Goal: Communication & Community: Share content

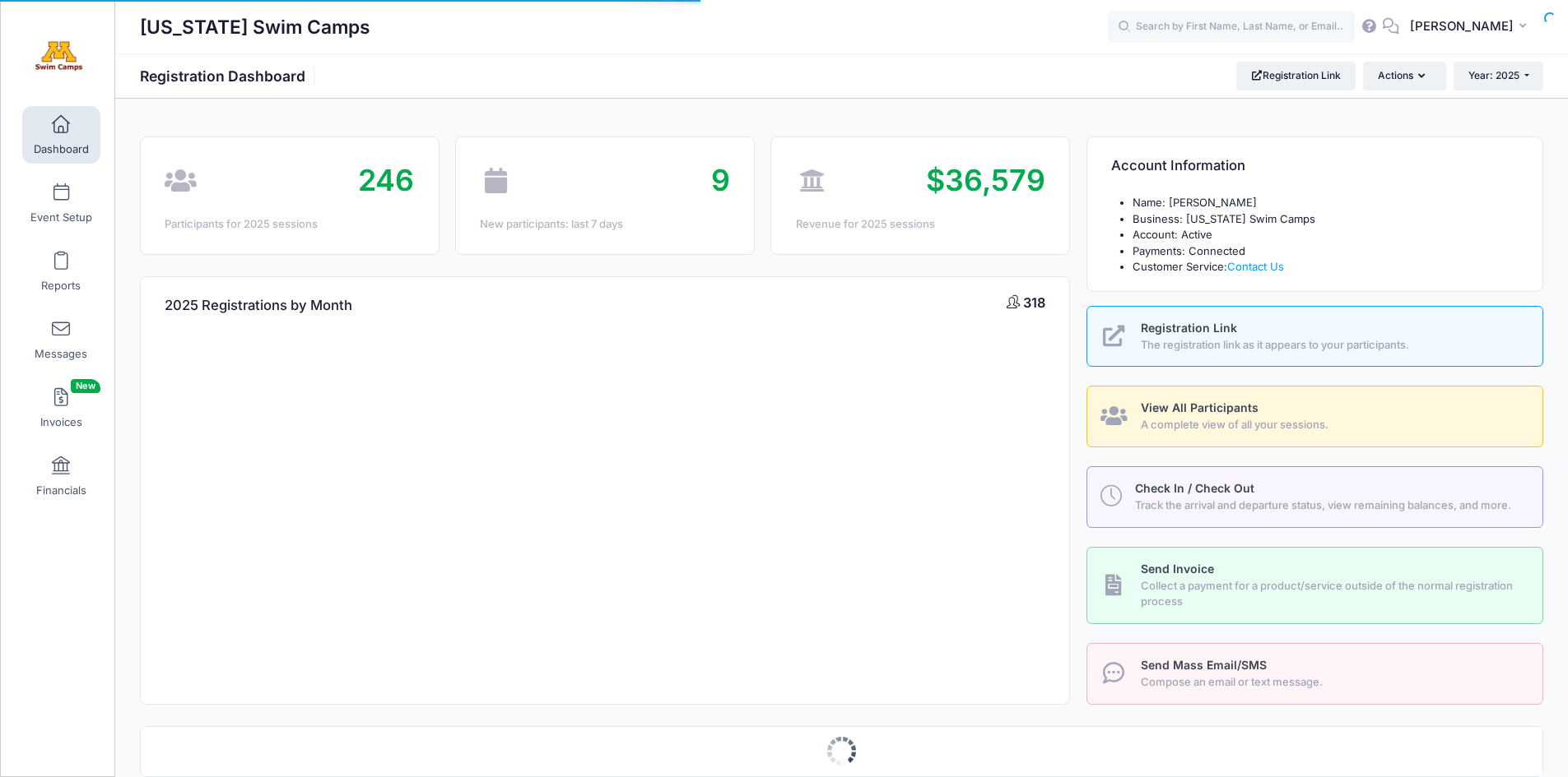
select select
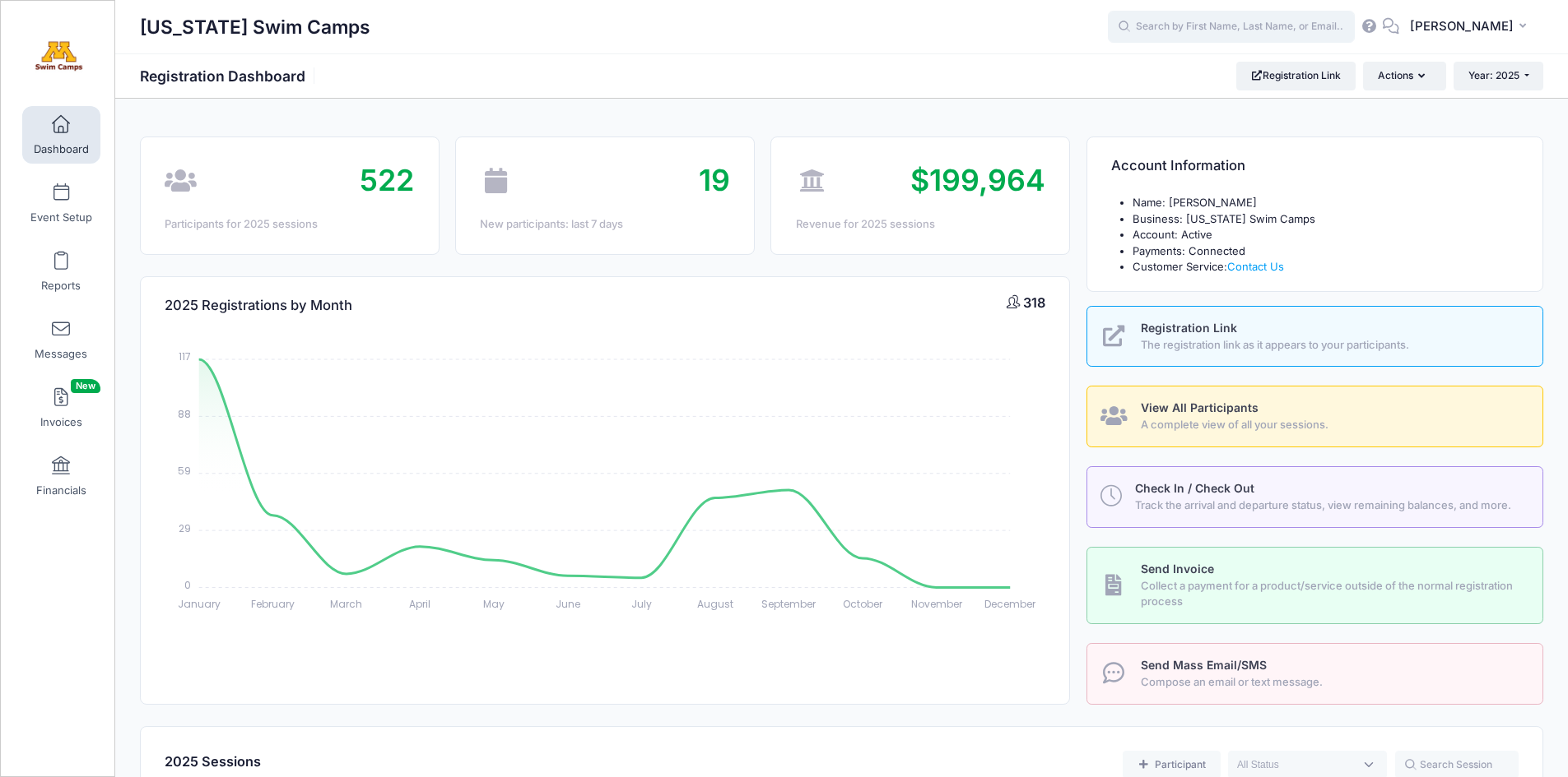
click at [1249, 32] on input "text" at bounding box center [1231, 26] width 247 height 33
click at [1214, 158] on p "Camp 1 - Commuter on Jun-09, 2025" at bounding box center [1262, 153] width 271 height 16
type input "Scarlett Schiebel (Camp 1 - Commuter, Jun-09, 2025)"
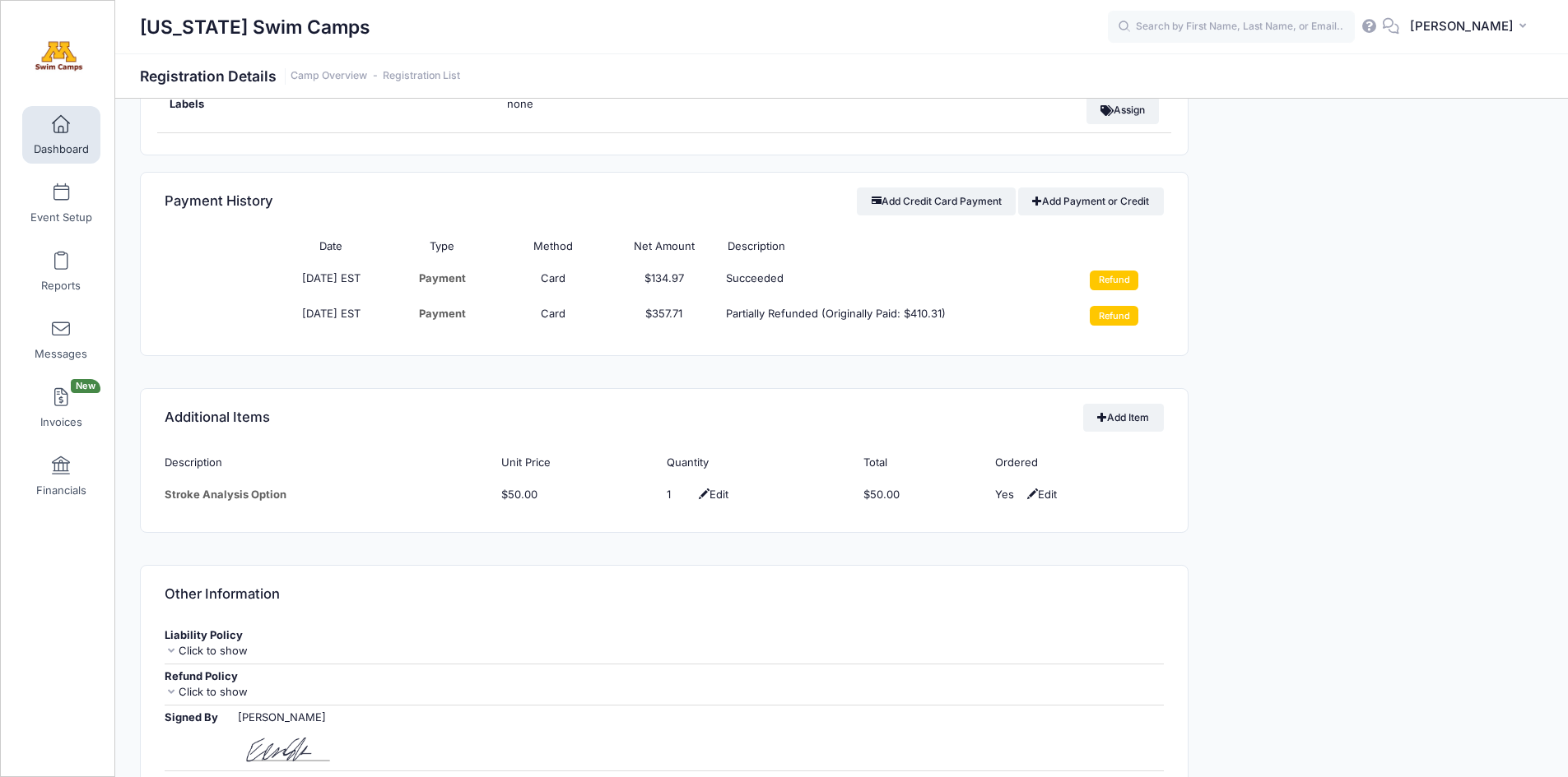
scroll to position [1269, 0]
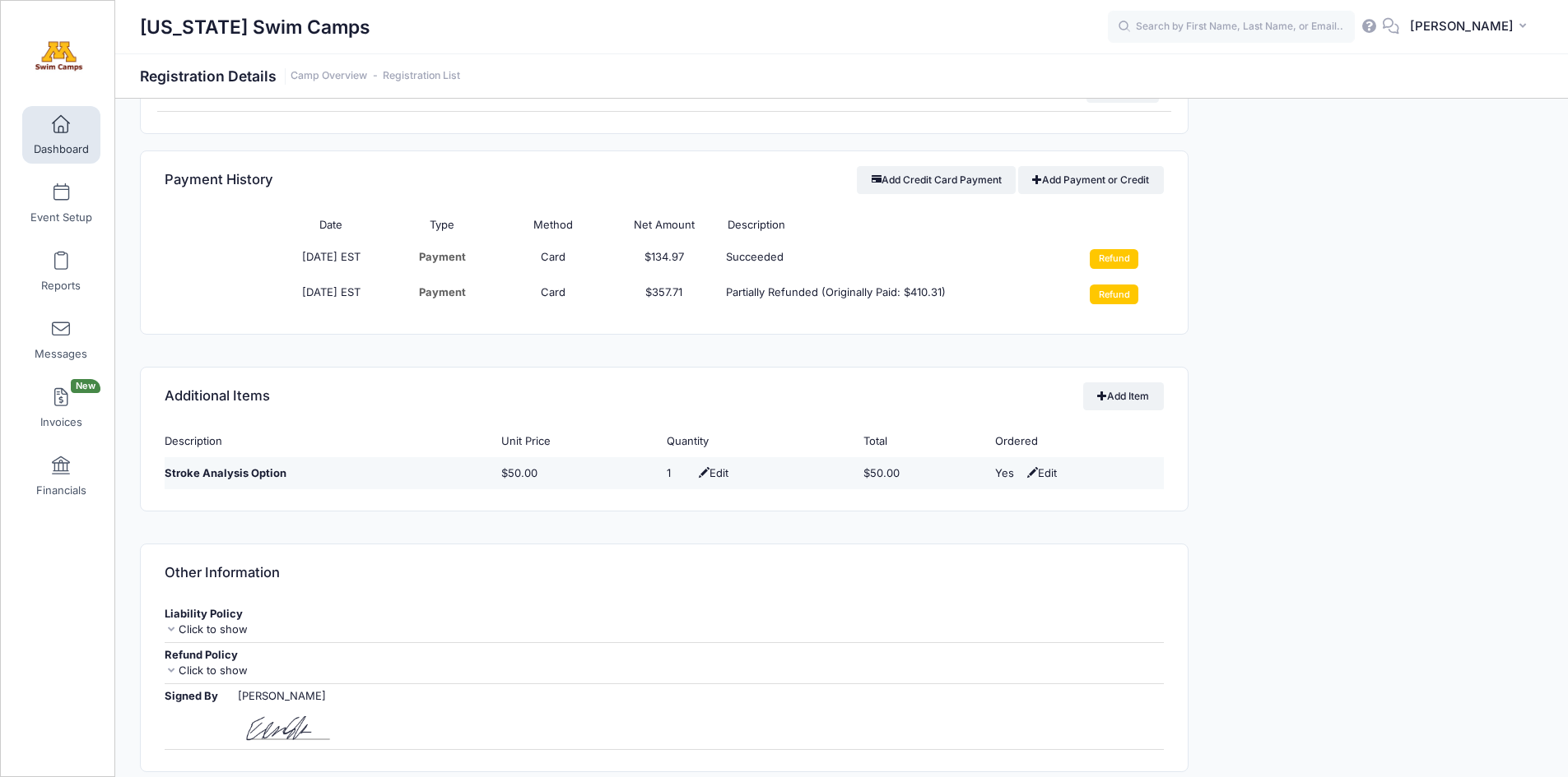
click at [703, 473] on span "Edit" at bounding box center [711, 472] width 33 height 13
click at [700, 471] on input "1" at bounding box center [704, 474] width 25 height 17
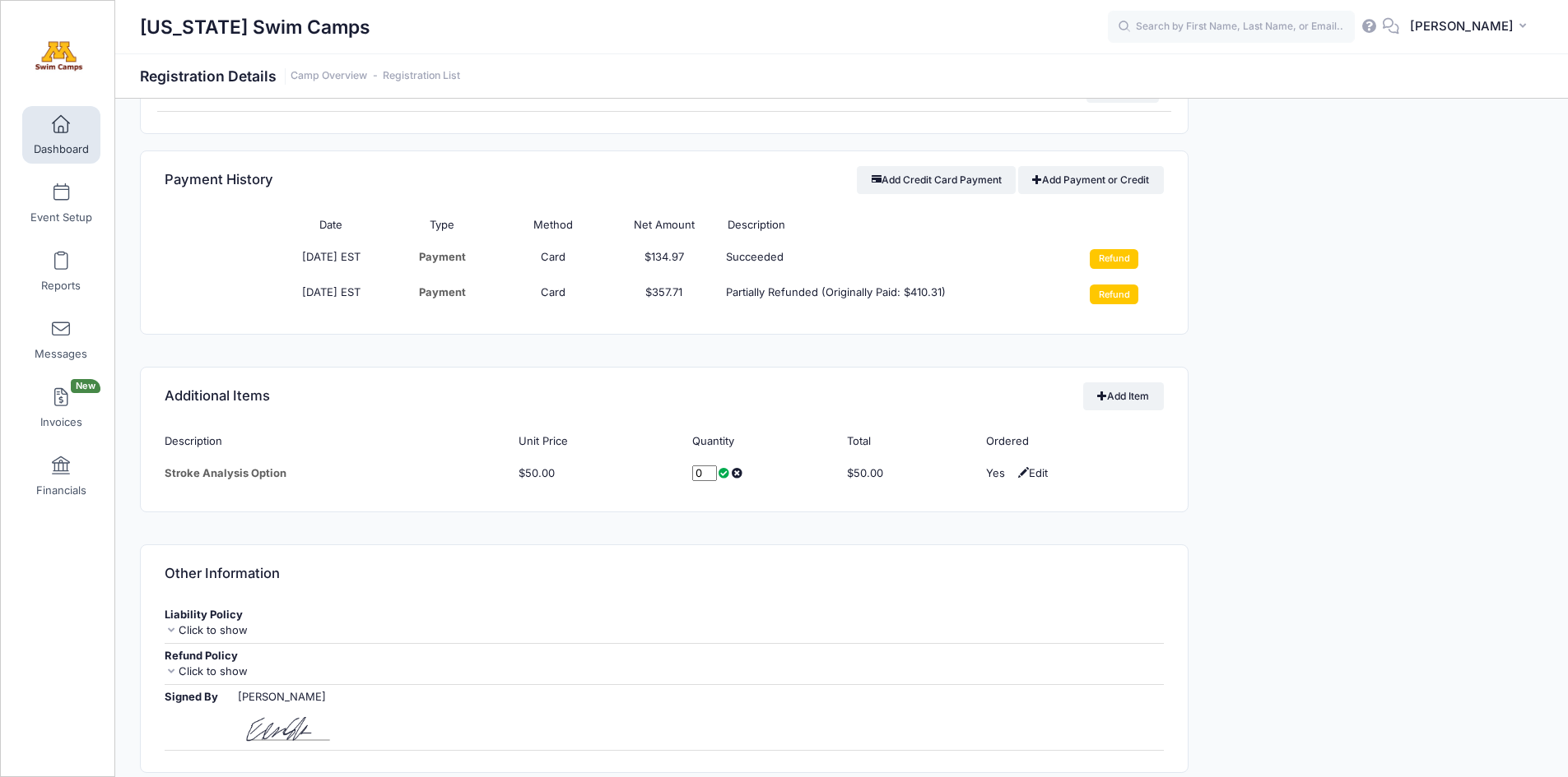
type input "0"
click at [1017, 514] on div "Event Information Event Minnesota Swim Camps Session Camp 1 - Commuter From Jun…" at bounding box center [663, 309] width 1064 height 2269
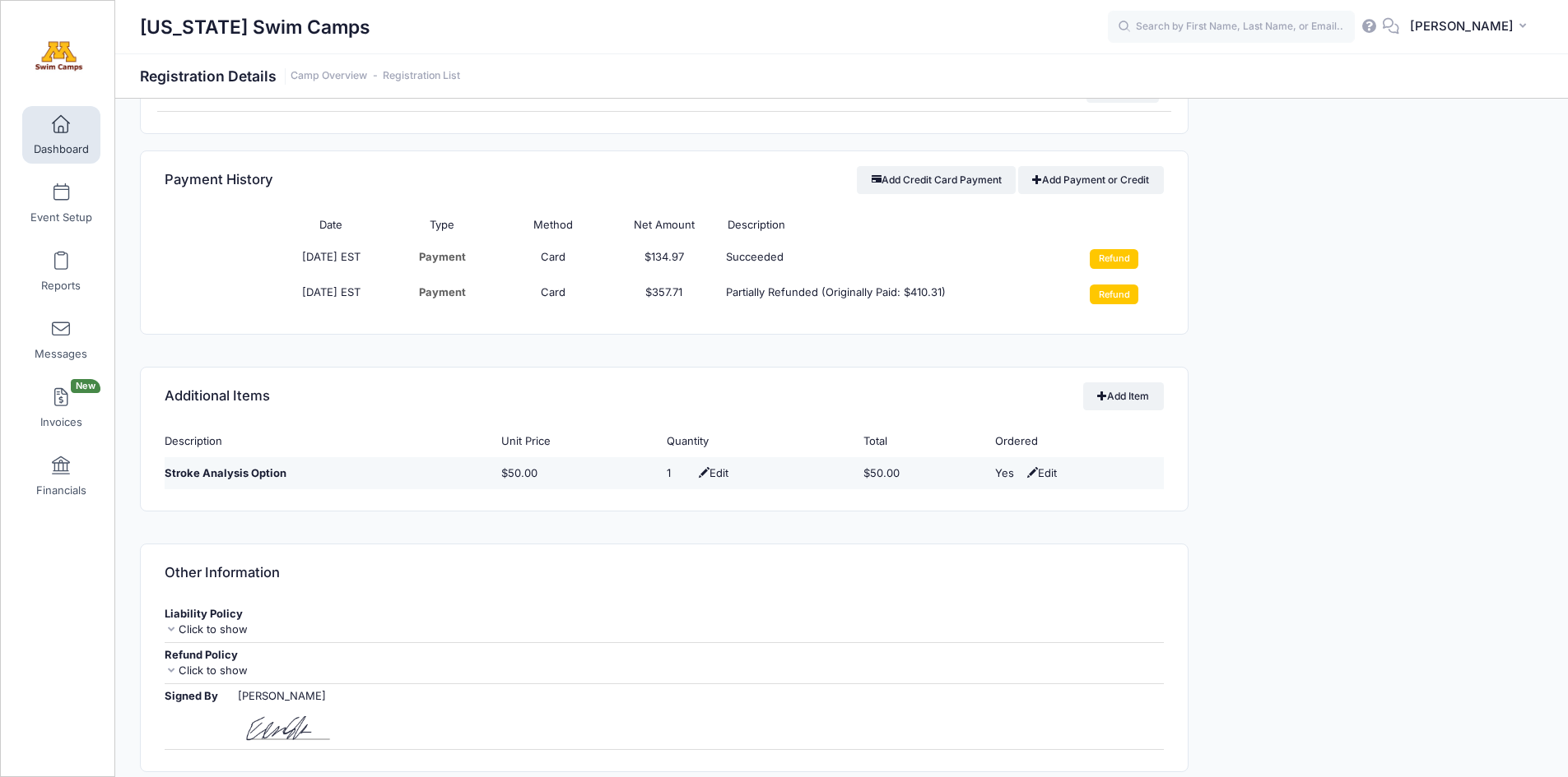
click at [1027, 474] on span at bounding box center [1032, 472] width 11 height 11
click at [1071, 470] on select "No Yes" at bounding box center [1055, 474] width 37 height 17
select select "0"
click at [1039, 466] on select "No Yes" at bounding box center [1055, 474] width 37 height 17
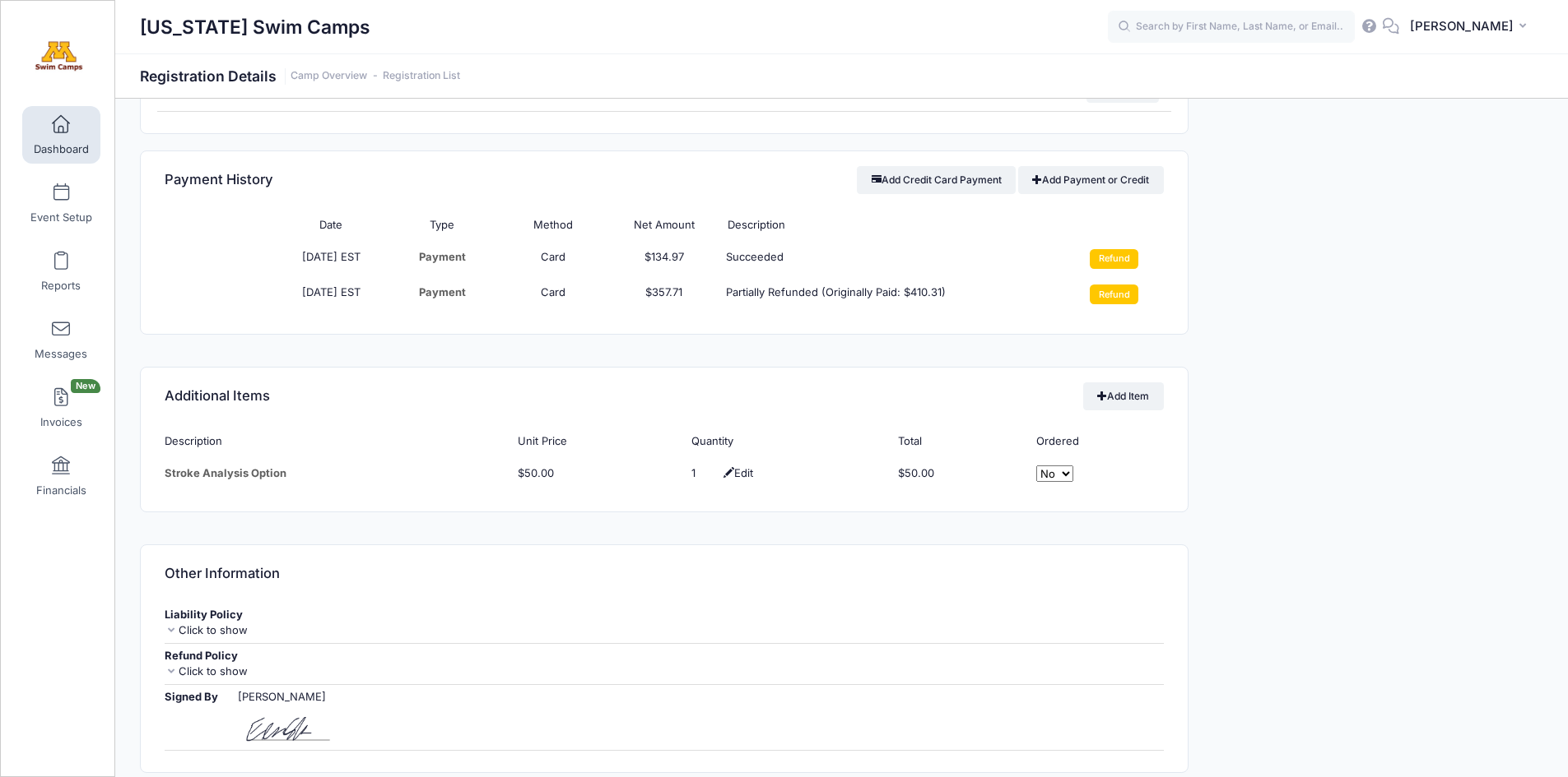
click at [1072, 509] on div "Description Unit Price Quantity Total Ordered Stroke Analysis Option $50.00 1 E…" at bounding box center [665, 469] width 1047 height 86
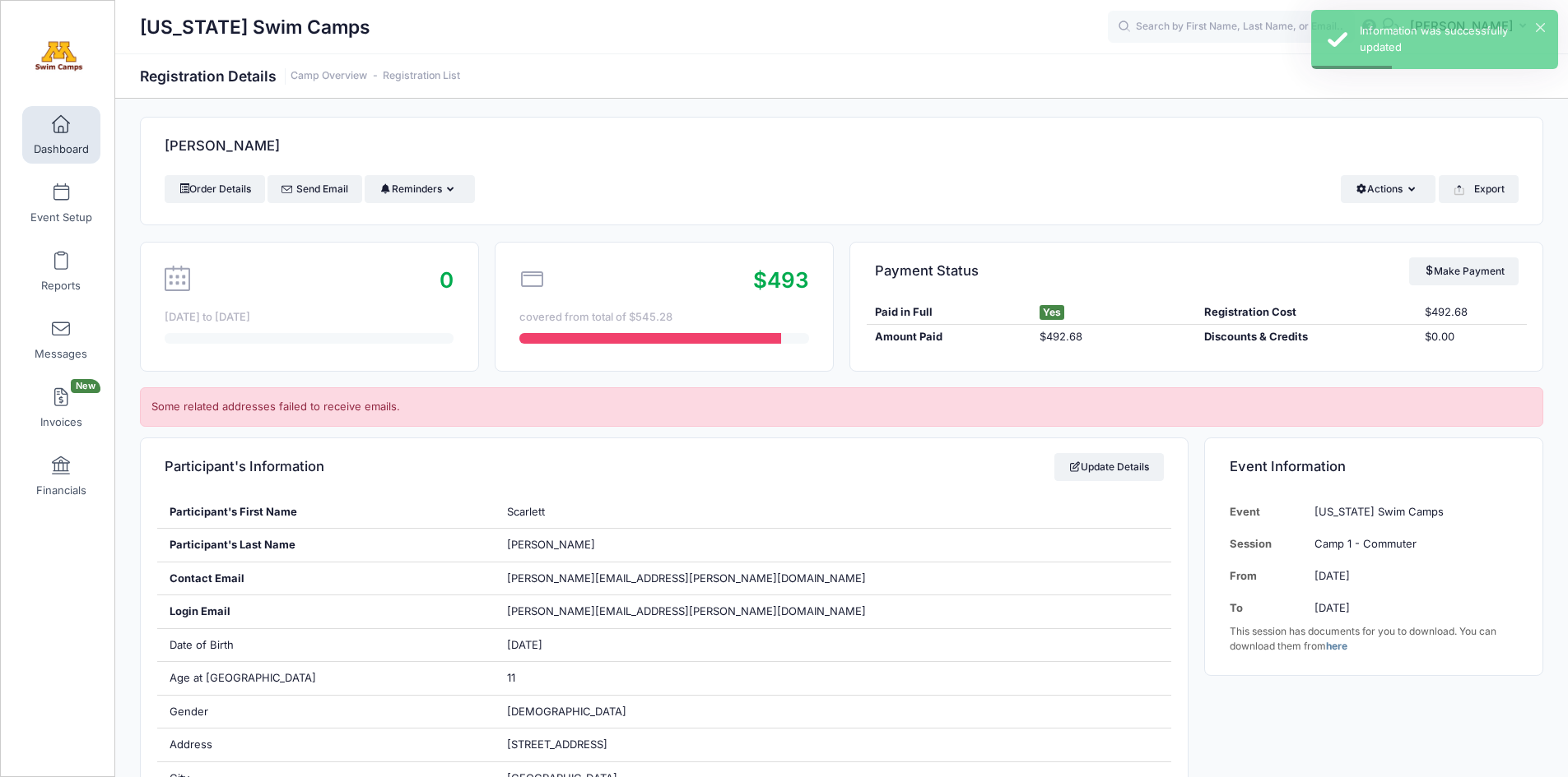
scroll to position [0, 0]
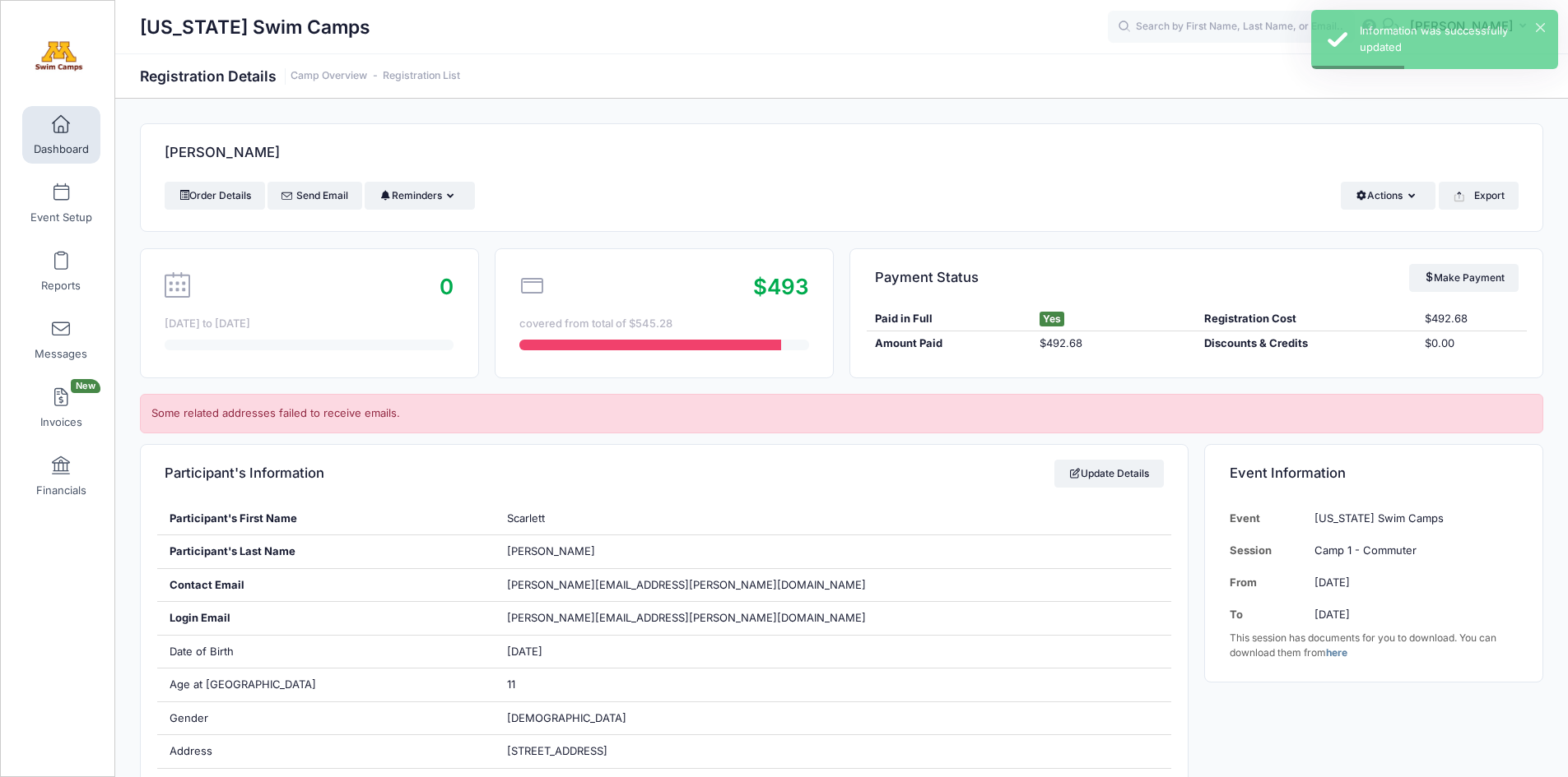
click at [61, 130] on span at bounding box center [61, 125] width 0 height 18
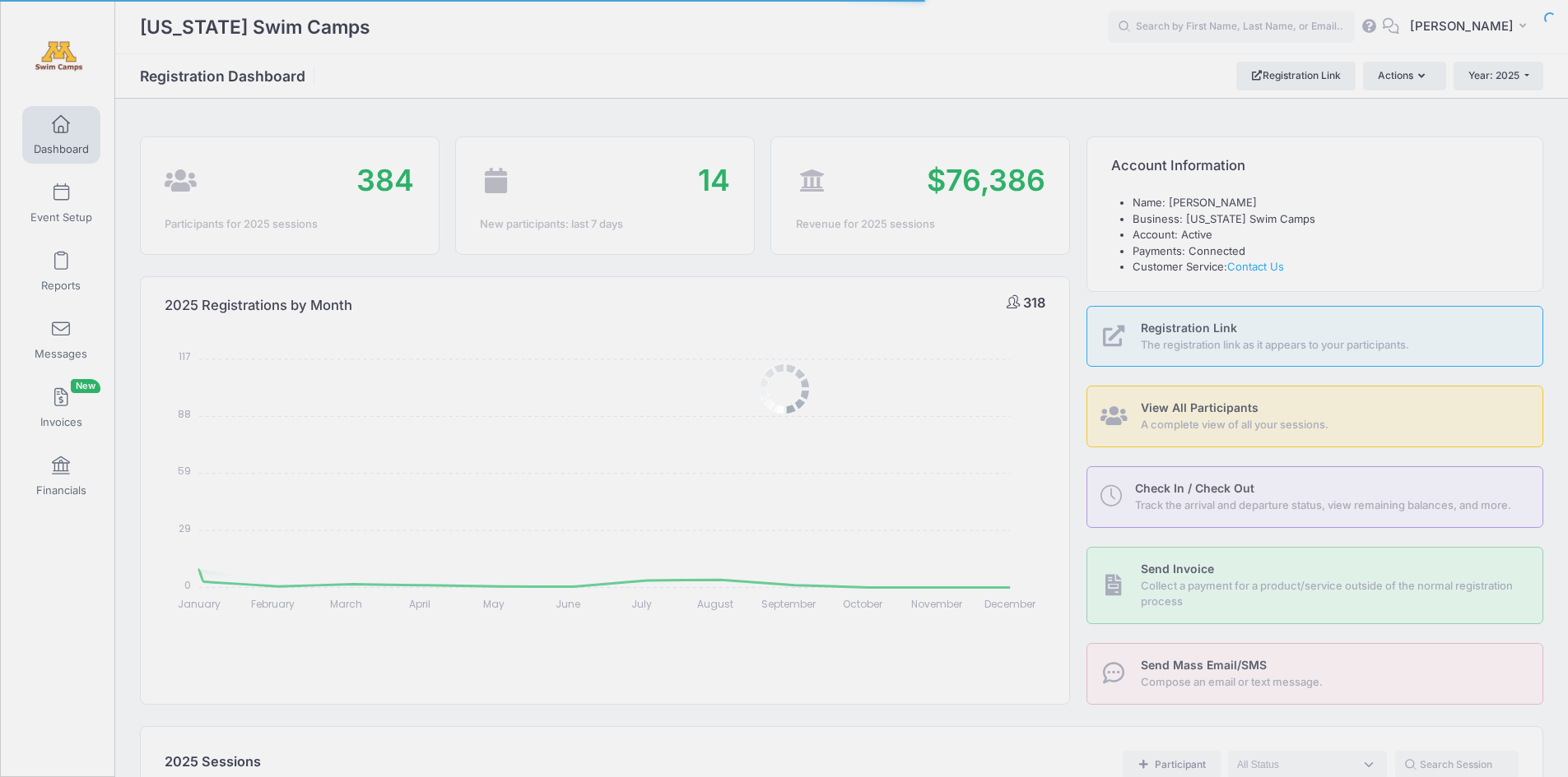
select select
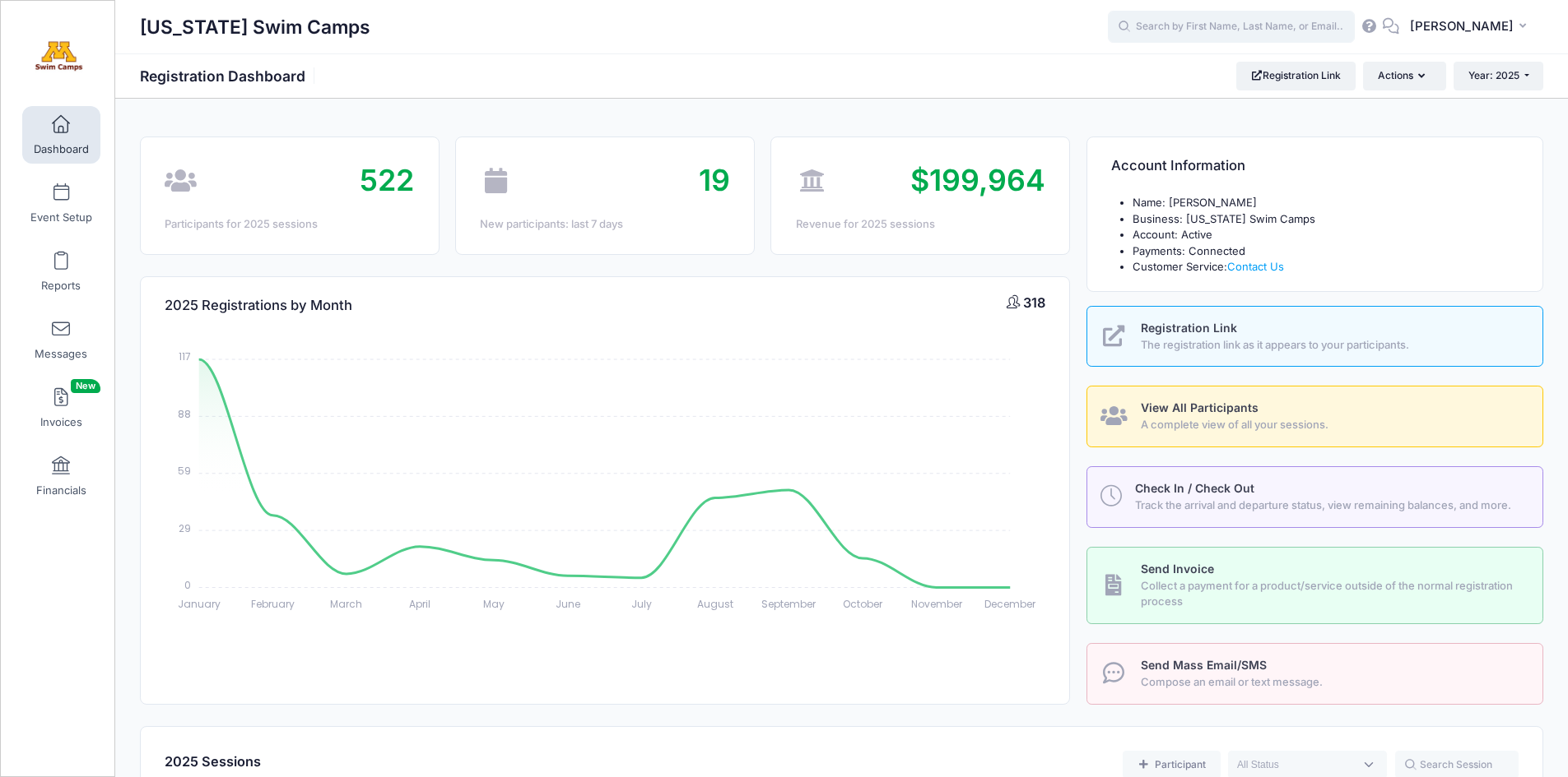
click at [1251, 26] on input "text" at bounding box center [1231, 26] width 247 height 33
paste input "[PERSON_NAME]"
click at [1256, 31] on input "[PERSON_NAME]" at bounding box center [1231, 26] width 247 height 33
click at [1256, 31] on input "Yiwuan Jian" at bounding box center [1231, 26] width 247 height 33
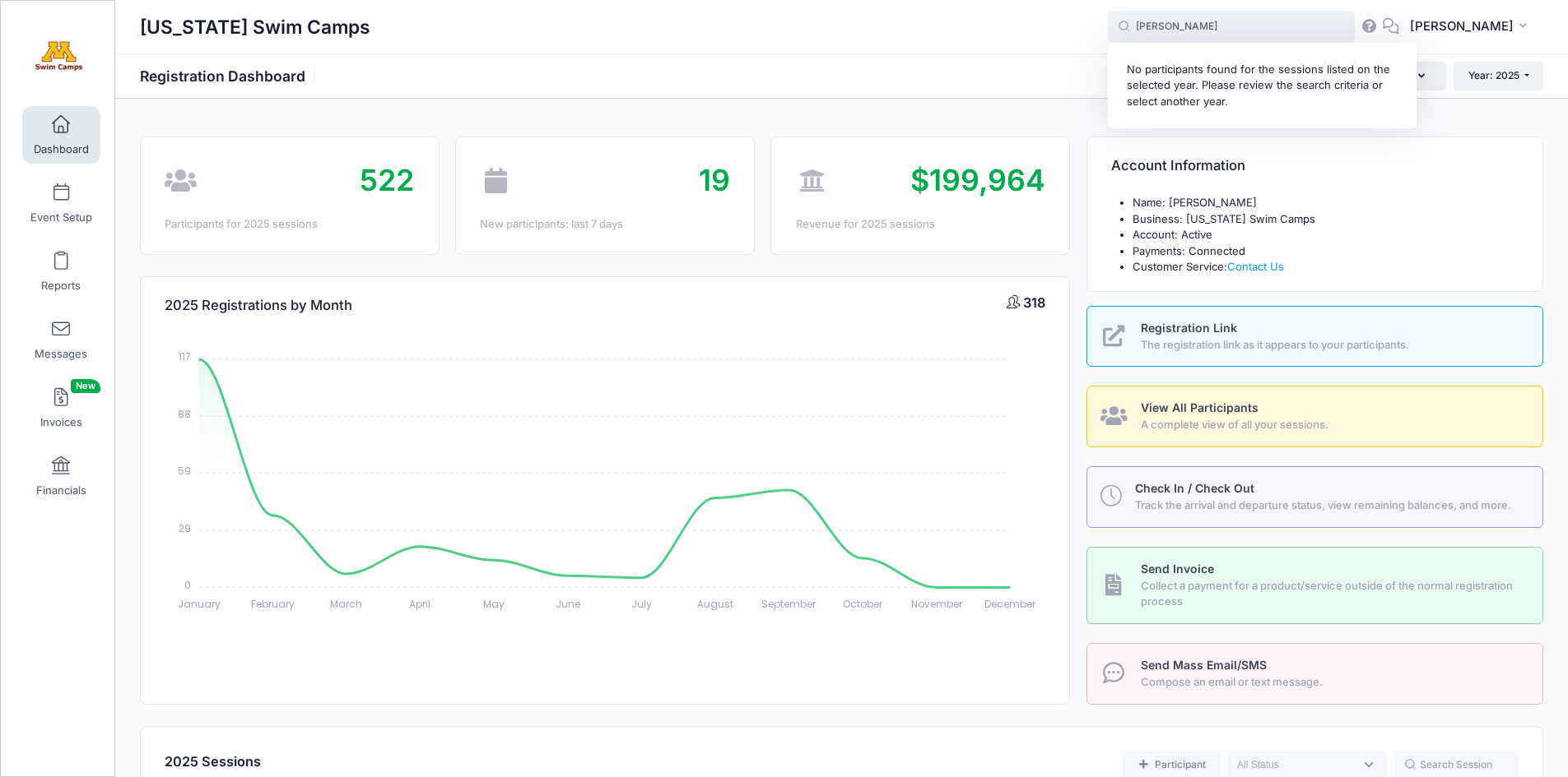
type input "\"
click at [1257, 31] on input "\" at bounding box center [1231, 26] width 247 height 33
paste input "Yiwuan"
type input "Y"
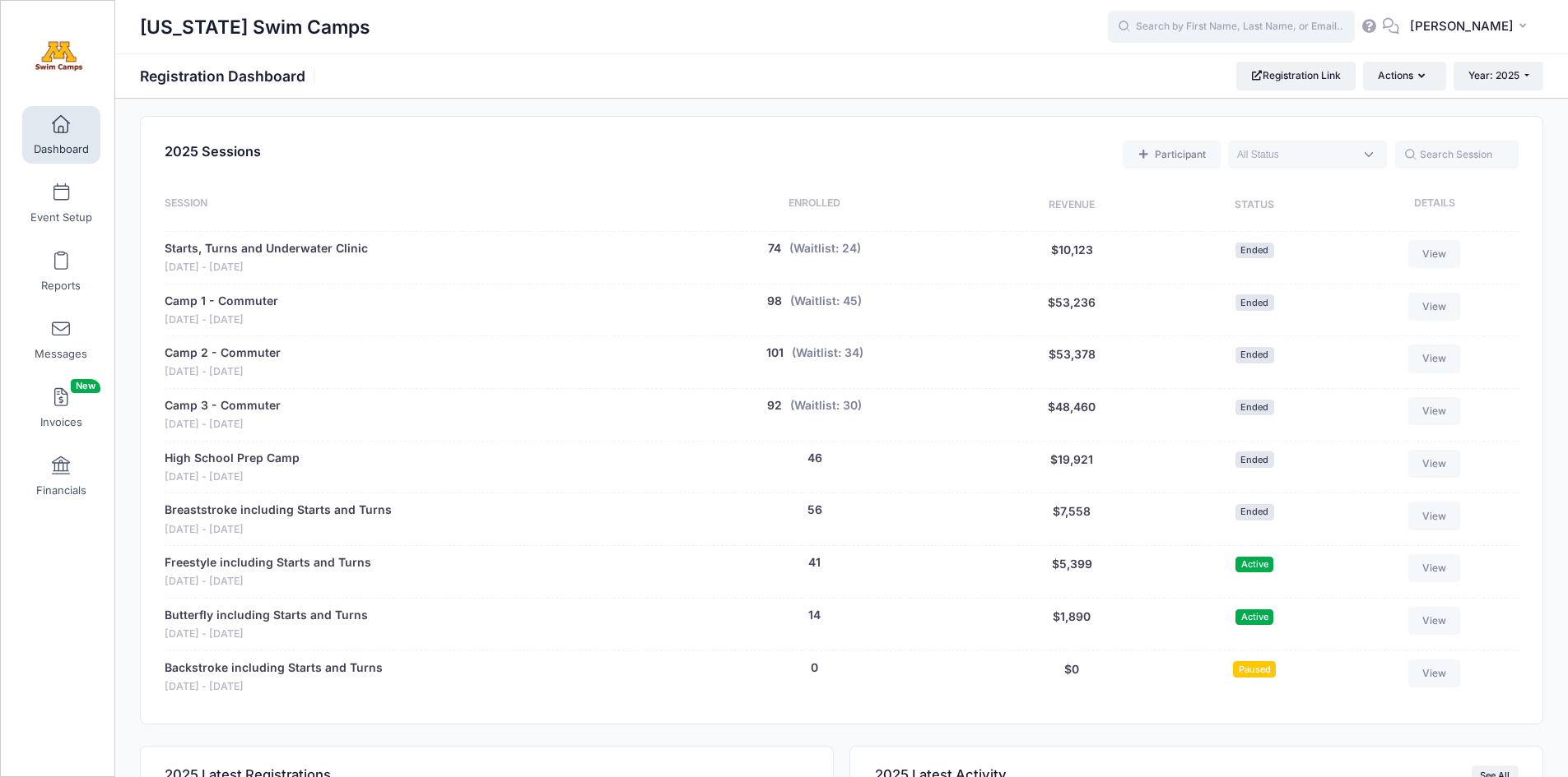
scroll to position [637, 0]
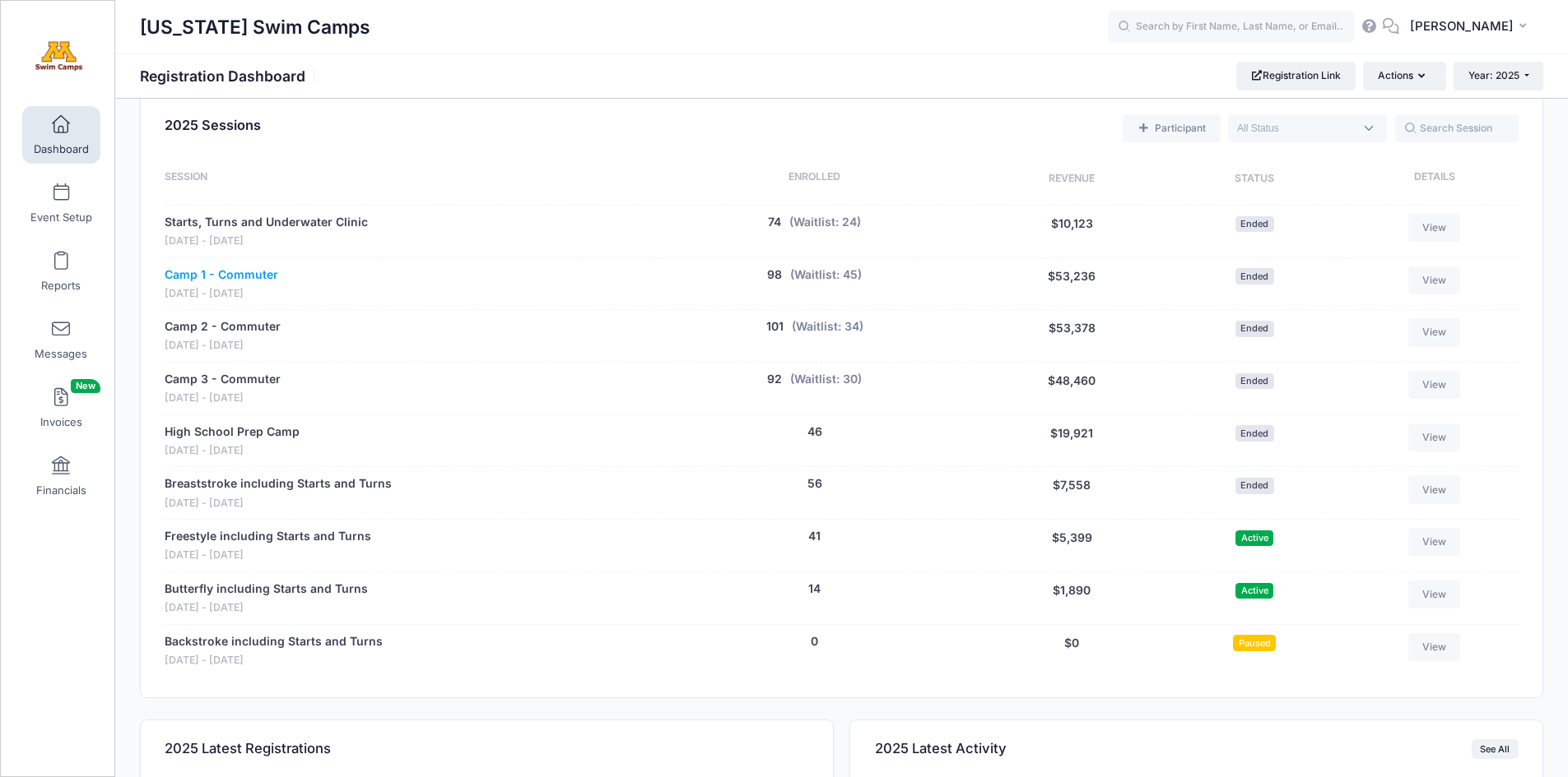
click at [256, 270] on link "Camp 1 - Commuter" at bounding box center [221, 276] width 114 height 18
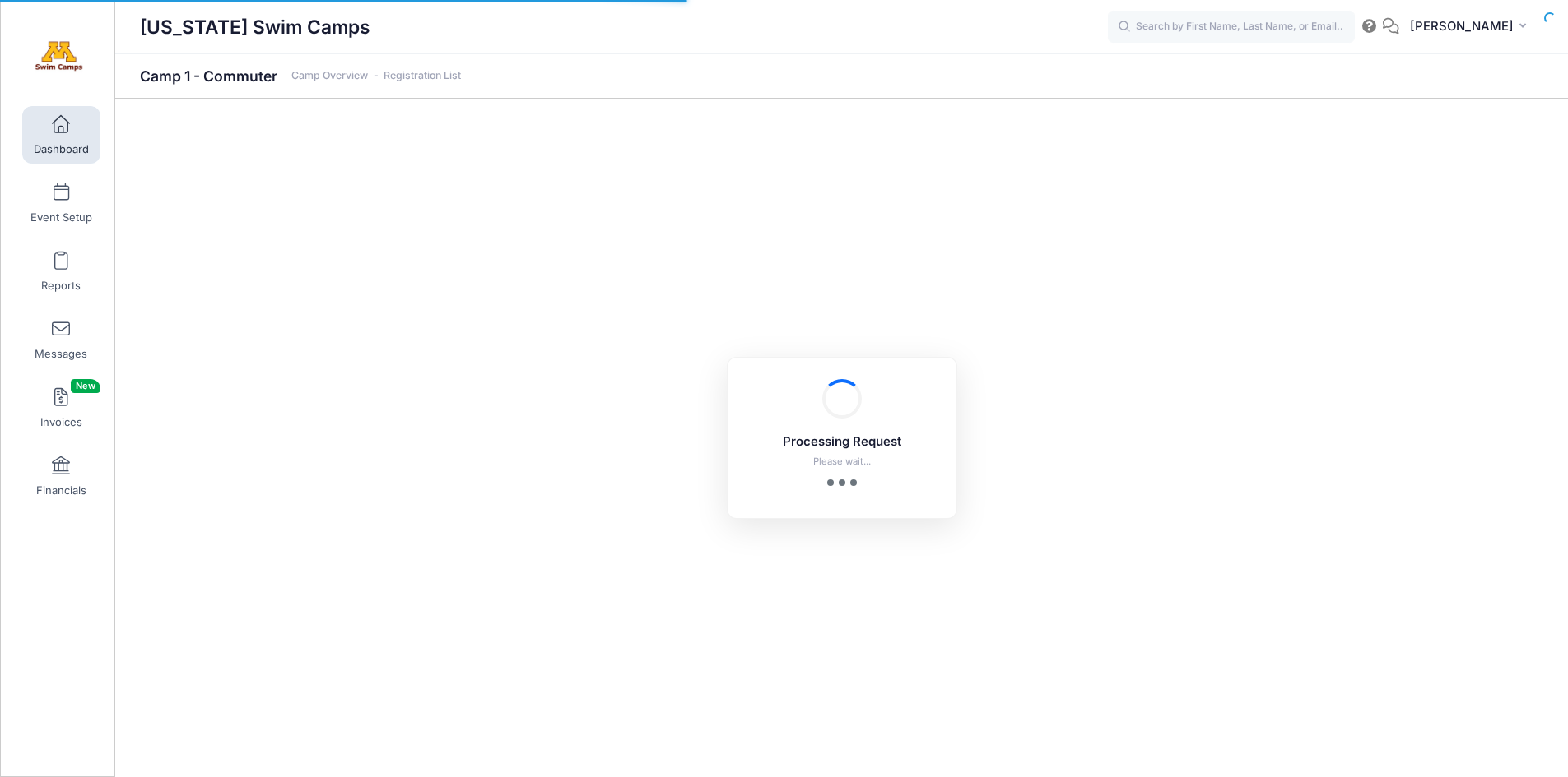
select select "10"
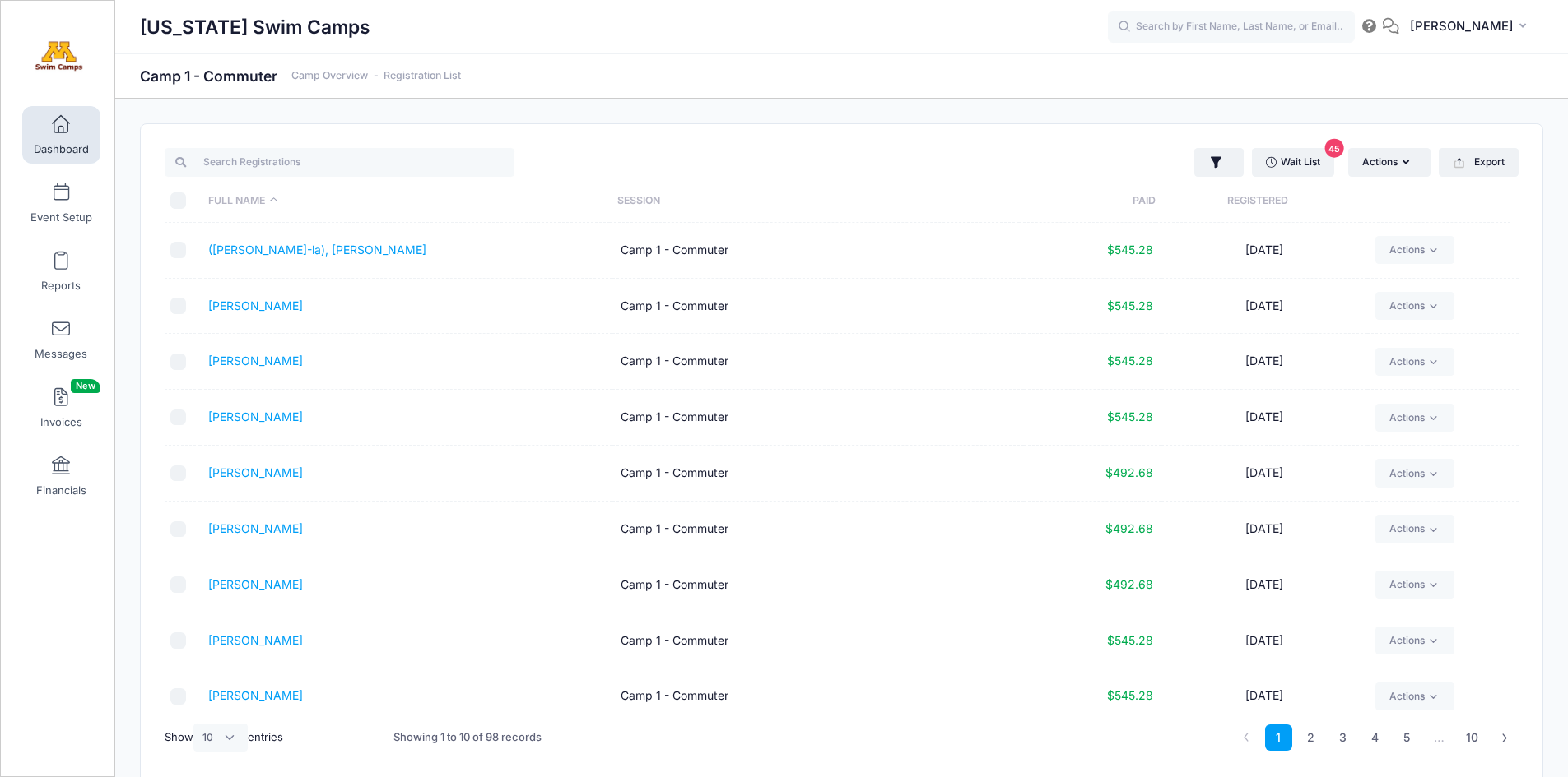
click at [1145, 202] on th "Paid" at bounding box center [1087, 201] width 137 height 43
click at [246, 204] on th "Full Name" at bounding box center [405, 201] width 409 height 43
click at [1312, 733] on link "2" at bounding box center [1311, 738] width 27 height 27
click at [1349, 735] on link "3" at bounding box center [1342, 738] width 27 height 27
click at [1375, 733] on link "4" at bounding box center [1375, 738] width 27 height 27
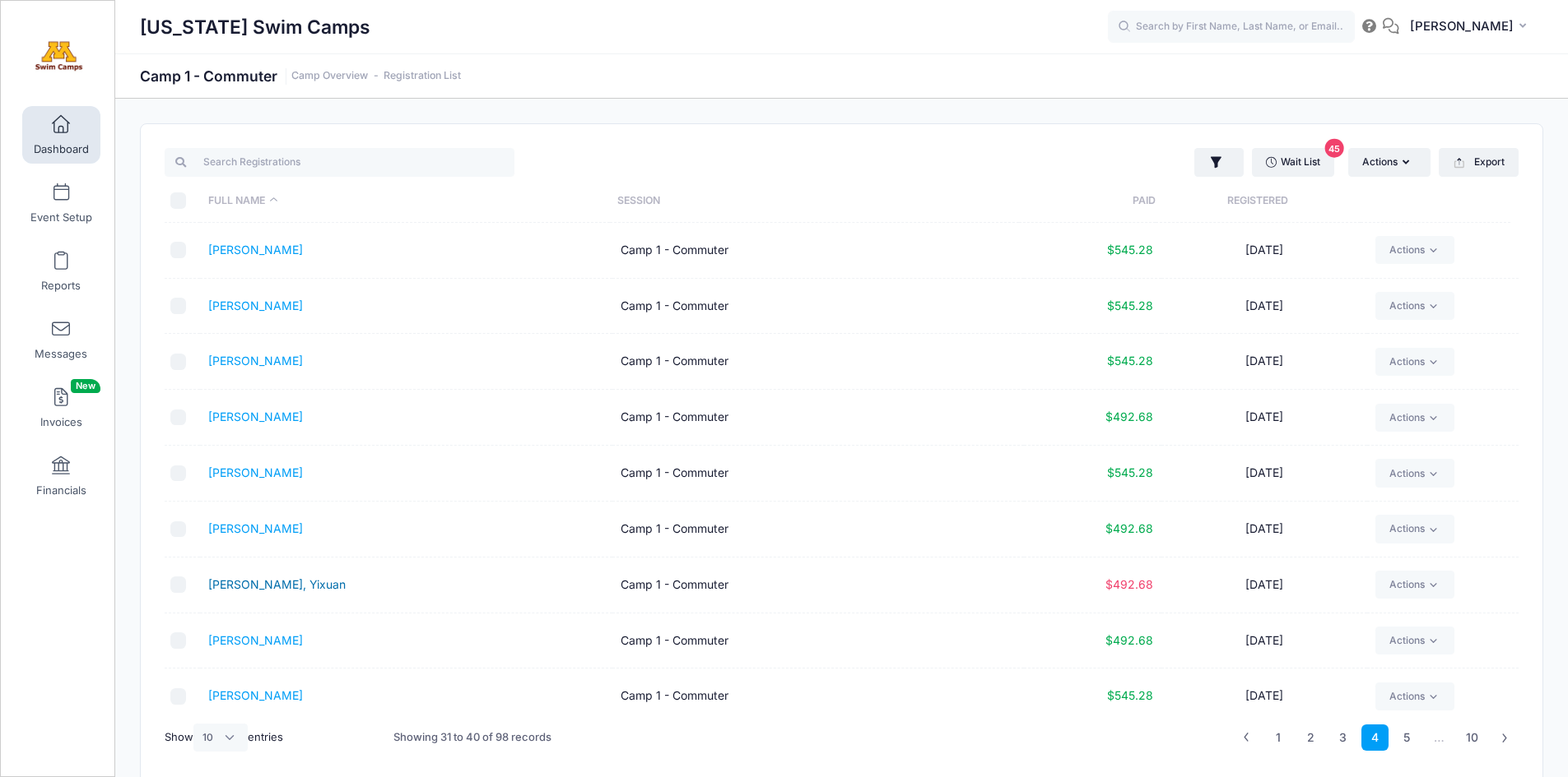
click at [253, 587] on link "Jiang, Yixuan" at bounding box center [277, 585] width 137 height 14
click at [1258, 27] on input "text" at bounding box center [1231, 26] width 247 height 33
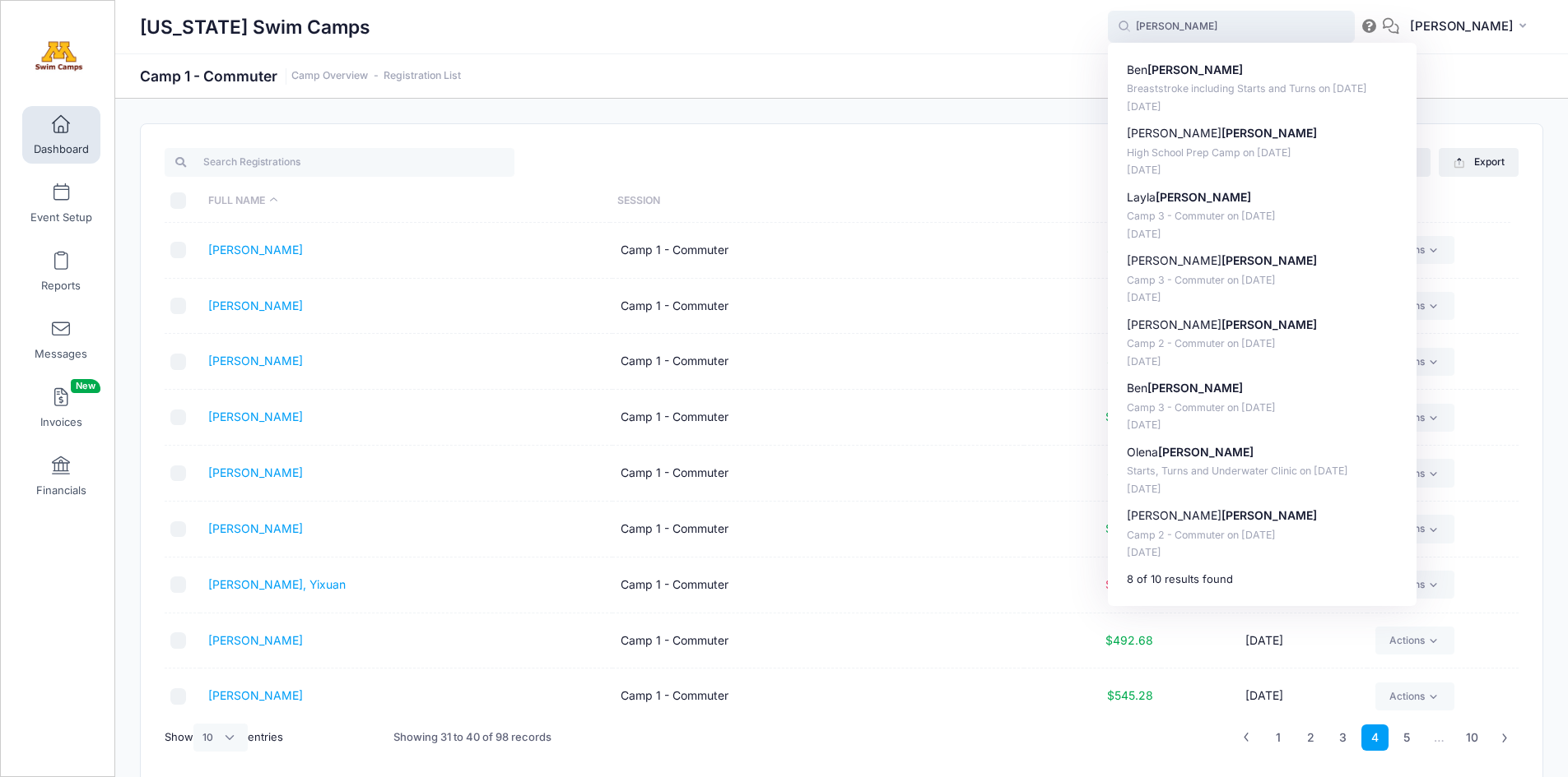
type input "Johnson"
click at [1048, 69] on div "Minnesota Swim Camps Camp 1 - Commuter Camp Overview Registration List" at bounding box center [842, 77] width 1453 height 23
click at [1280, 33] on input "Johnson" at bounding box center [1231, 26] width 247 height 33
click at [1280, 32] on input "Johnson" at bounding box center [1231, 26] width 247 height 33
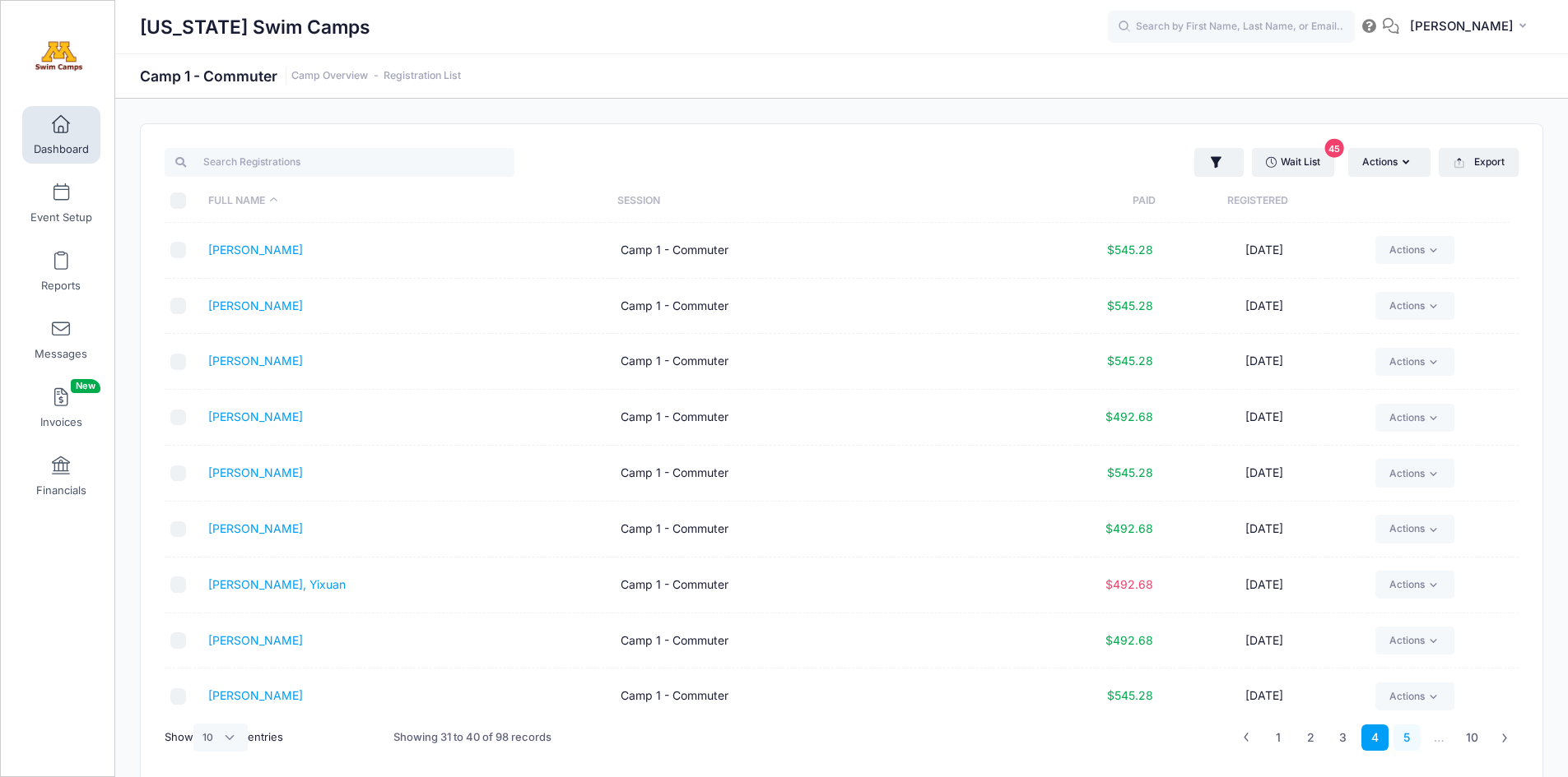
click at [1405, 735] on link "5" at bounding box center [1407, 738] width 27 height 27
click at [1153, 201] on th "Paid" at bounding box center [1087, 201] width 137 height 43
click at [1314, 741] on link "2" at bounding box center [1311, 738] width 27 height 27
click at [261, 361] on link "Jiang, Yixuan" at bounding box center [277, 361] width 137 height 14
click at [259, 470] on link "Johnson, Leo" at bounding box center [255, 473] width 94 height 14
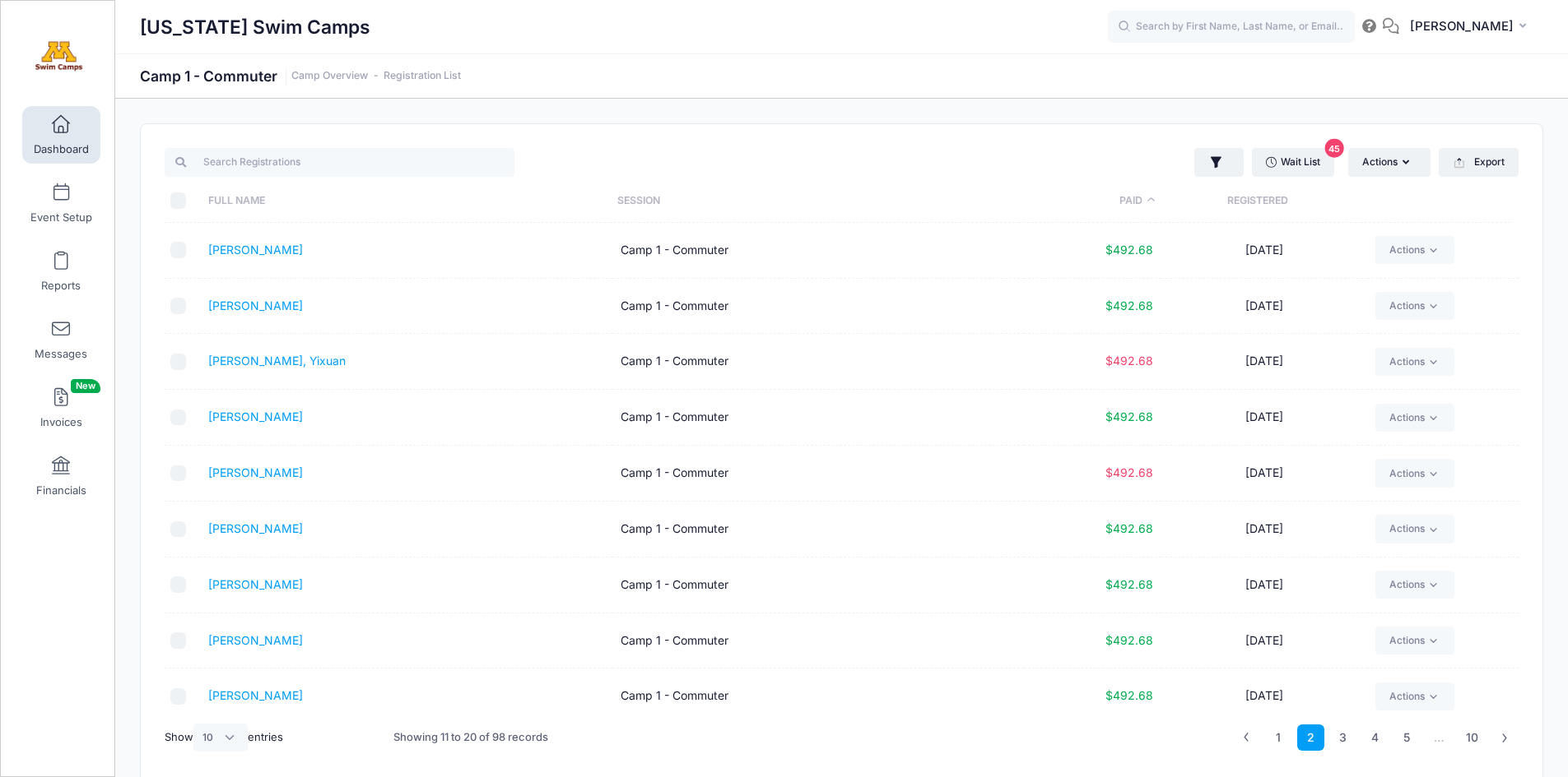
click at [1136, 203] on th "Paid" at bounding box center [1087, 201] width 137 height 43
click at [1314, 738] on link "2" at bounding box center [1311, 738] width 27 height 27
click at [256, 358] on link "Jiang, Yixuan" at bounding box center [277, 361] width 137 height 14
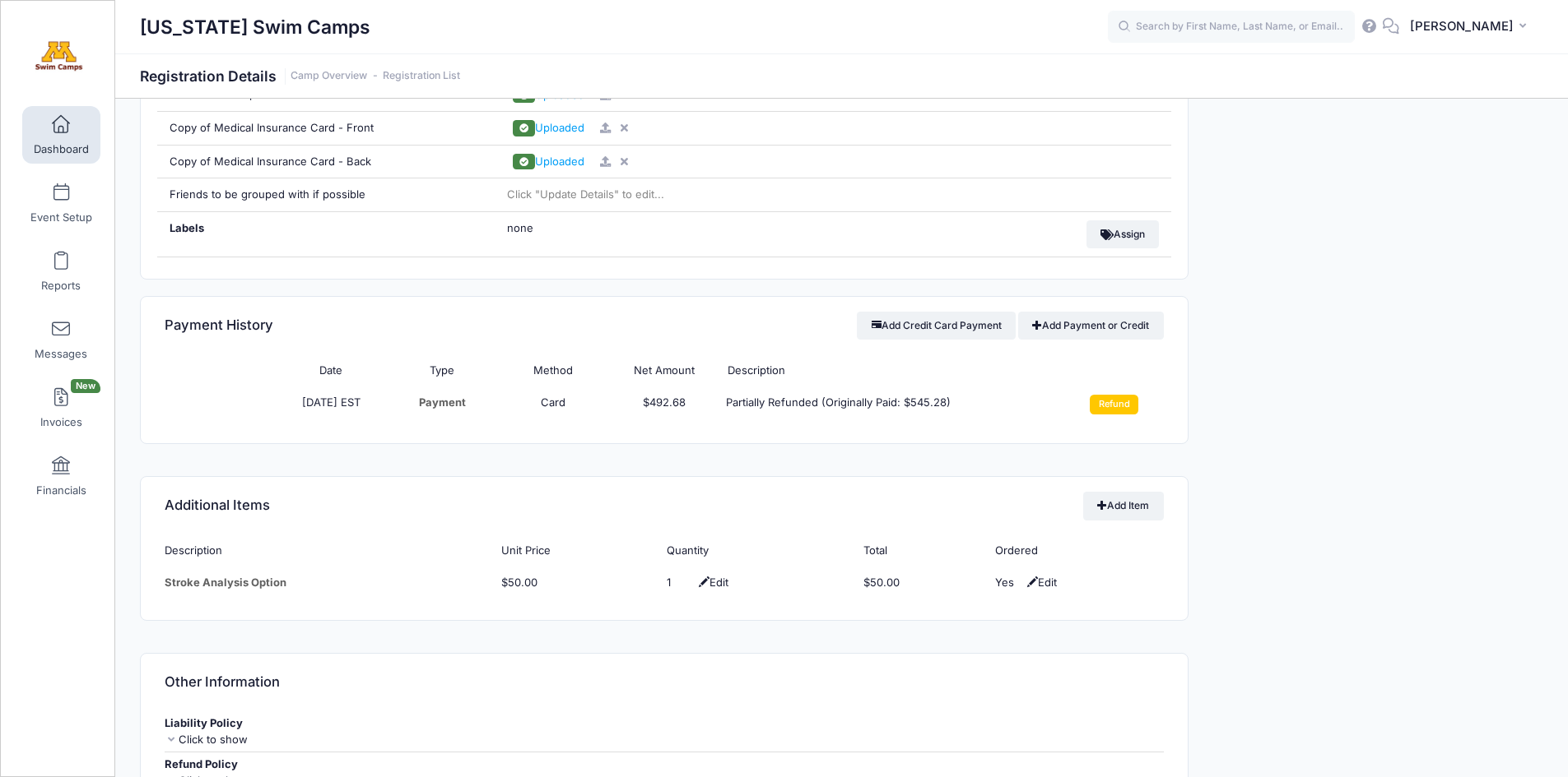
scroll to position [1132, 0]
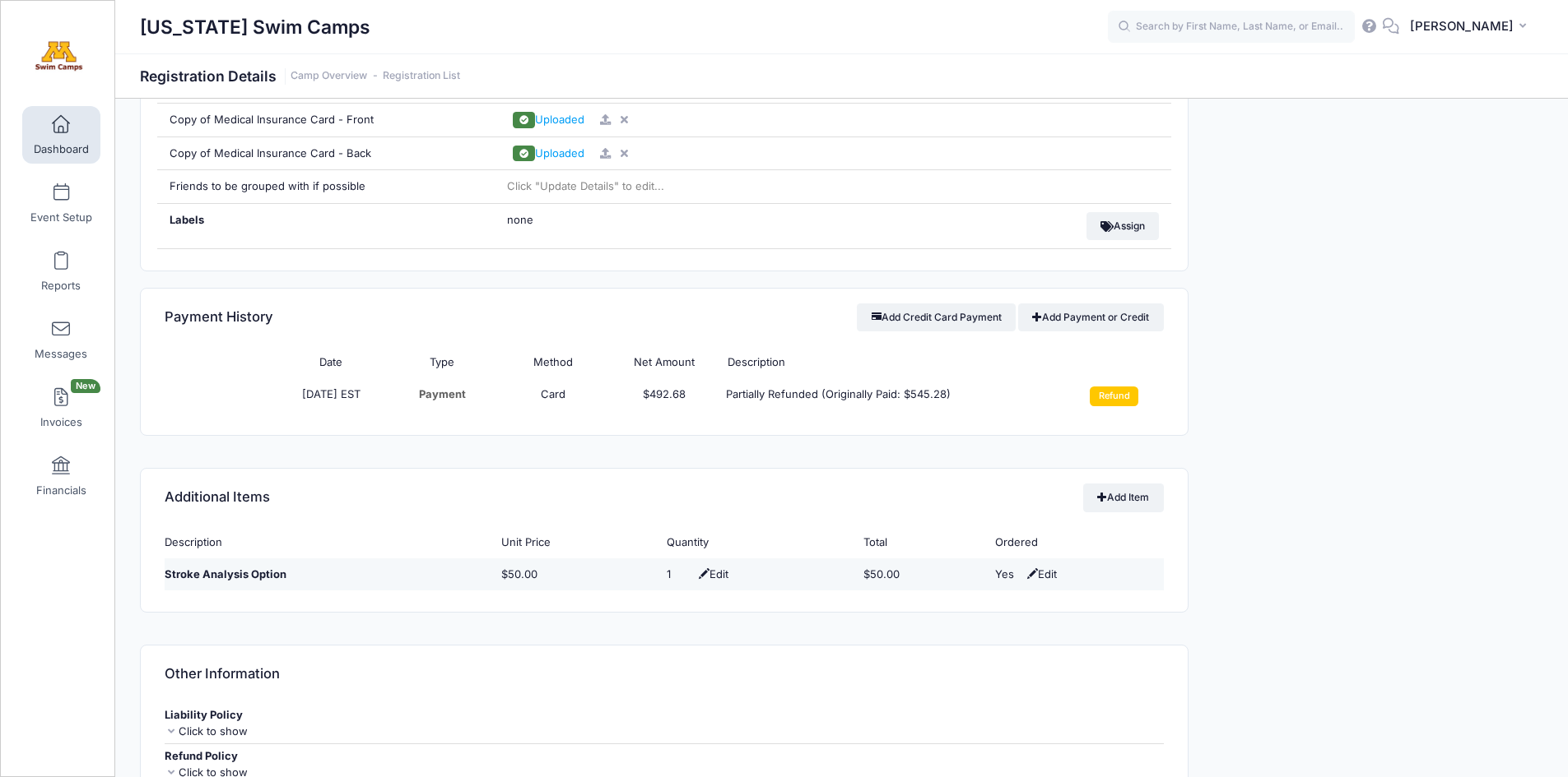
click at [1048, 575] on span "Edit" at bounding box center [1040, 574] width 33 height 13
click at [1052, 581] on select "No Yes" at bounding box center [1055, 574] width 37 height 17
select select "0"
click at [1039, 566] on select "No Yes" at bounding box center [1055, 574] width 37 height 17
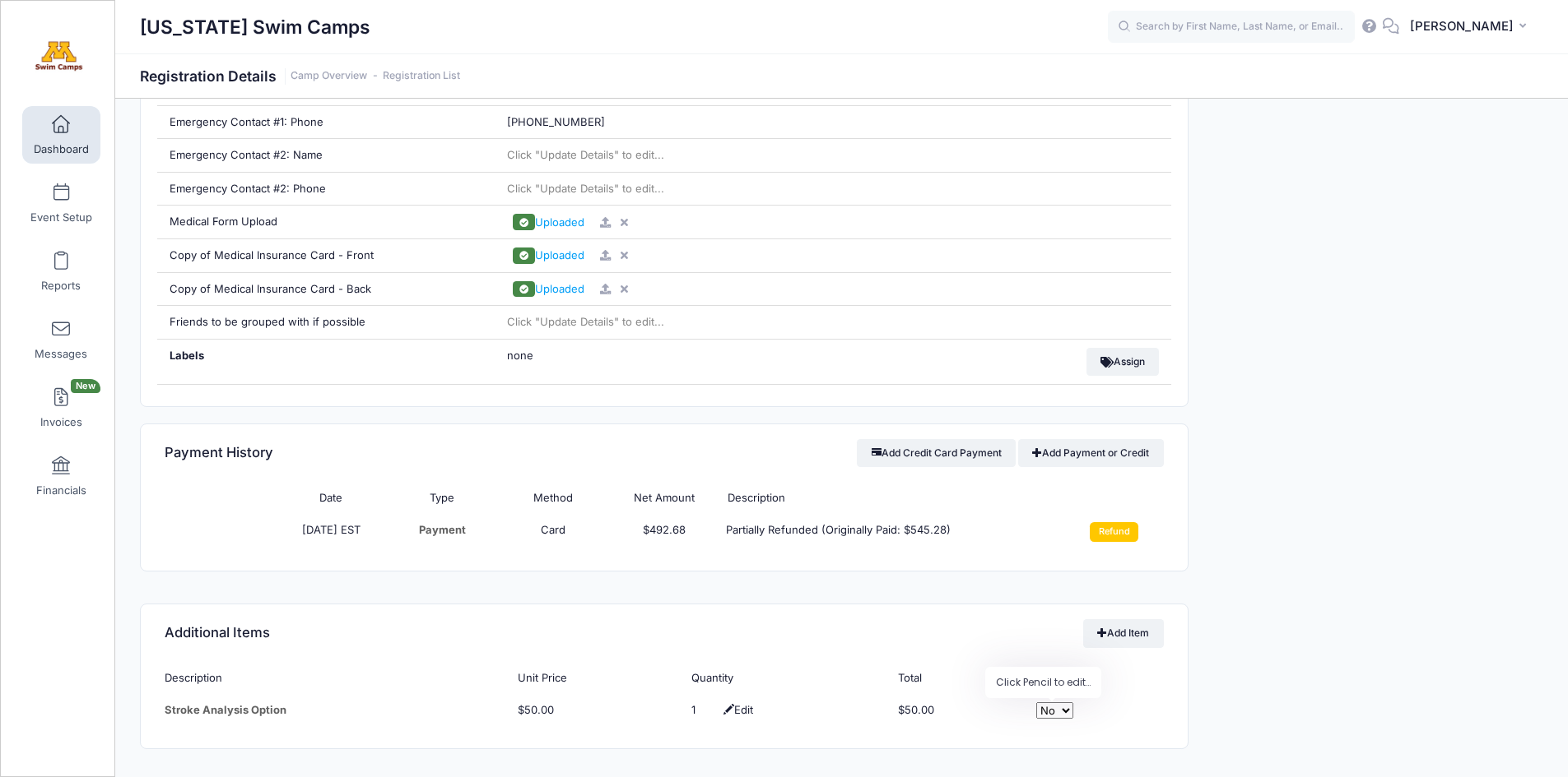
scroll to position [1084, 0]
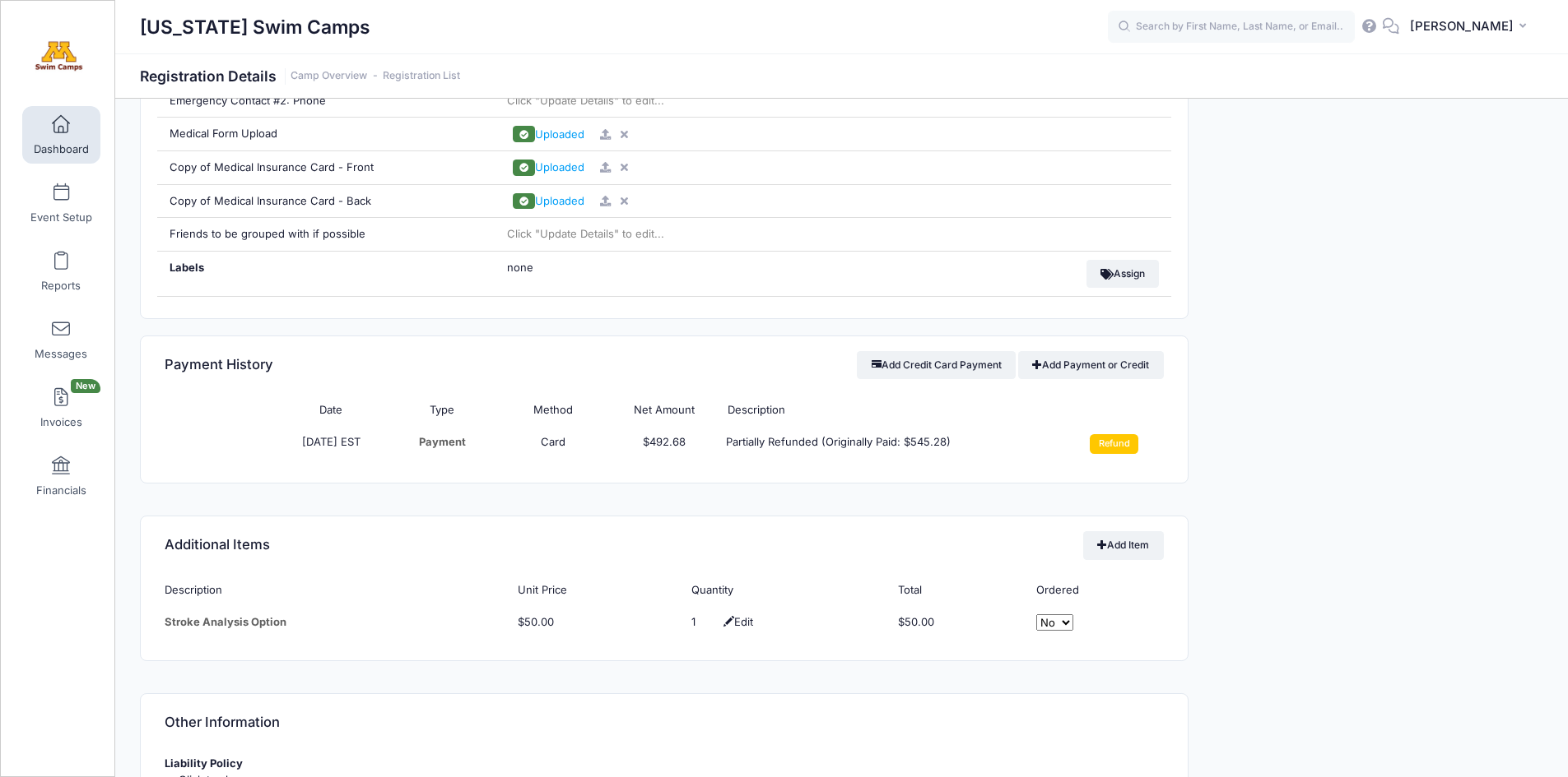
click at [1343, 510] on div "Event Information Event Minnesota Swim Camps Session Camp 1 - Commuter From Jun…" at bounding box center [1374, 373] width 354 height 2027
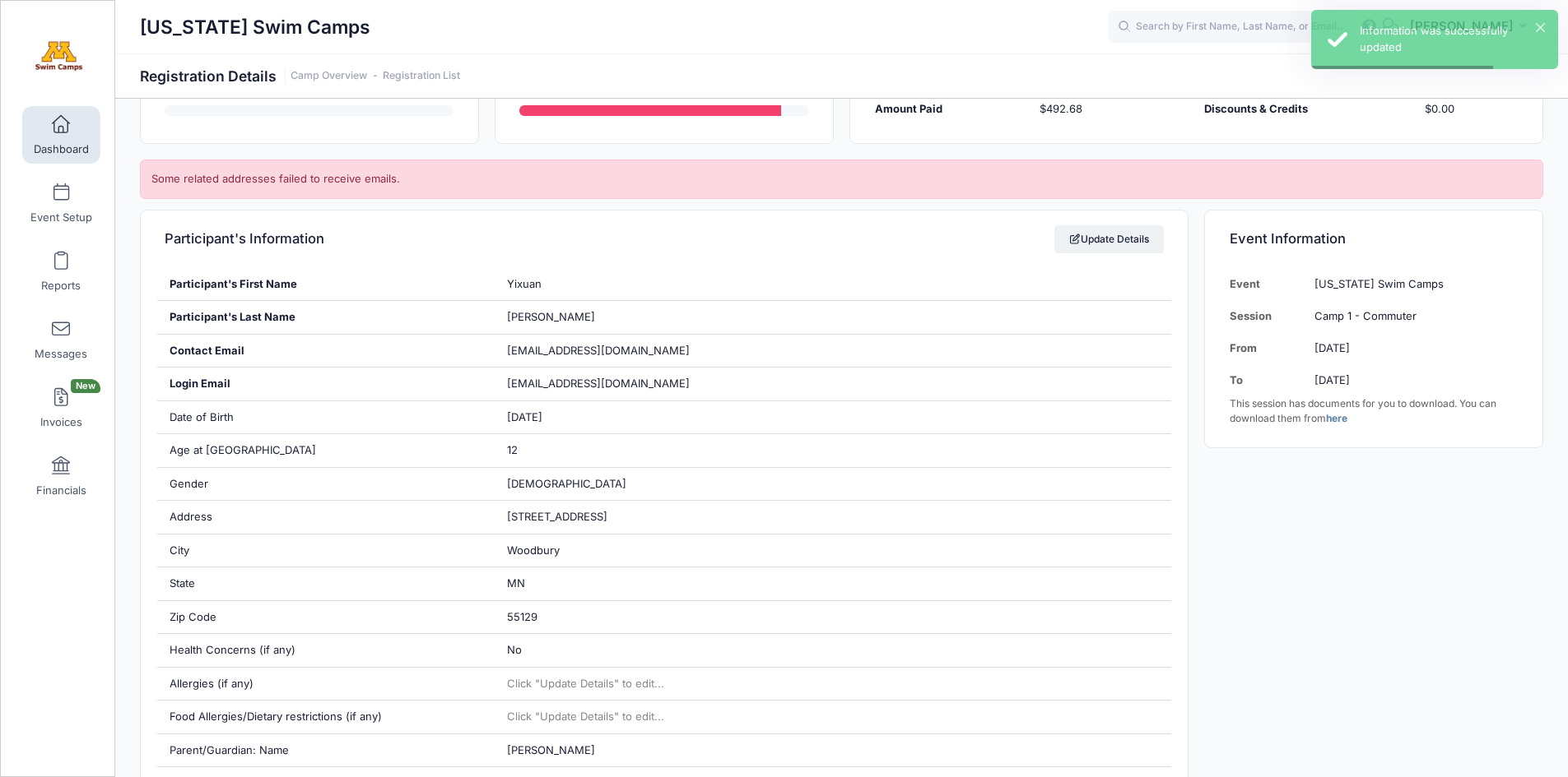
scroll to position [0, 0]
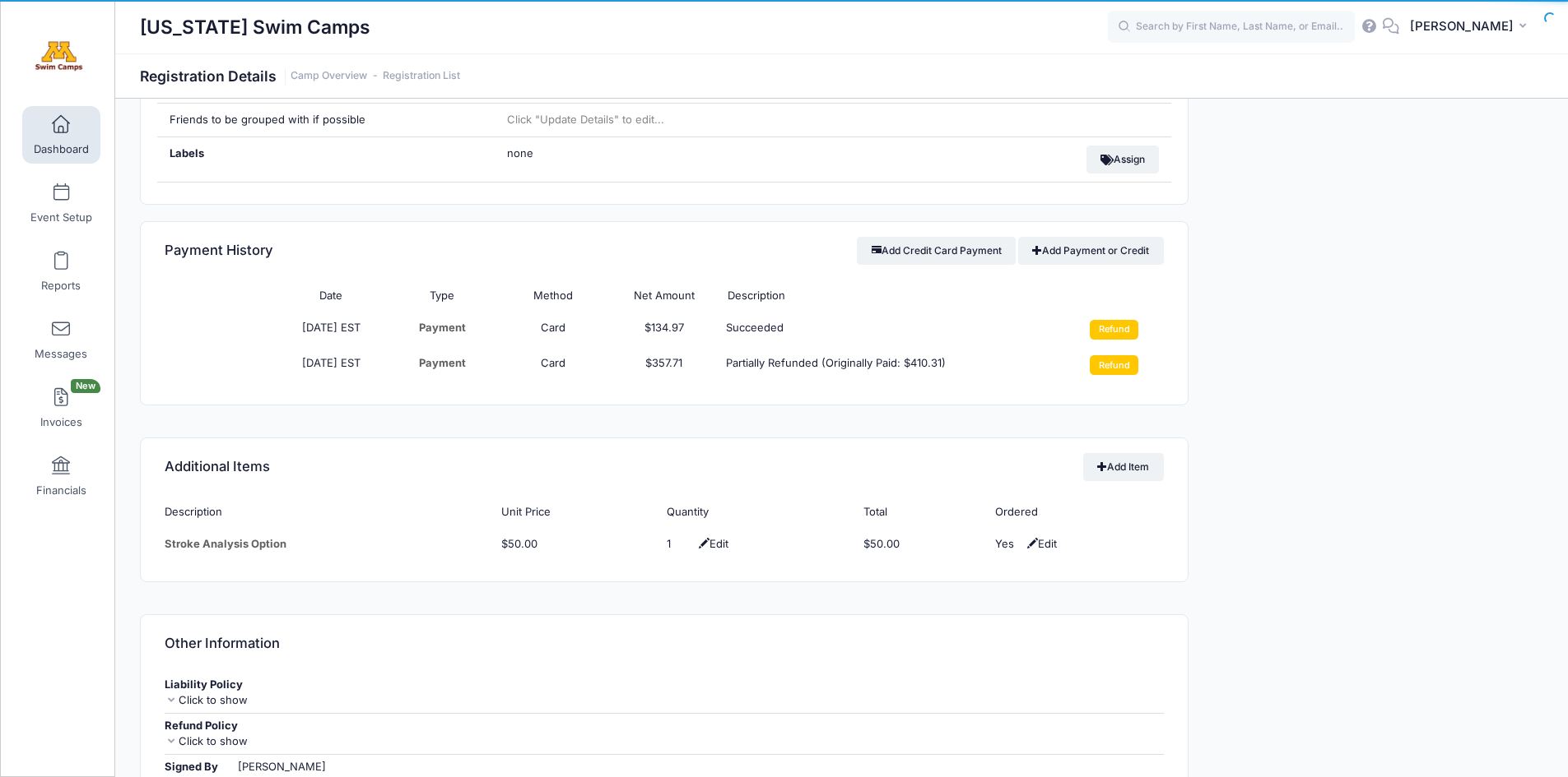
scroll to position [1204, 0]
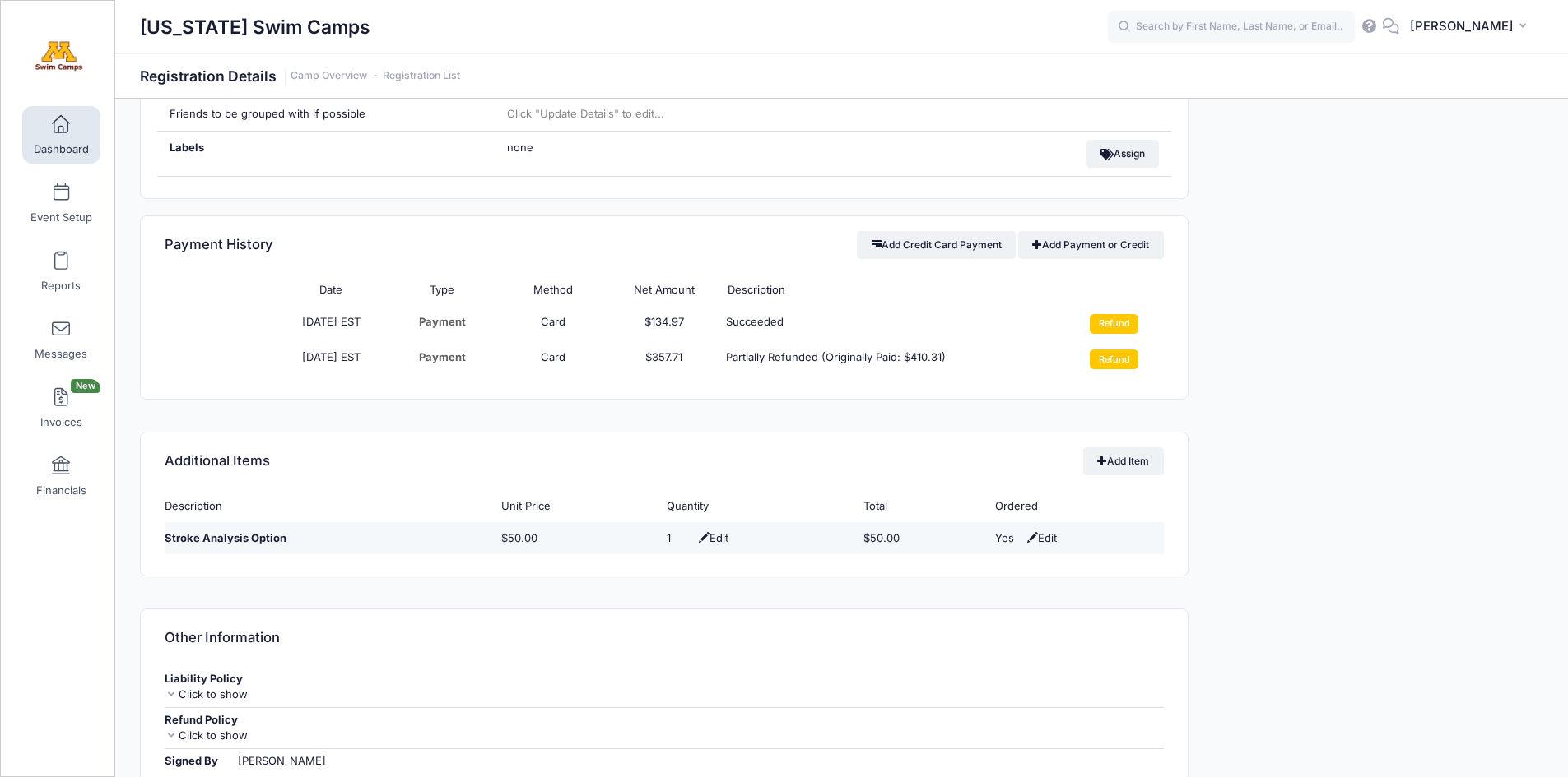
click at [1044, 536] on span "Edit" at bounding box center [1040, 537] width 33 height 13
click at [1056, 542] on select "No Yes" at bounding box center [1055, 538] width 37 height 17
select select "0"
click at [1039, 530] on select "No Yes" at bounding box center [1055, 538] width 37 height 17
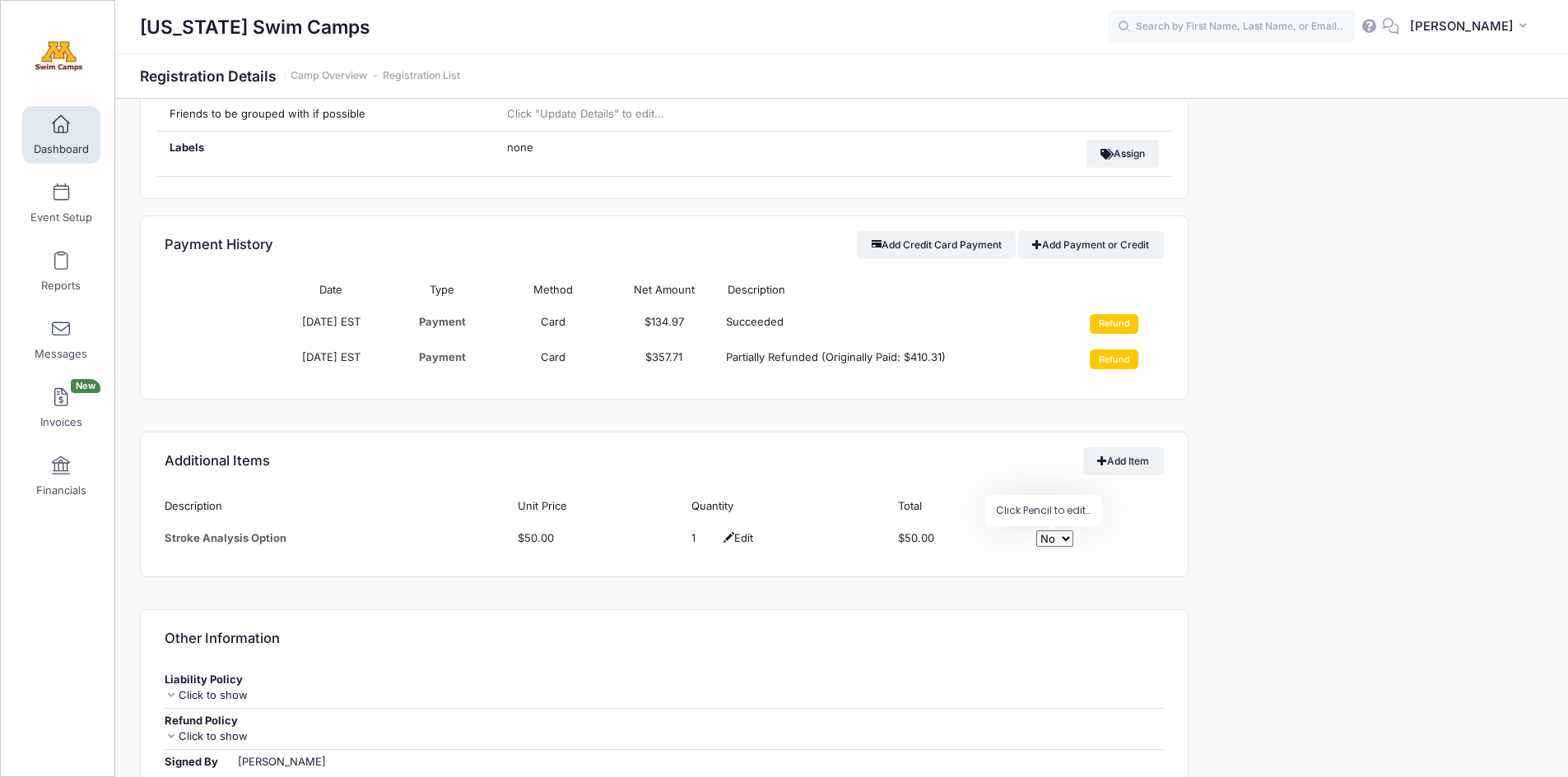
click at [1445, 433] on div "Event Information Event Minnesota Swim Camps Session Camp 1 - Commuter From Jun…" at bounding box center [1374, 263] width 354 height 2047
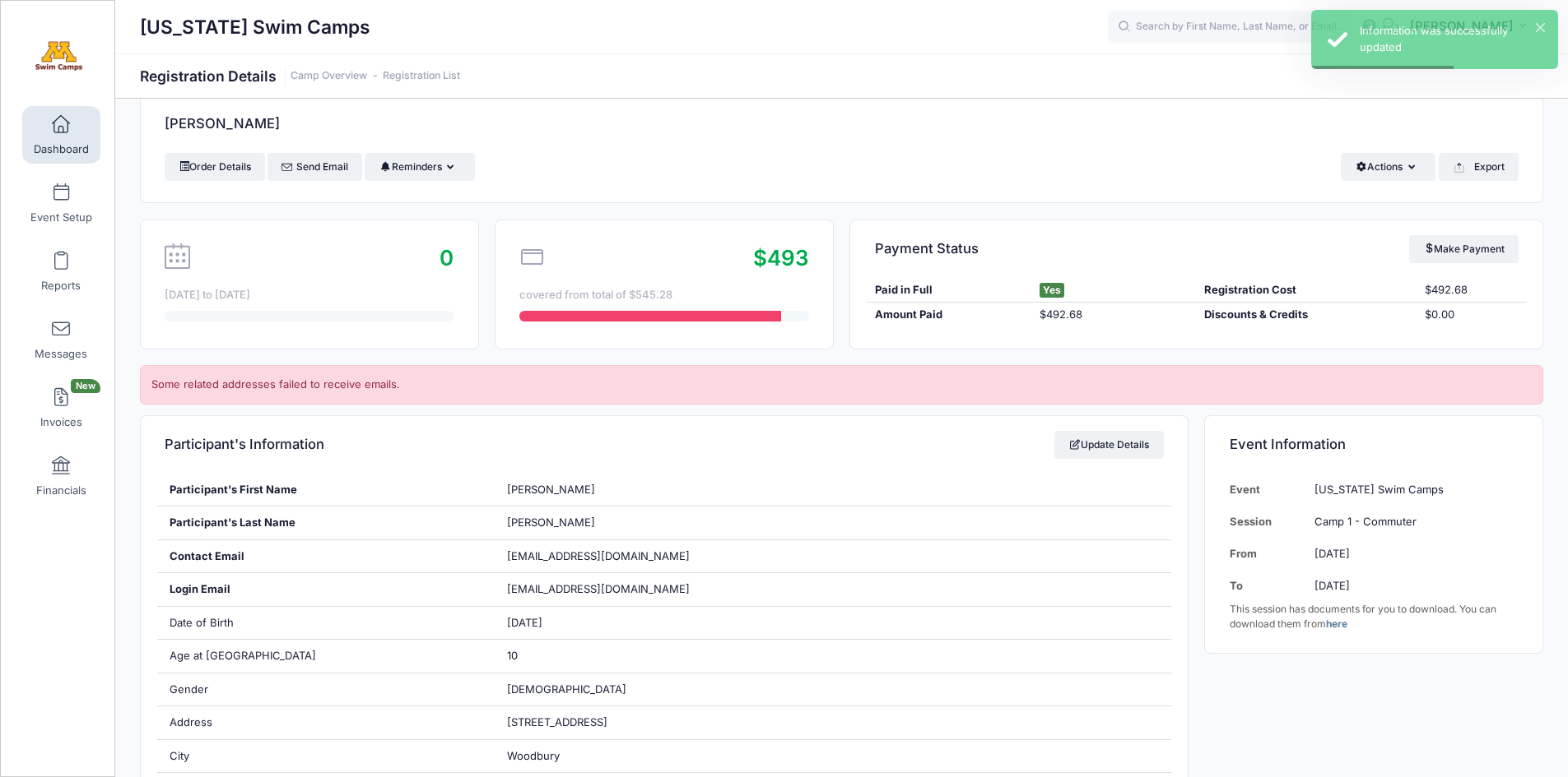
scroll to position [0, 0]
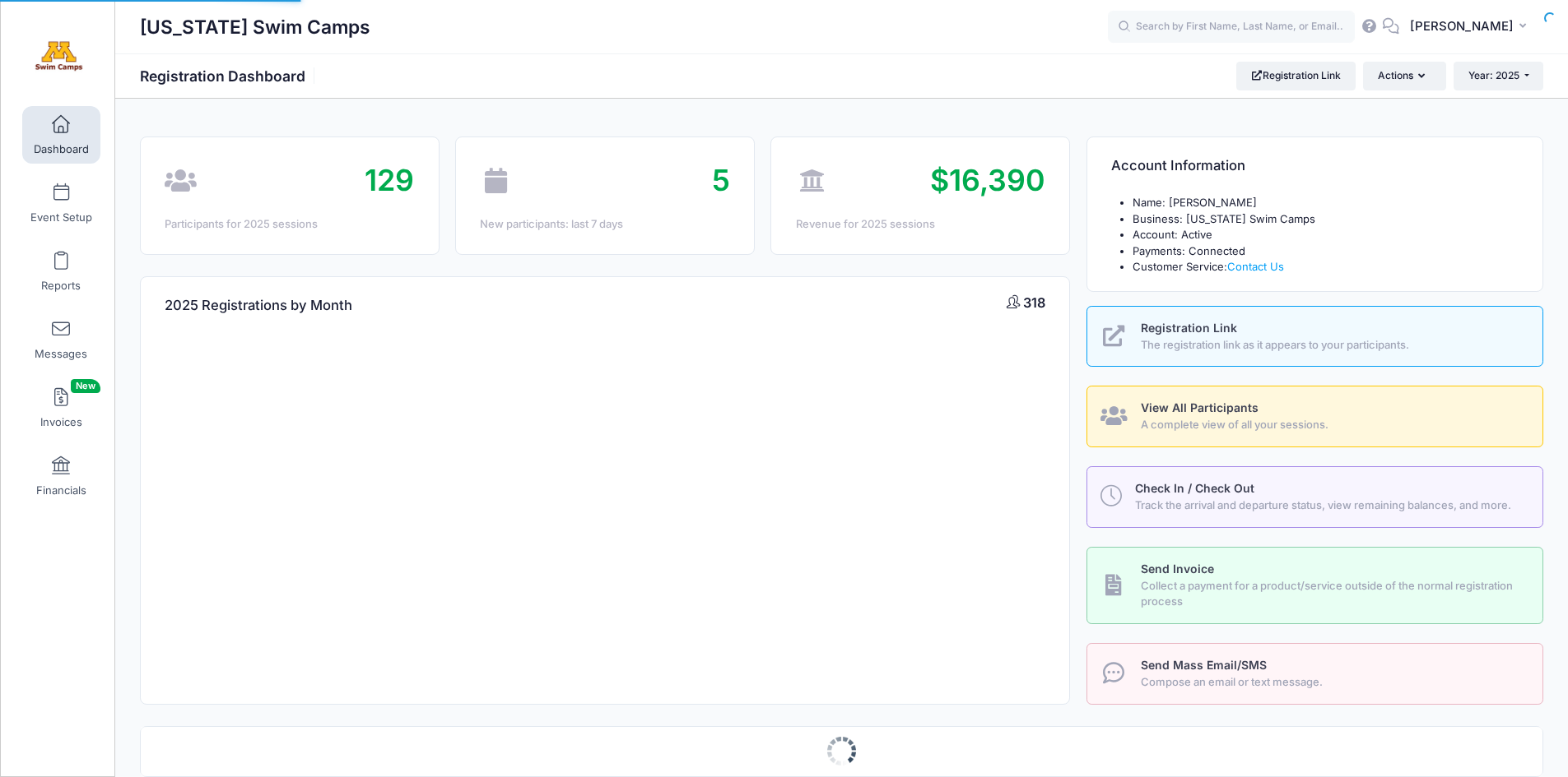
select select
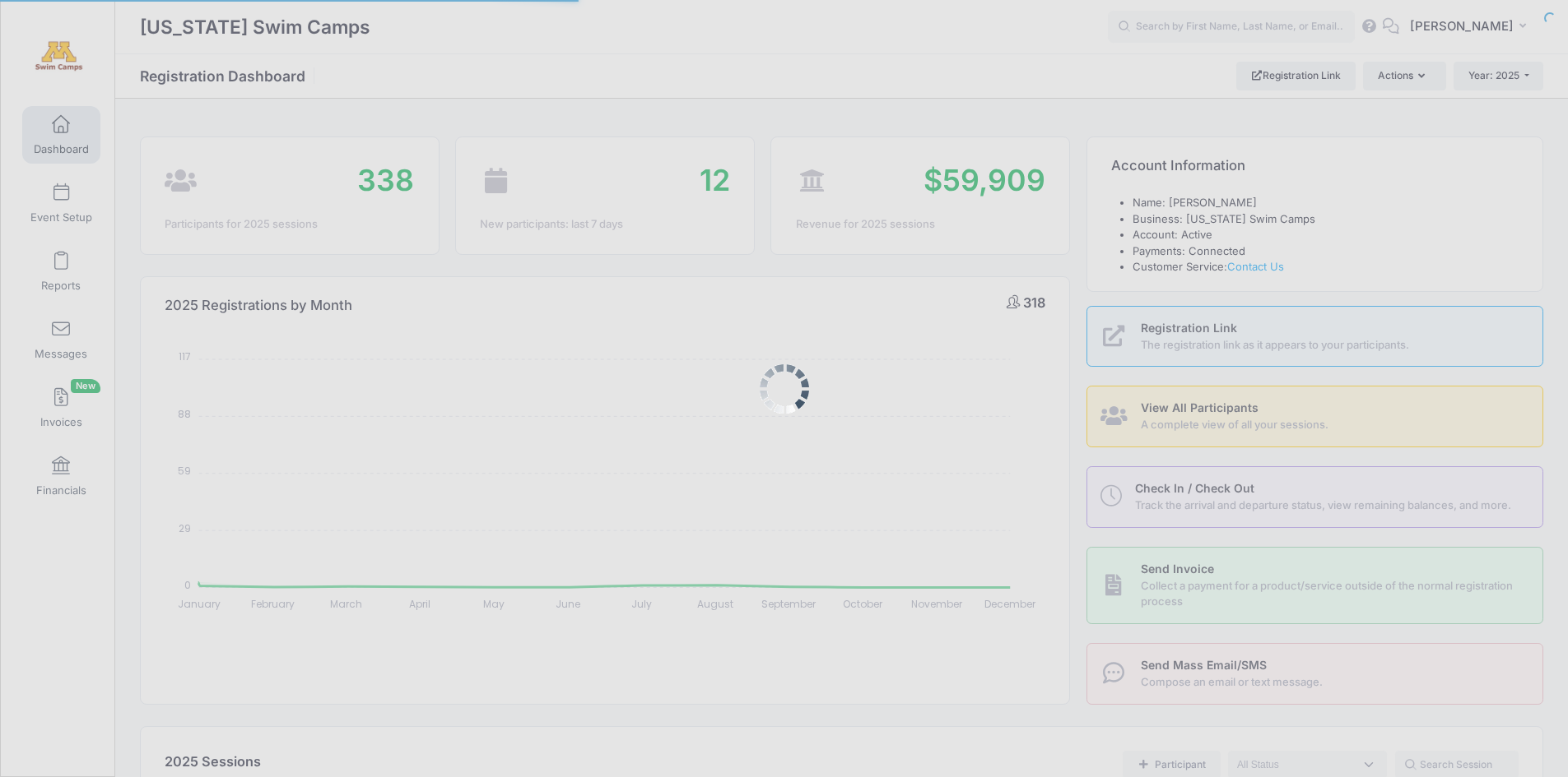
select select
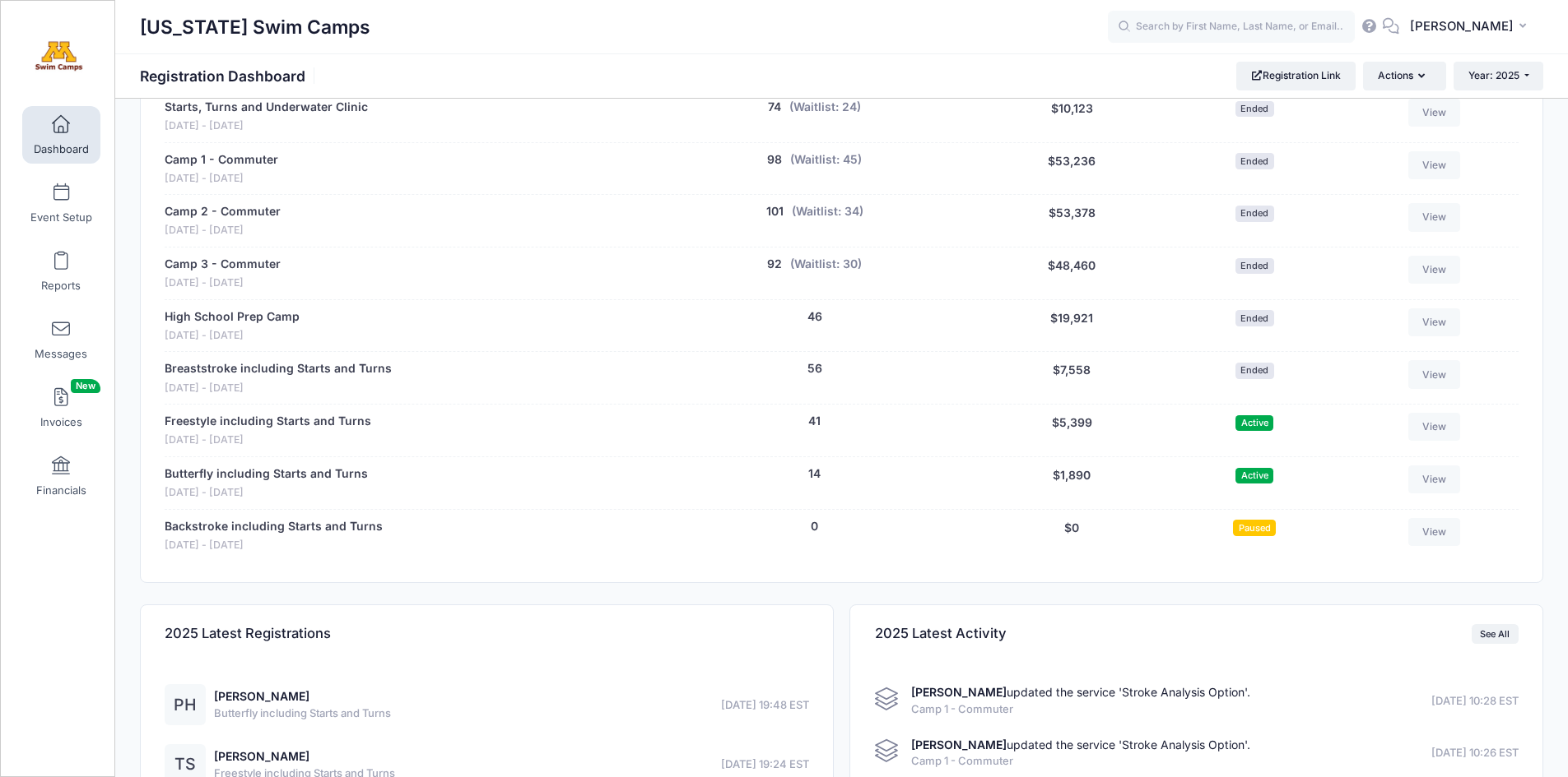
scroll to position [742, 0]
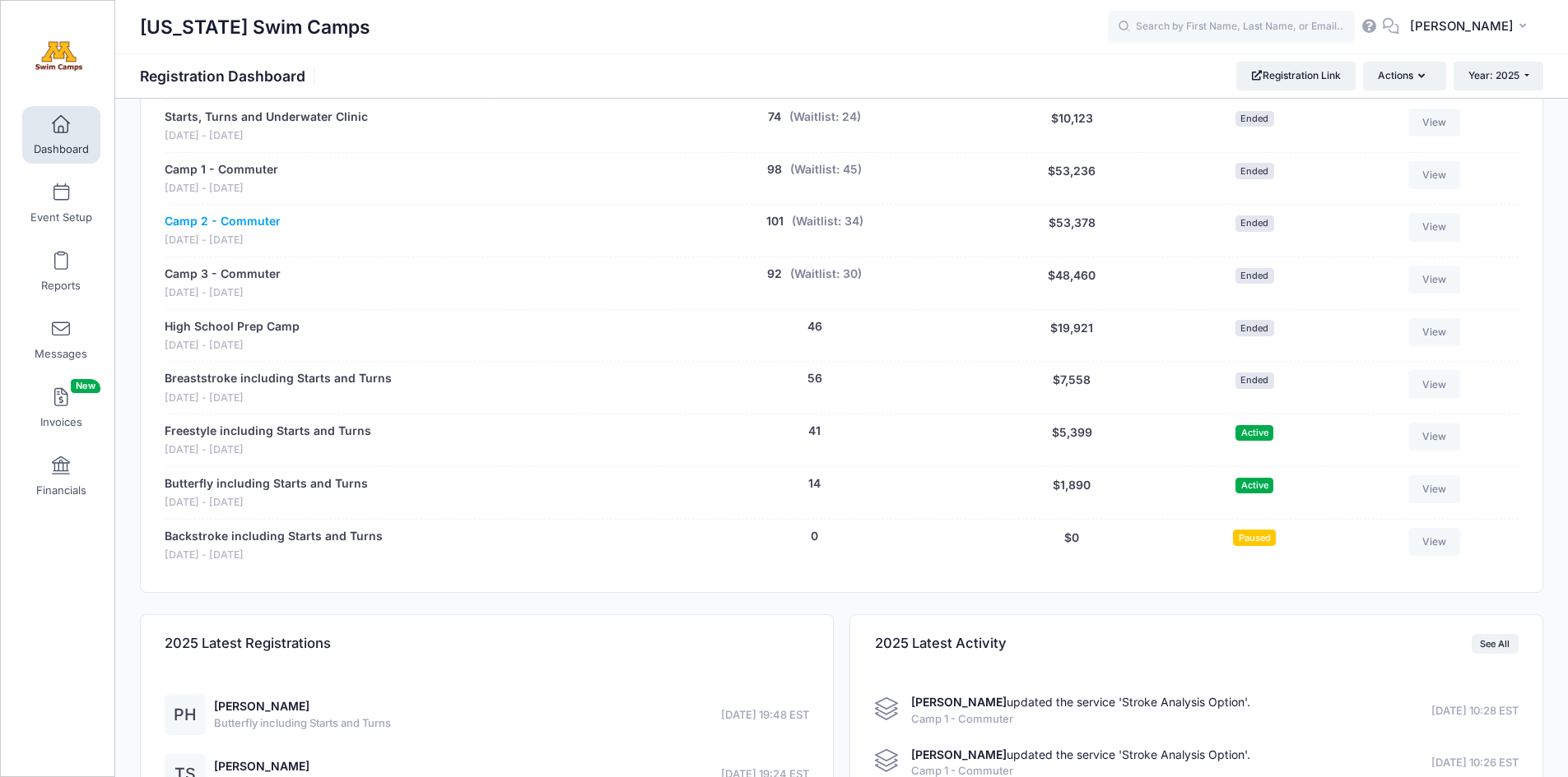
click at [228, 218] on link "Camp 2 - Commuter" at bounding box center [223, 222] width 116 height 18
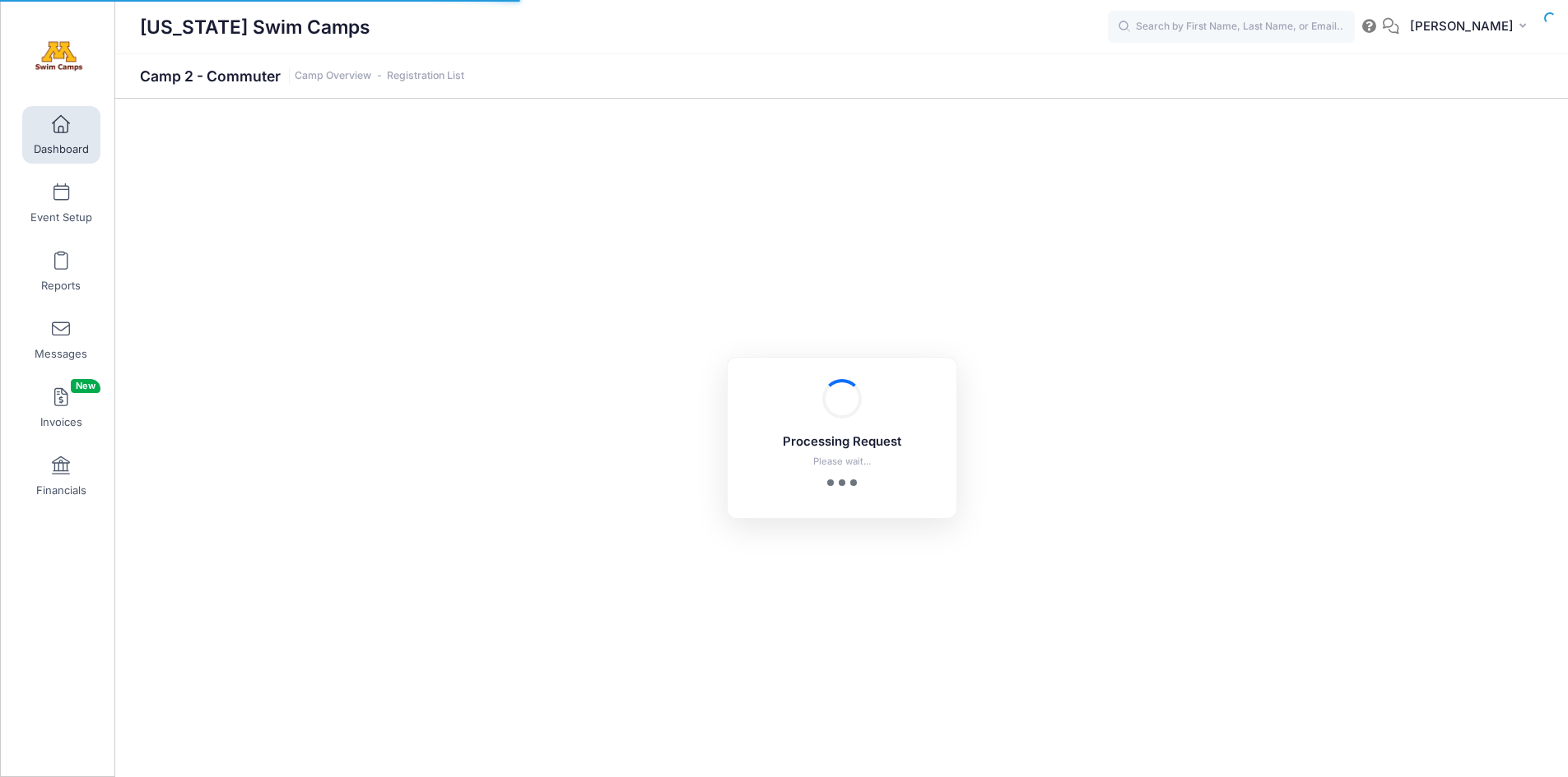
select select "10"
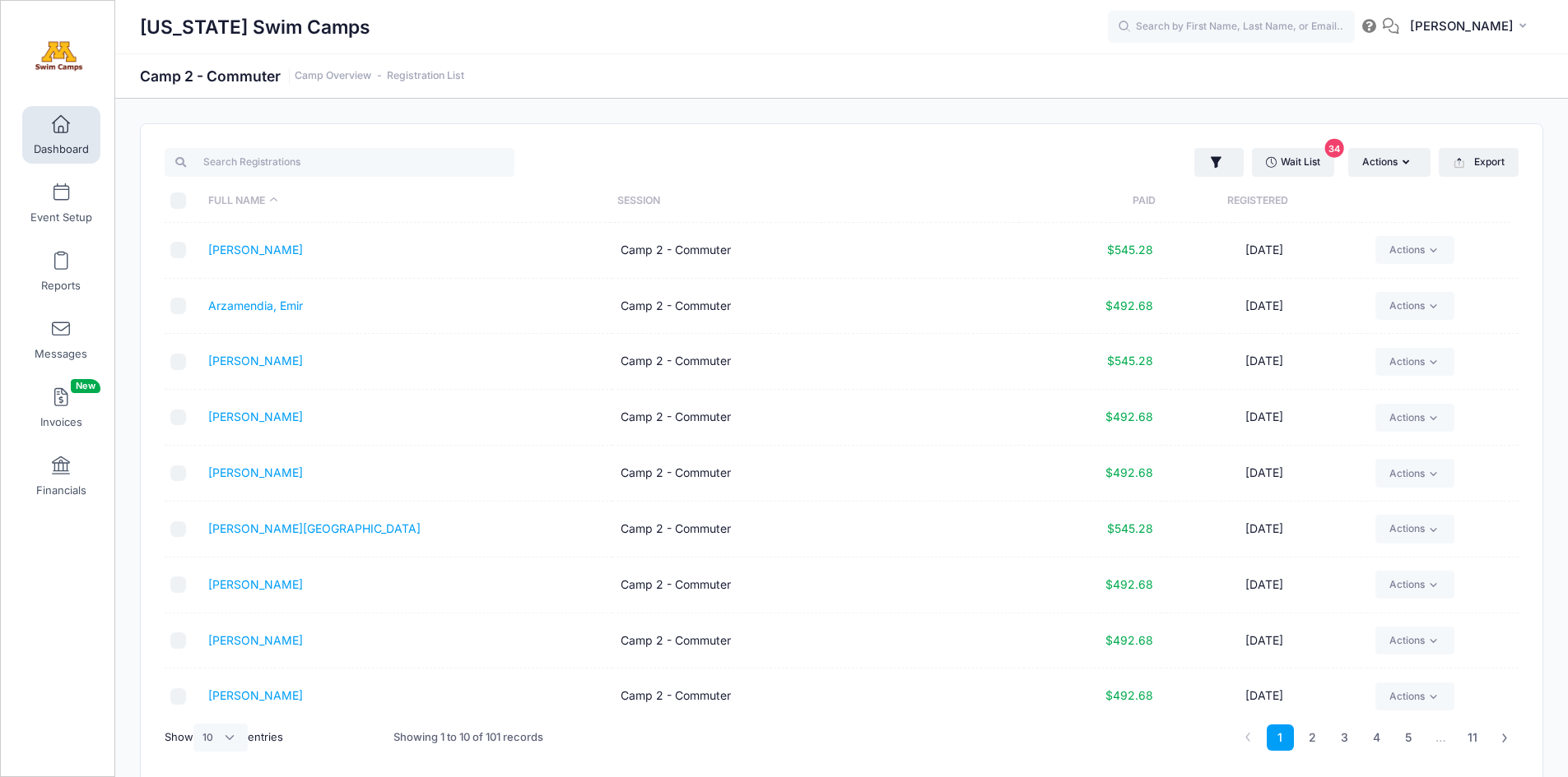
click at [1150, 197] on th "Paid" at bounding box center [1087, 201] width 137 height 43
click at [1313, 738] on link "2" at bounding box center [1312, 738] width 27 height 27
click at [264, 693] on link "[PERSON_NAME]" at bounding box center [255, 696] width 94 height 14
click at [1348, 734] on link "3" at bounding box center [1344, 738] width 27 height 27
click at [1374, 738] on link "4" at bounding box center [1376, 738] width 27 height 27
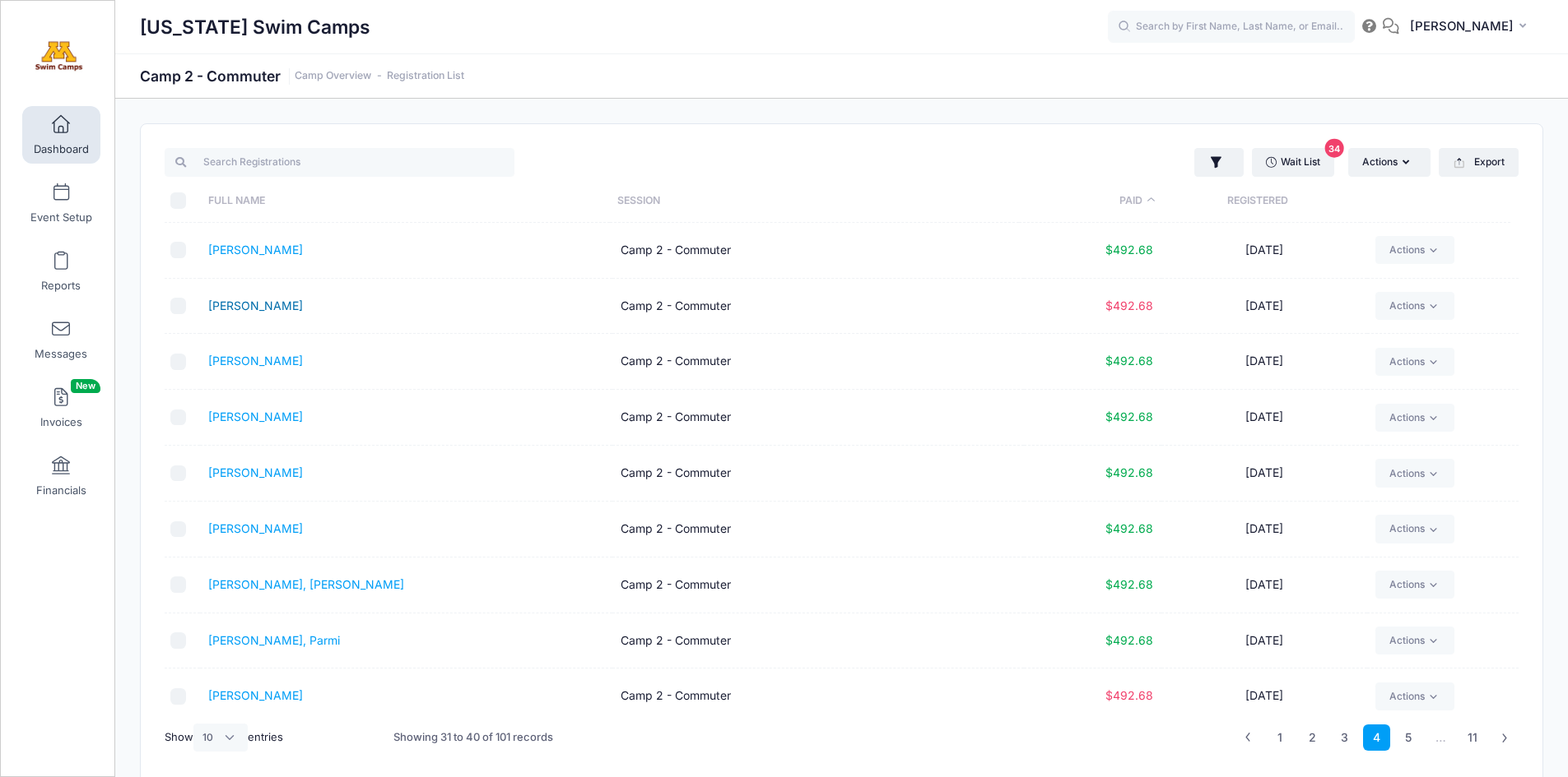
click at [286, 307] on link "[PERSON_NAME]" at bounding box center [255, 306] width 94 height 14
click at [264, 699] on link "[PERSON_NAME]" at bounding box center [255, 696] width 94 height 14
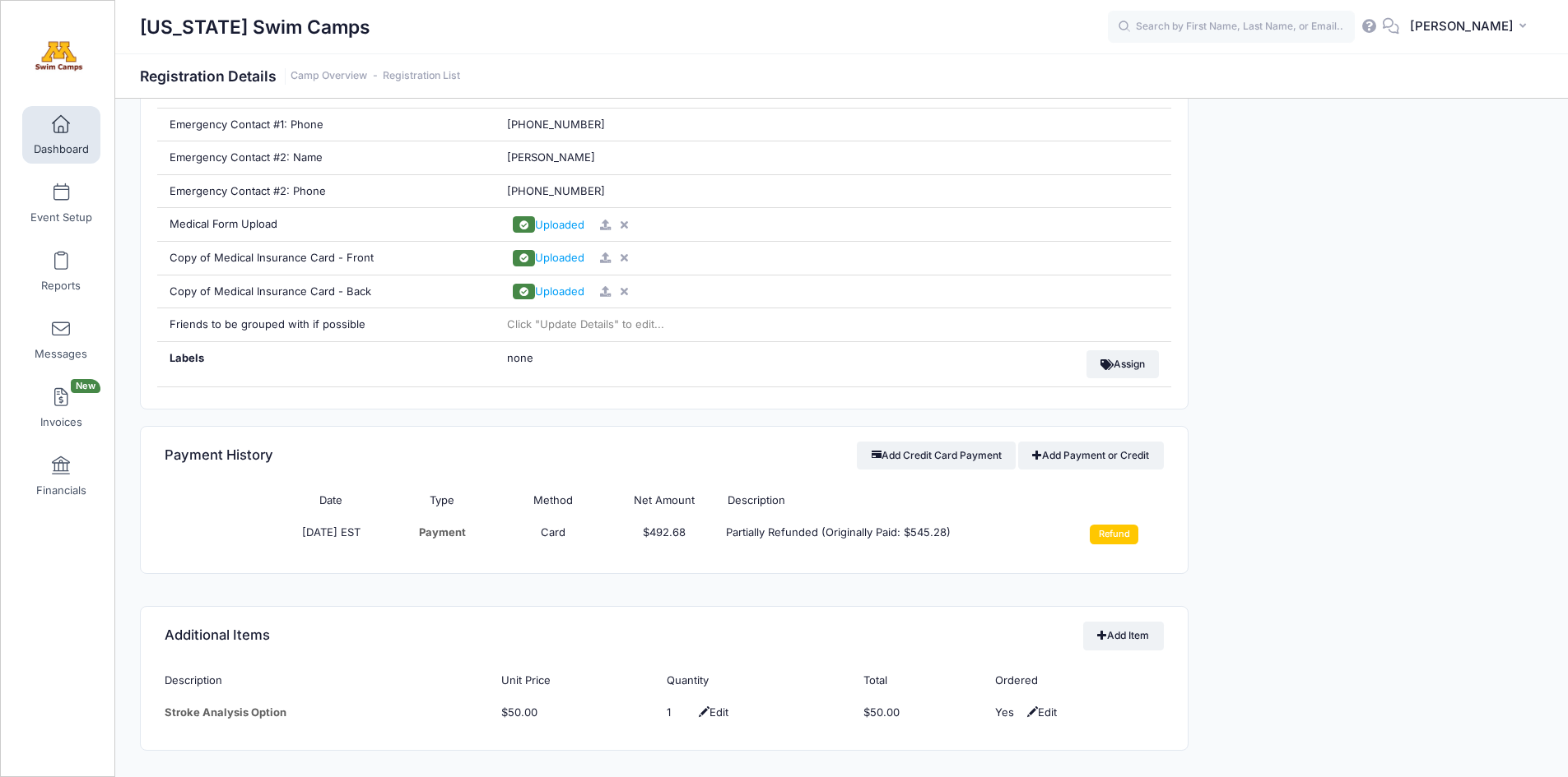
scroll to position [1018, 0]
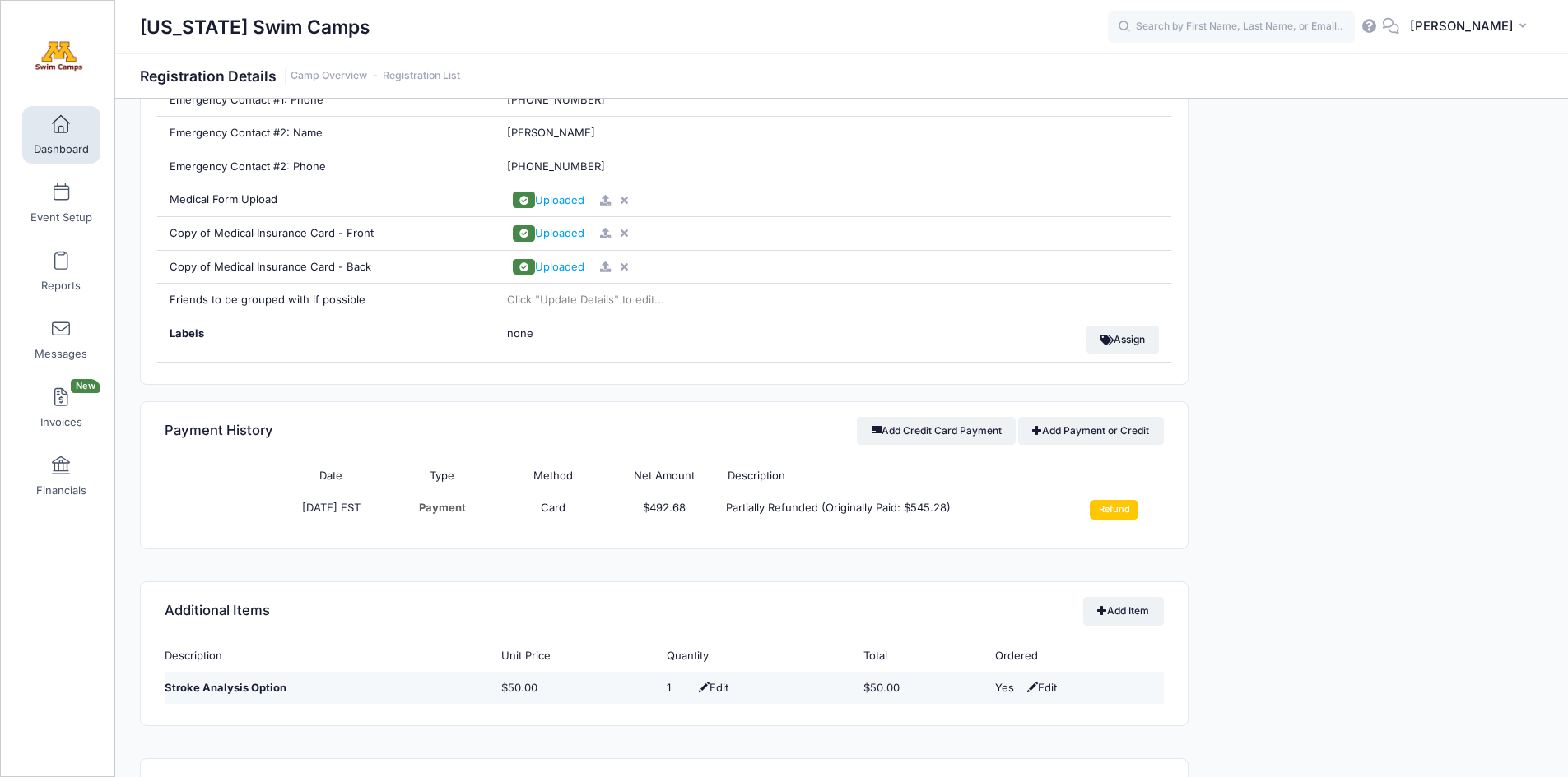
click at [1050, 686] on span "Edit" at bounding box center [1040, 687] width 33 height 13
click at [1051, 691] on select "No Yes" at bounding box center [1055, 688] width 37 height 17
select select "0"
click at [1039, 680] on select "No Yes" at bounding box center [1055, 688] width 37 height 17
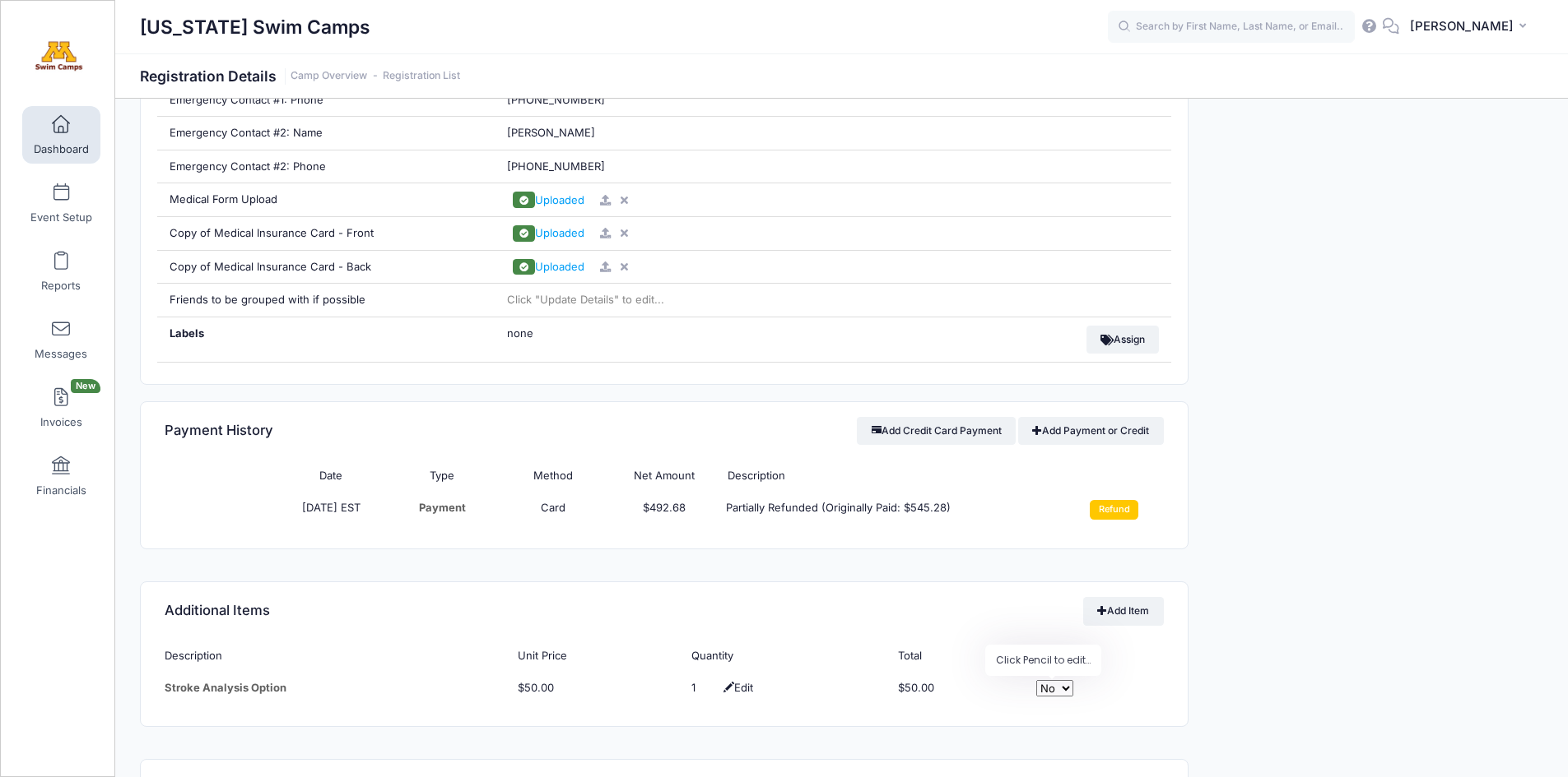
click at [1270, 666] on div "Event Information Event [US_STATE] Swim Camps Session Camp 2 - Commuter From [D…" at bounding box center [1374, 417] width 354 height 1983
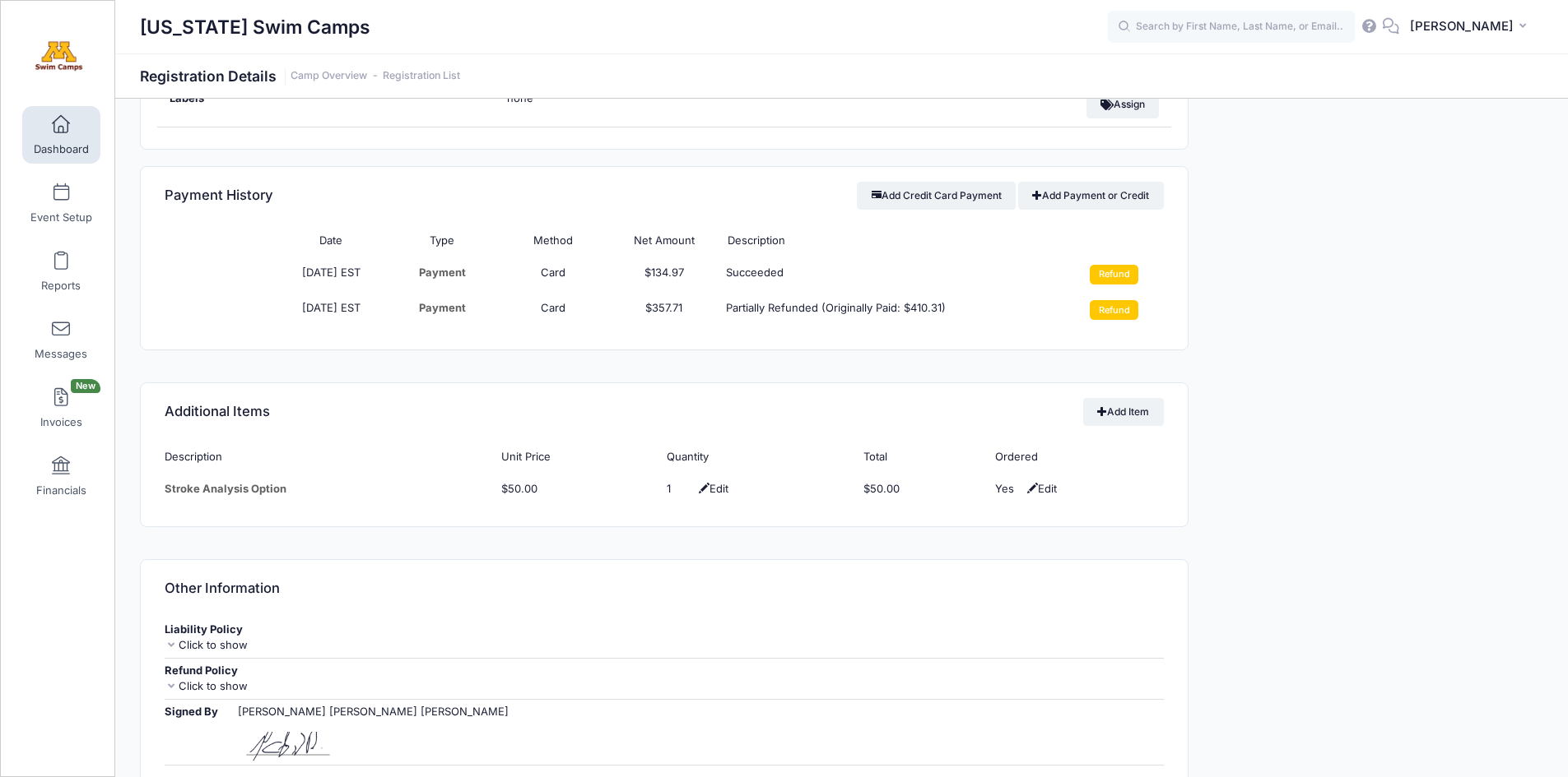
scroll to position [1504, 0]
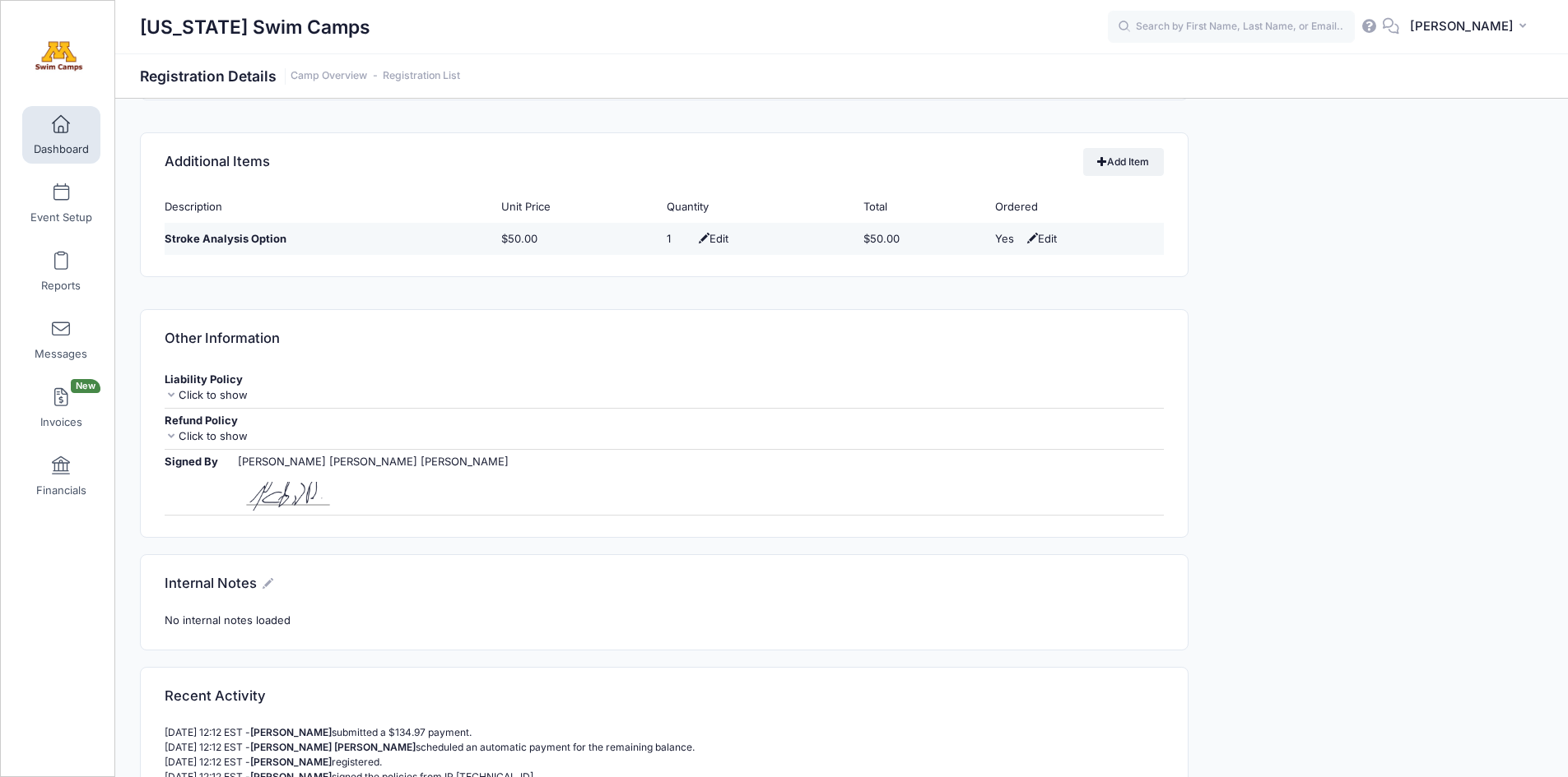
click at [1041, 242] on span "Edit" at bounding box center [1040, 238] width 33 height 13
click at [1065, 241] on select "No Yes" at bounding box center [1055, 239] width 37 height 17
select select "0"
click at [1039, 231] on select "No Yes" at bounding box center [1055, 239] width 37 height 17
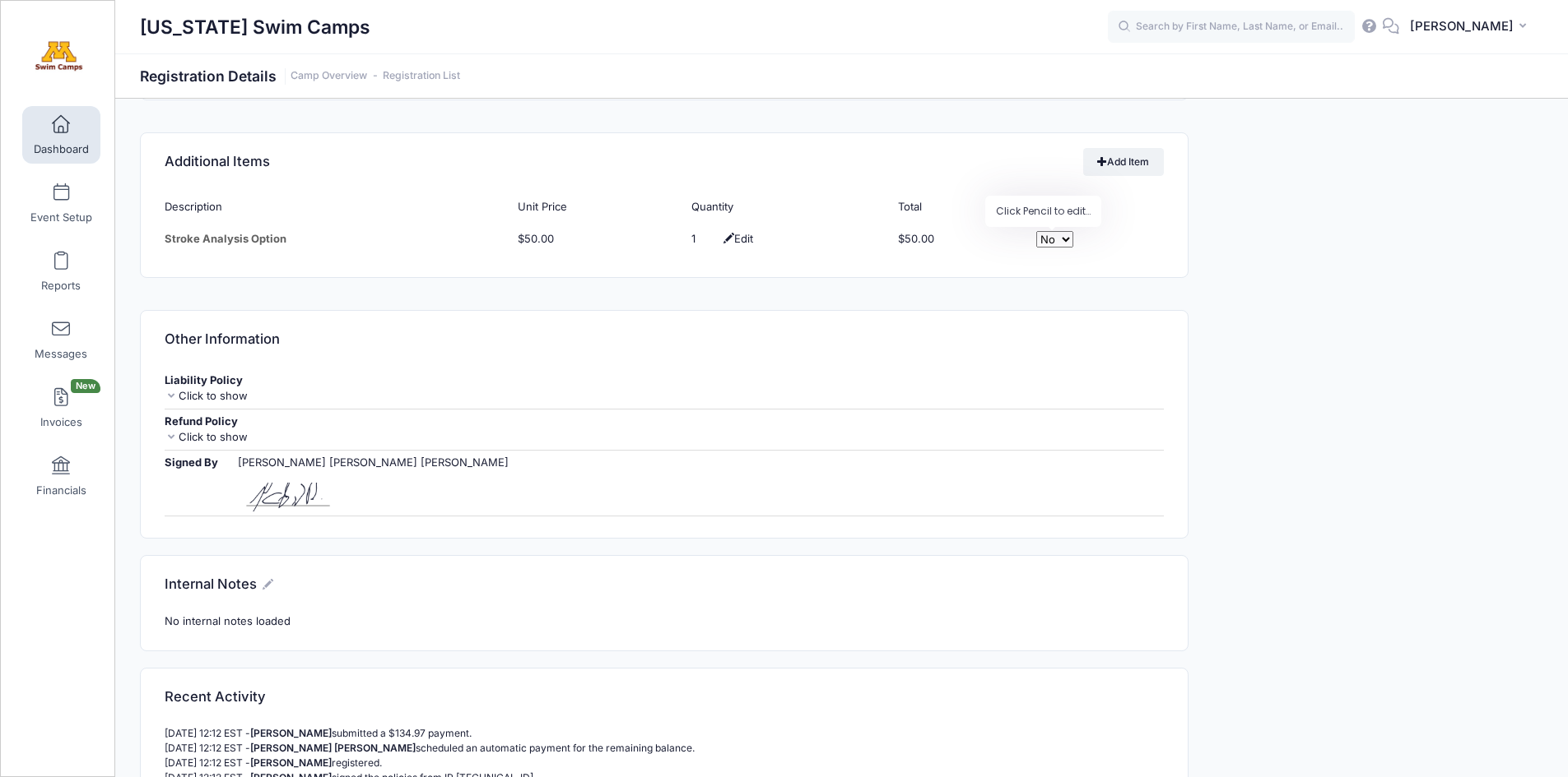
click at [1475, 402] on div "Event Information Event [US_STATE] Swim Camps Session Camp 2 - Commuter From [D…" at bounding box center [1374, 23] width 354 height 2166
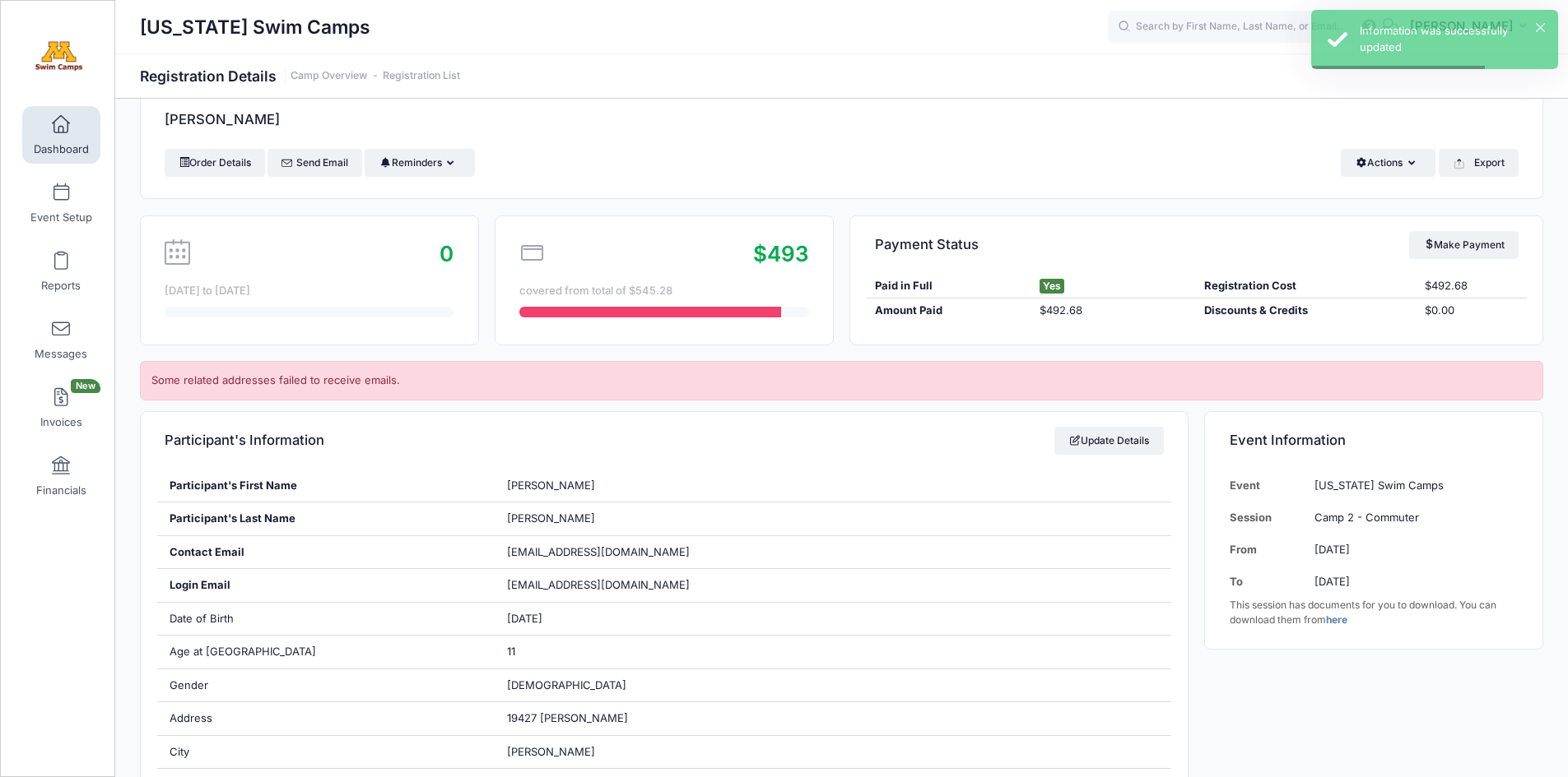
scroll to position [0, 0]
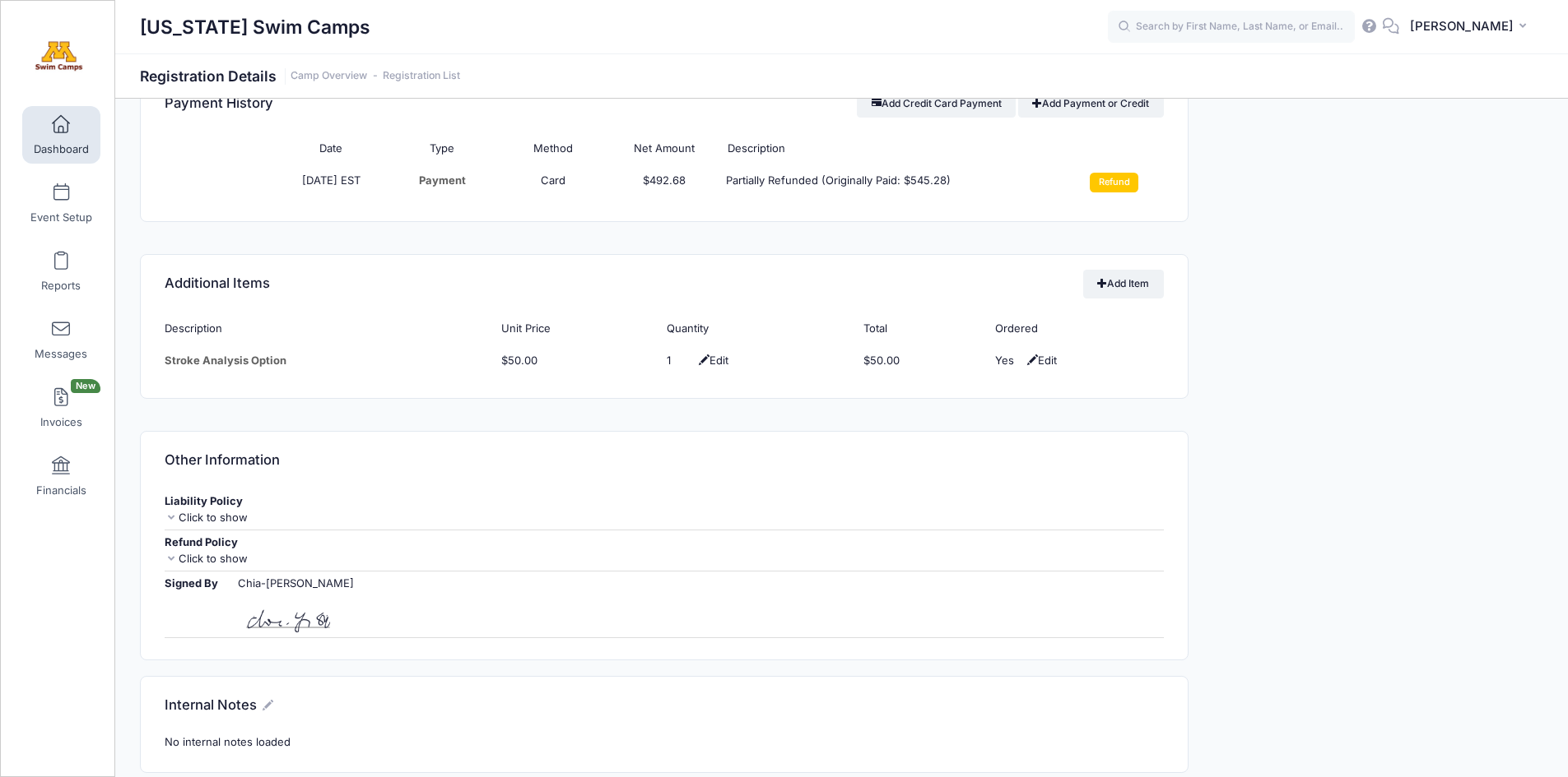
scroll to position [1276, 0]
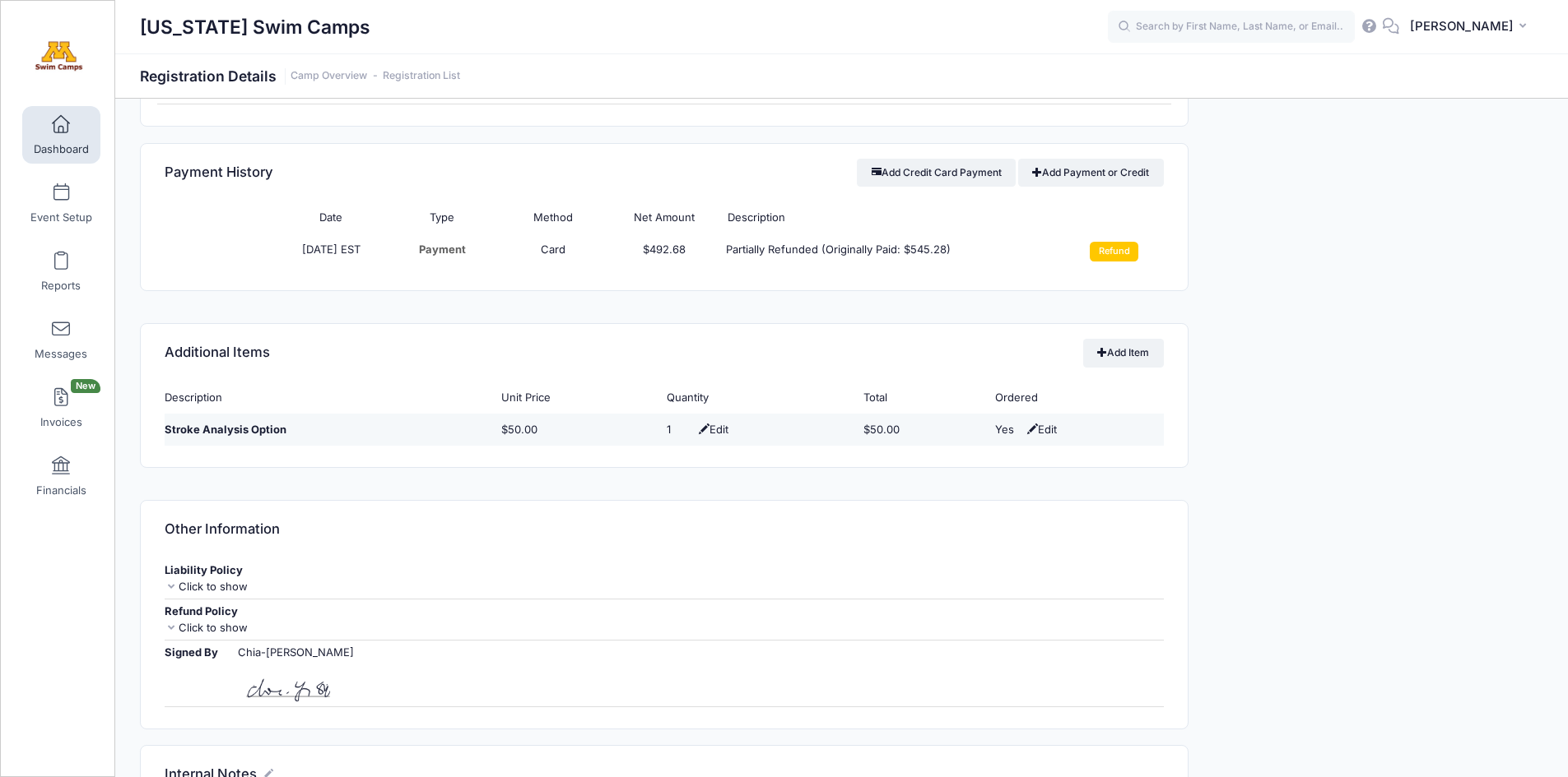
click at [1046, 427] on span "Edit" at bounding box center [1040, 429] width 33 height 13
click at [1061, 426] on select "No Yes" at bounding box center [1055, 430] width 37 height 17
select select "0"
click at [1039, 422] on select "No Yes" at bounding box center [1055, 430] width 37 height 17
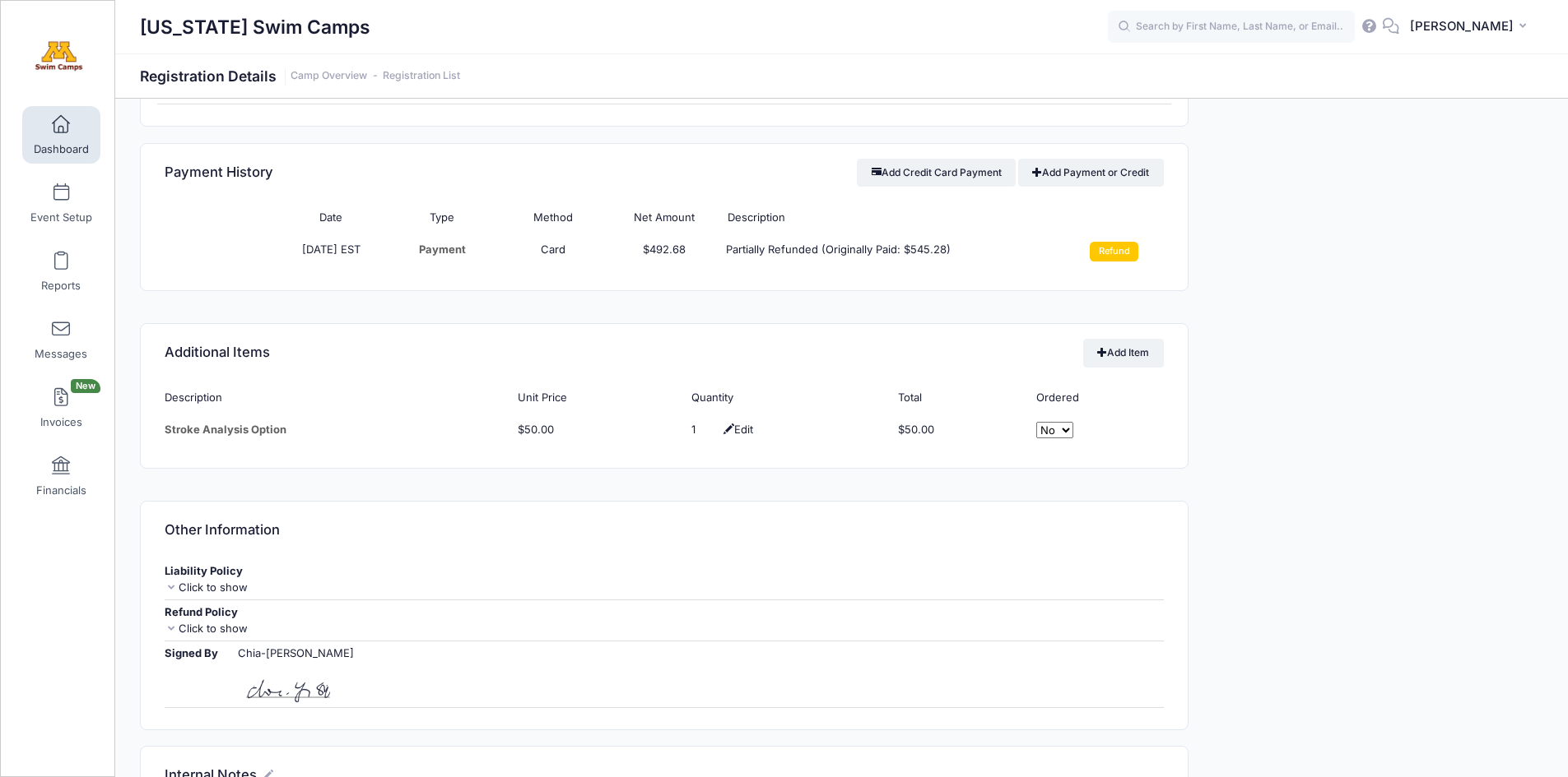
click at [1261, 415] on div "Event Information Event Minnesota Swim Camps Session Camp 2 - Commuter From Jun…" at bounding box center [1374, 196] width 354 height 2057
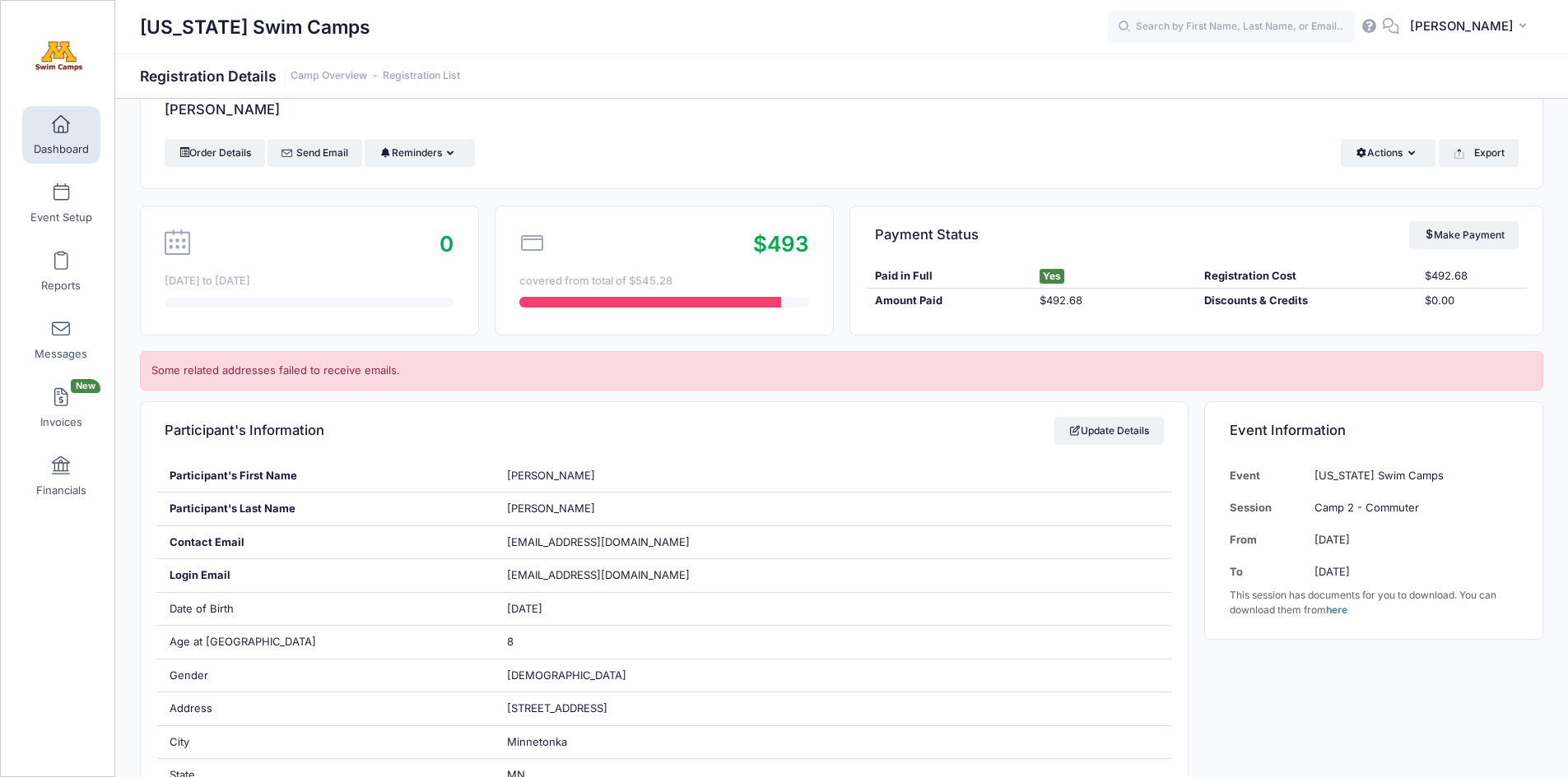
scroll to position [0, 0]
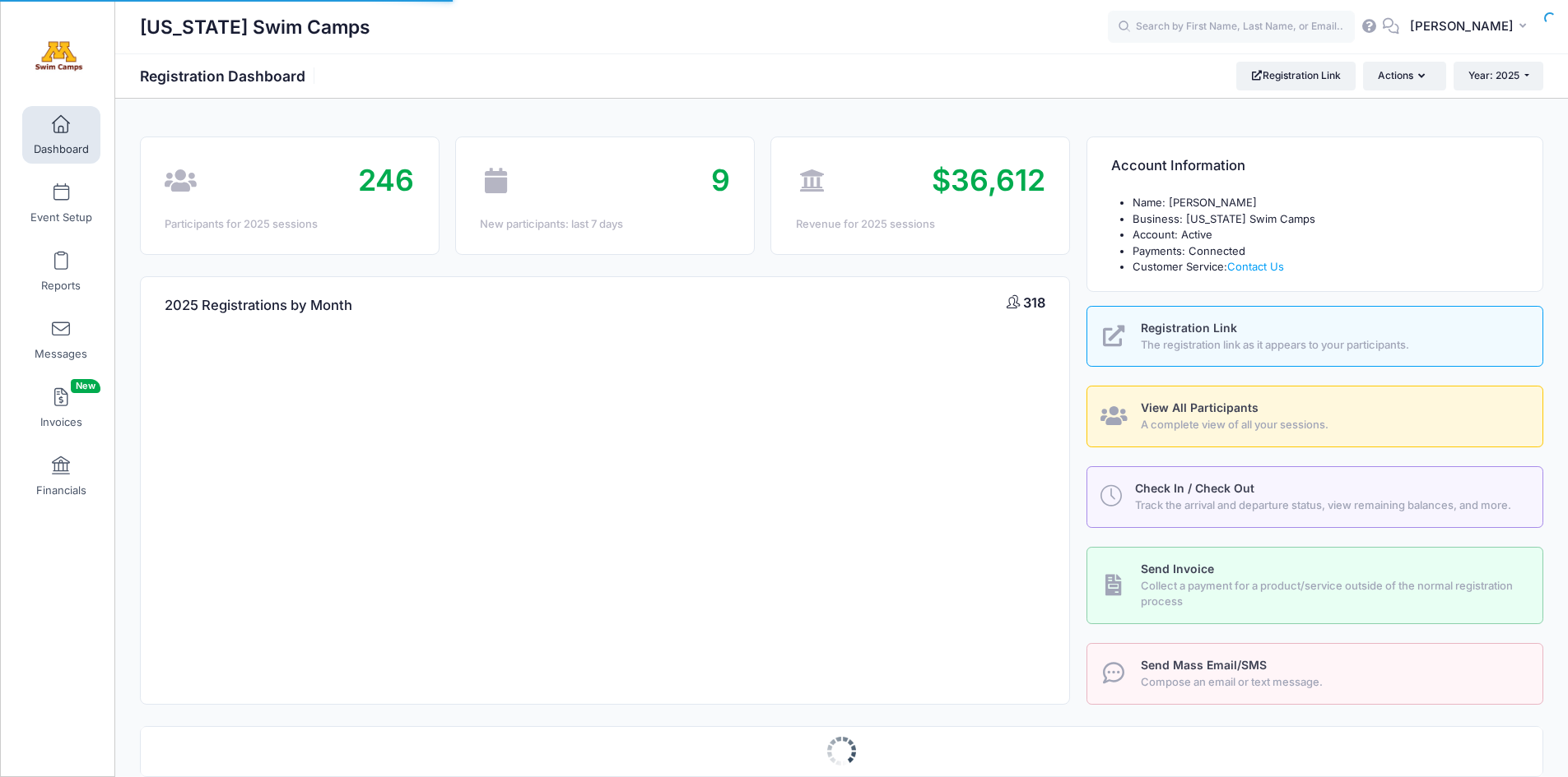
scroll to position [742, 0]
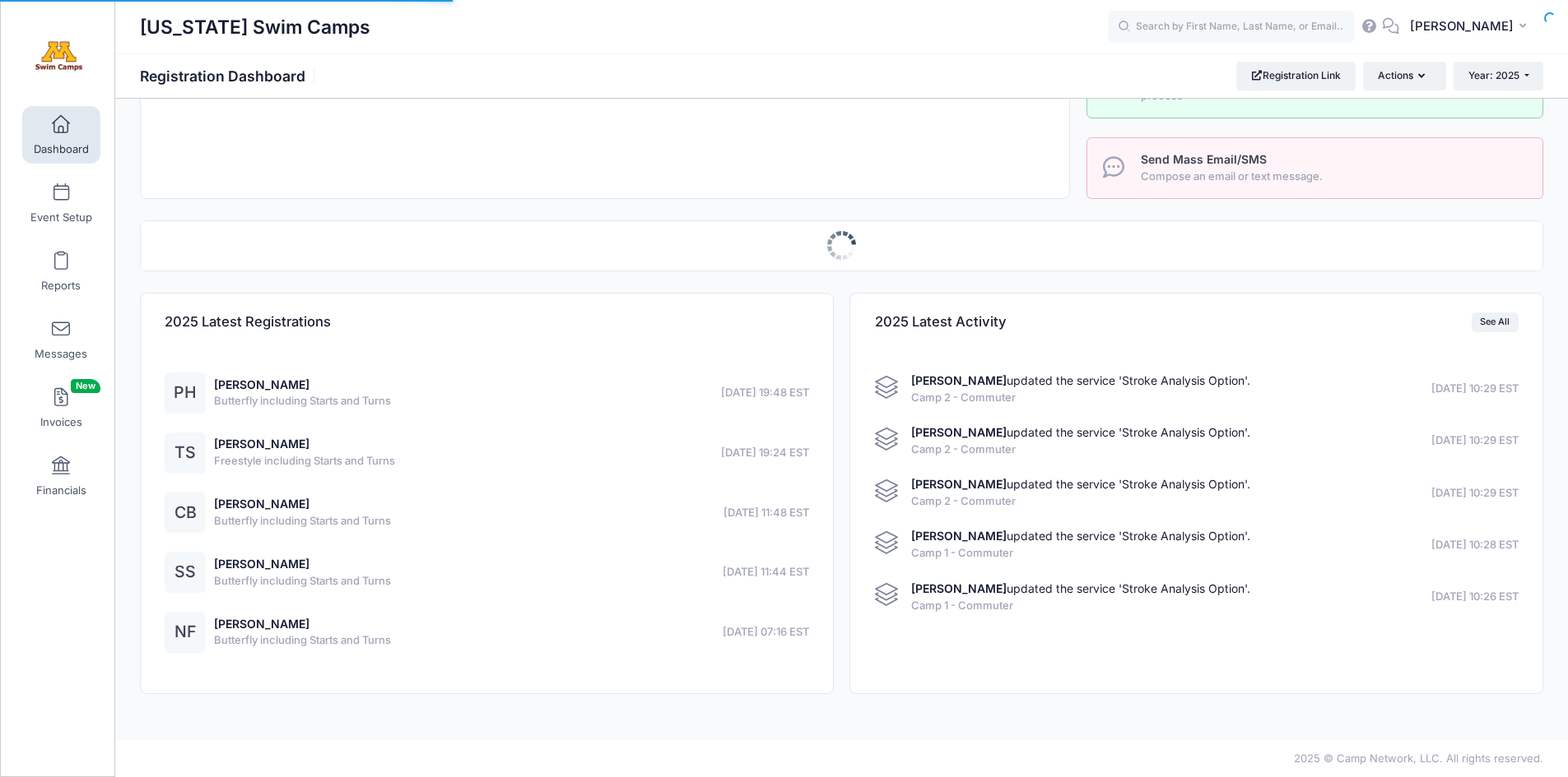
select select
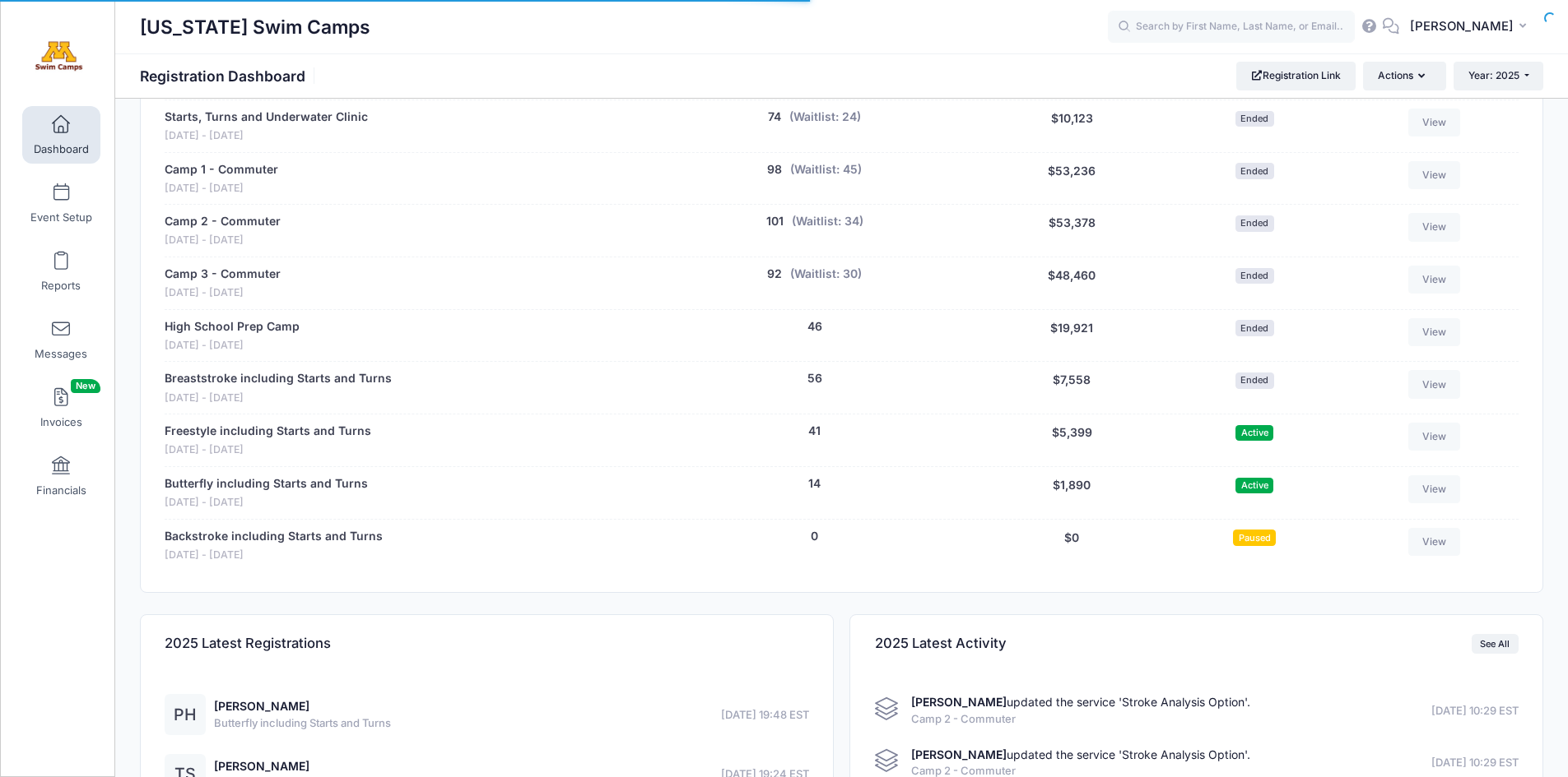
scroll to position [0, 0]
click at [243, 168] on link "Camp 1 - Commuter" at bounding box center [221, 170] width 114 height 18
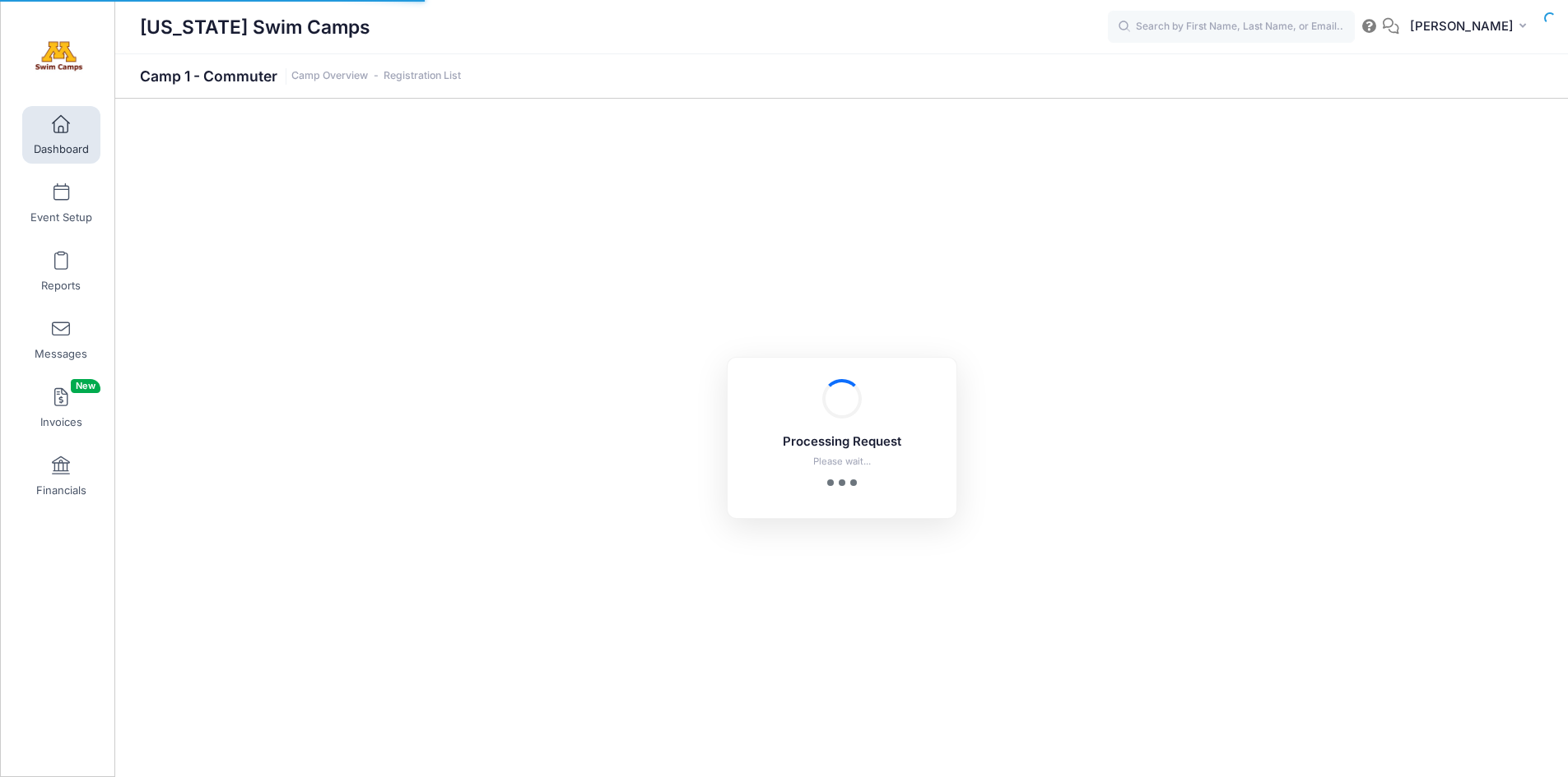
select select "10"
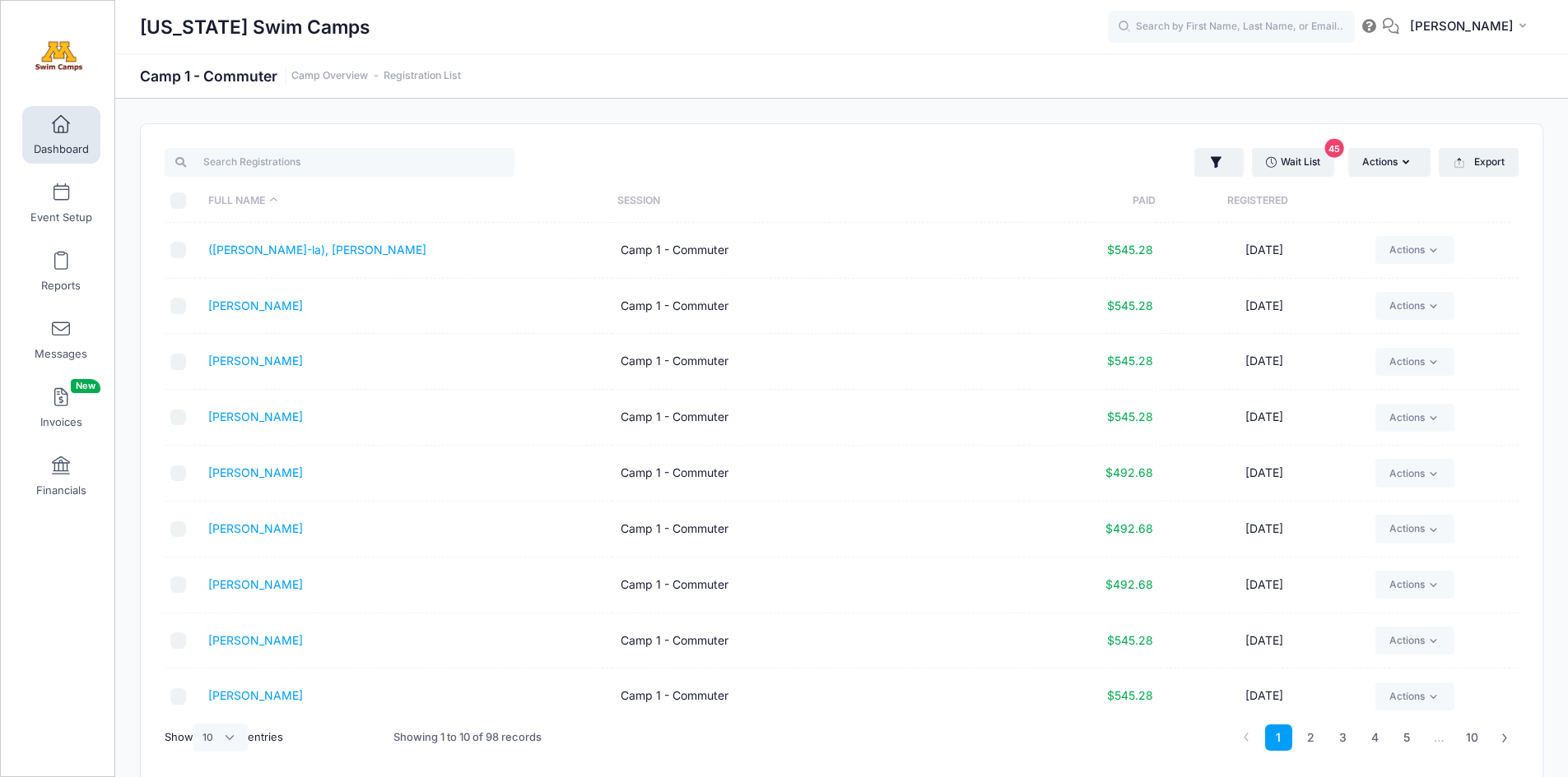
click at [1151, 193] on th "Paid" at bounding box center [1087, 201] width 137 height 43
click at [1310, 734] on link "2" at bounding box center [1311, 738] width 27 height 27
click at [1344, 734] on link "3" at bounding box center [1342, 738] width 27 height 27
click at [1376, 737] on link "4" at bounding box center [1375, 738] width 27 height 27
click at [1401, 740] on link "5" at bounding box center [1407, 738] width 27 height 27
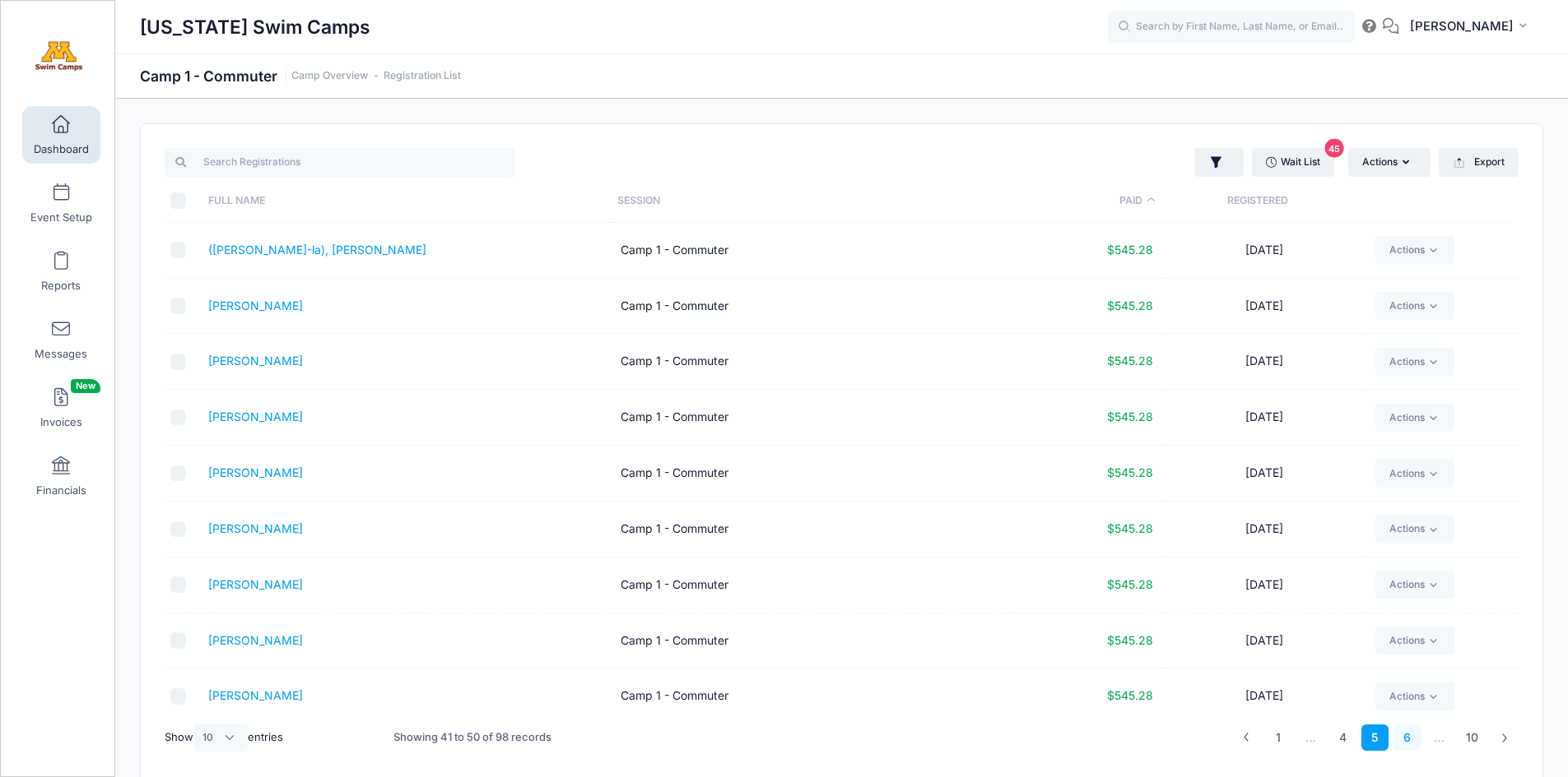
click at [1412, 739] on link "6" at bounding box center [1407, 738] width 27 height 27
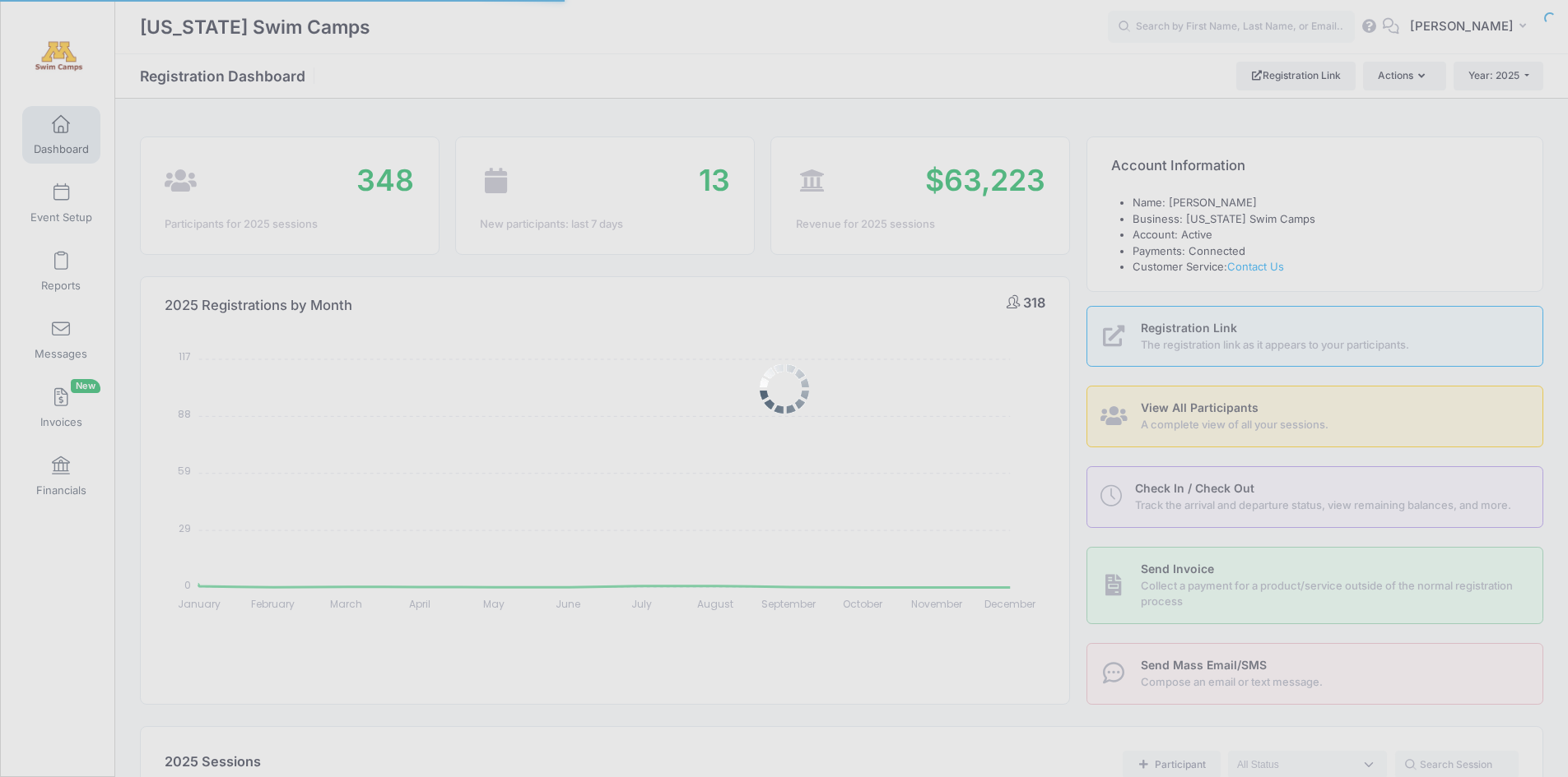
select select
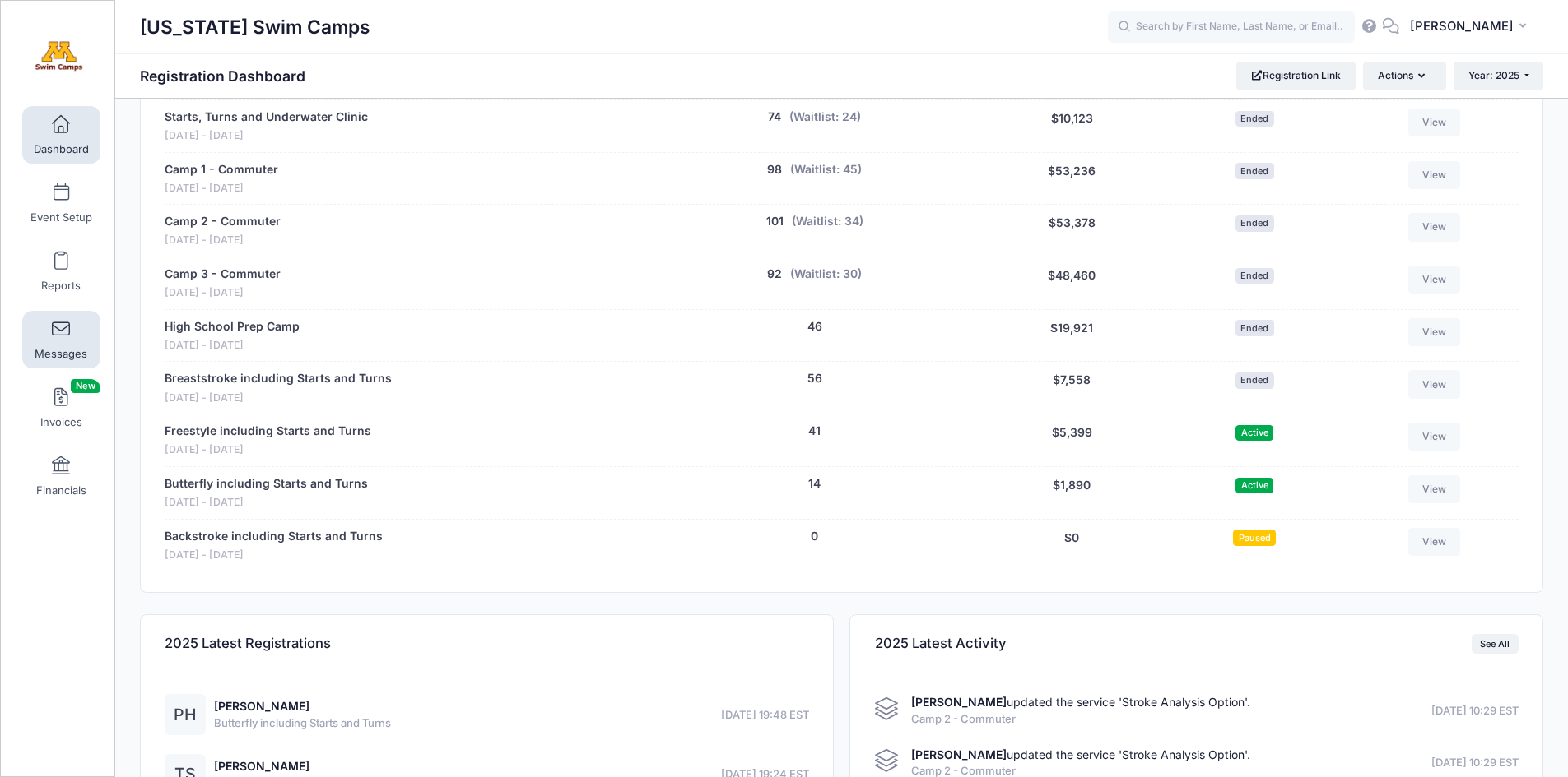
click at [61, 327] on span at bounding box center [61, 329] width 0 height 18
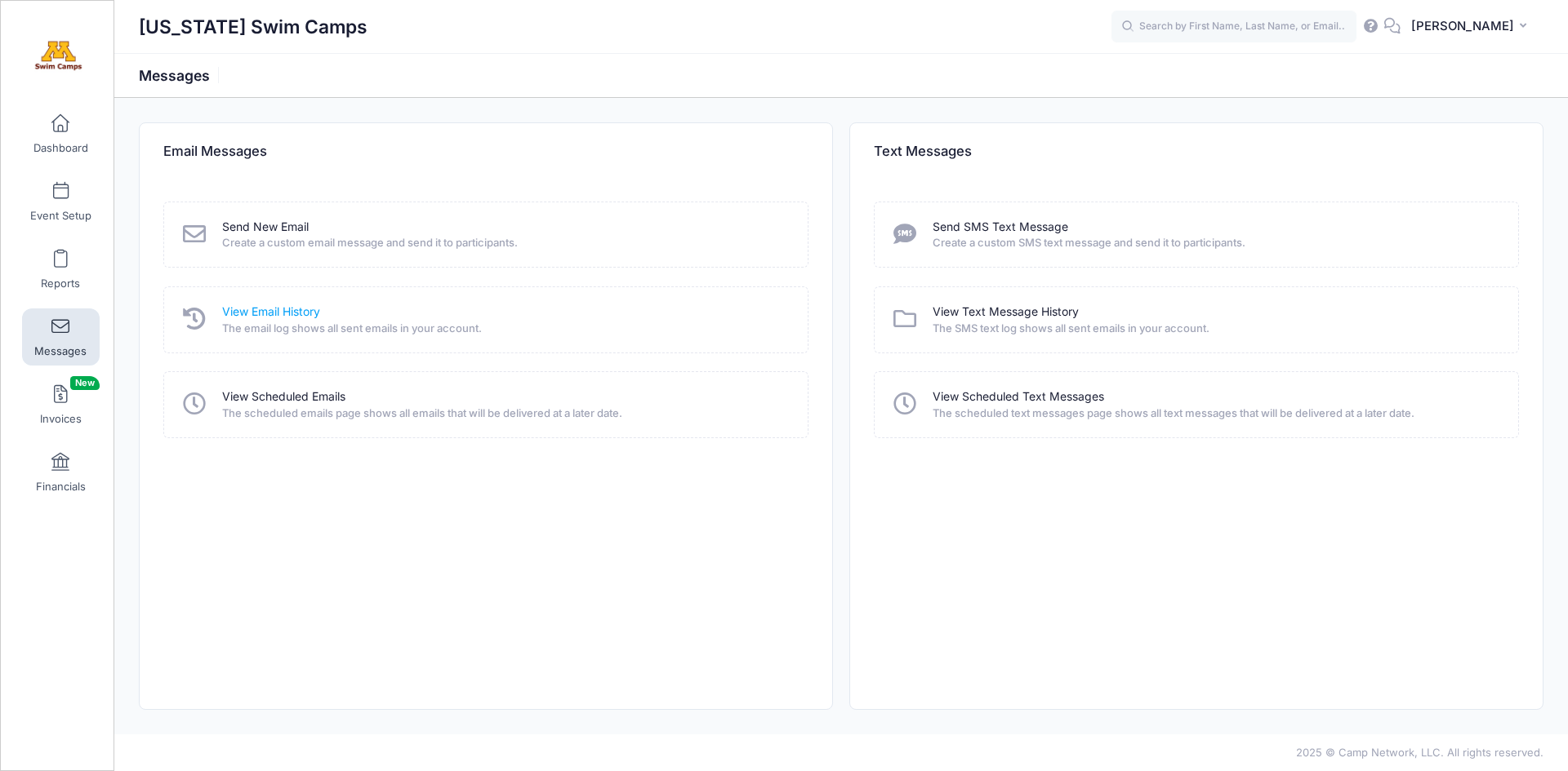
click at [284, 313] on link "View Email History" at bounding box center [271, 312] width 98 height 17
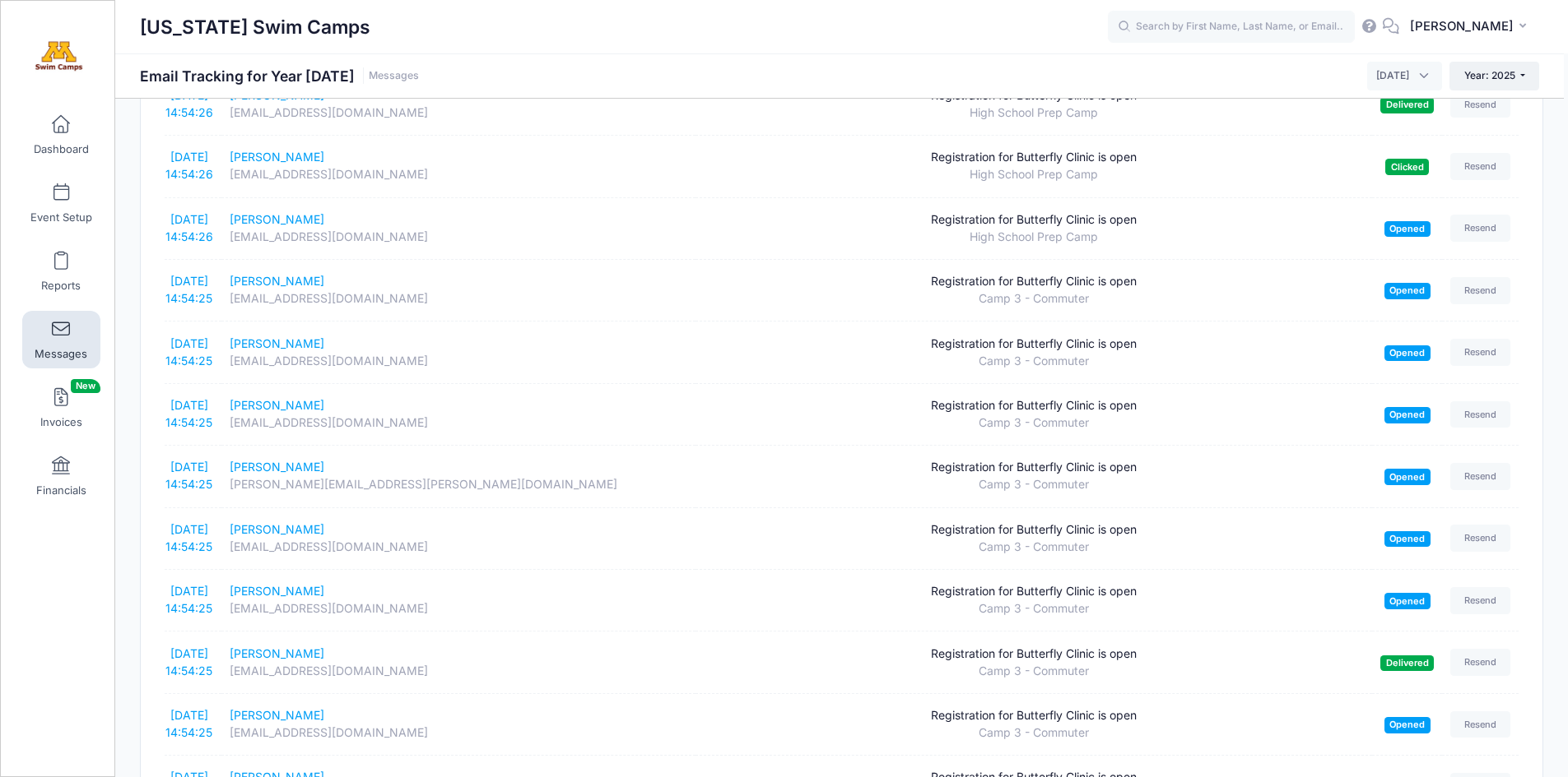
scroll to position [2676, 0]
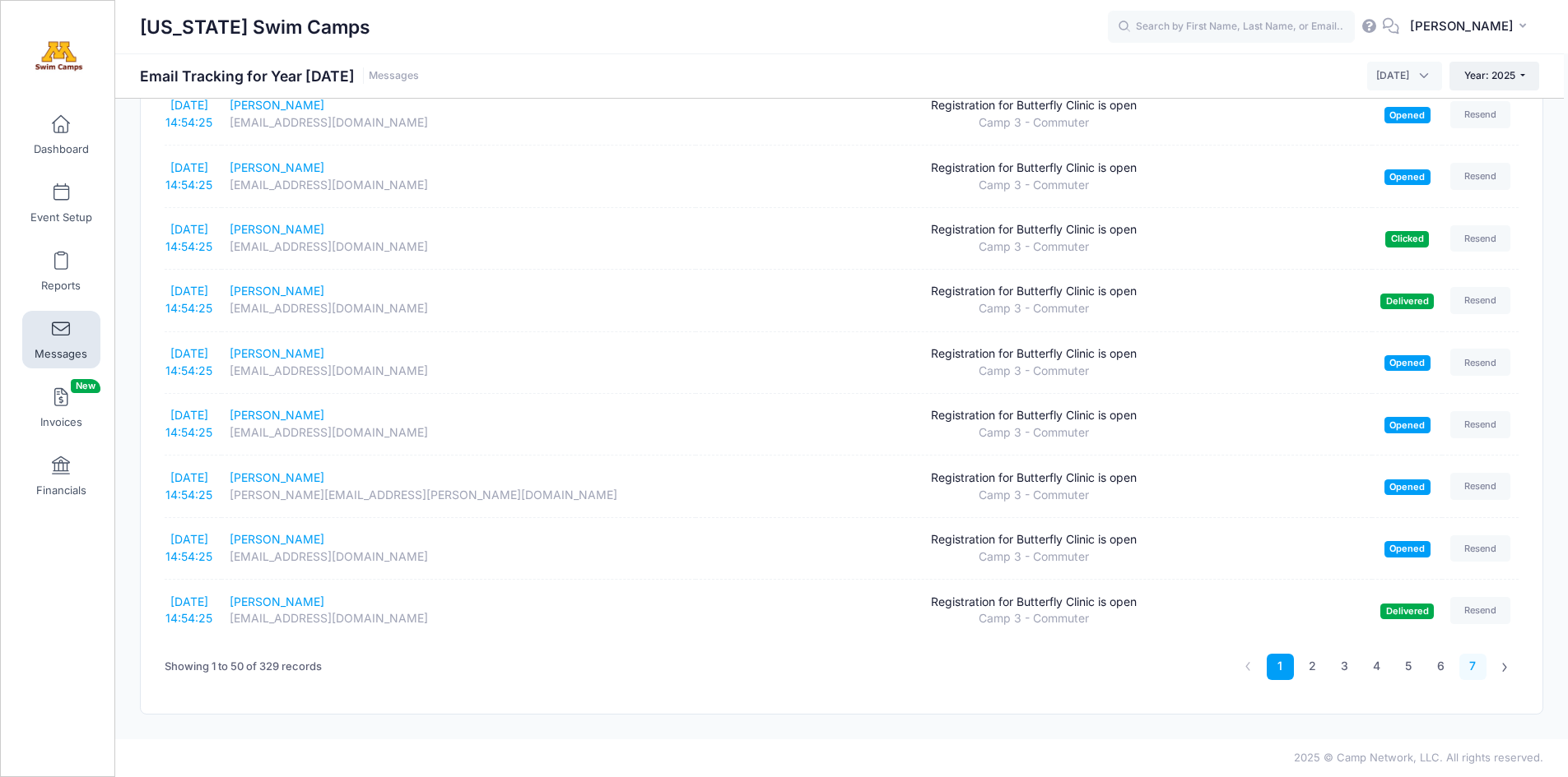
click at [1474, 668] on link "7" at bounding box center [1473, 667] width 27 height 27
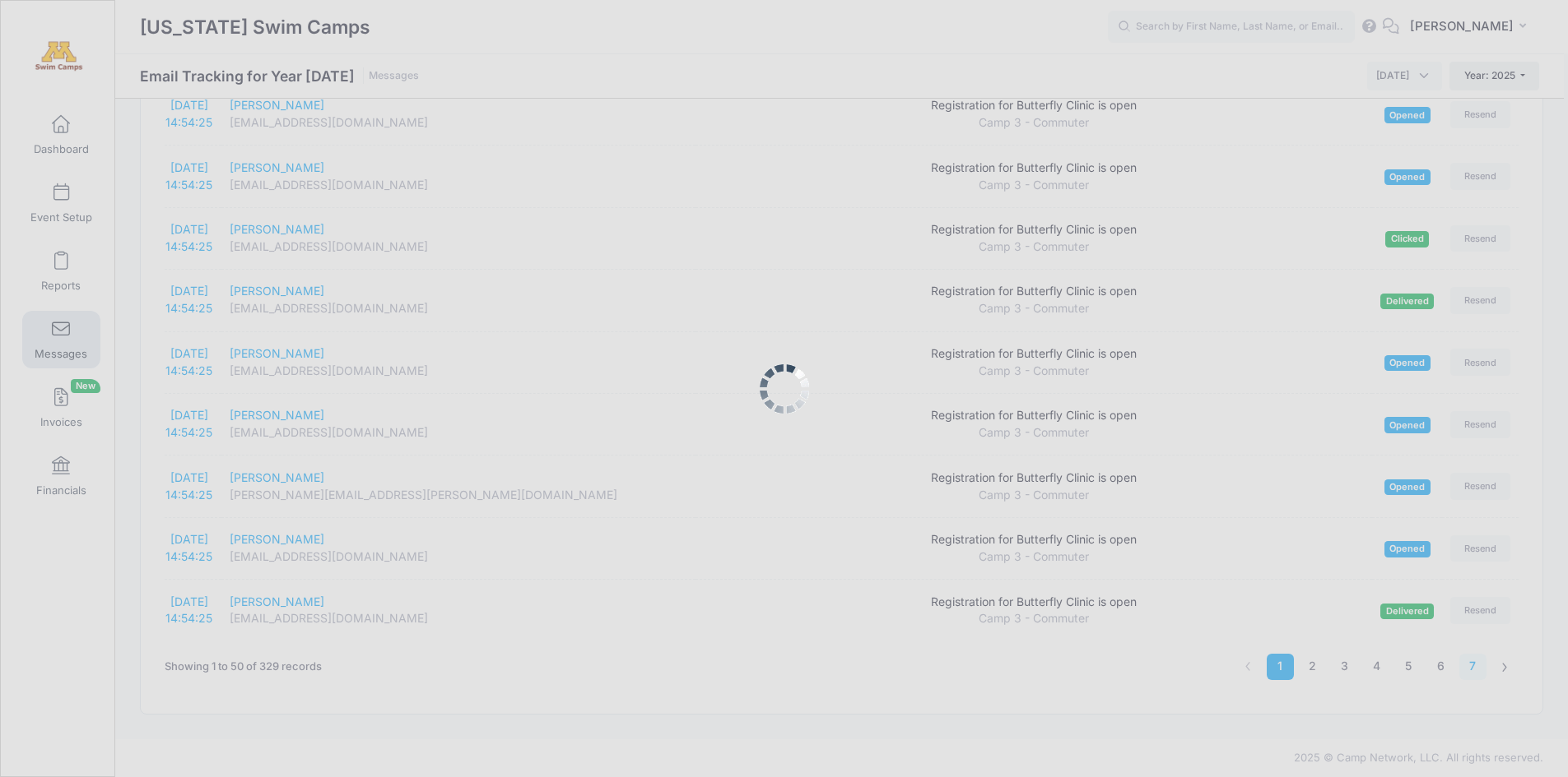
scroll to position [1373, 0]
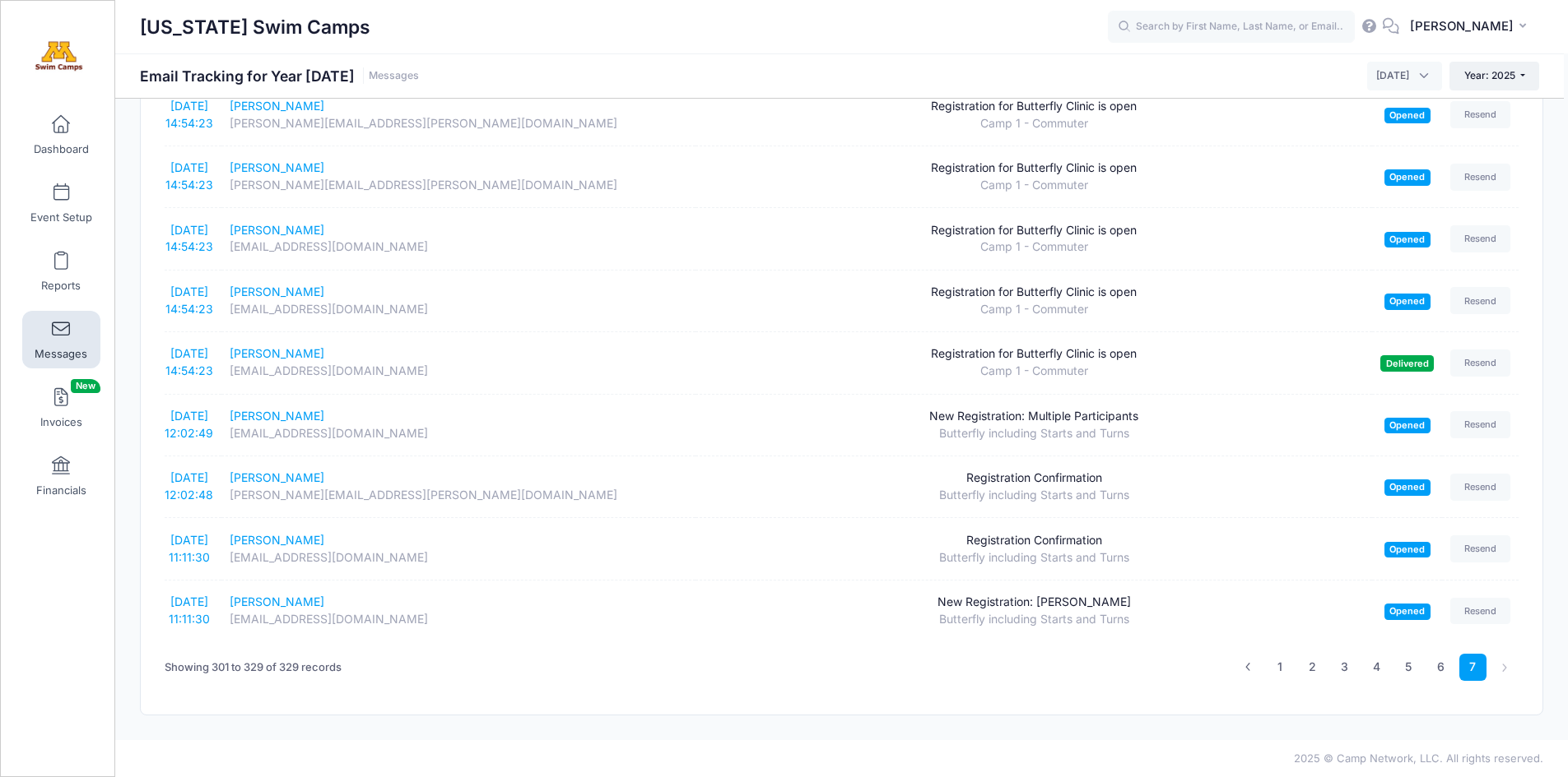
click at [1395, 59] on div "Minnesota Swim Camps Email Tracking for Year 2025 Messages January 2025 Februar…" at bounding box center [840, 76] width 1449 height 45
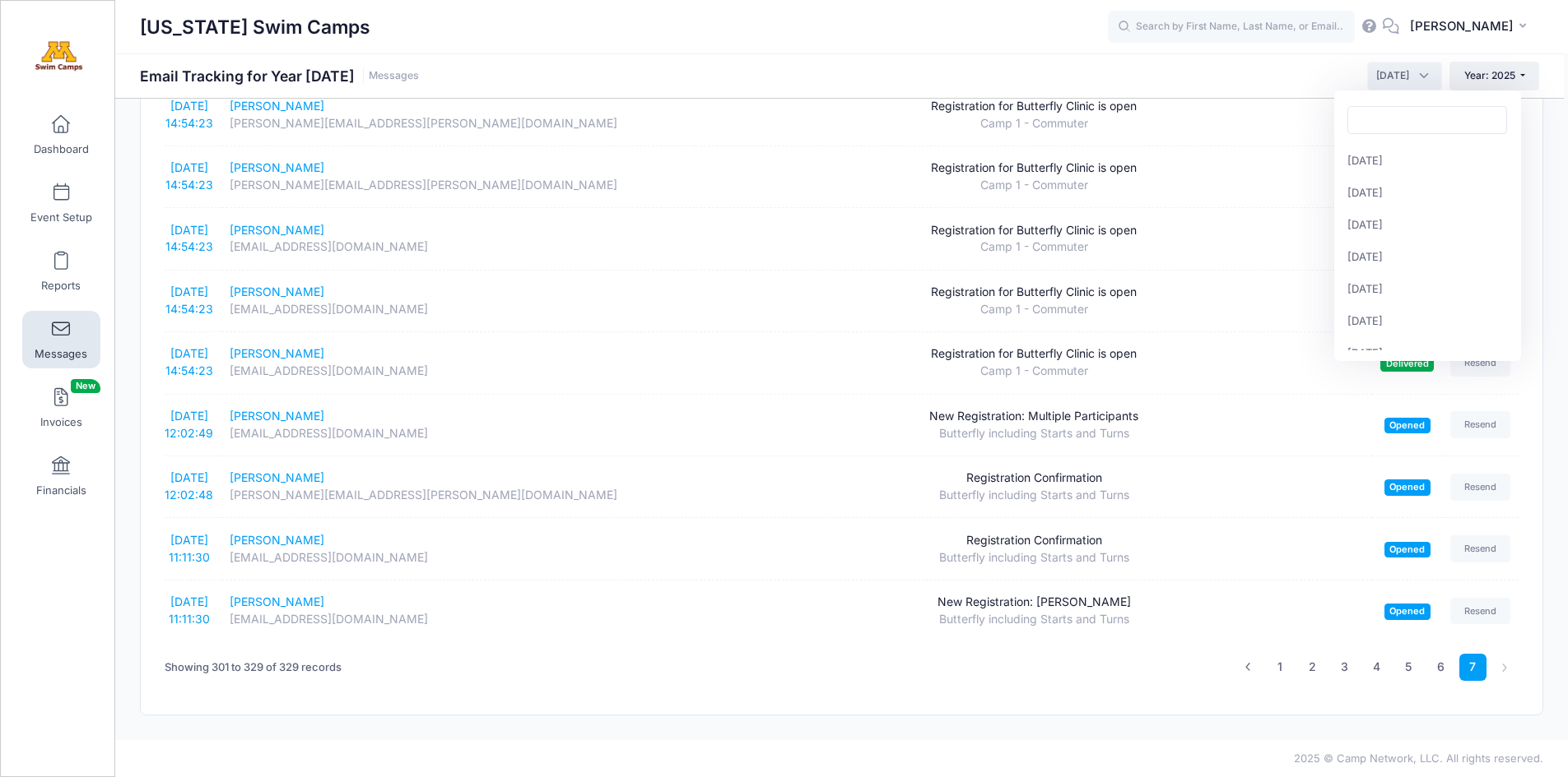
click at [1395, 71] on span "October 2025" at bounding box center [1392, 76] width 33 height 15
select select "9"
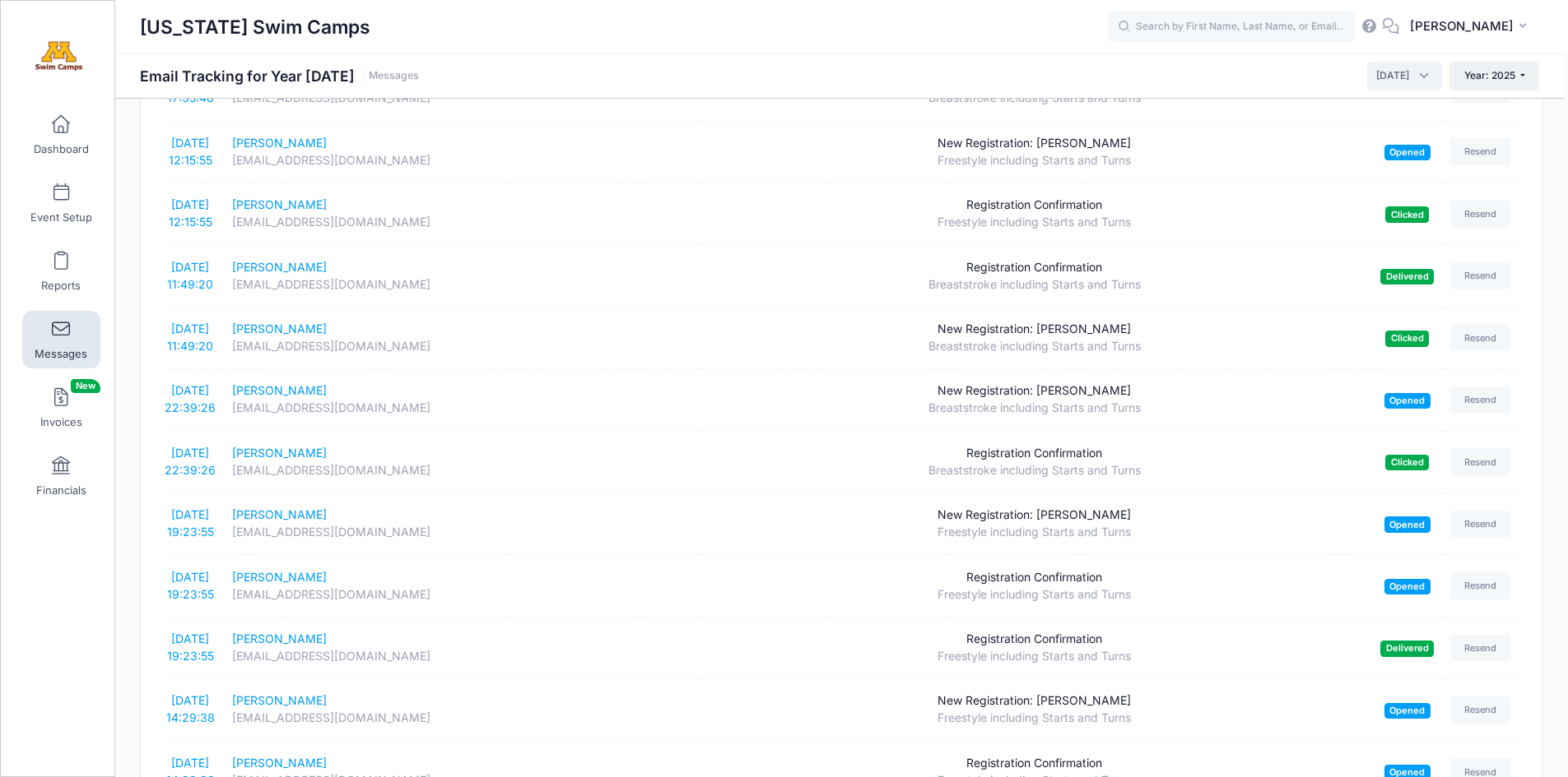
scroll to position [2676, 0]
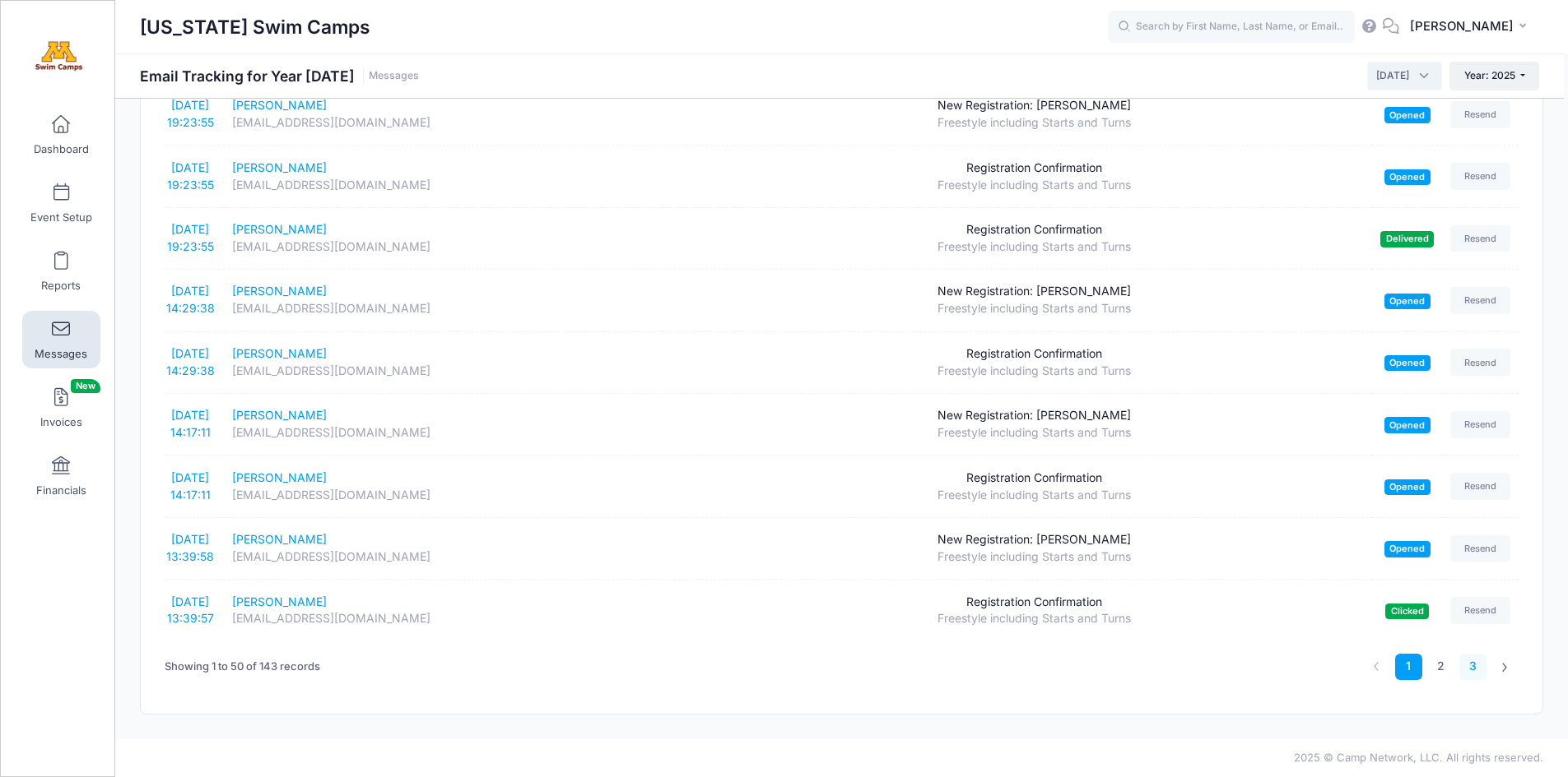
click at [1475, 662] on link "3" at bounding box center [1473, 667] width 27 height 27
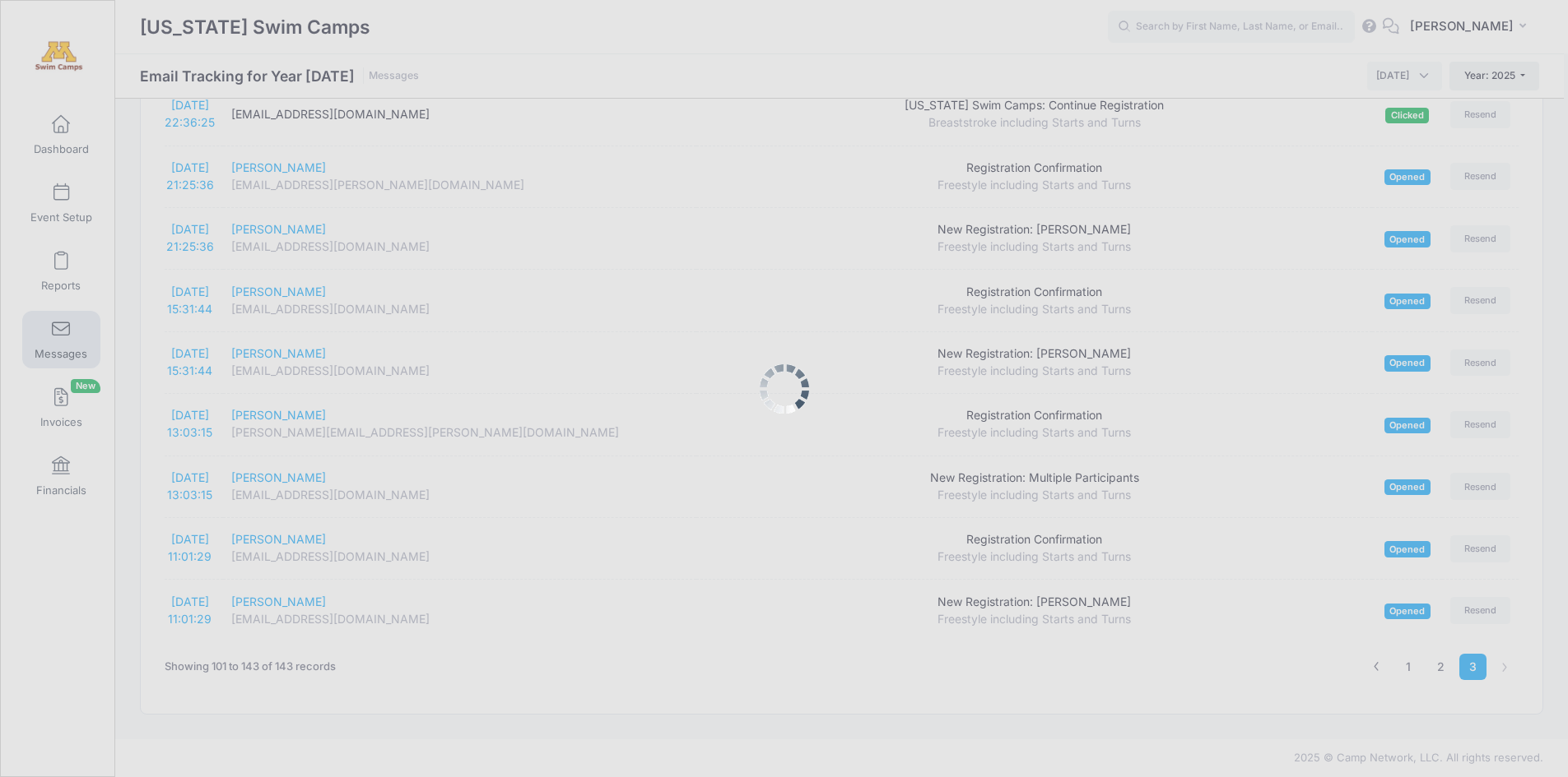
scroll to position [2242, 0]
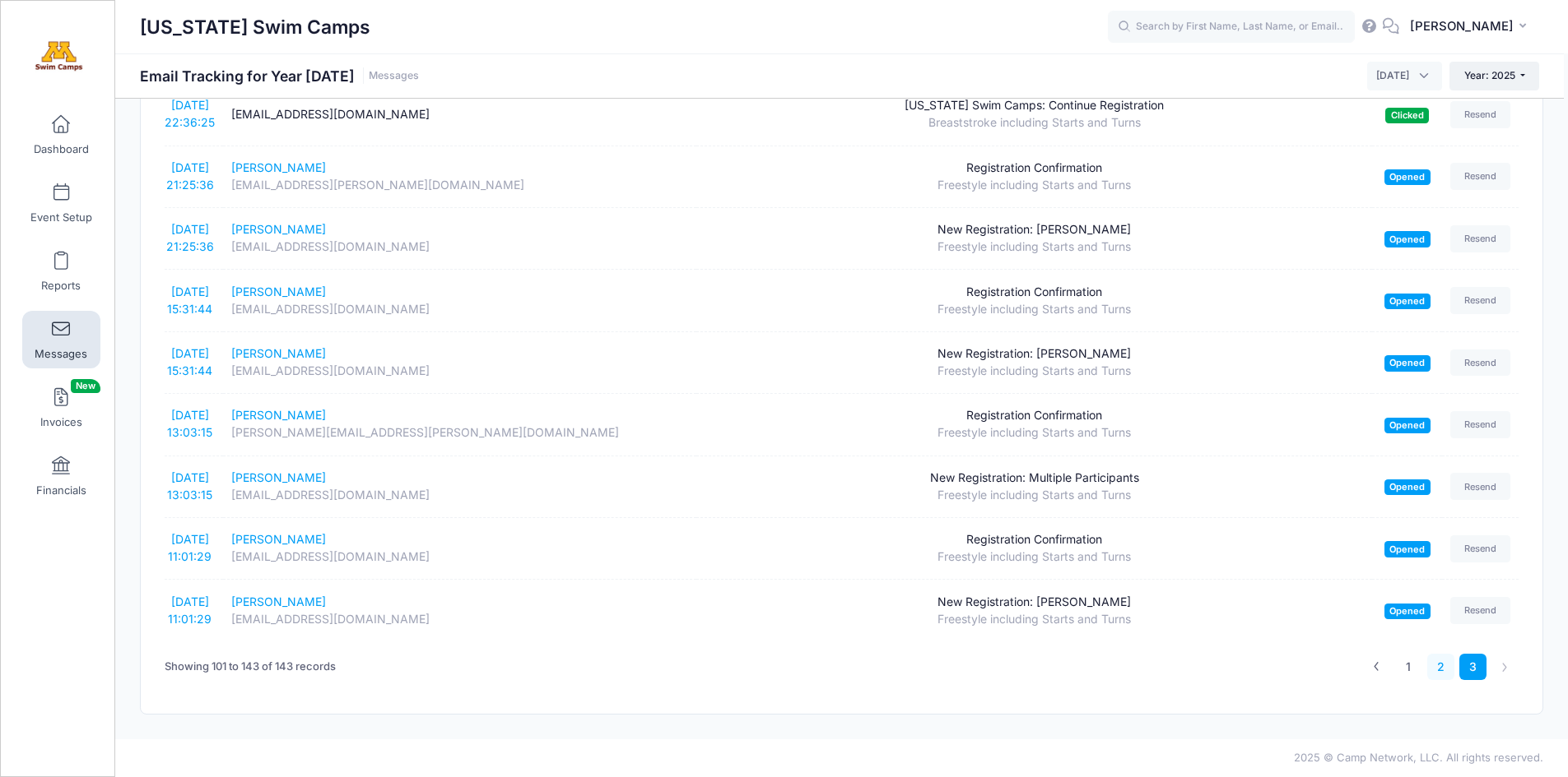
click at [1438, 670] on link "2" at bounding box center [1440, 667] width 27 height 27
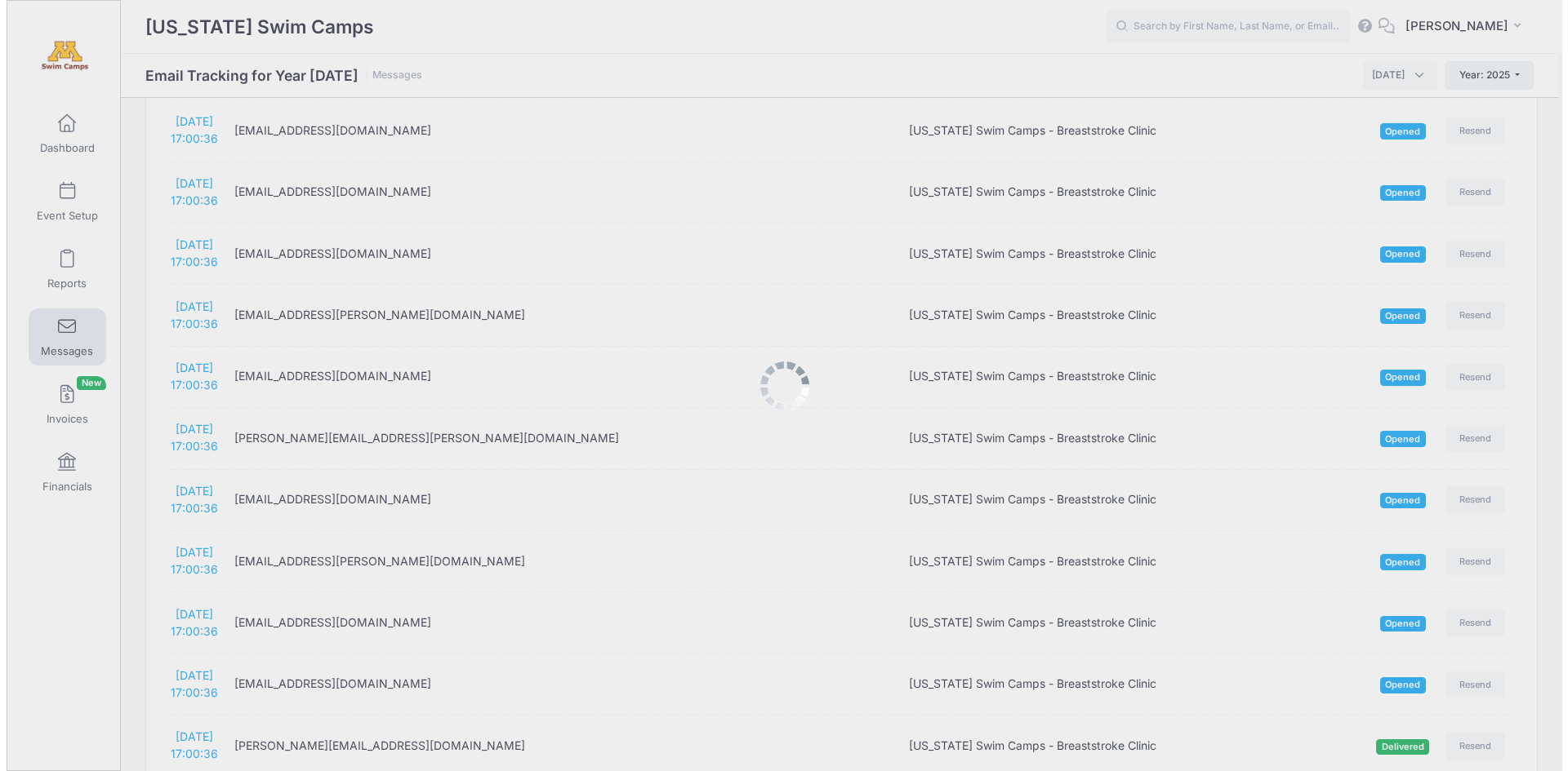
scroll to position [2656, 0]
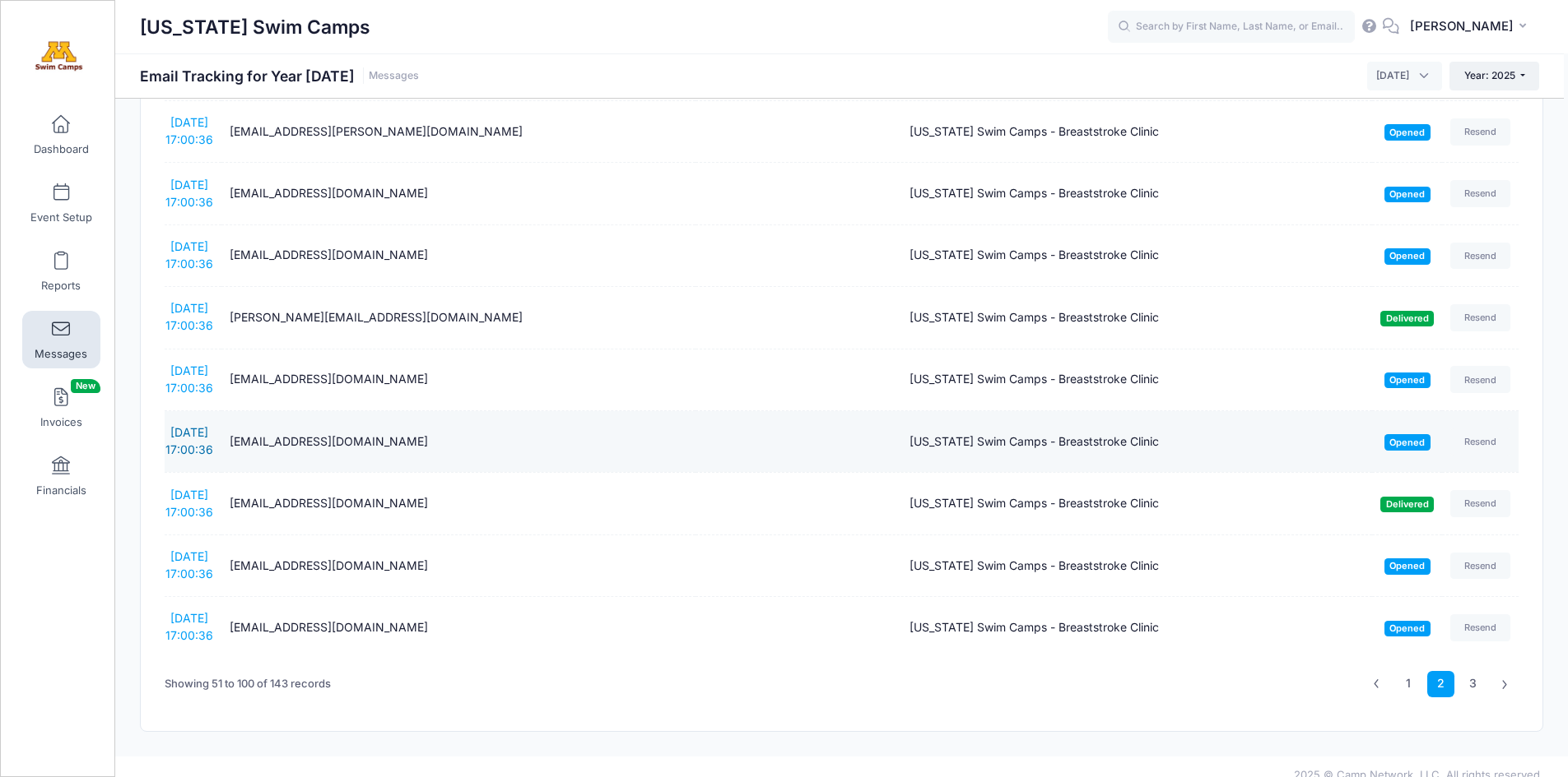
click at [188, 426] on link "9/7/2025 17:00:36" at bounding box center [189, 440] width 48 height 31
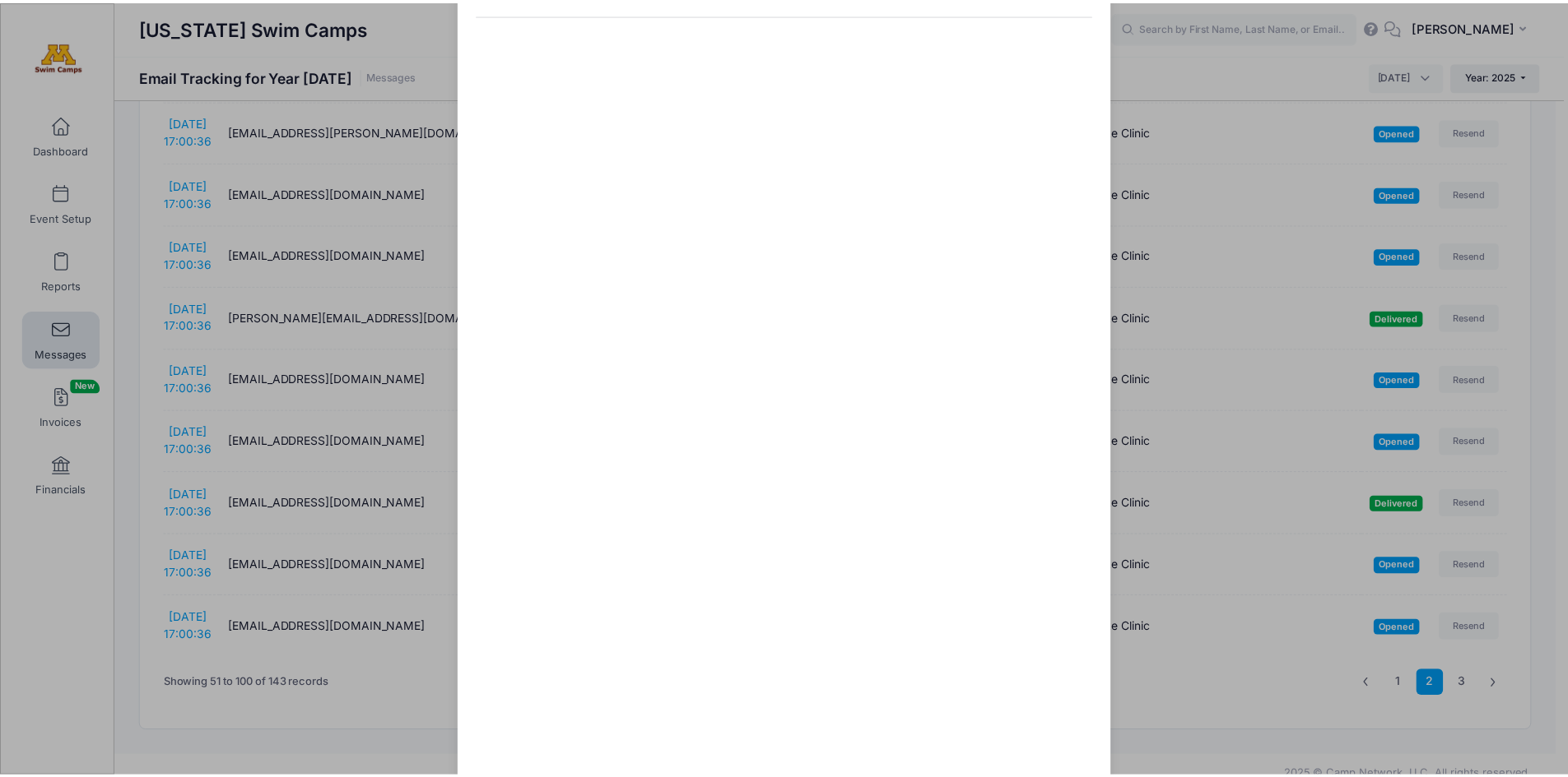
scroll to position [0, 0]
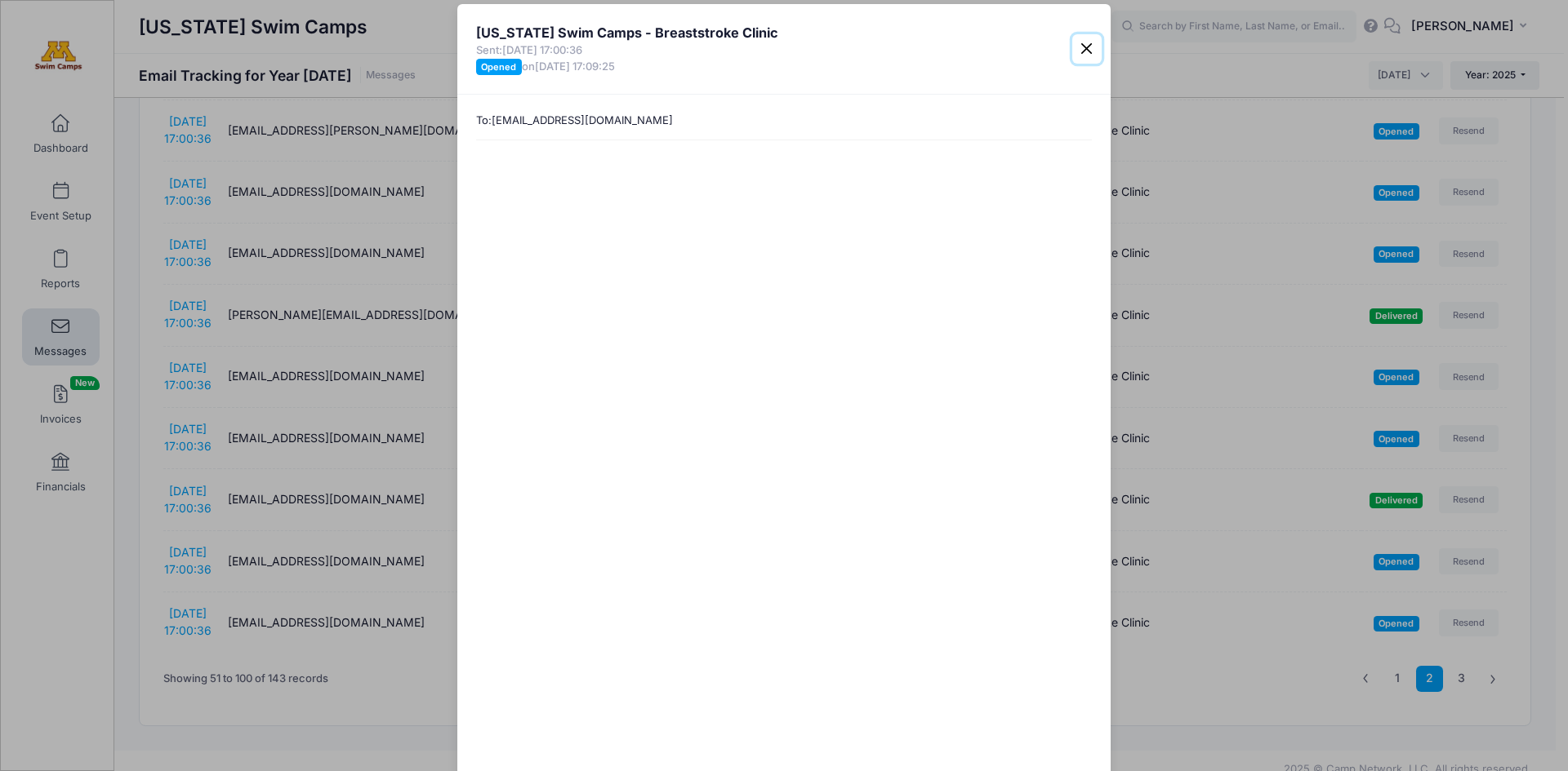
click at [1081, 45] on button "Close" at bounding box center [1087, 49] width 30 height 30
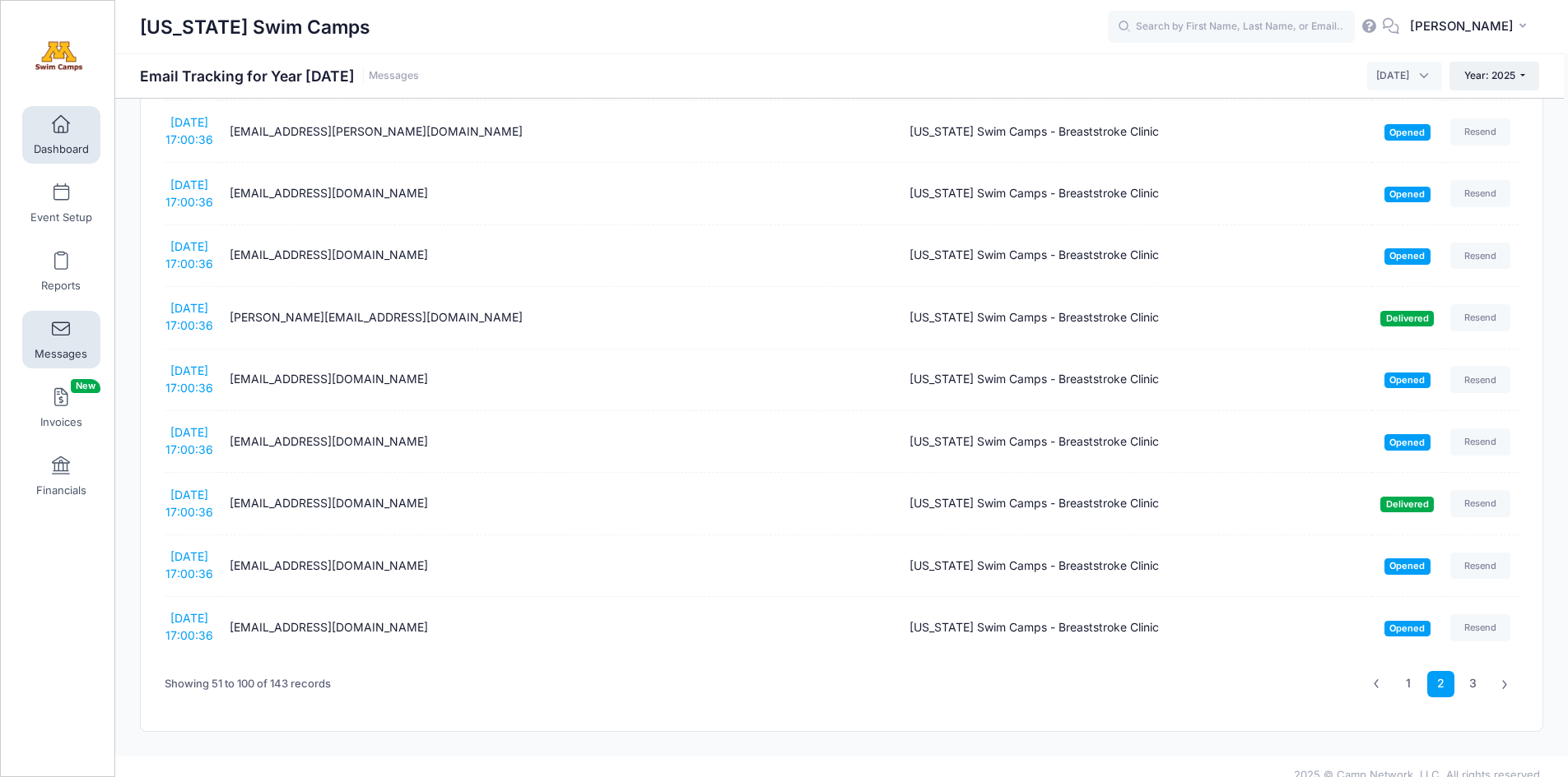
click at [44, 127] on link "Dashboard" at bounding box center [61, 134] width 78 height 57
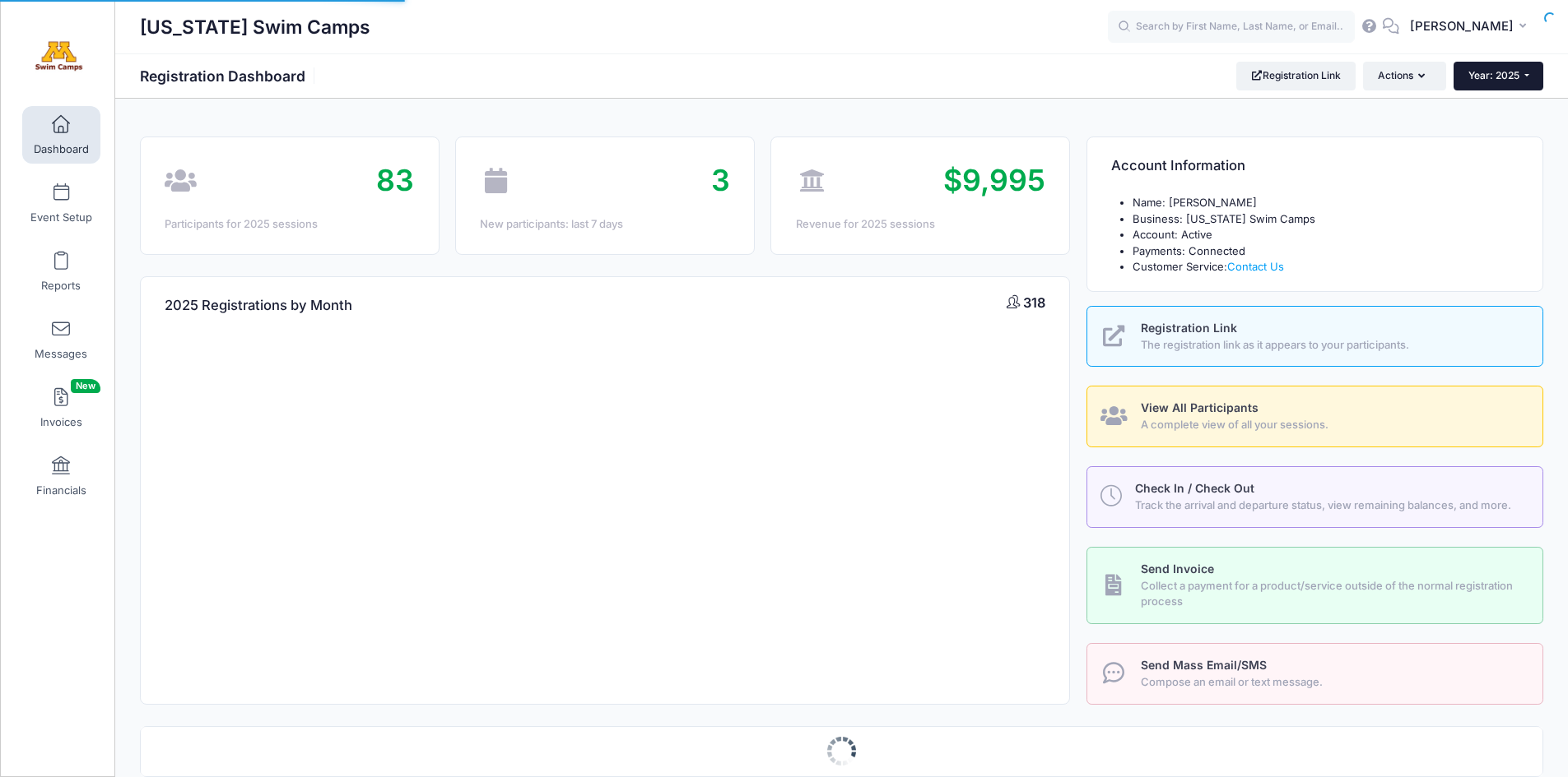
select select
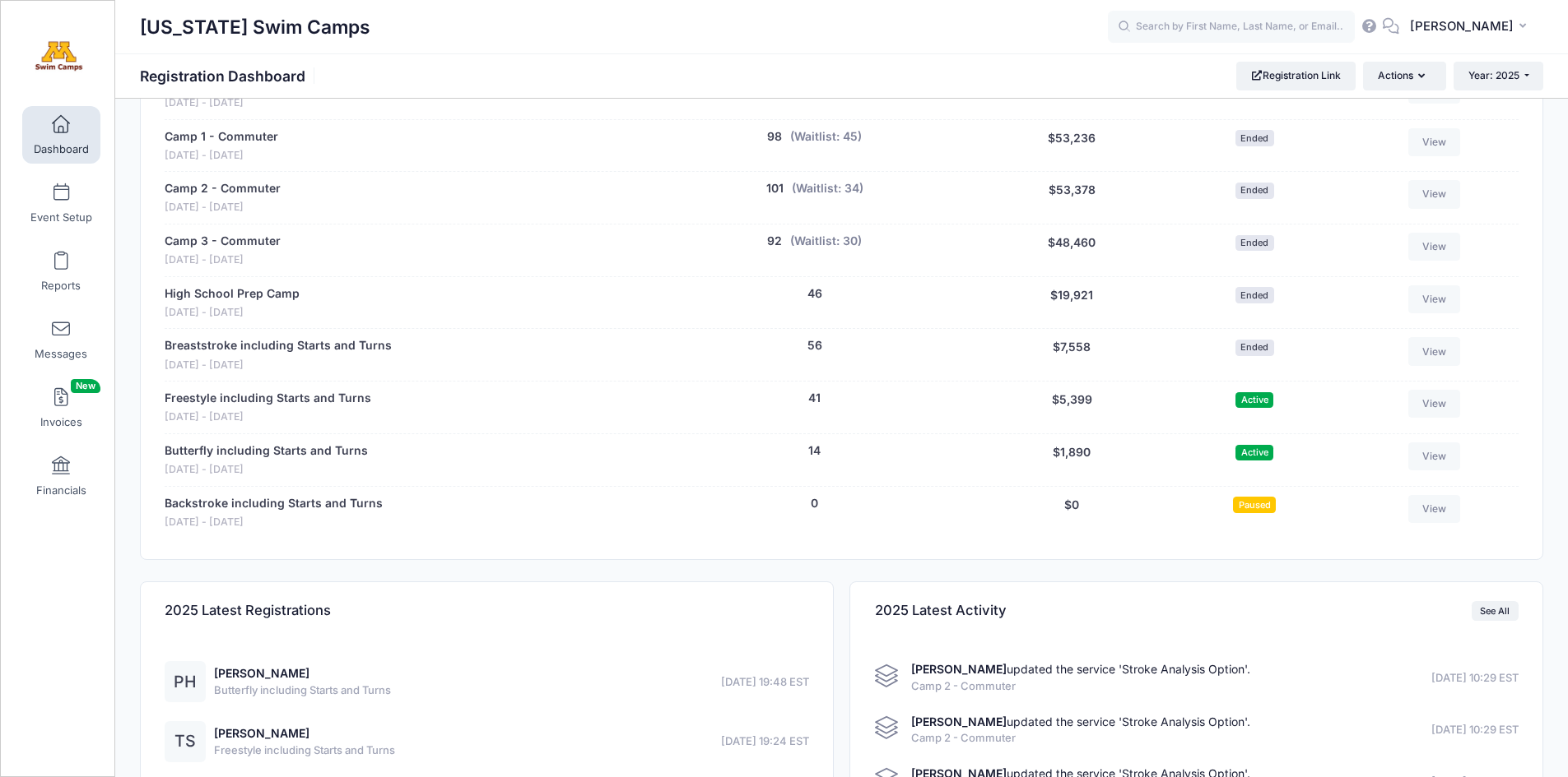
scroll to position [744, 0]
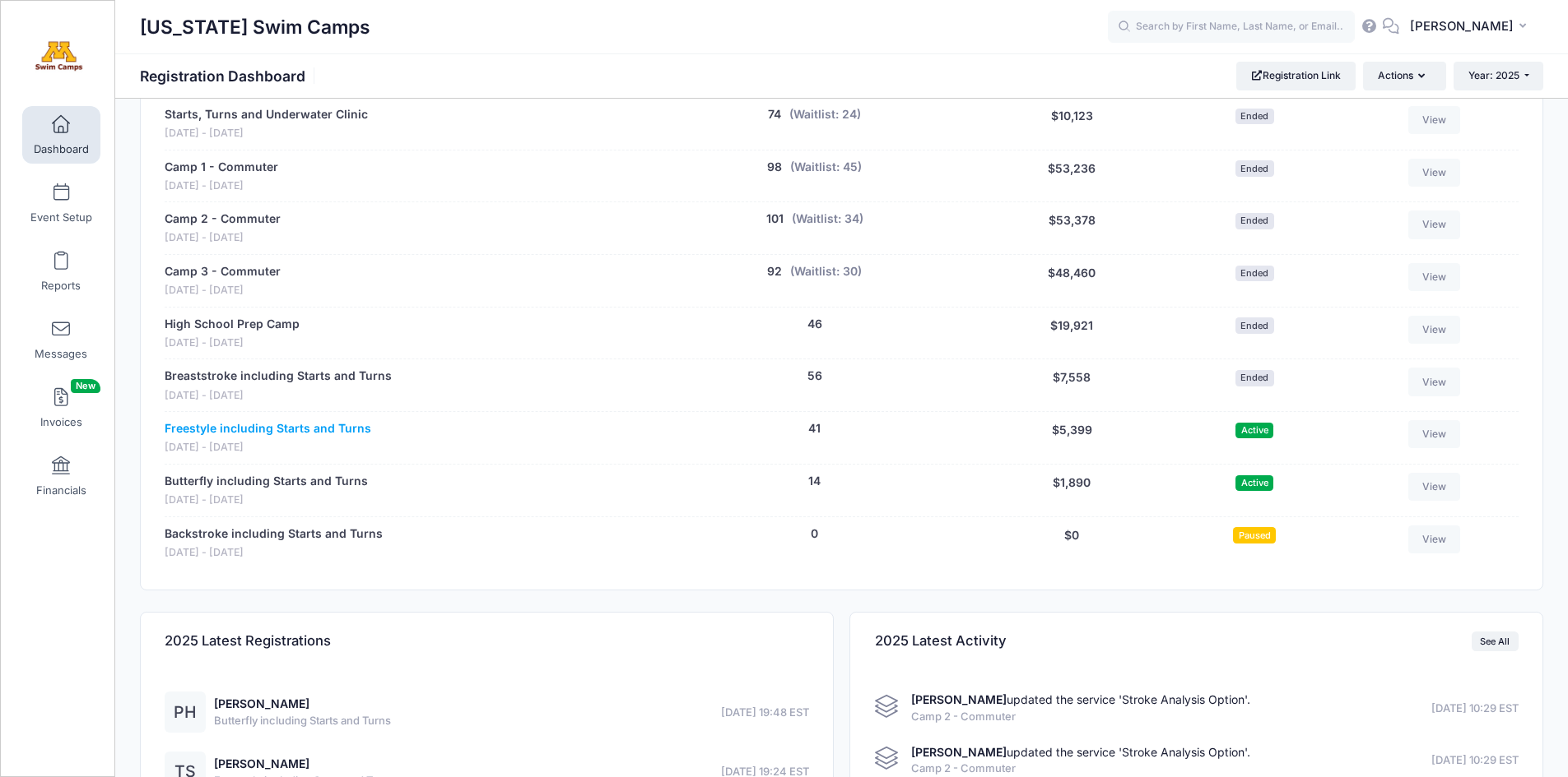
click at [259, 427] on link "Freestyle including Starts and Turns" at bounding box center [268, 429] width 206 height 18
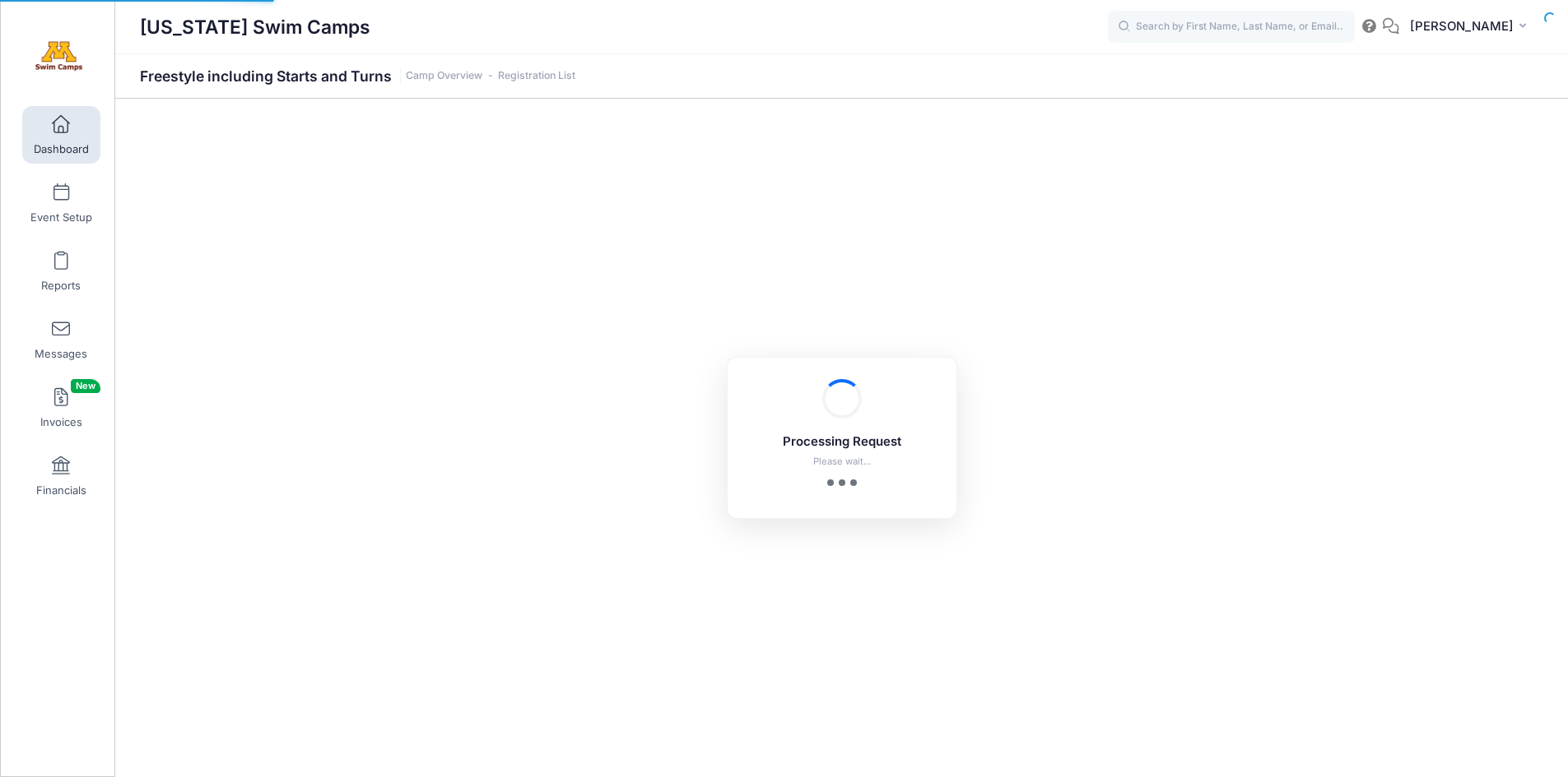
select select "10"
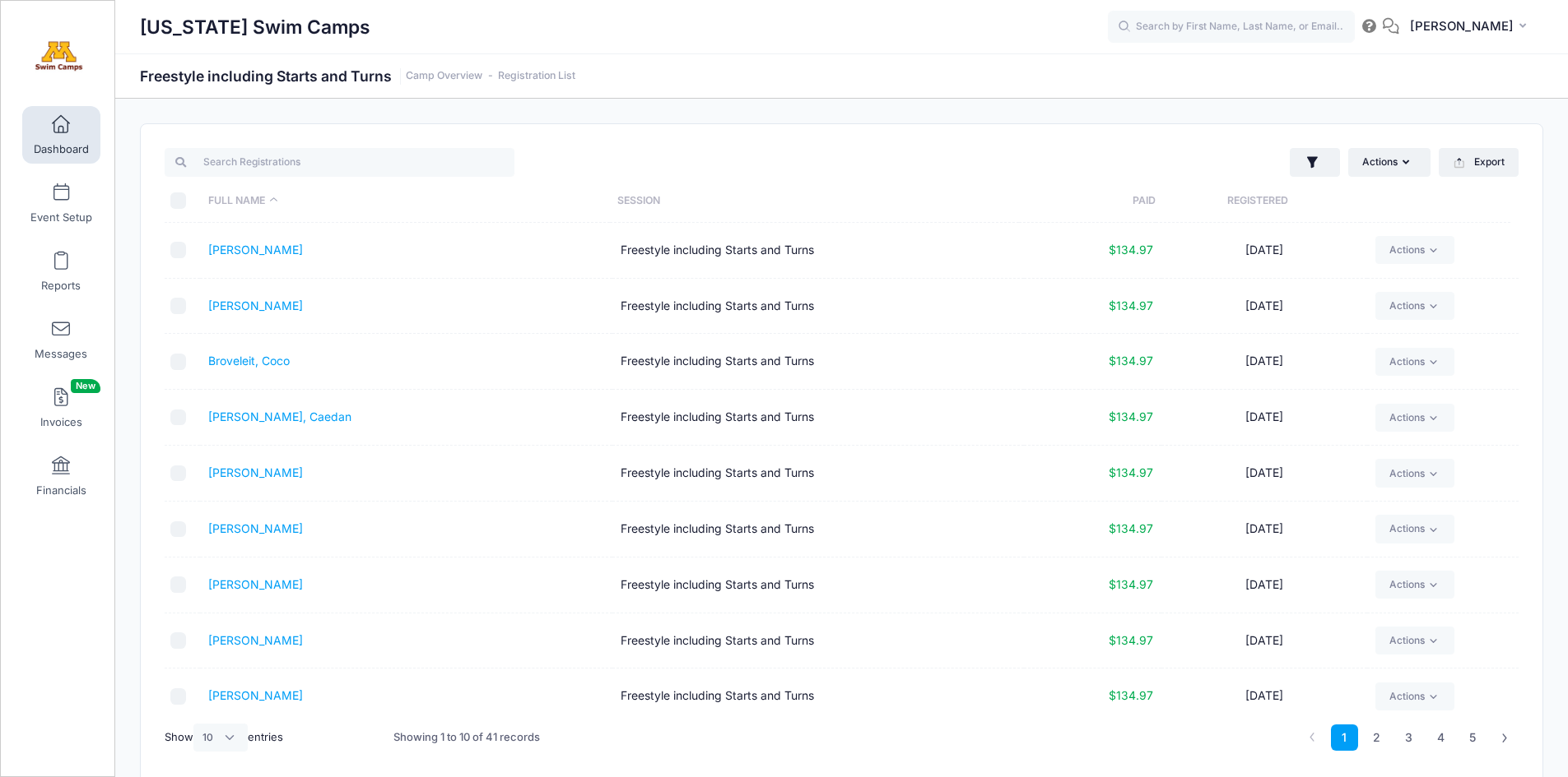
click at [176, 200] on input "\a \a \a \a" at bounding box center [178, 201] width 17 height 17
checkbox input "true"
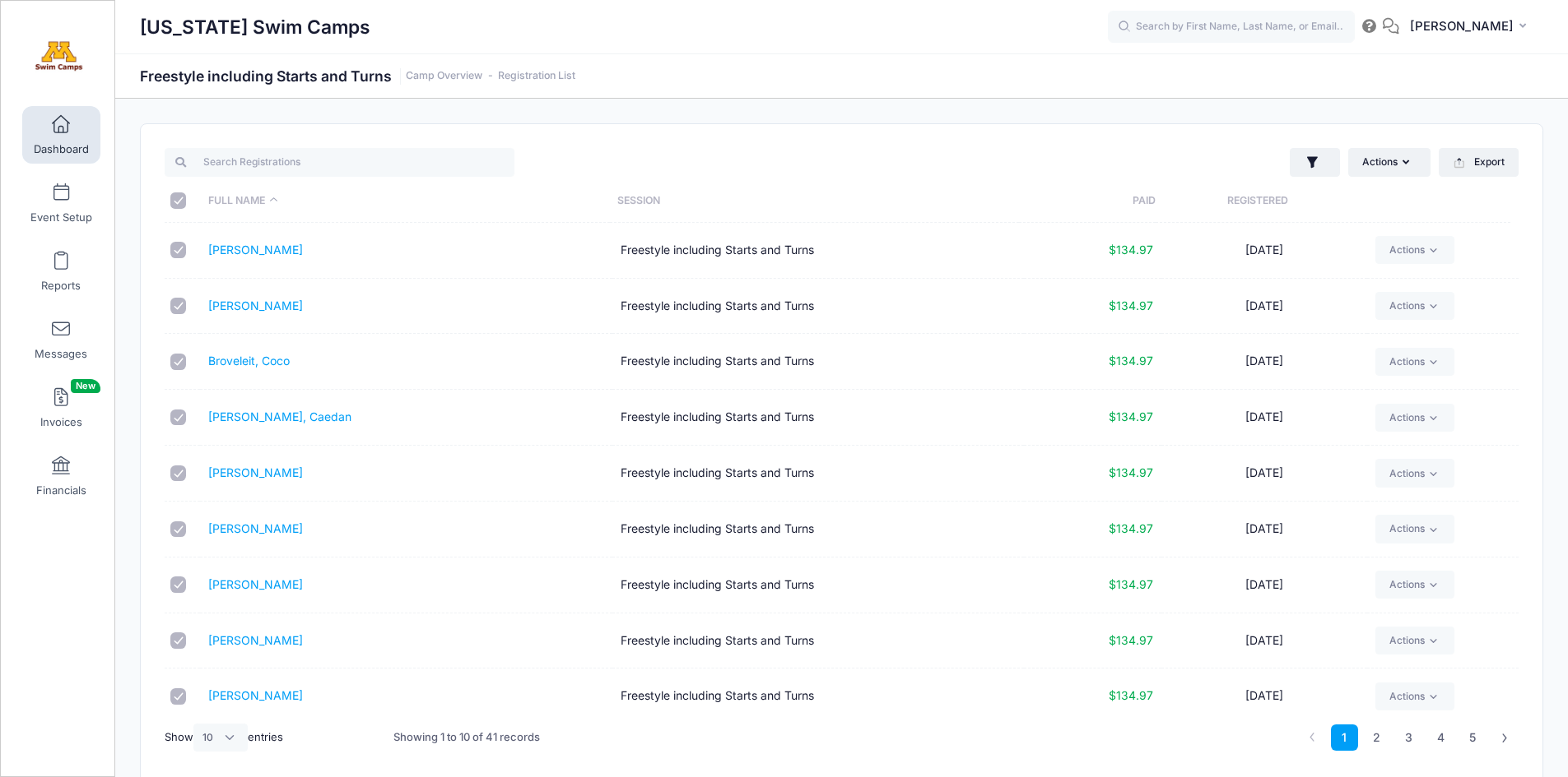
checkbox input "true"
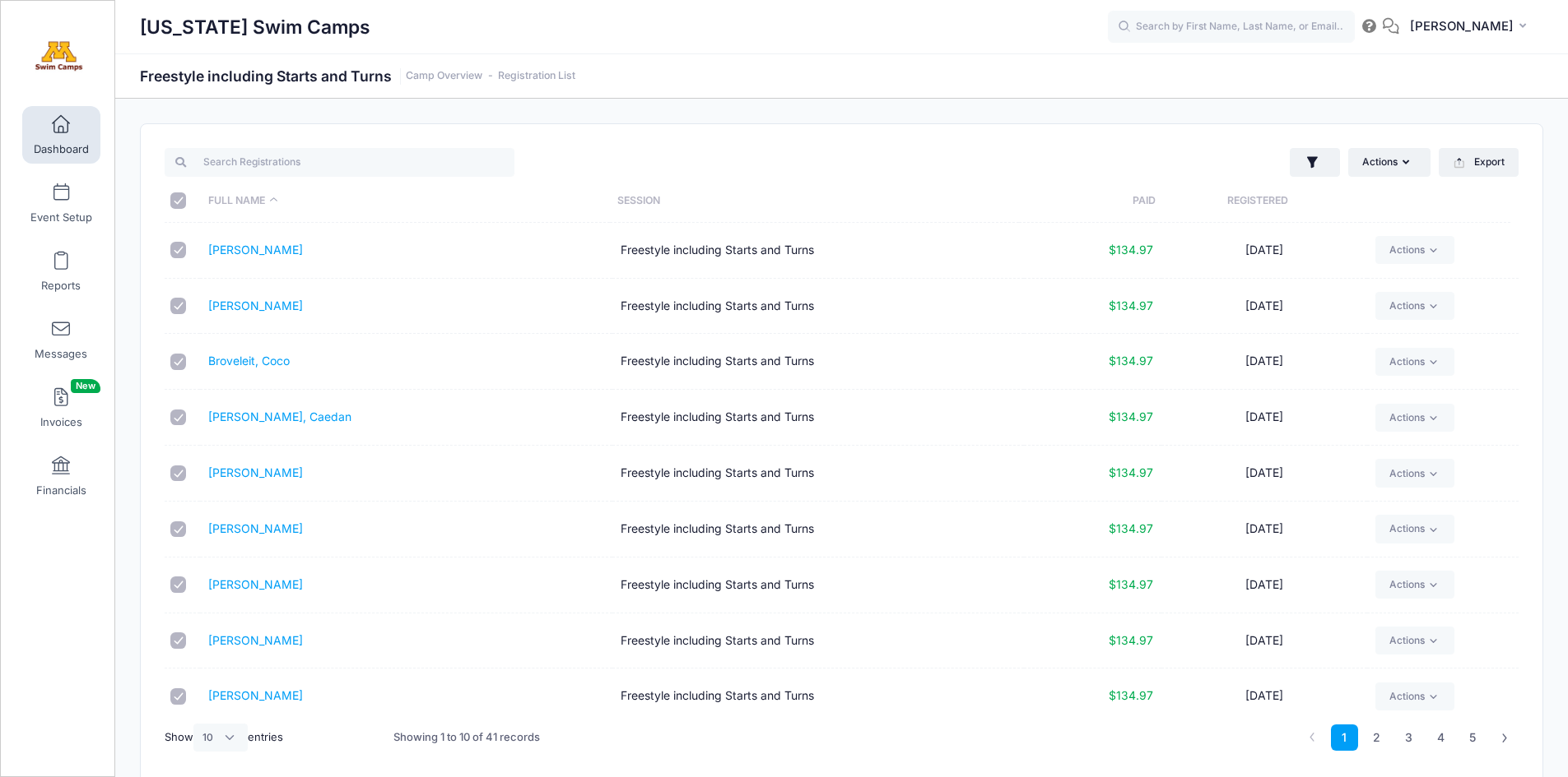
checkbox input "true"
click at [207, 740] on select "All 10 25 50" at bounding box center [220, 738] width 55 height 28
select select "-1"
click at [196, 724] on select "All 10 25 50" at bounding box center [220, 738] width 55 height 28
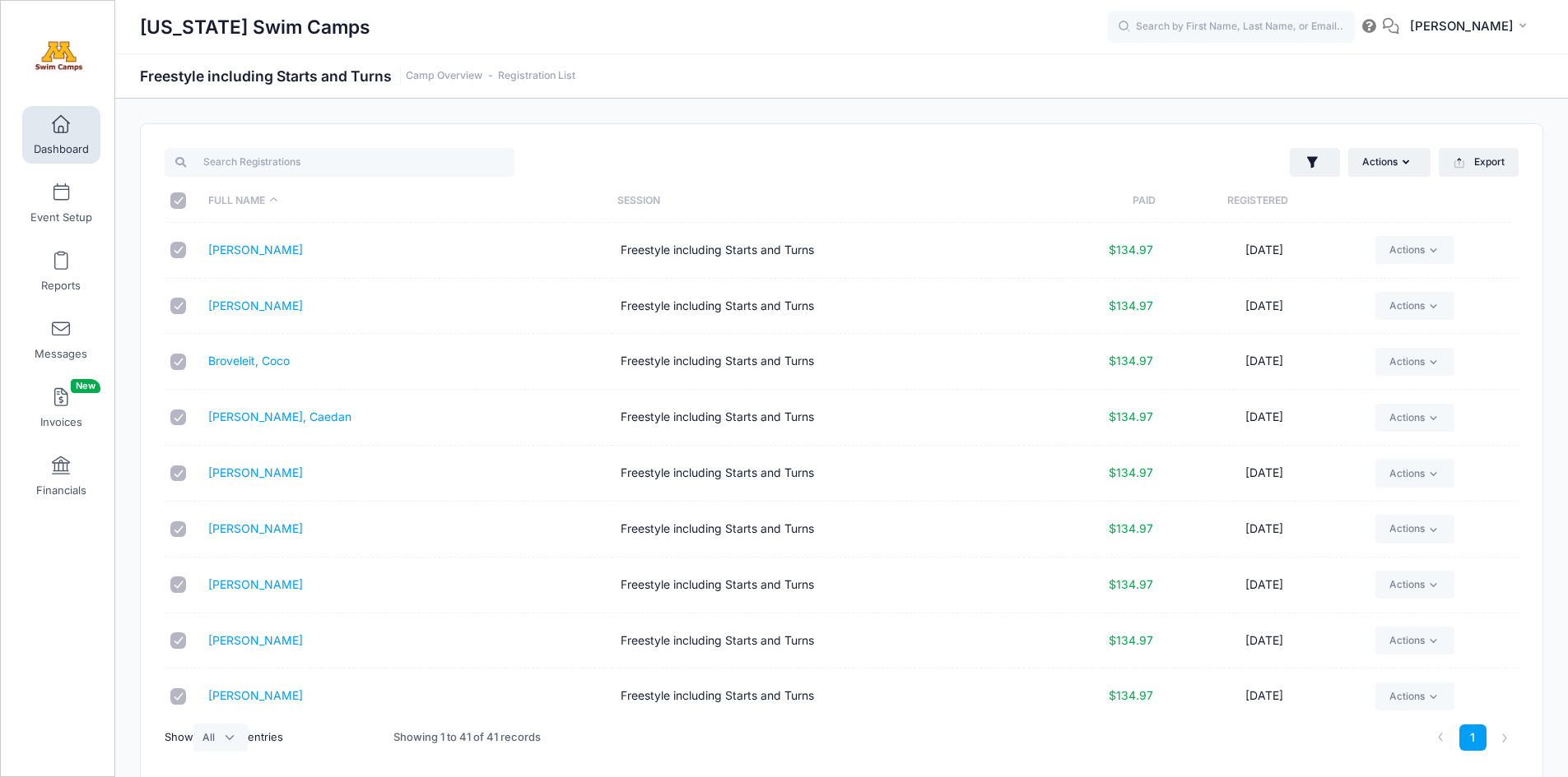
click at [177, 199] on input "\a \a \a \a" at bounding box center [178, 201] width 17 height 17
checkbox input "false"
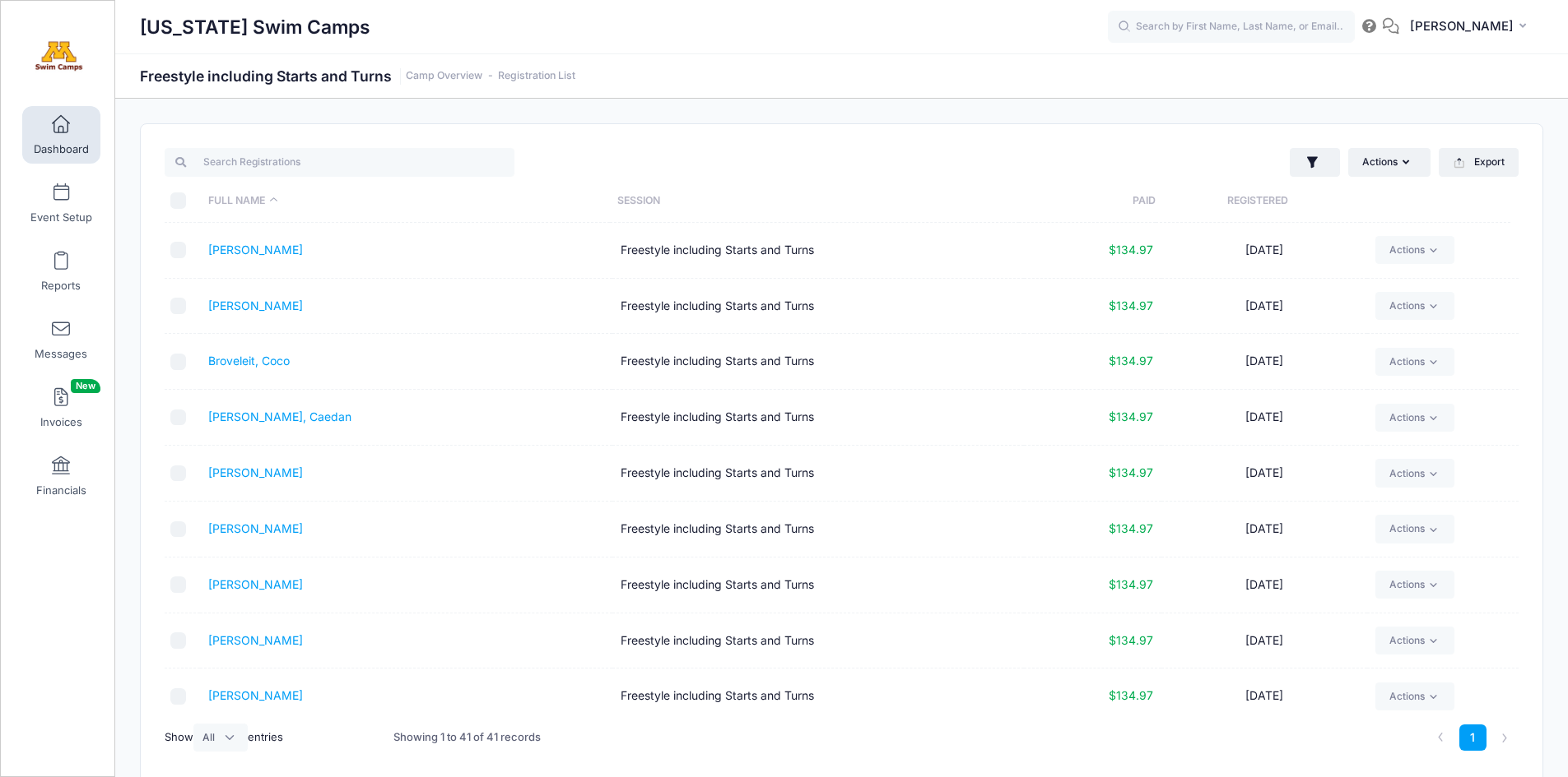
checkbox input "false"
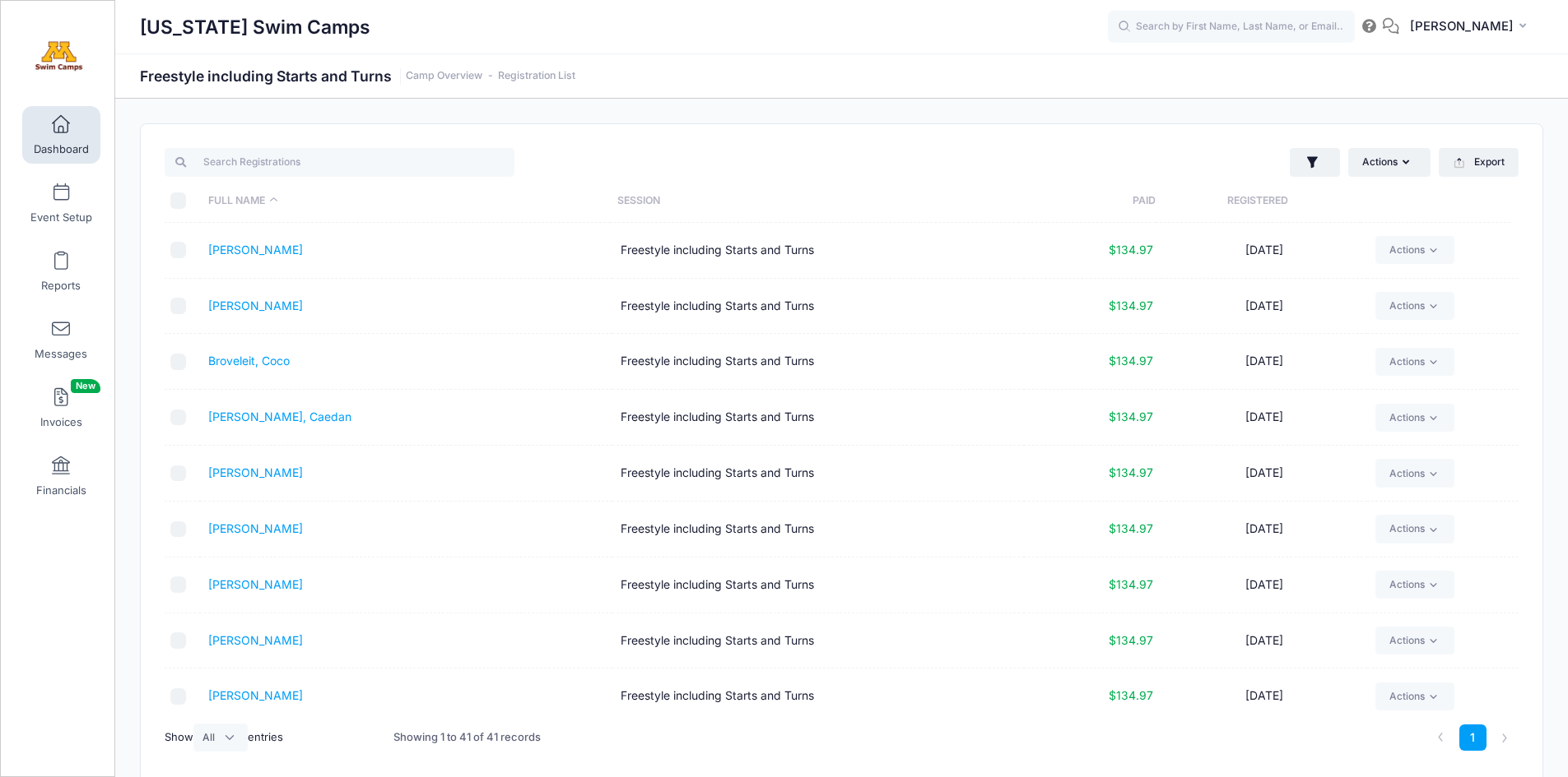
checkbox input "false"
click at [179, 201] on input "\a \a \a \a" at bounding box center [178, 201] width 17 height 17
checkbox input "true"
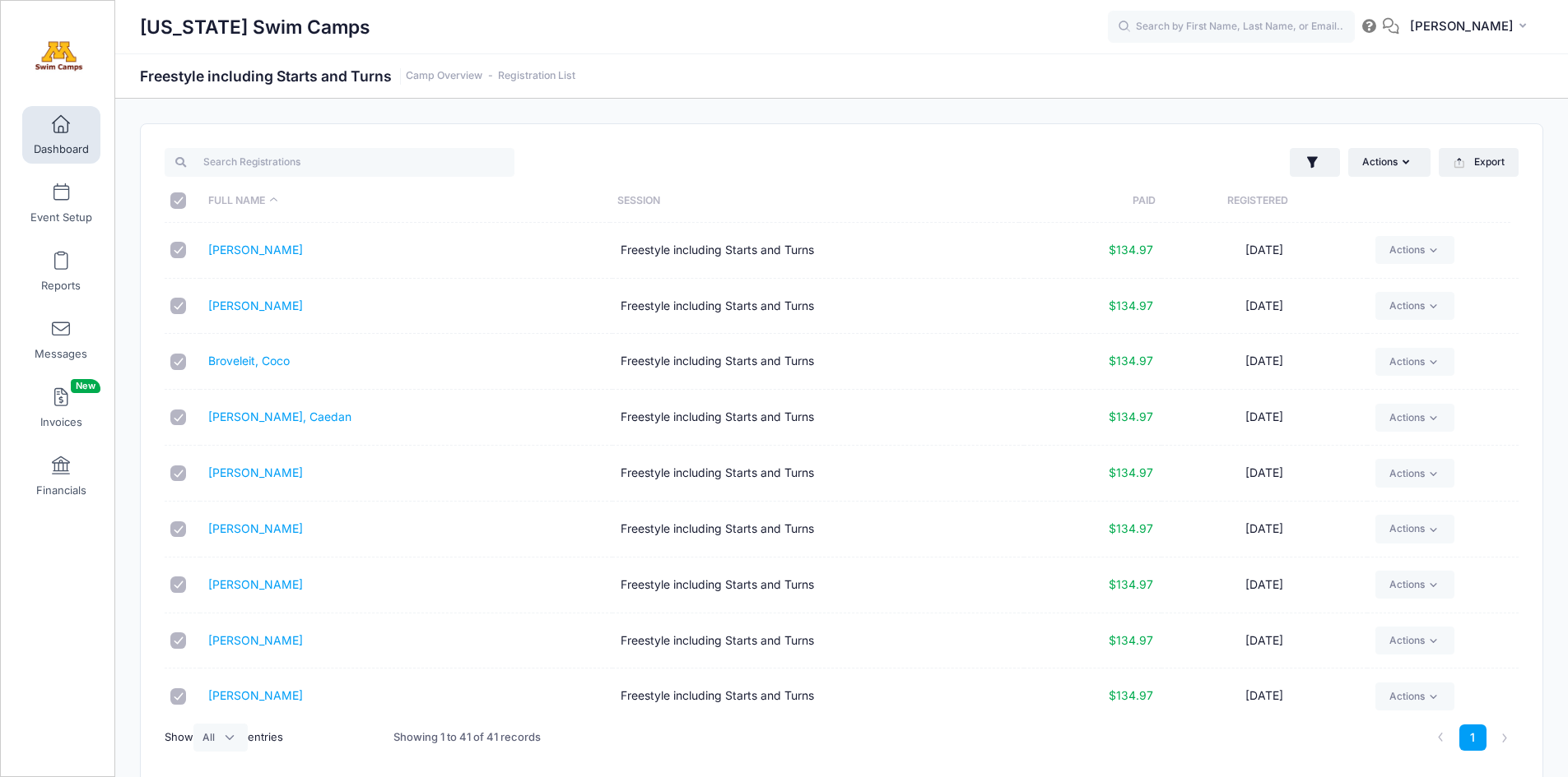
checkbox input "true"
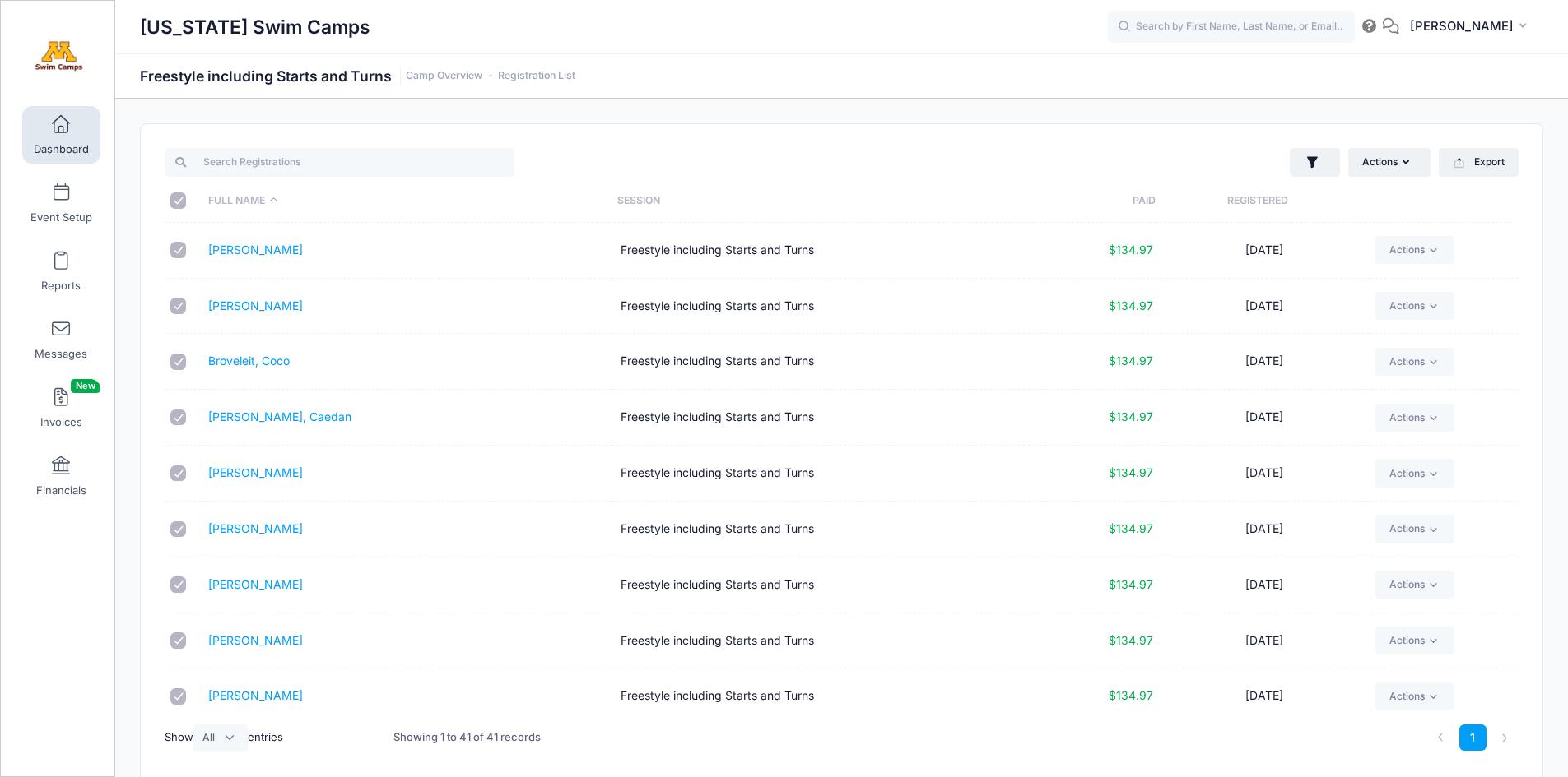
checkbox input "true"
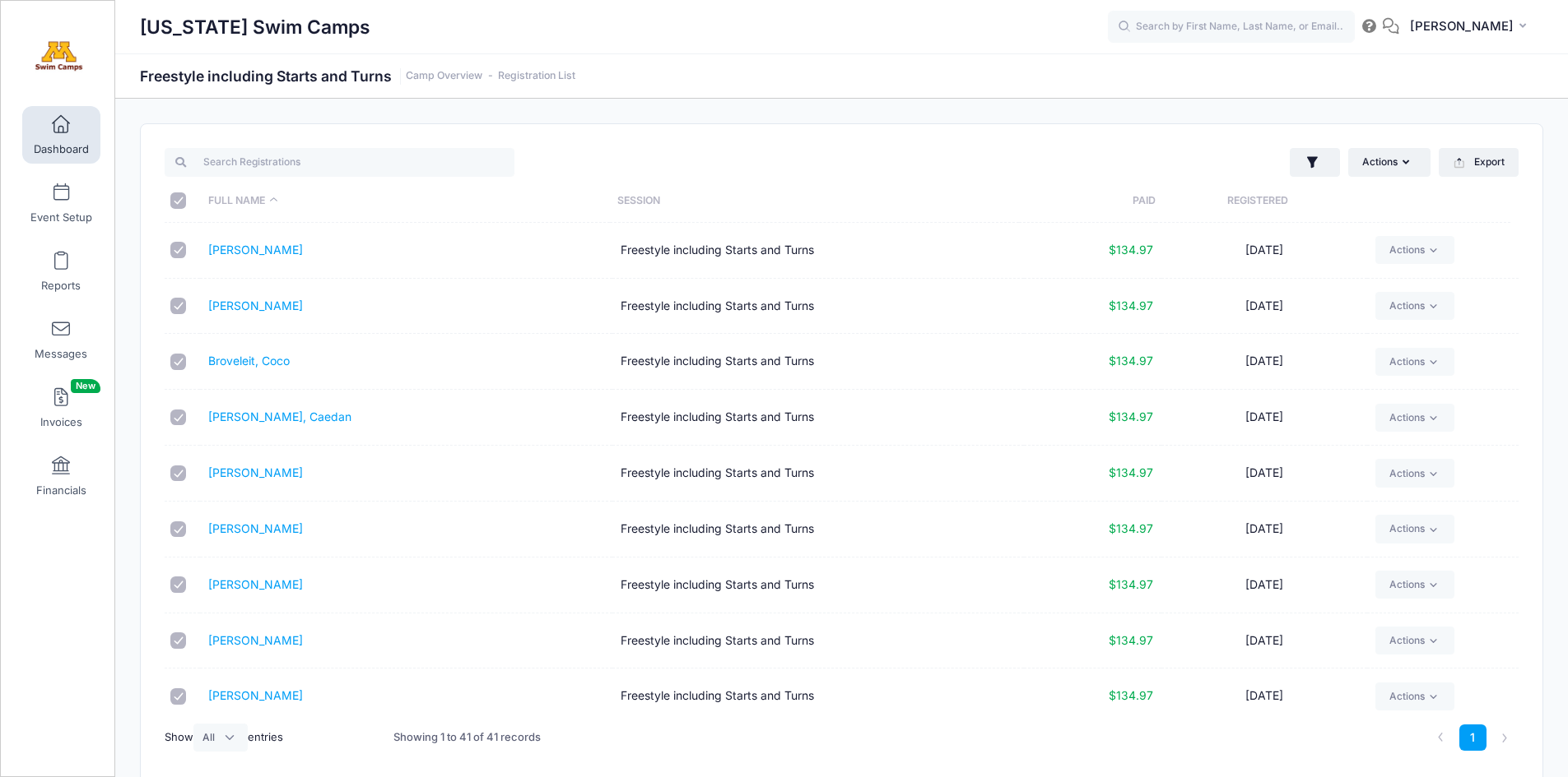
checkbox input "true"
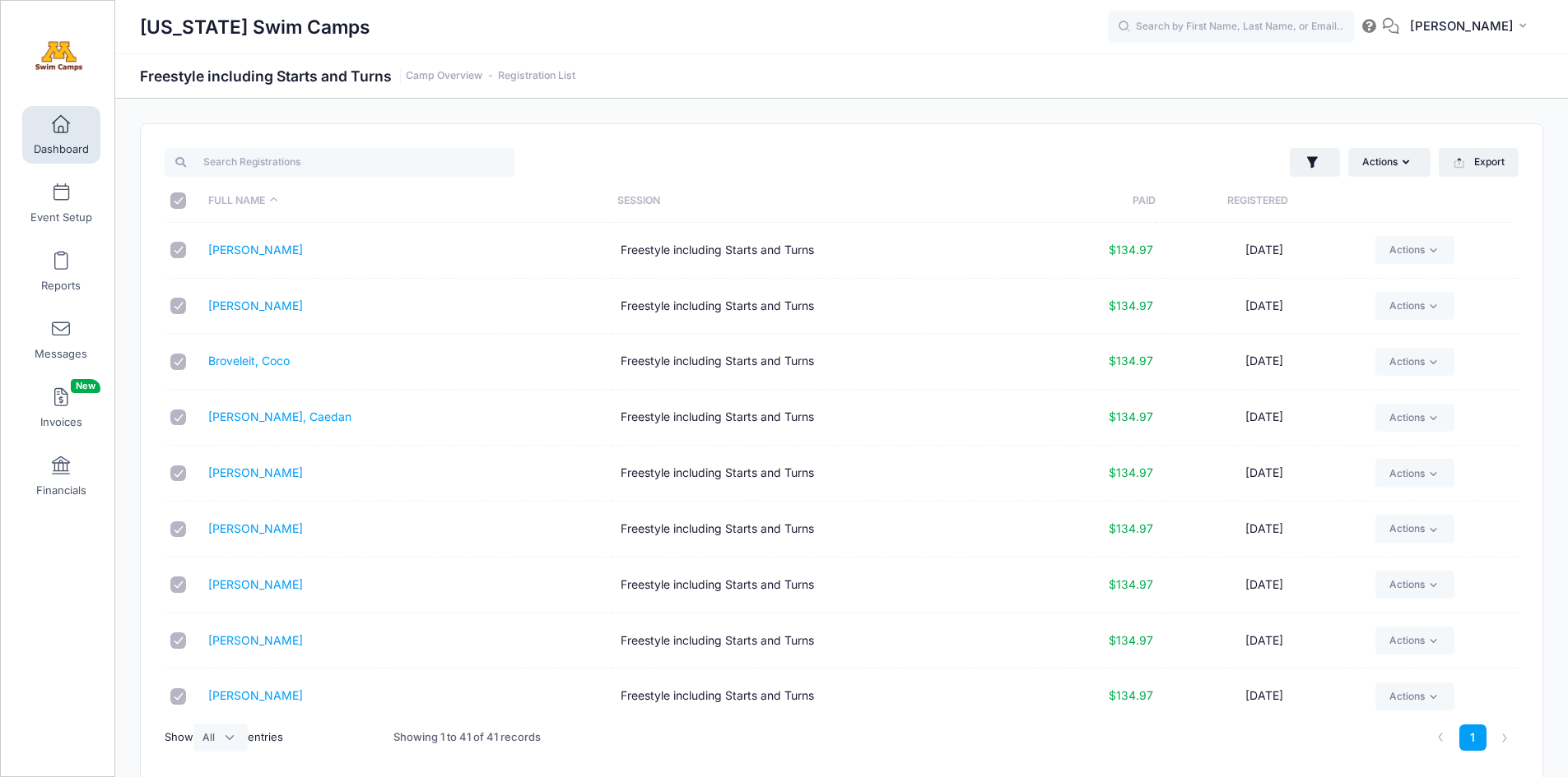
checkbox input "true"
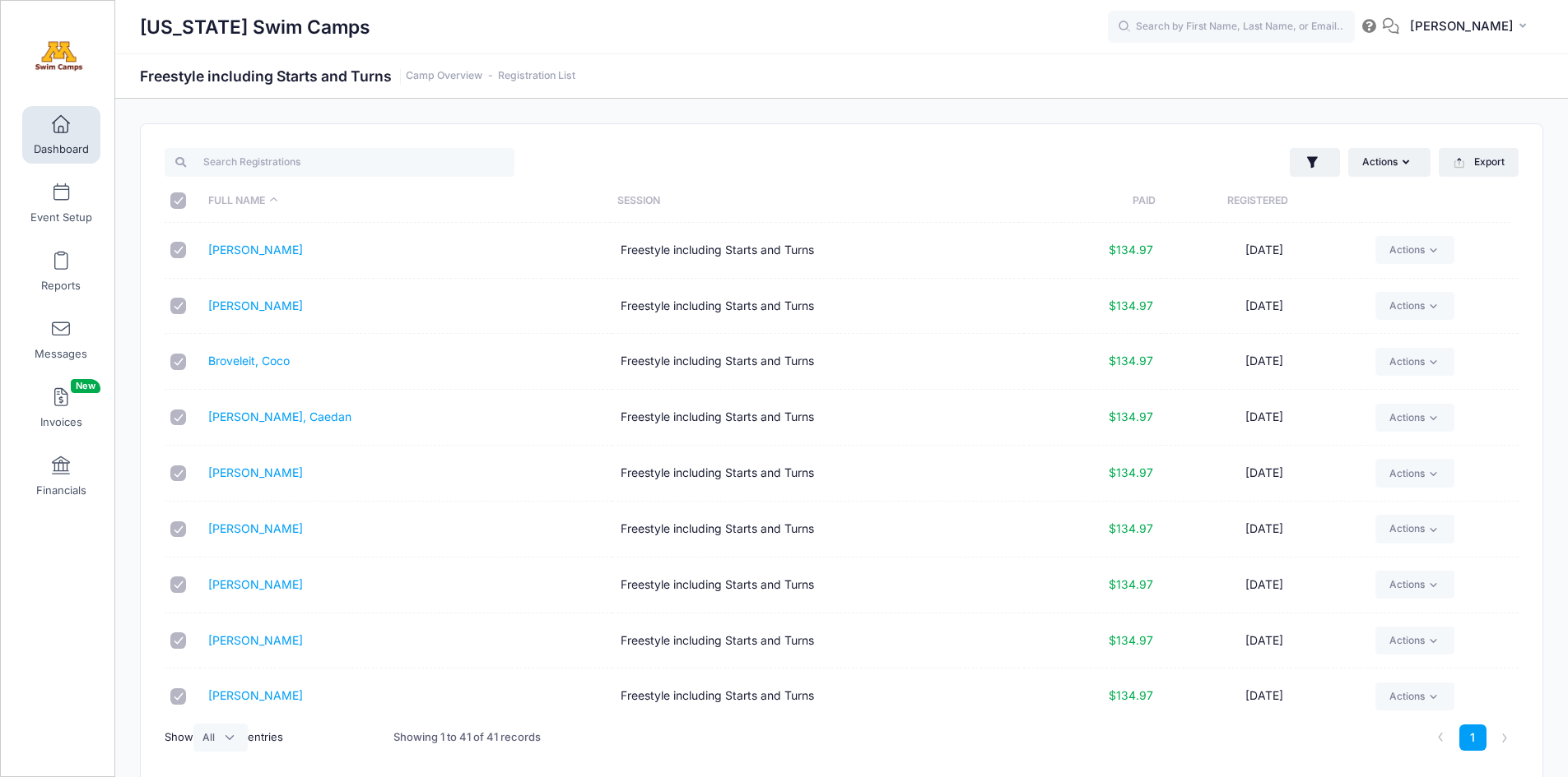
checkbox input "true"
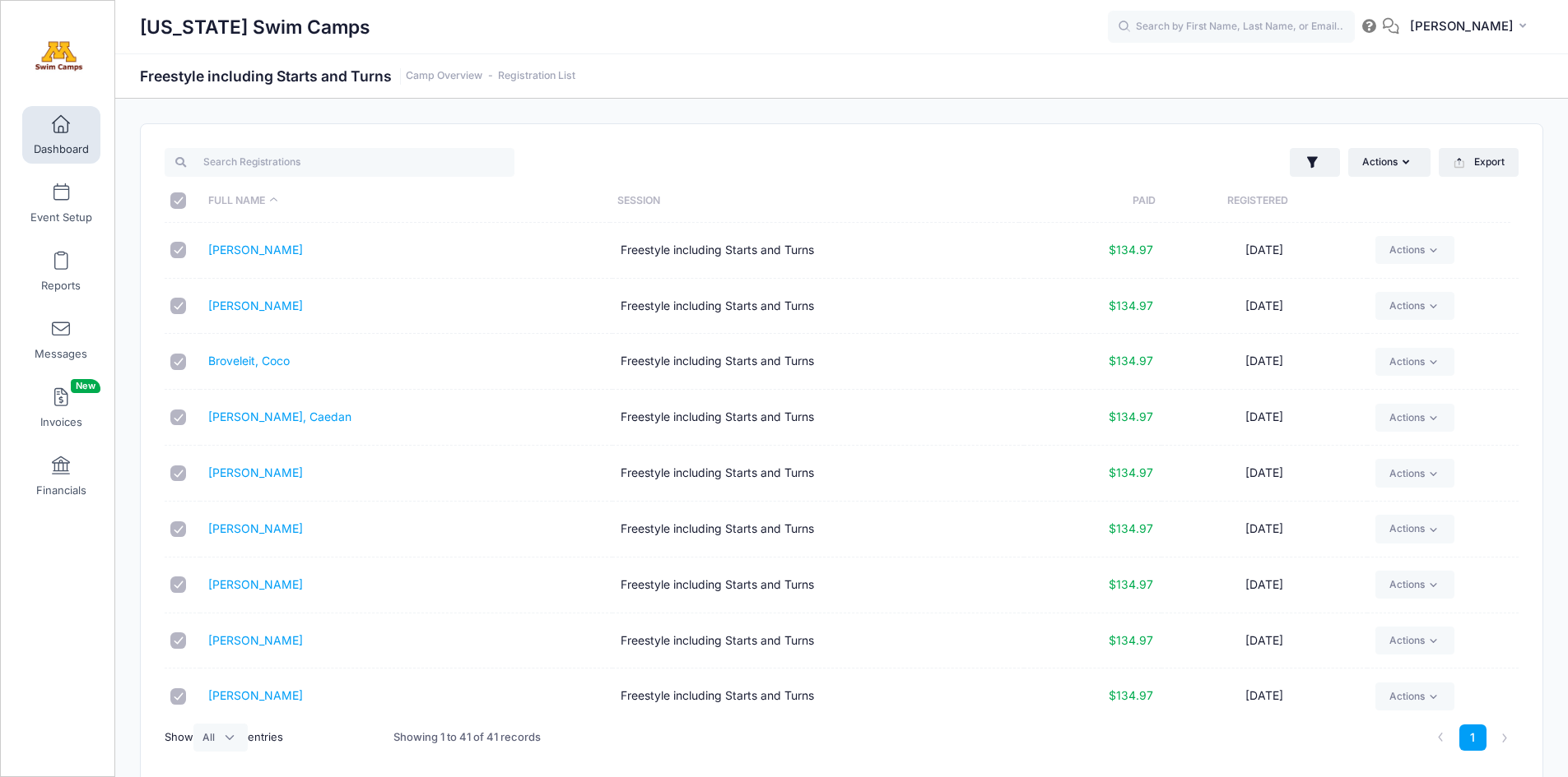
checkbox input "true"
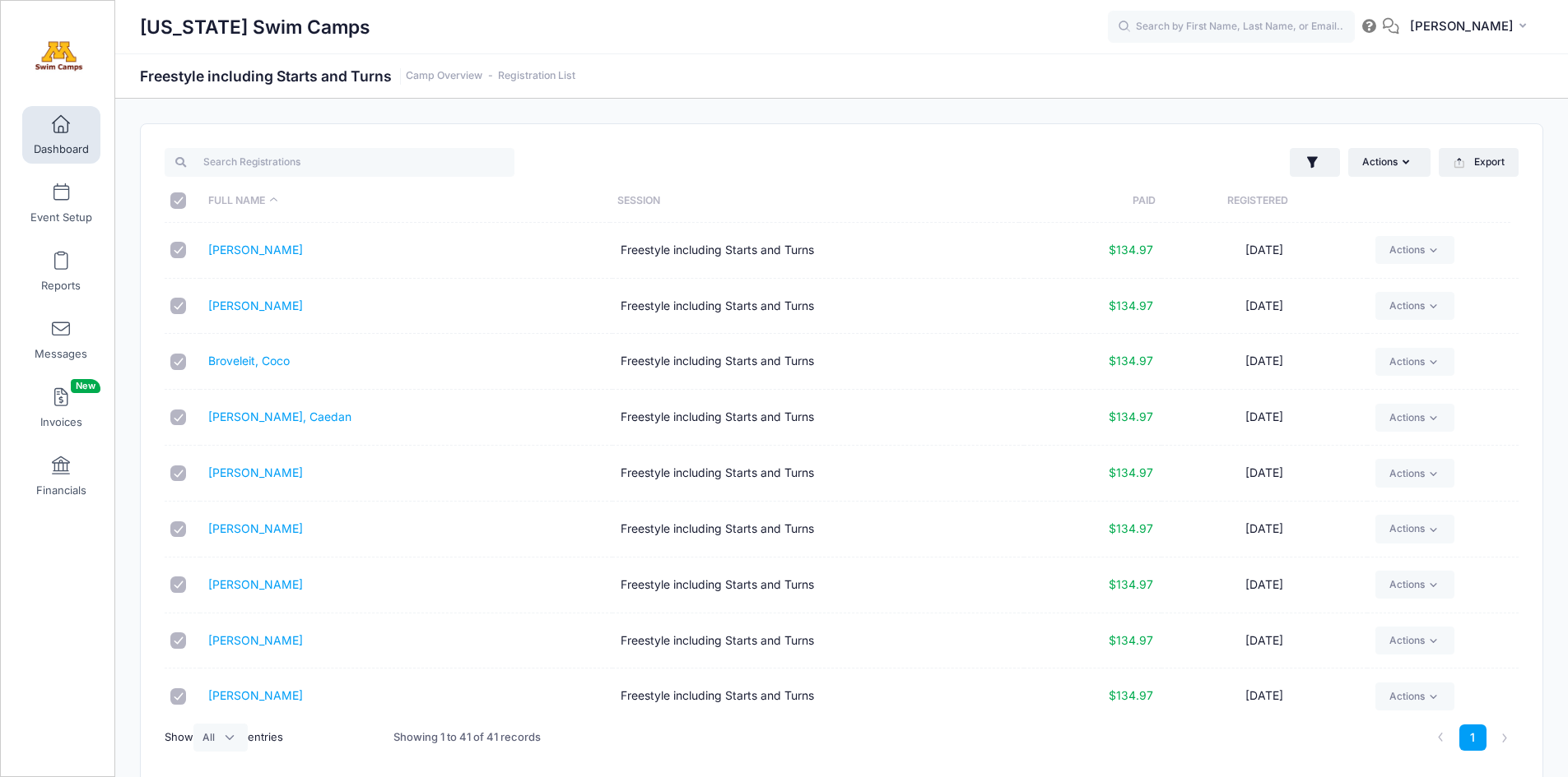
checkbox input "true"
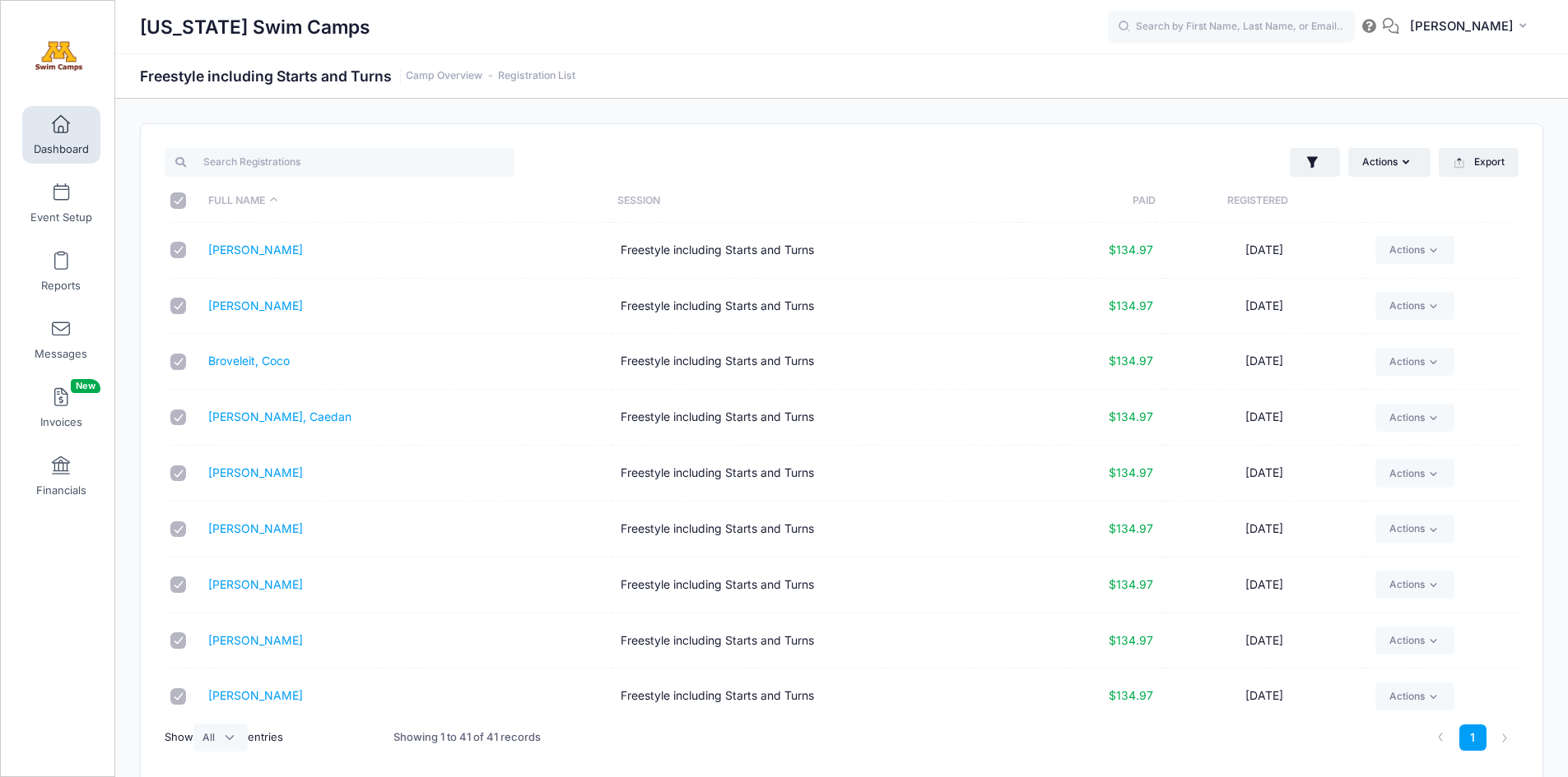
checkbox input "true"
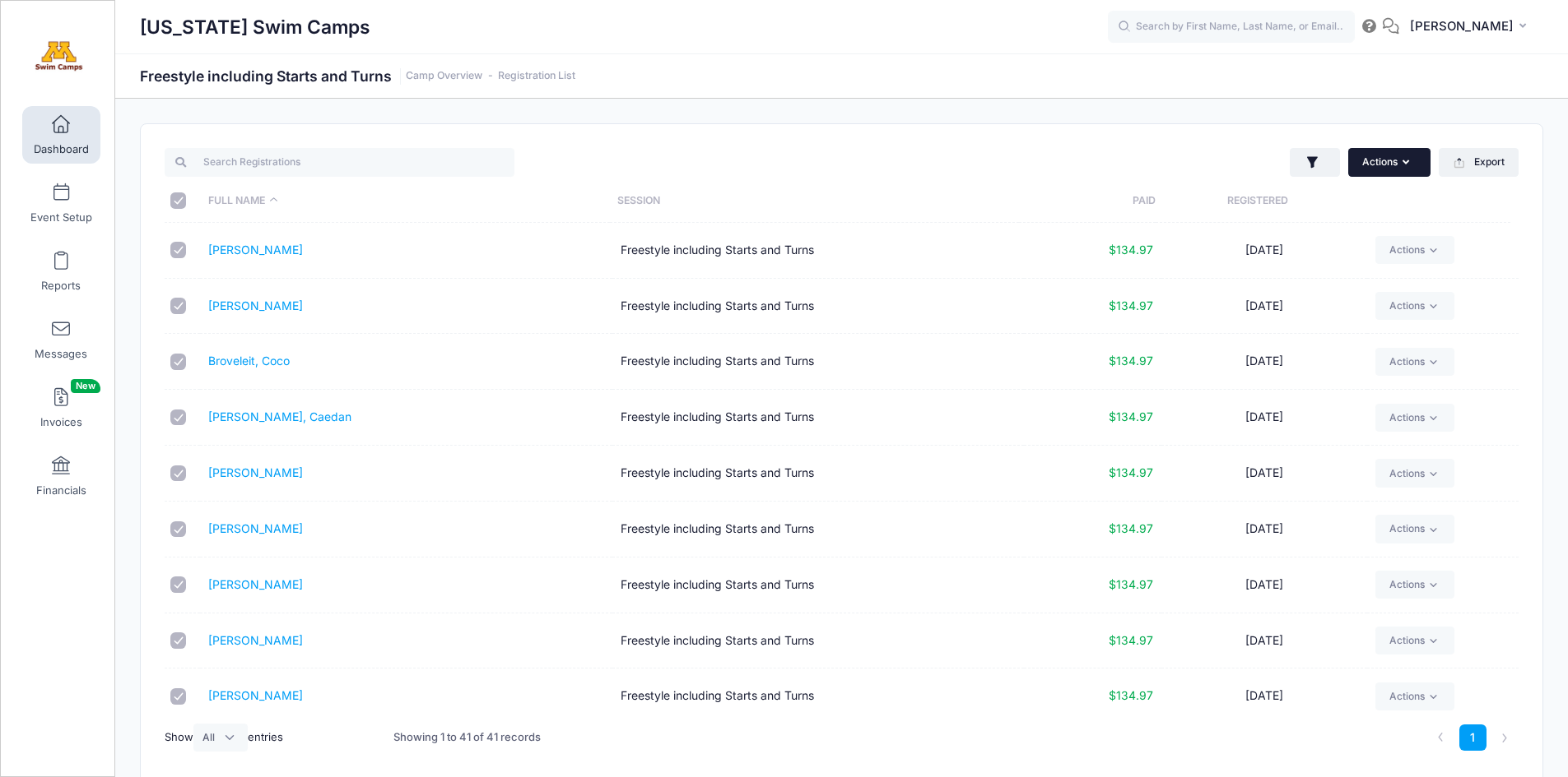
click at [1405, 163] on icon "button" at bounding box center [1408, 163] width 13 height 0
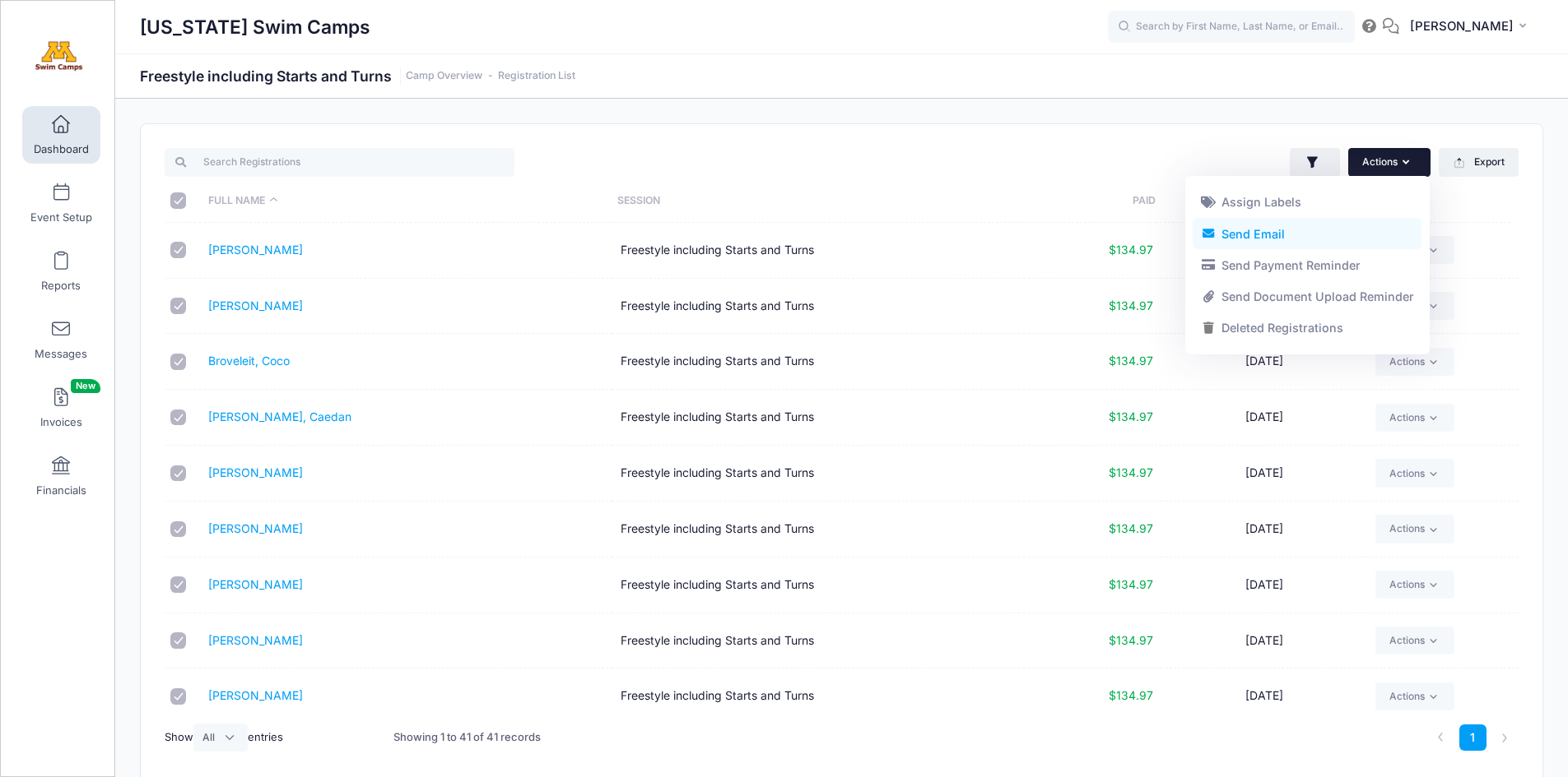
click at [1267, 236] on link "Send Email" at bounding box center [1307, 233] width 229 height 31
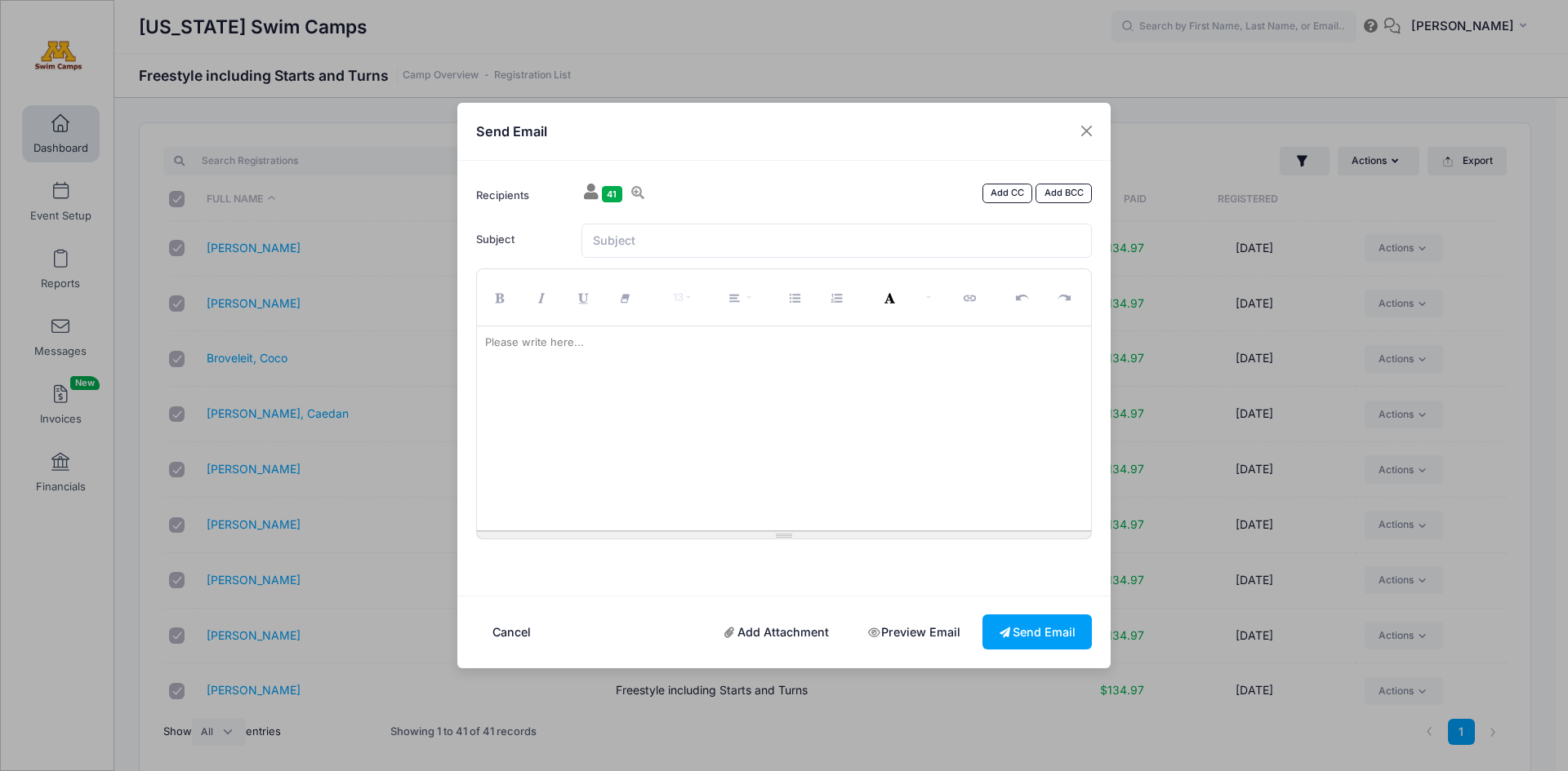
click at [510, 342] on div "Please write here..." at bounding box center [534, 343] width 115 height 32
paste div
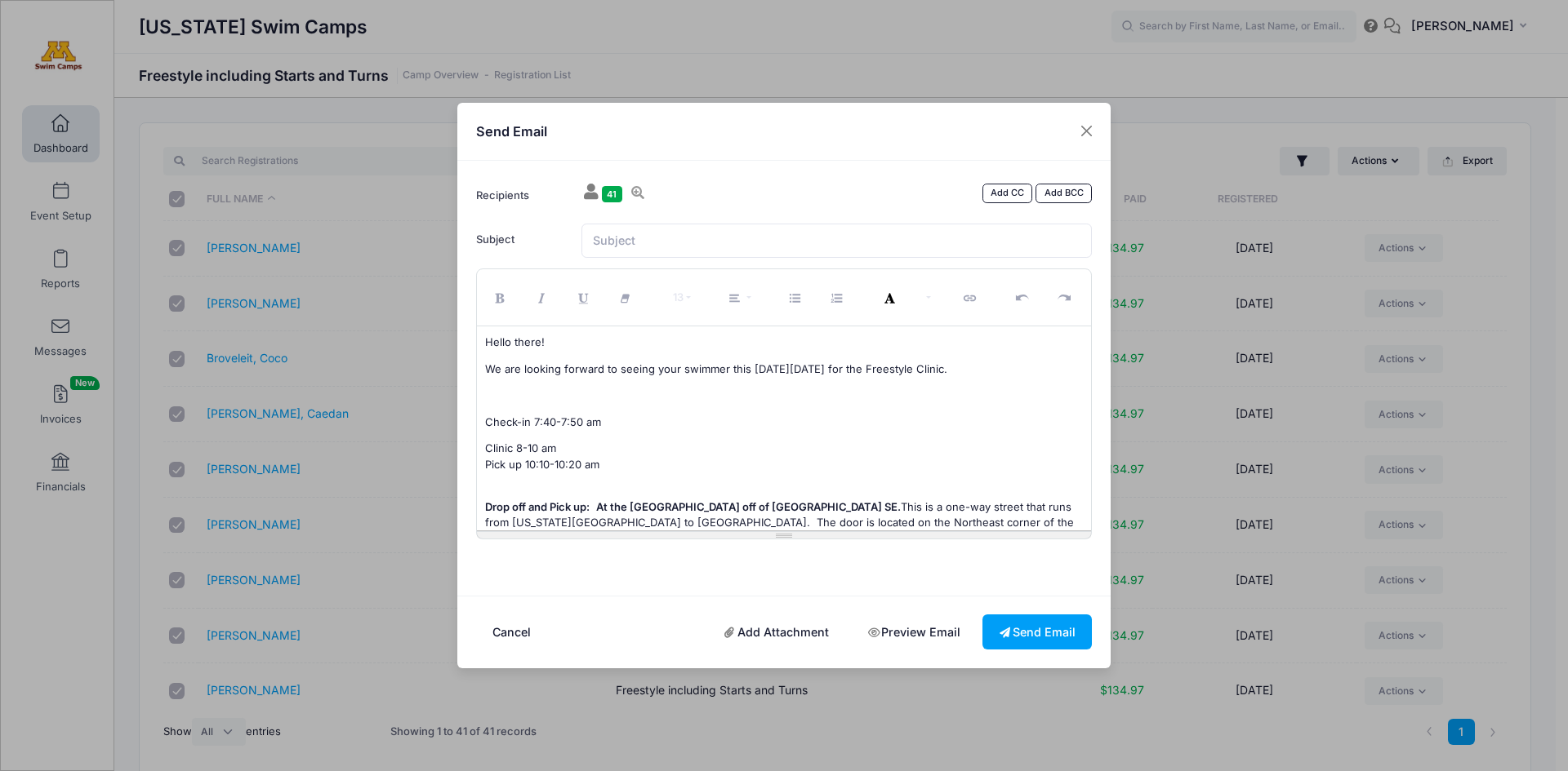
scroll to position [110, 0]
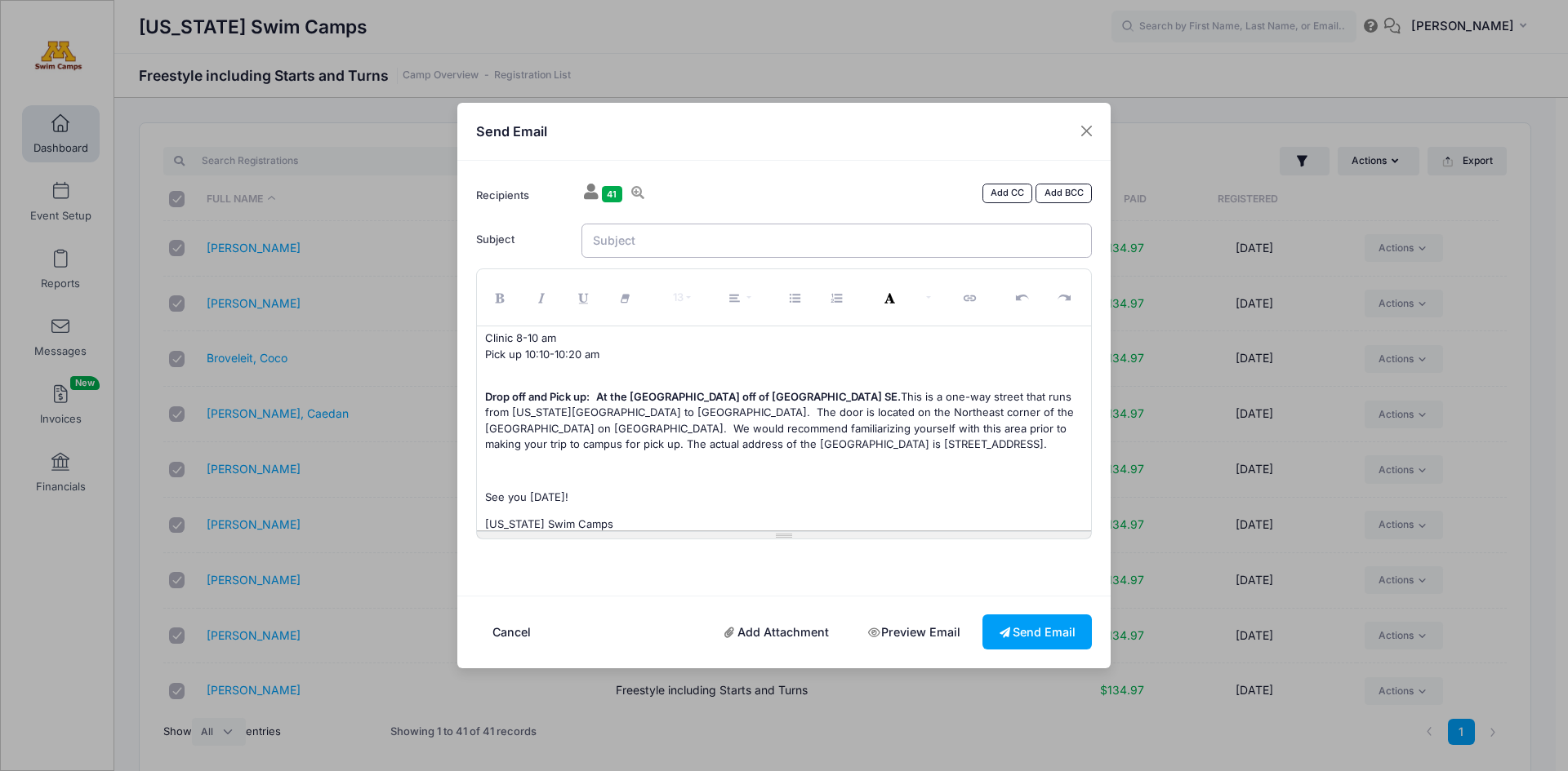
click at [612, 247] on input "Subject" at bounding box center [837, 241] width 512 height 35
type input "Freestyle Clinic - Sunday 10/12"
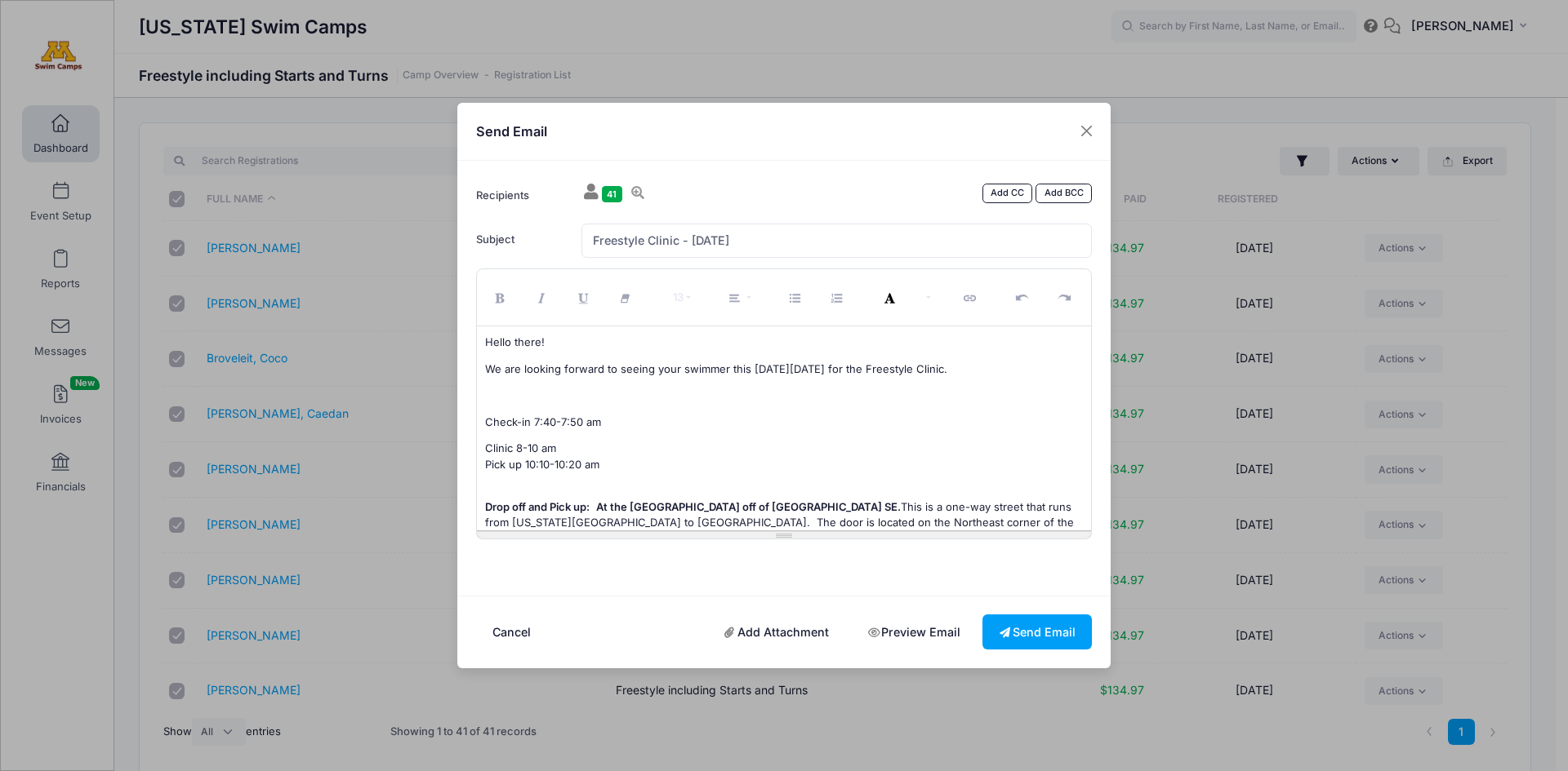
click at [831, 362] on p "We are looking forward to seeing your swimmer this coming Sunday 9/12 for the F…" at bounding box center [784, 370] width 599 height 17
click at [838, 364] on p "We are looking forward to seeing your swimmer this coming Sunday 9/12 for the F…" at bounding box center [784, 370] width 599 height 17
click at [833, 365] on p "We are looking forward to seeing your swimmer this coming Sunday 9/12 for the F…" at bounding box center [784, 370] width 599 height 17
click at [735, 426] on p "Check-in 7:40-7:50 am" at bounding box center [784, 422] width 599 height 17
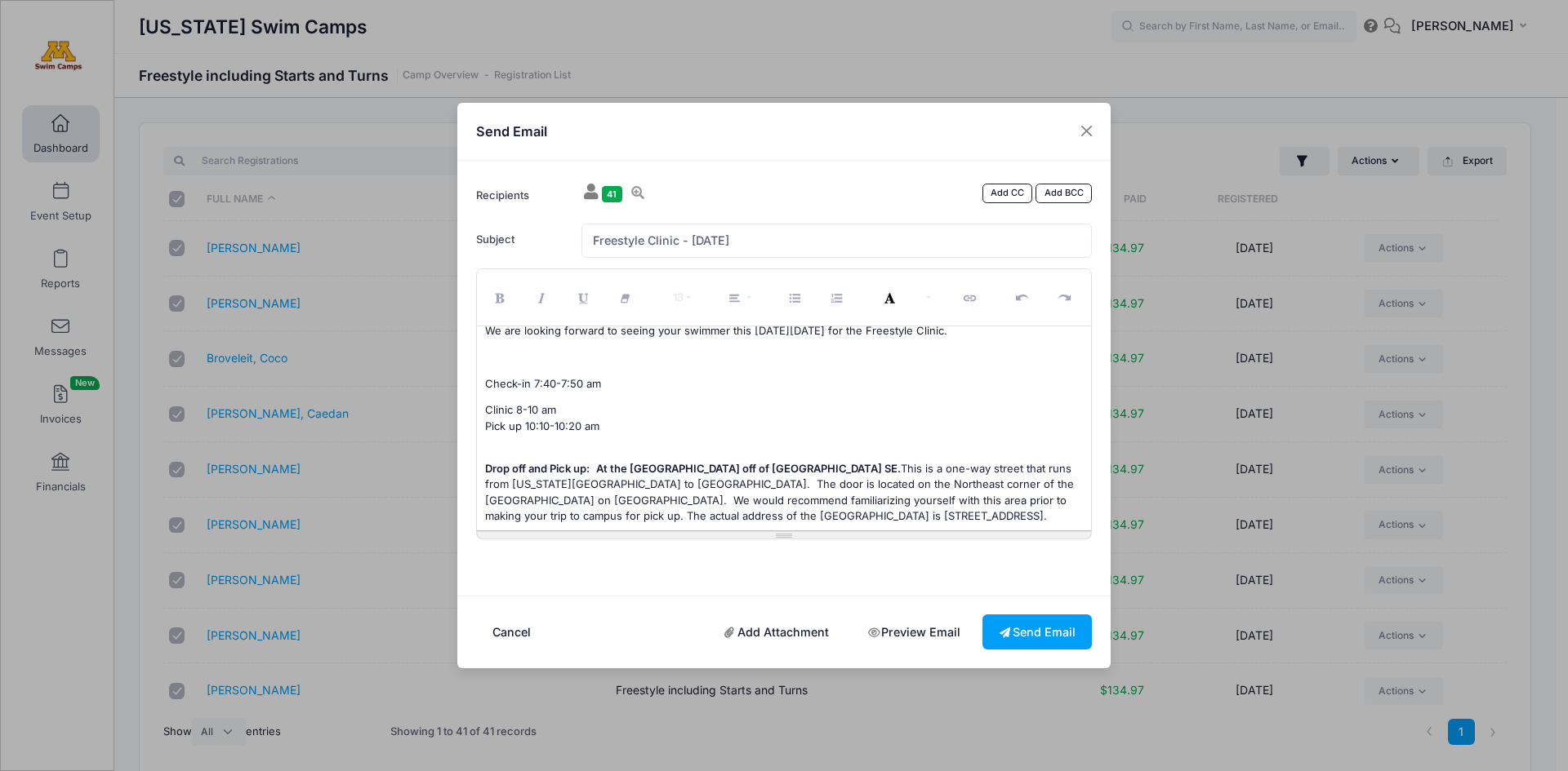
scroll to position [130, 0]
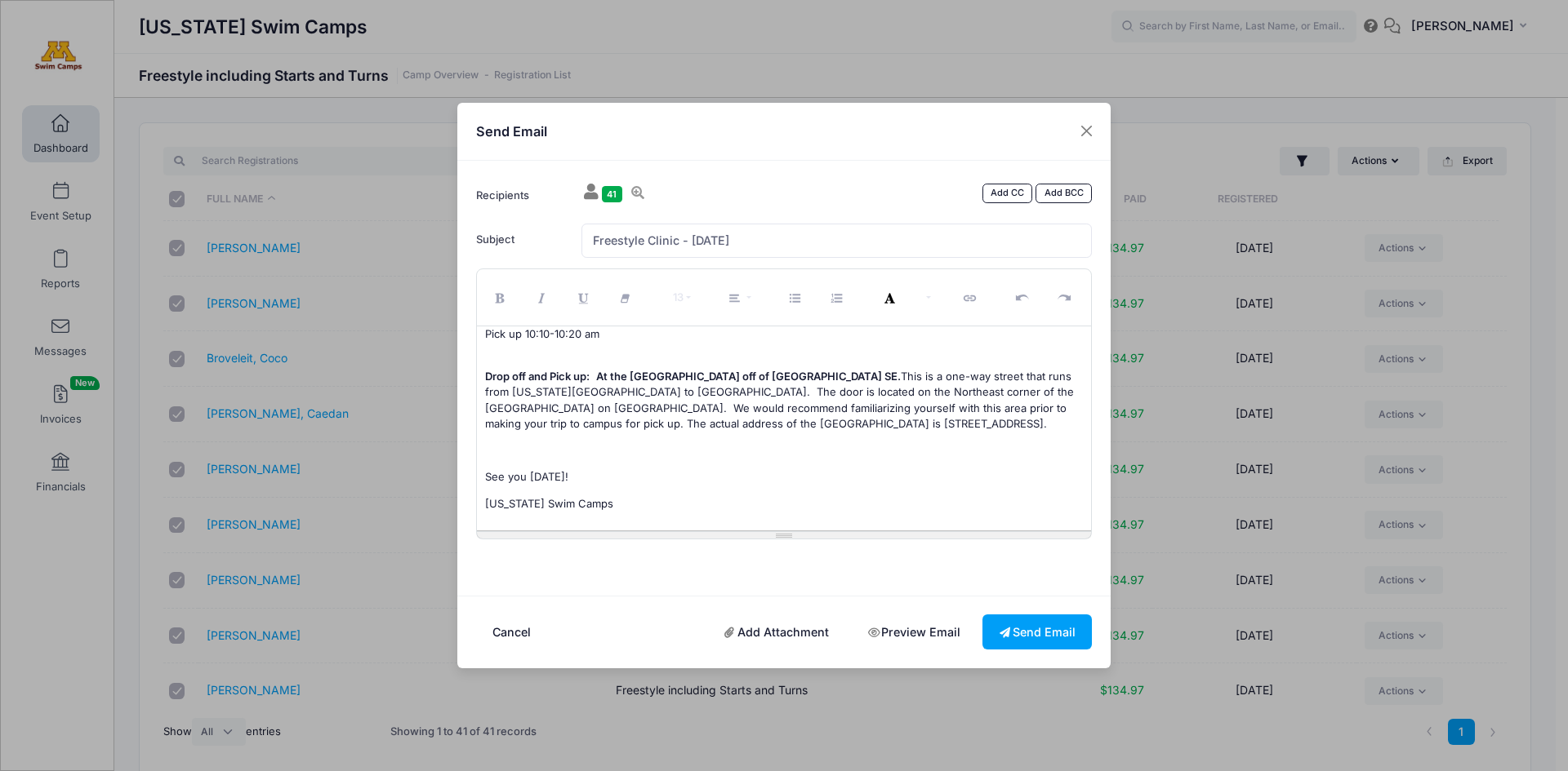
click at [538, 477] on p "See you next Sunday!" at bounding box center [784, 477] width 599 height 17
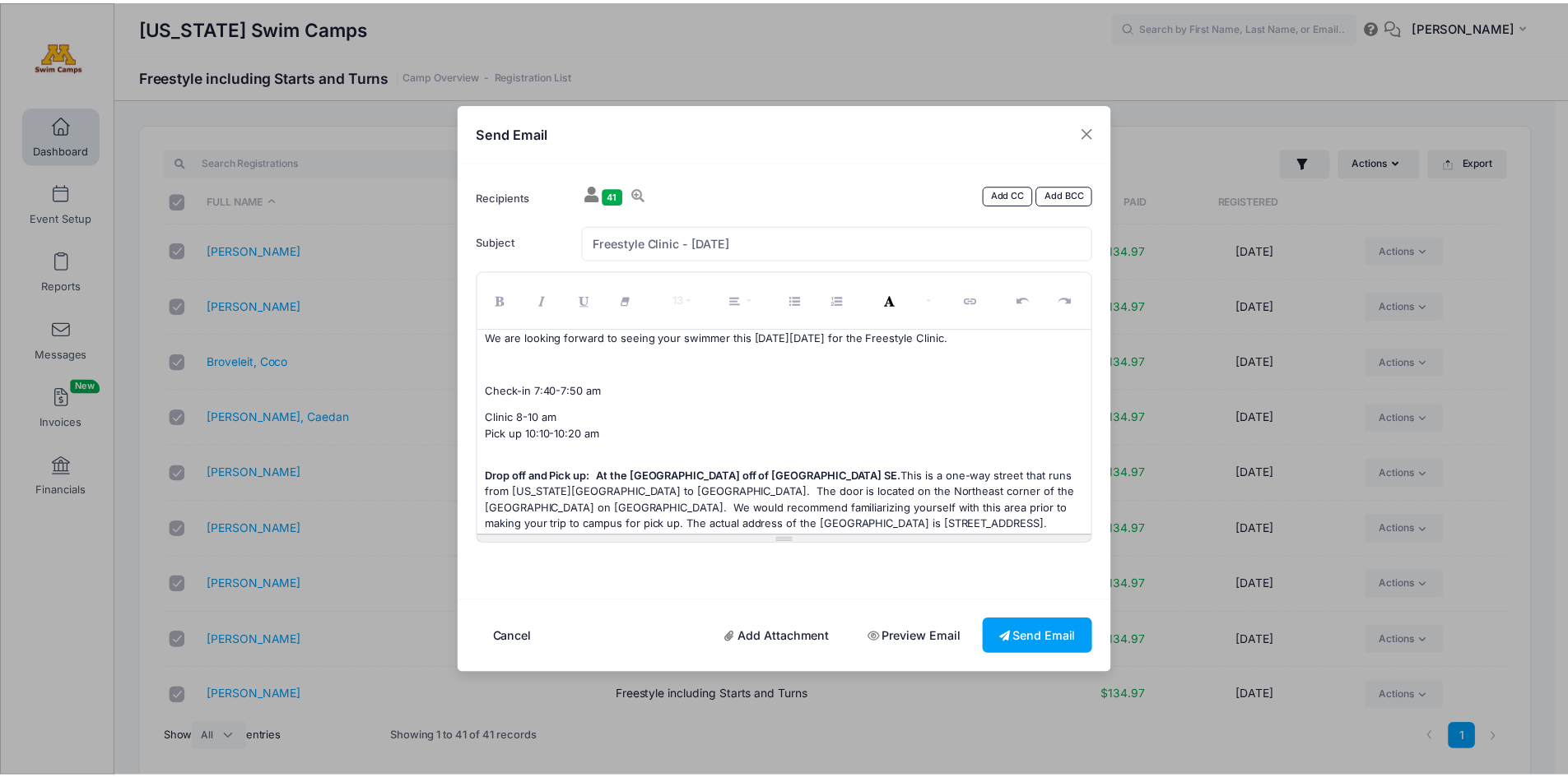
scroll to position [0, 0]
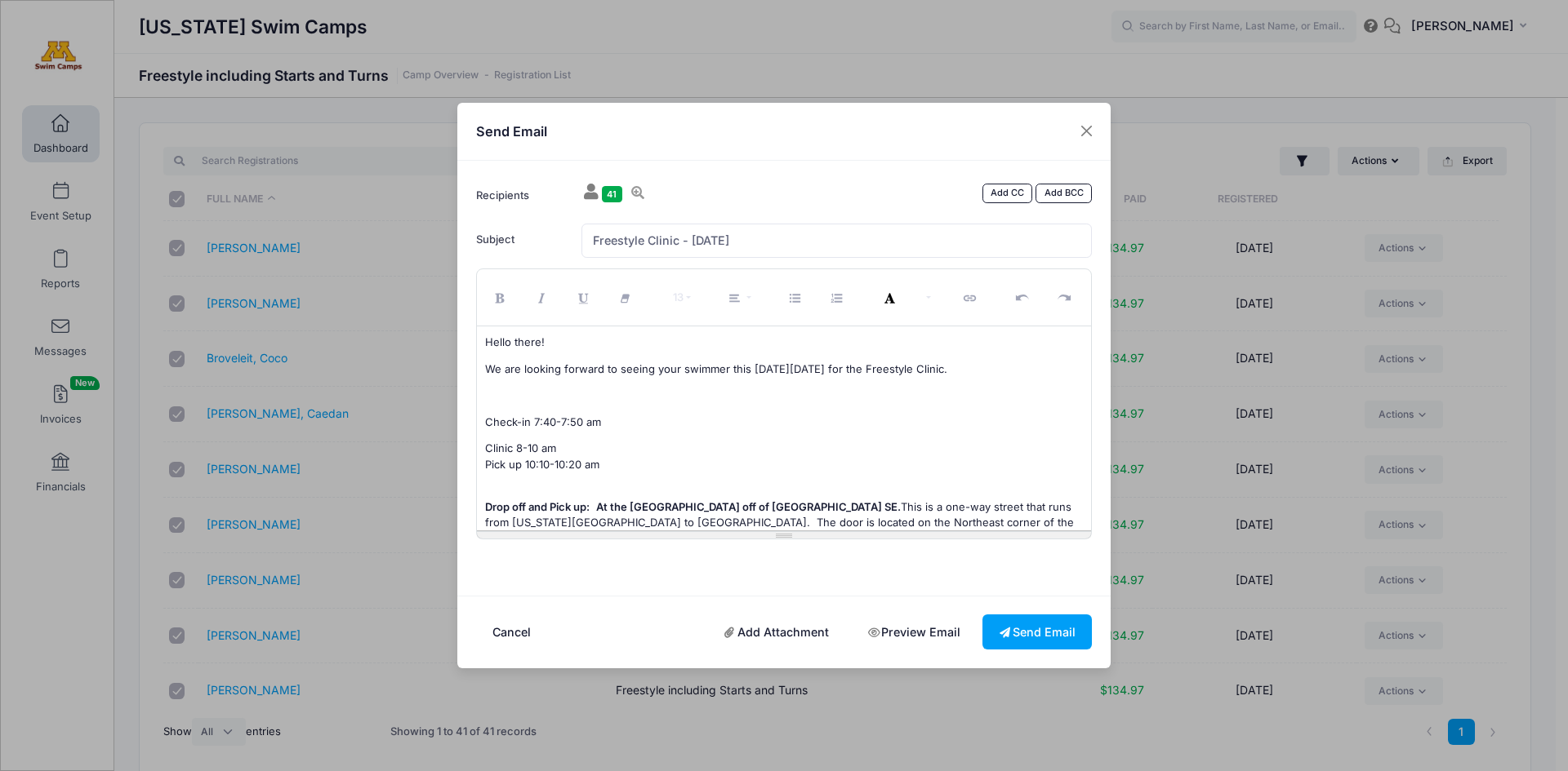
click at [986, 370] on p "We are looking forward to seeing your swimmer this coming Sunday 10/12 for the …" at bounding box center [784, 370] width 599 height 17
click at [782, 634] on link "Add Attachment" at bounding box center [777, 632] width 138 height 35
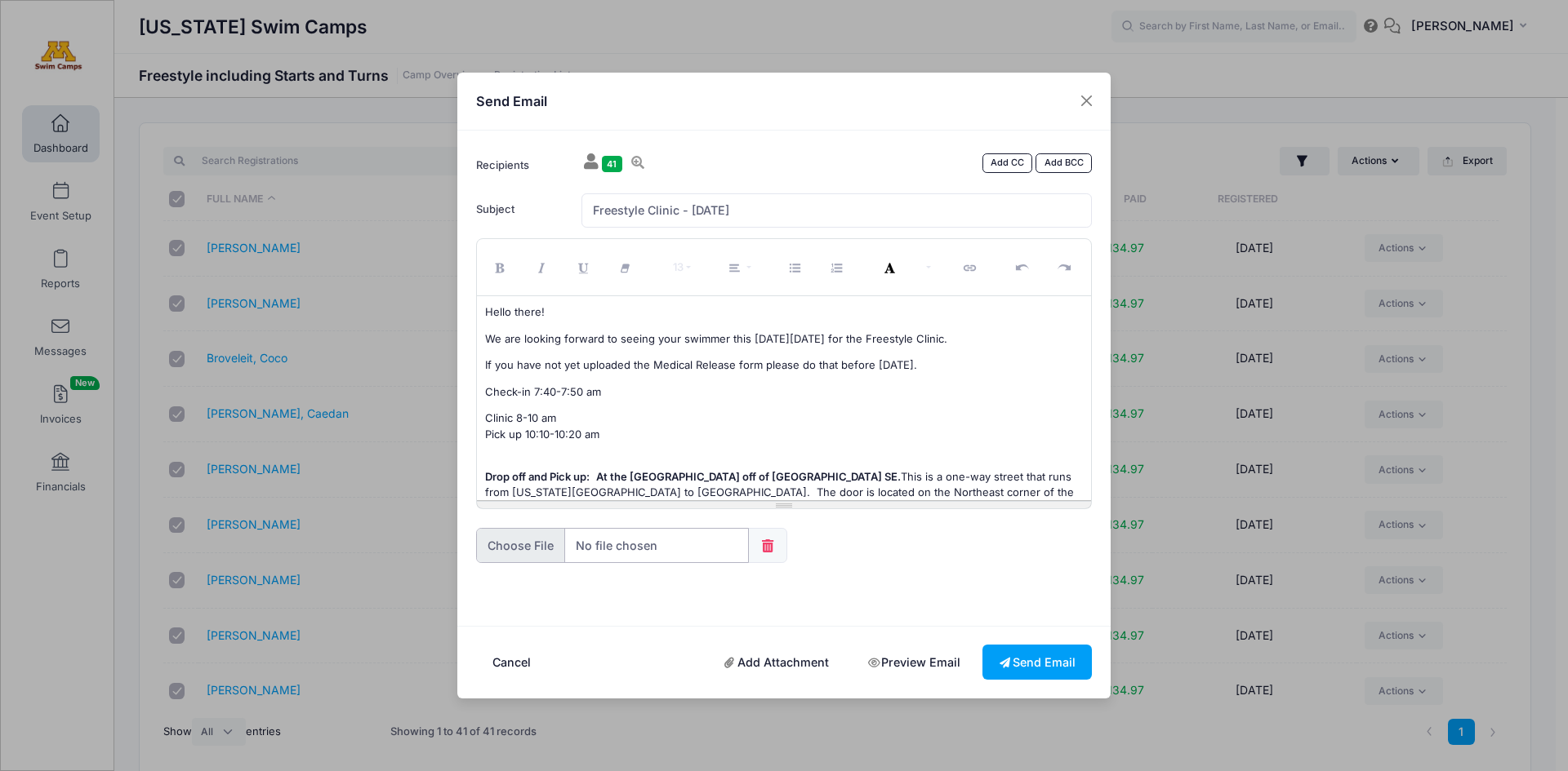
click at [525, 547] on input "file" at bounding box center [612, 545] width 273 height 35
type input "C:\fakepath\MN Swim Camps Medical Form.pdf"
click at [568, 364] on o\ "If you have not yet uploaded the Medical Release form please do that before Wed…" at bounding box center [701, 365] width 432 height 13
click at [742, 366] on o\ "If you have not uploaded the Medical Release form please do that before Wednesd…" at bounding box center [692, 365] width 414 height 13
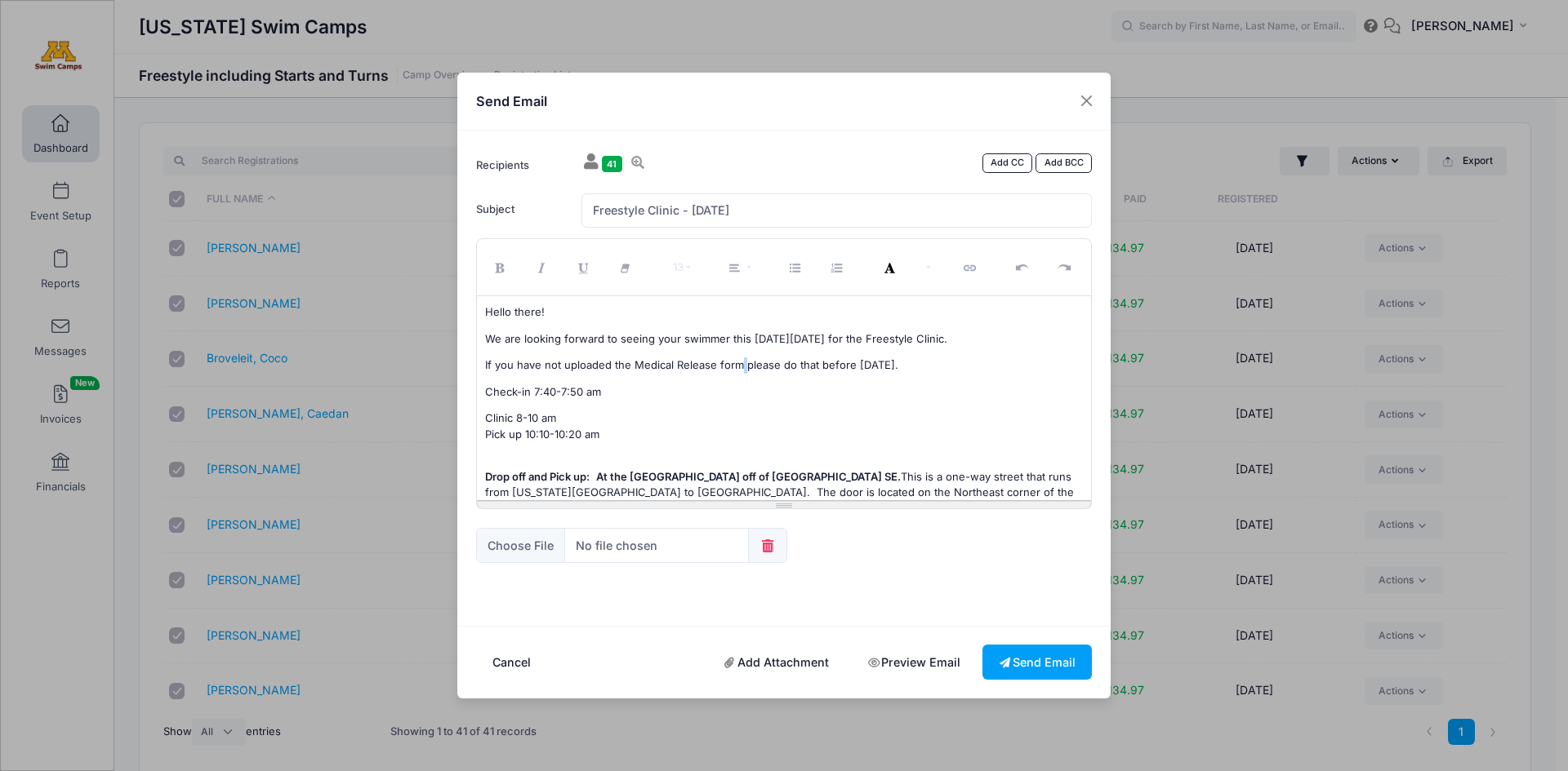
click at [745, 371] on o\ "If you have not uploaded the Medical Release form please do that before Wednesd…" at bounding box center [692, 365] width 414 height 13
click at [798, 410] on div "Hello there! We are looking forward to seeing your swimmer this coming Sunday 1…" at bounding box center [784, 398] width 615 height 204
click at [741, 366] on o\ "If you have not uploaded the Medical Release form please do that before Wednesd…" at bounding box center [692, 365] width 414 height 13
click at [1029, 665] on button "Send Email" at bounding box center [1036, 663] width 109 height 35
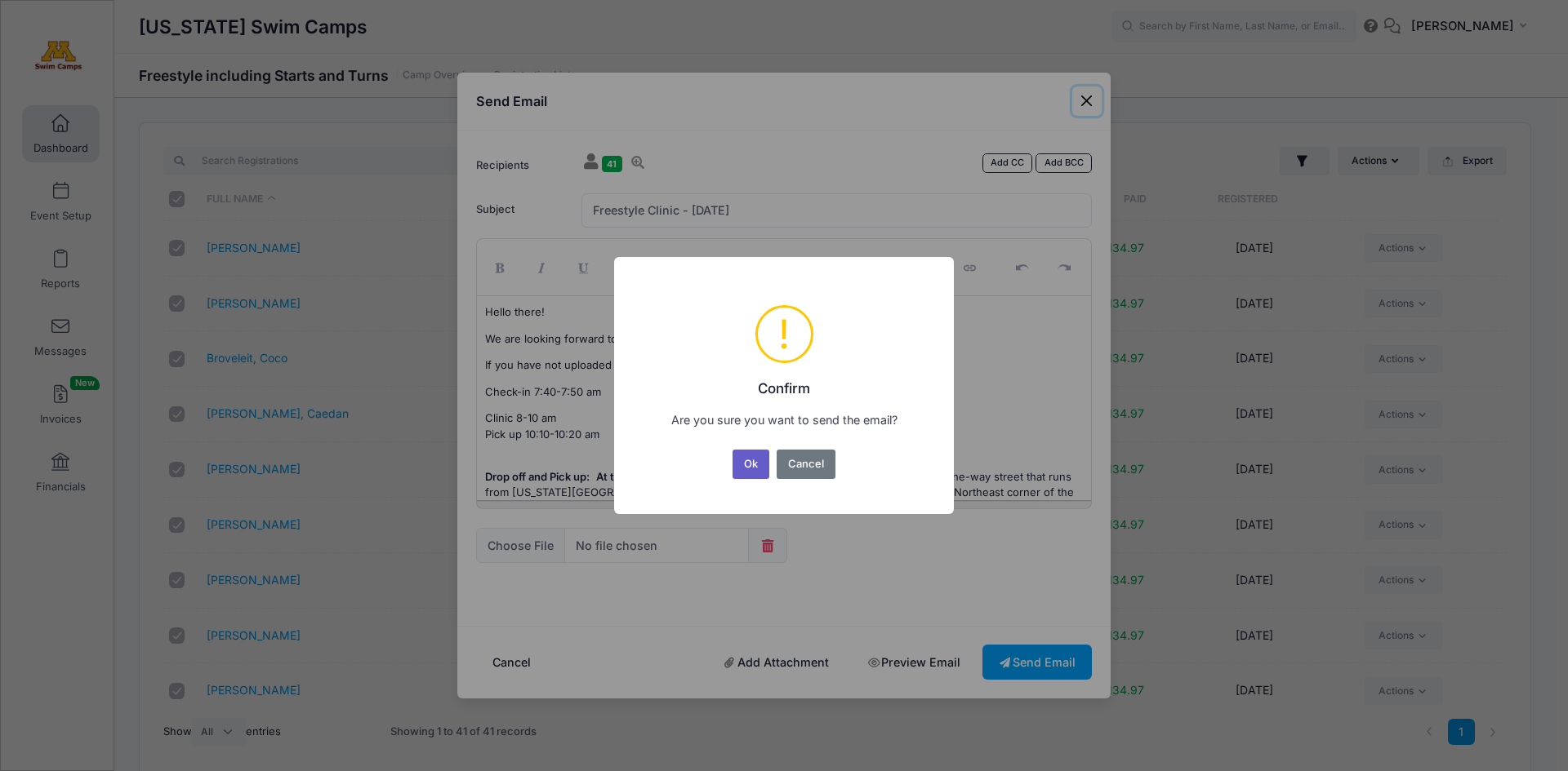
click at [754, 462] on button "Ok" at bounding box center [751, 465] width 38 height 30
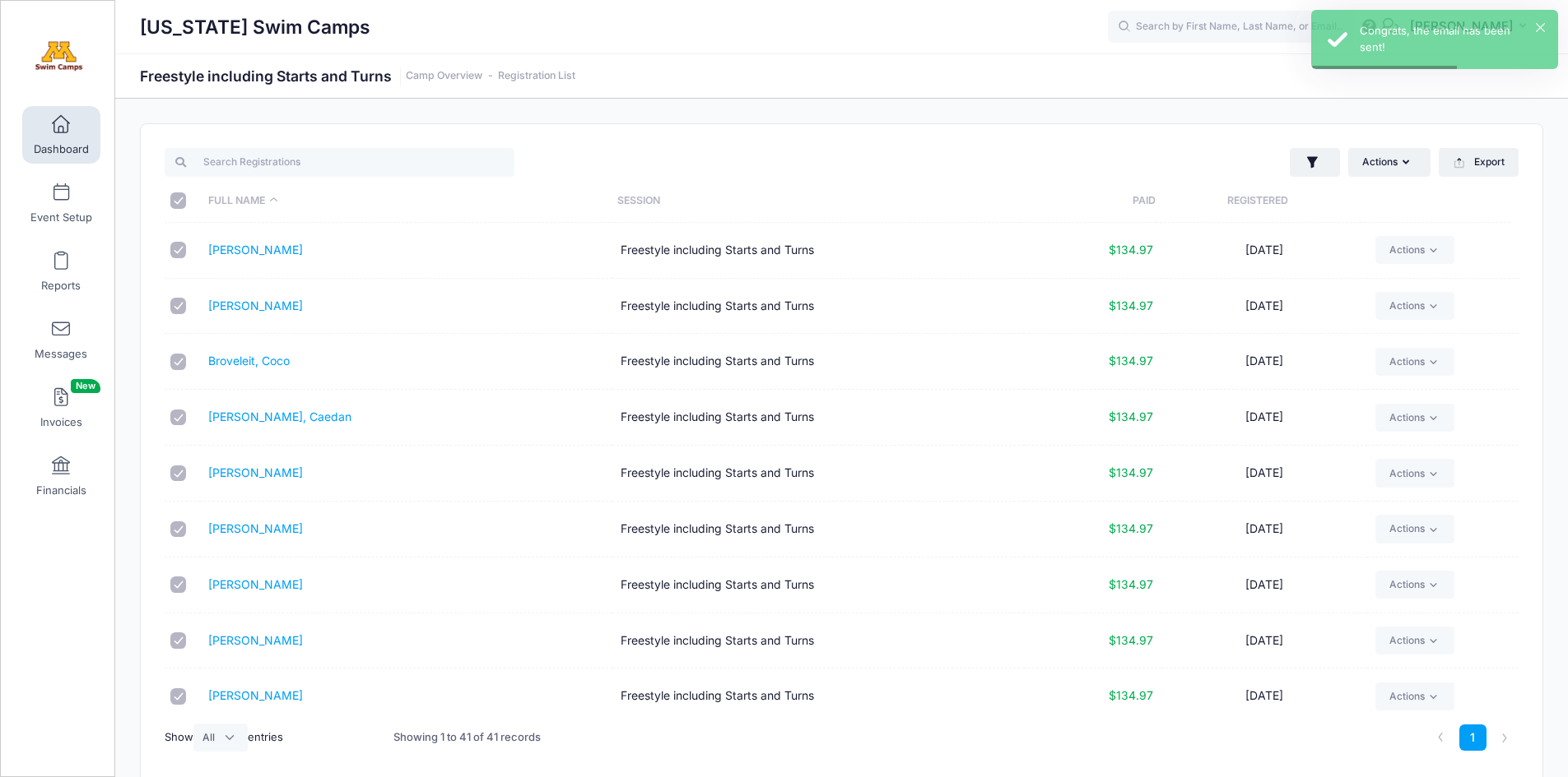
click at [61, 128] on span at bounding box center [61, 125] width 0 height 18
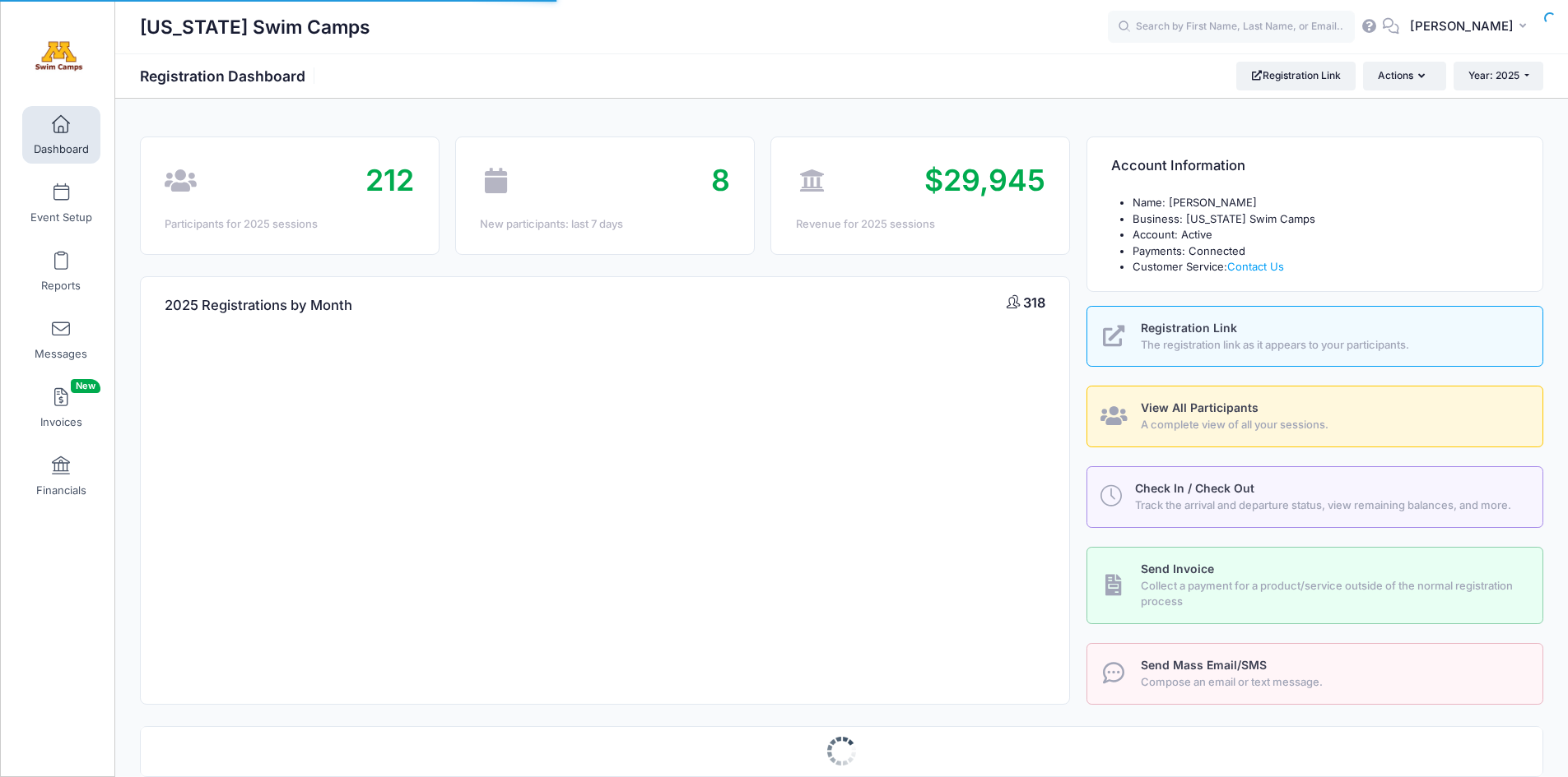
select select
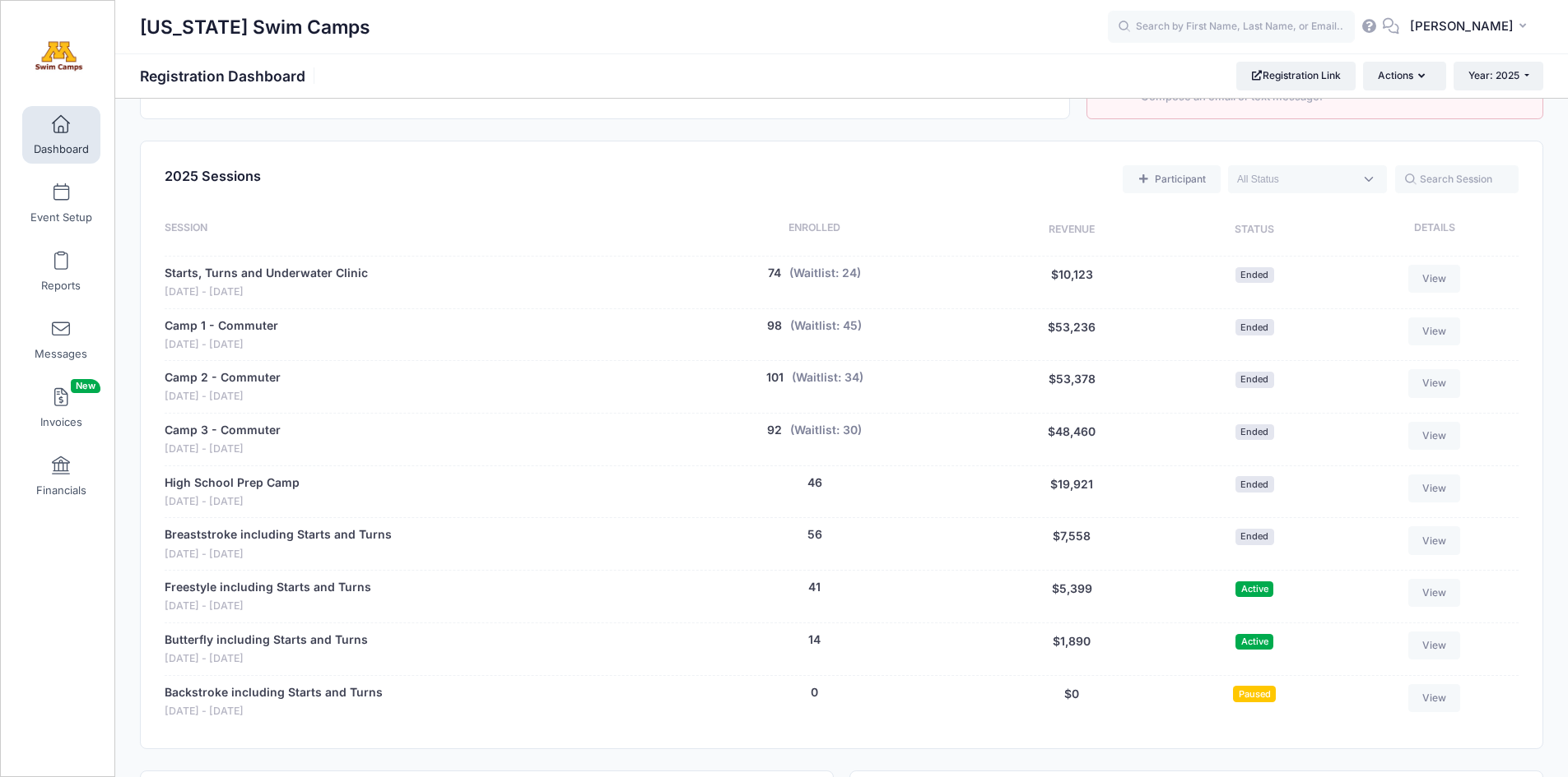
scroll to position [592, 0]
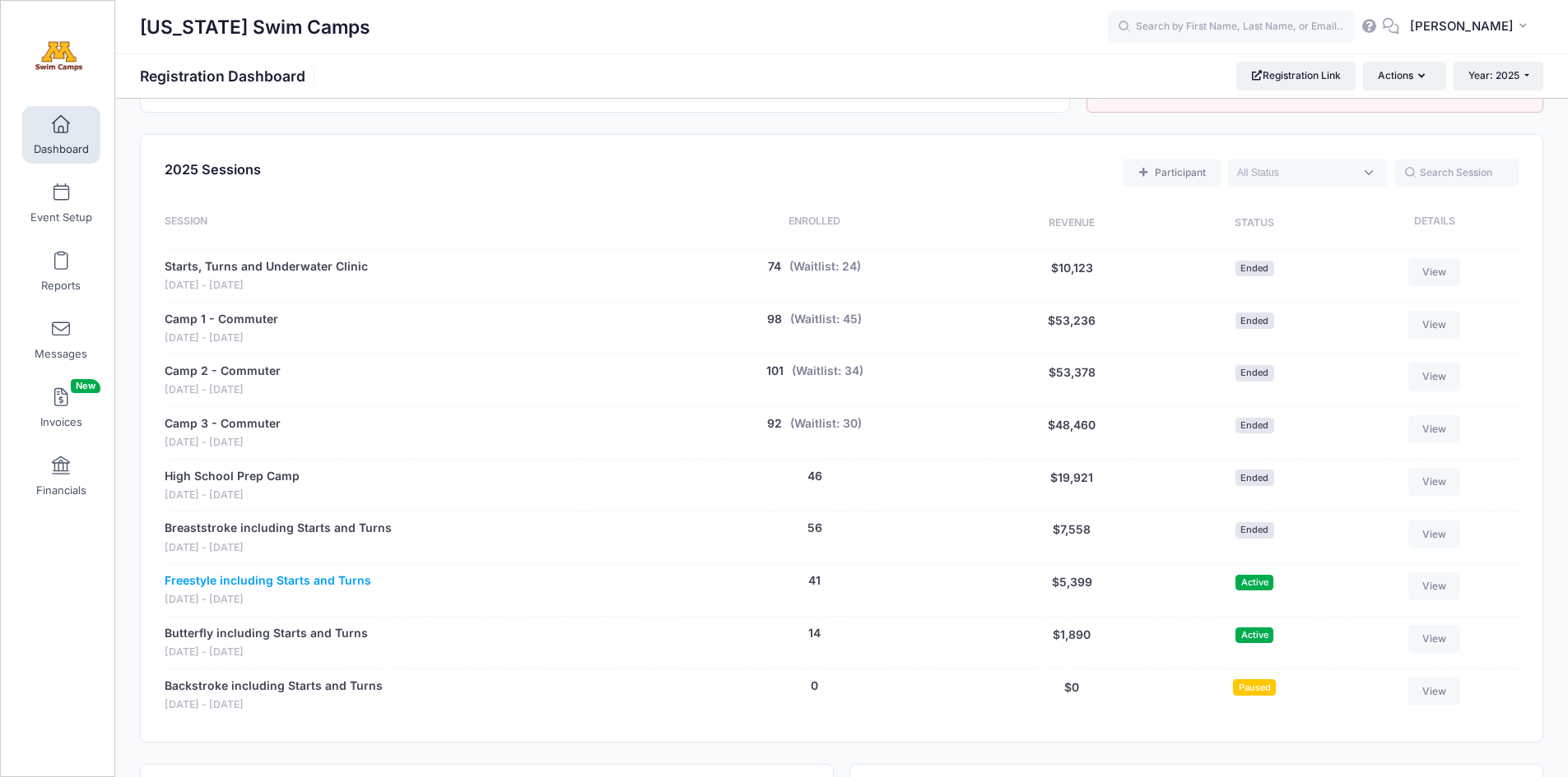
click at [266, 580] on link "Freestyle including Starts and Turns" at bounding box center [268, 581] width 206 height 18
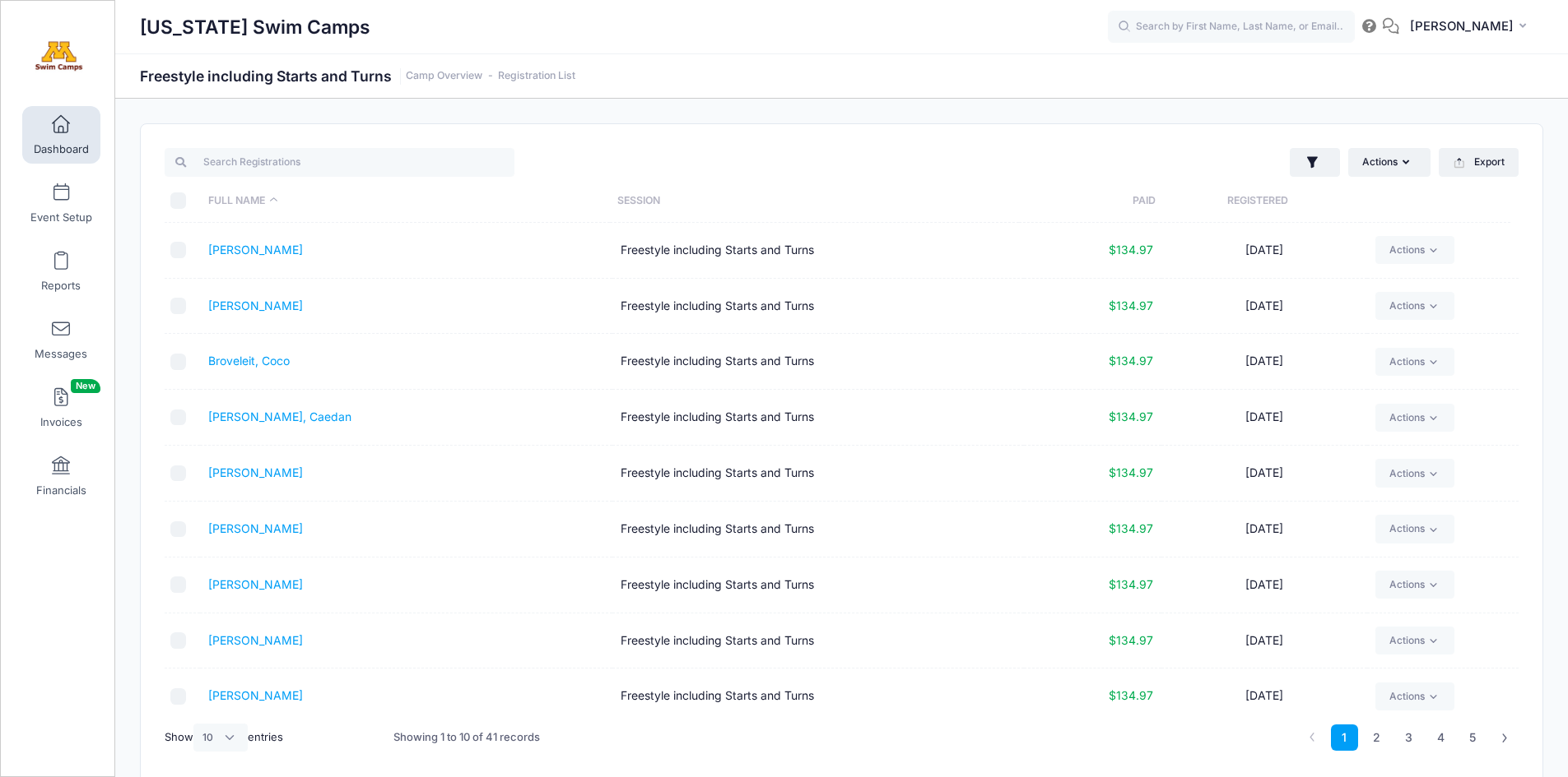
scroll to position [70, 0]
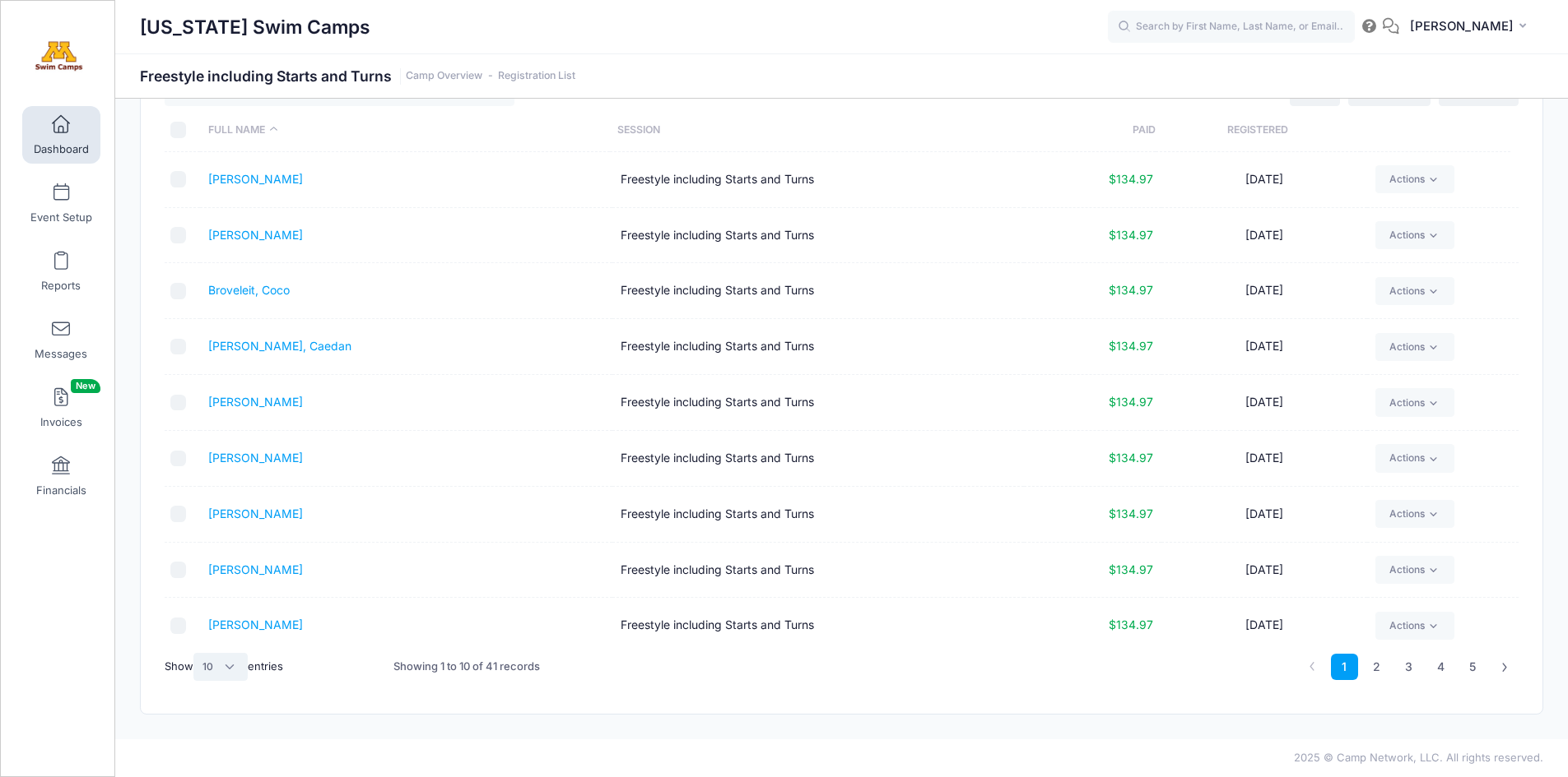
click at [234, 667] on select "All 10 25 50" at bounding box center [220, 667] width 55 height 28
select select "-1"
click at [196, 653] on select "All 10 25 50" at bounding box center [220, 667] width 55 height 28
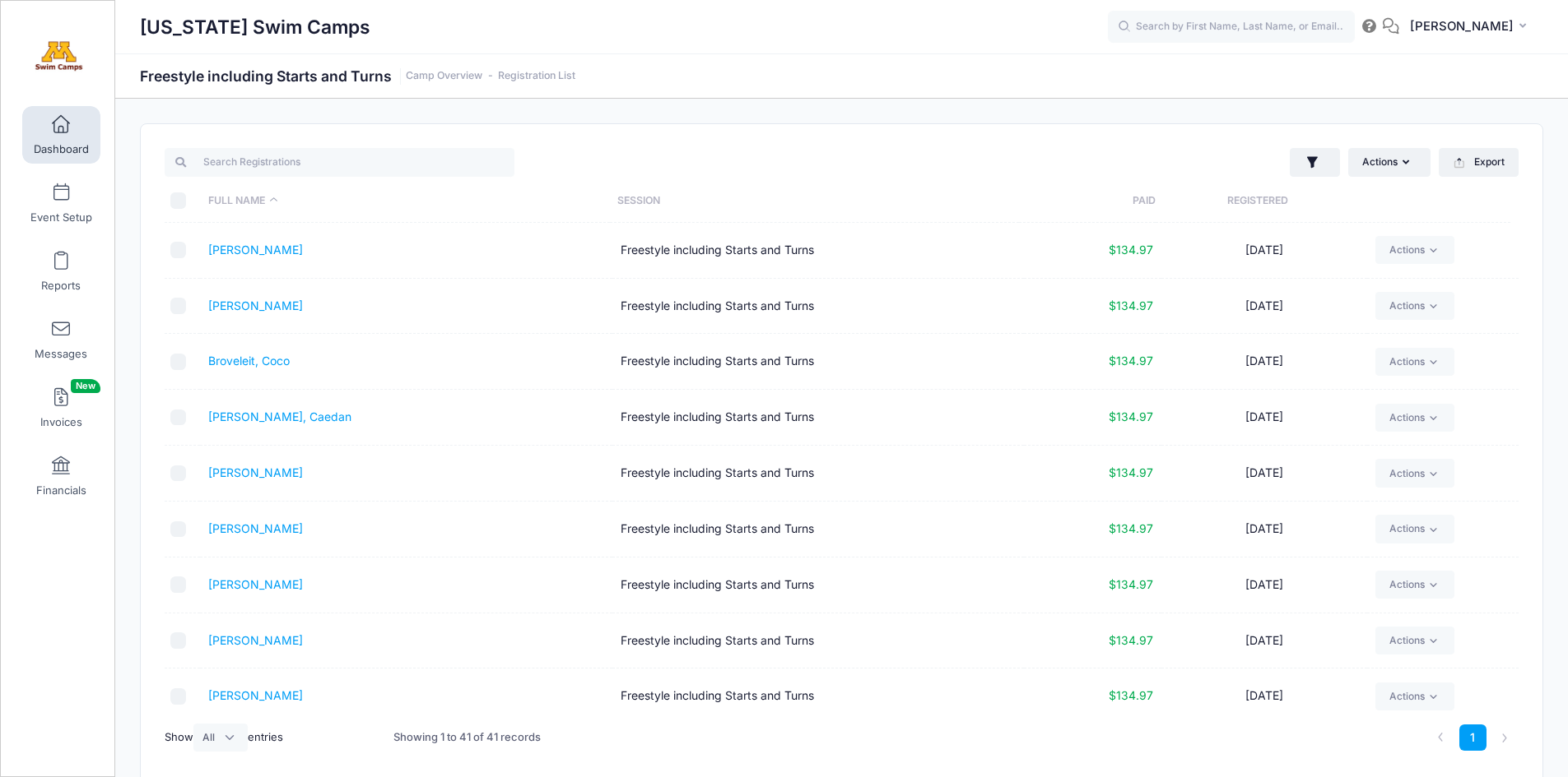
click at [73, 130] on link "Dashboard" at bounding box center [61, 134] width 78 height 57
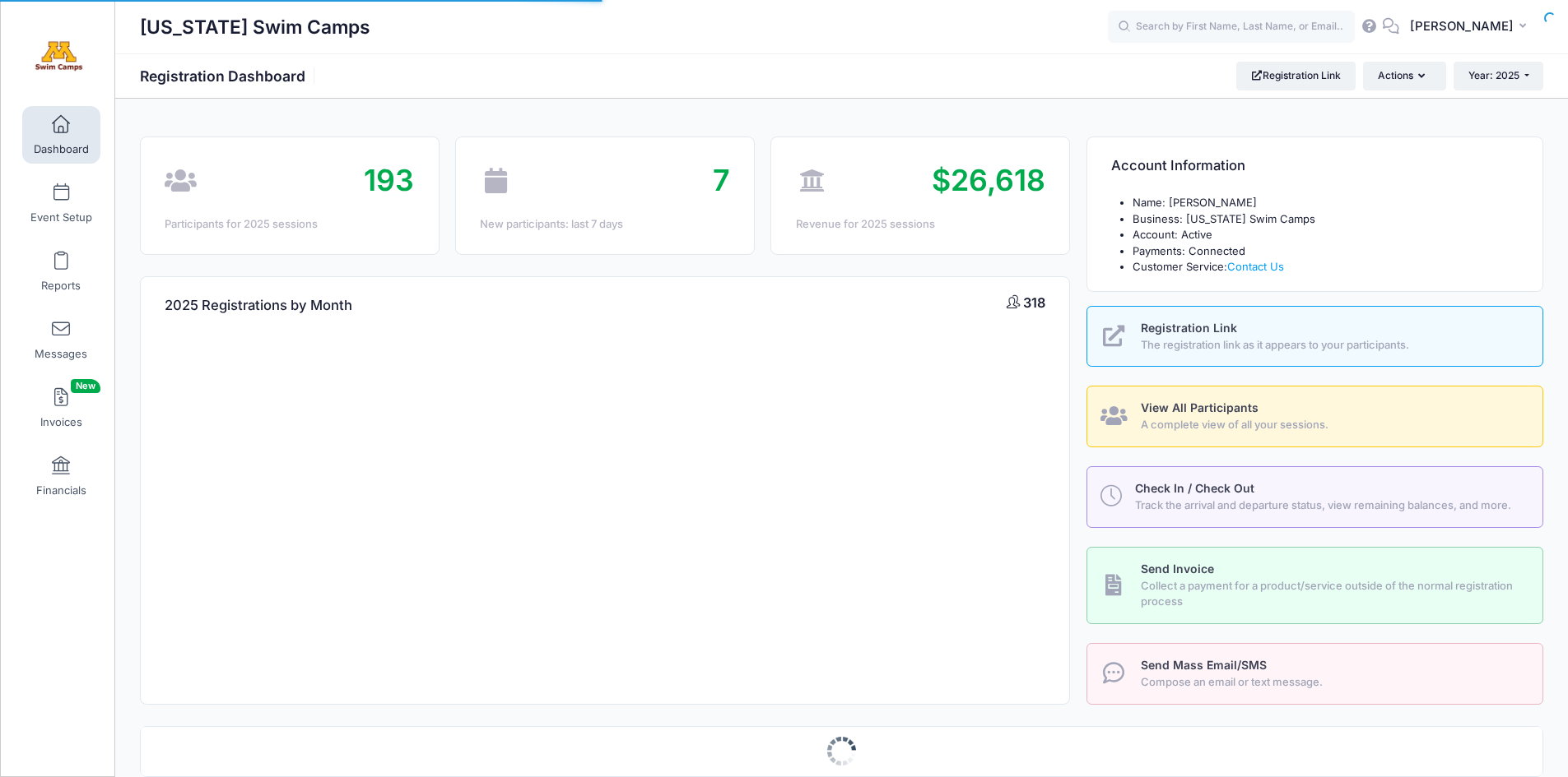
select select
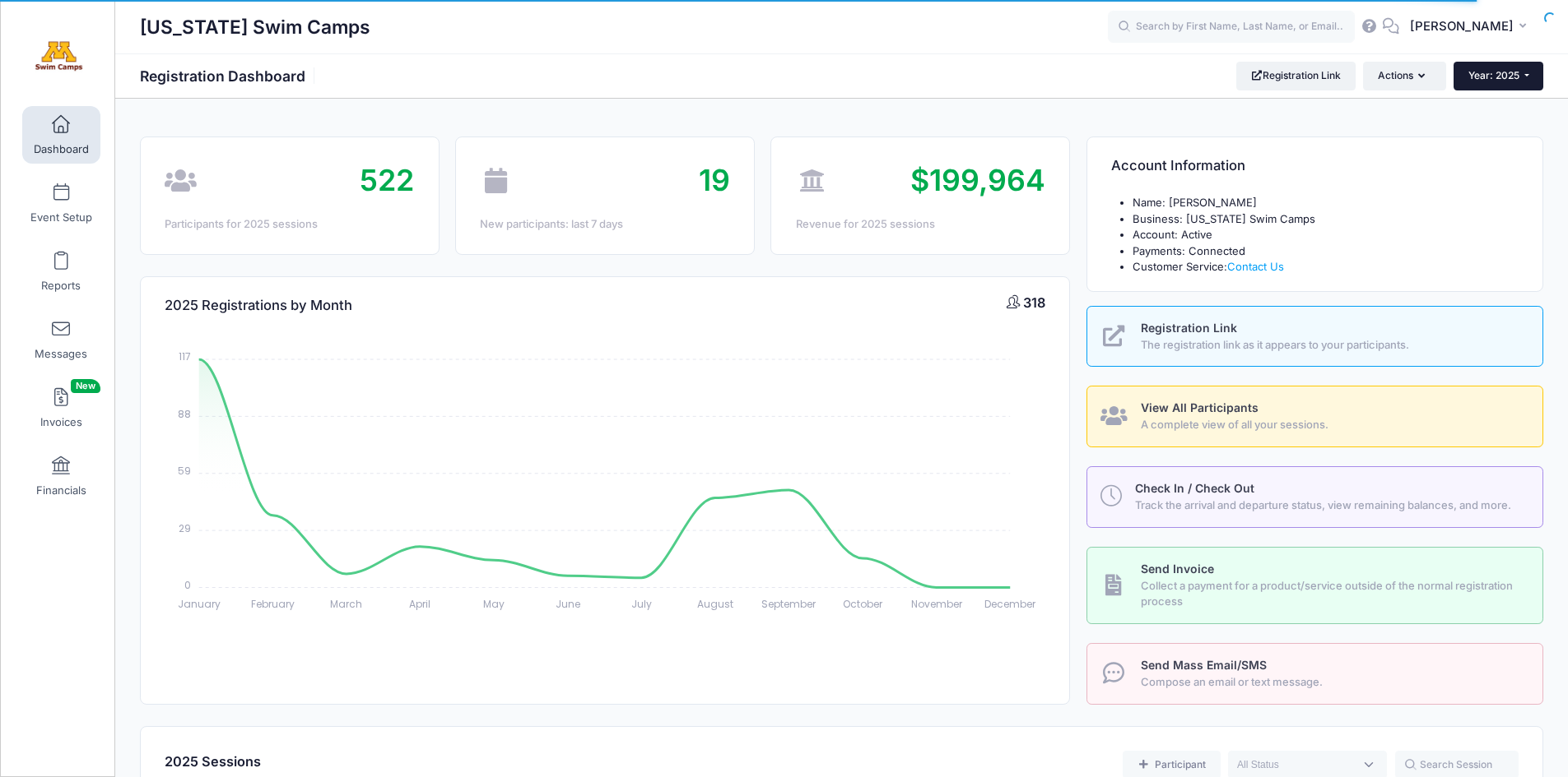
click at [1502, 80] on span "Year: 2025" at bounding box center [1494, 75] width 51 height 12
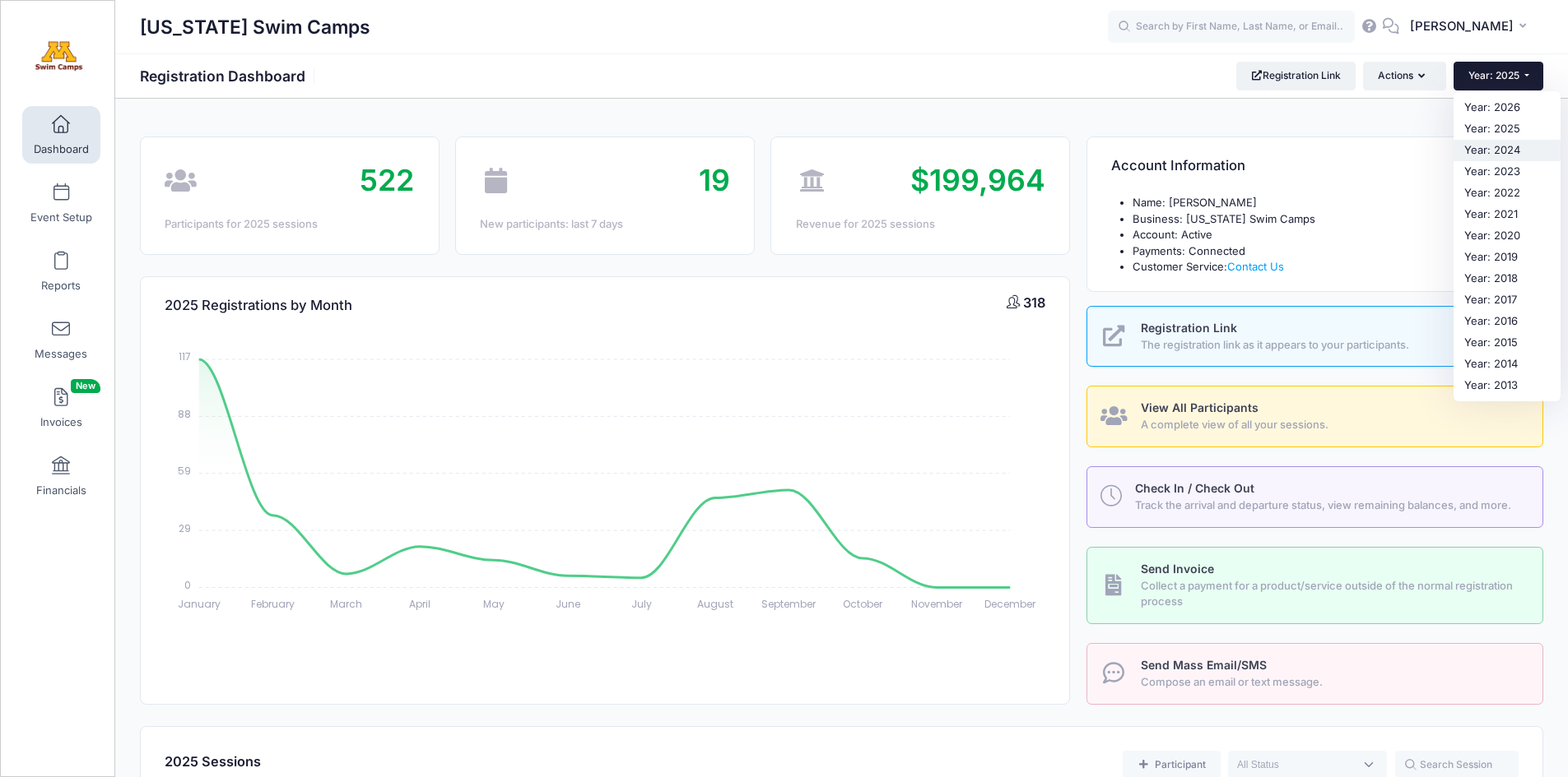
click at [1480, 146] on link "Year: 2024" at bounding box center [1506, 151] width 107 height 21
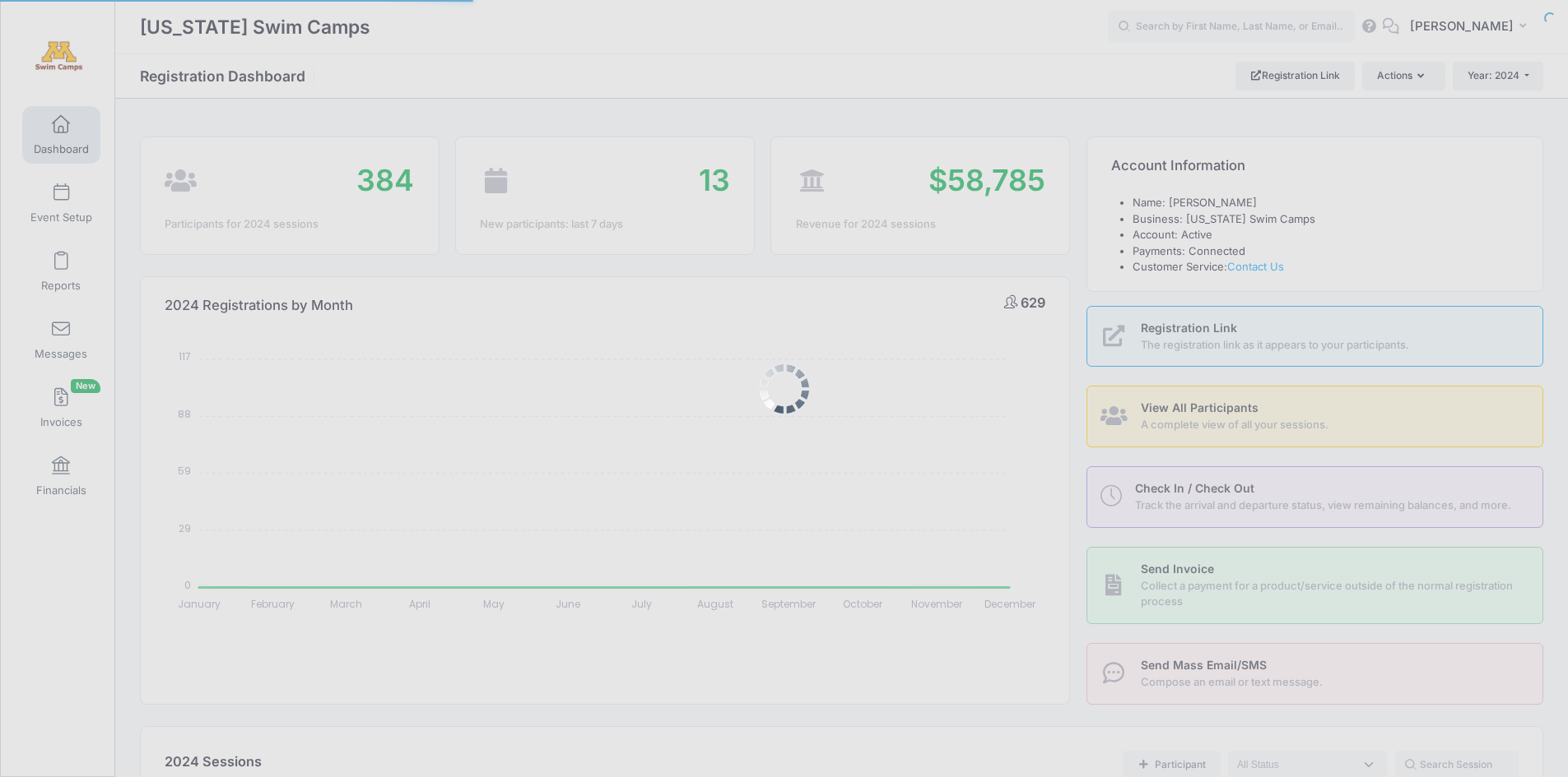
select select
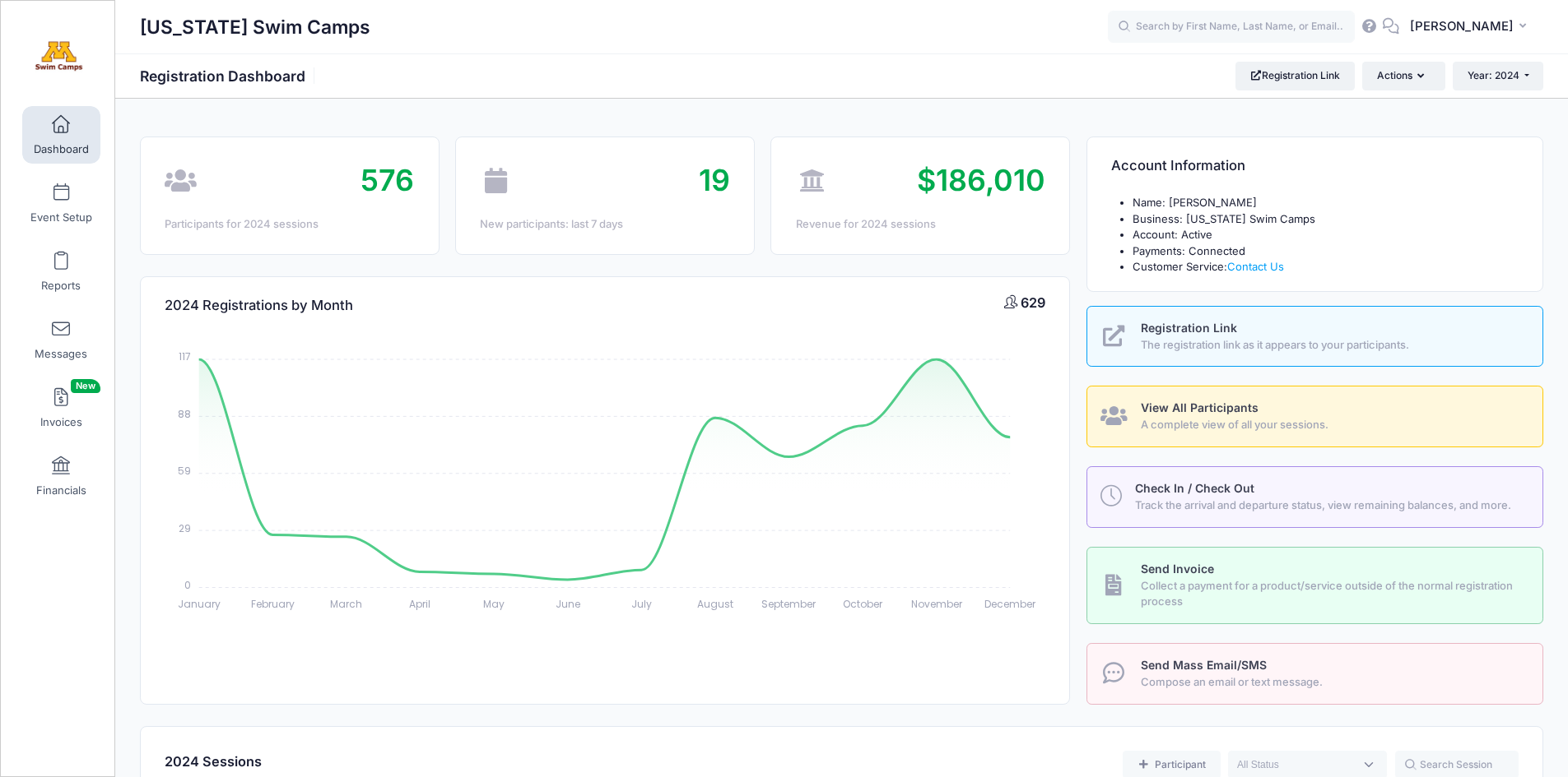
click at [61, 125] on span at bounding box center [61, 125] width 0 height 18
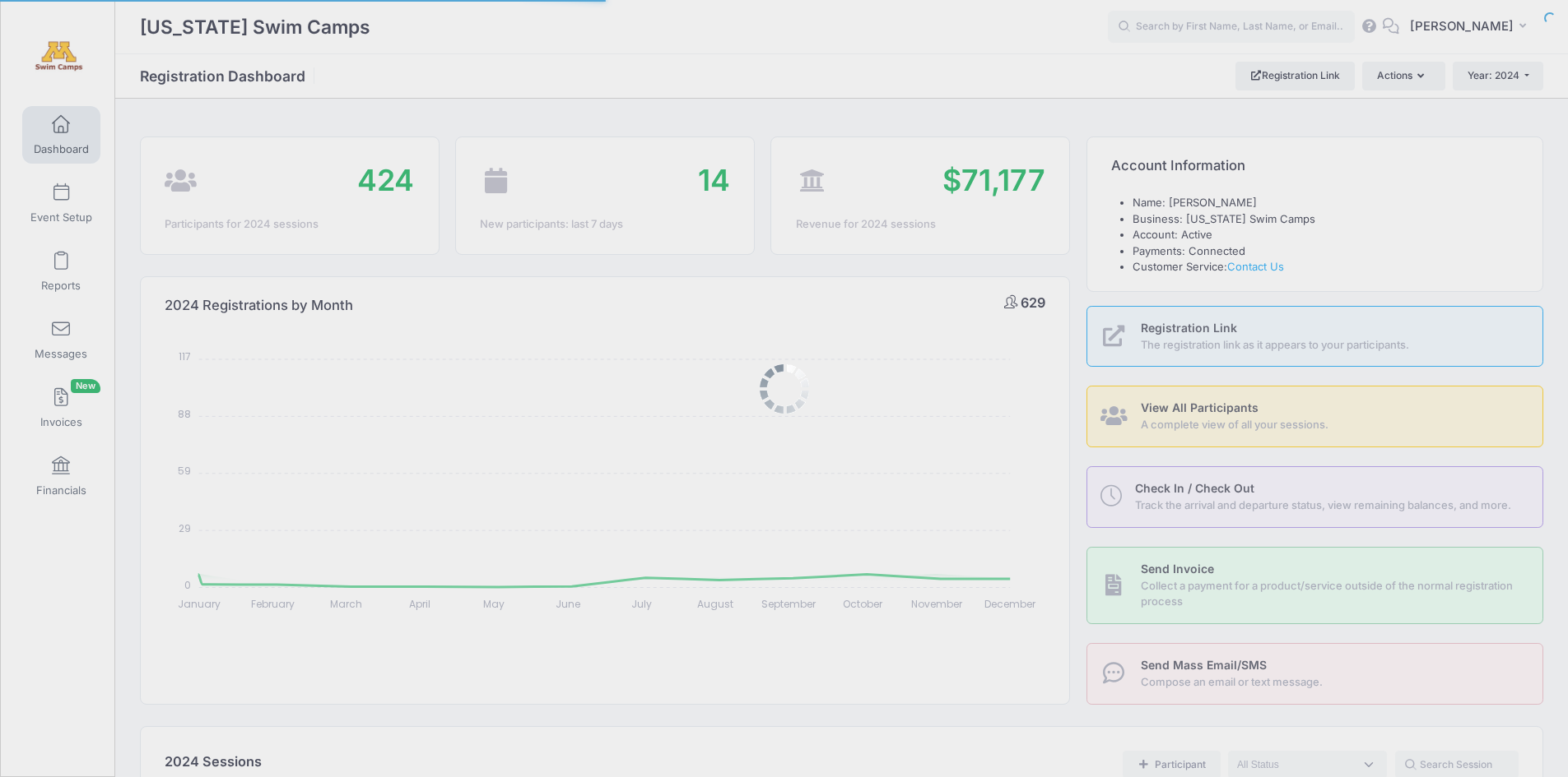
select select
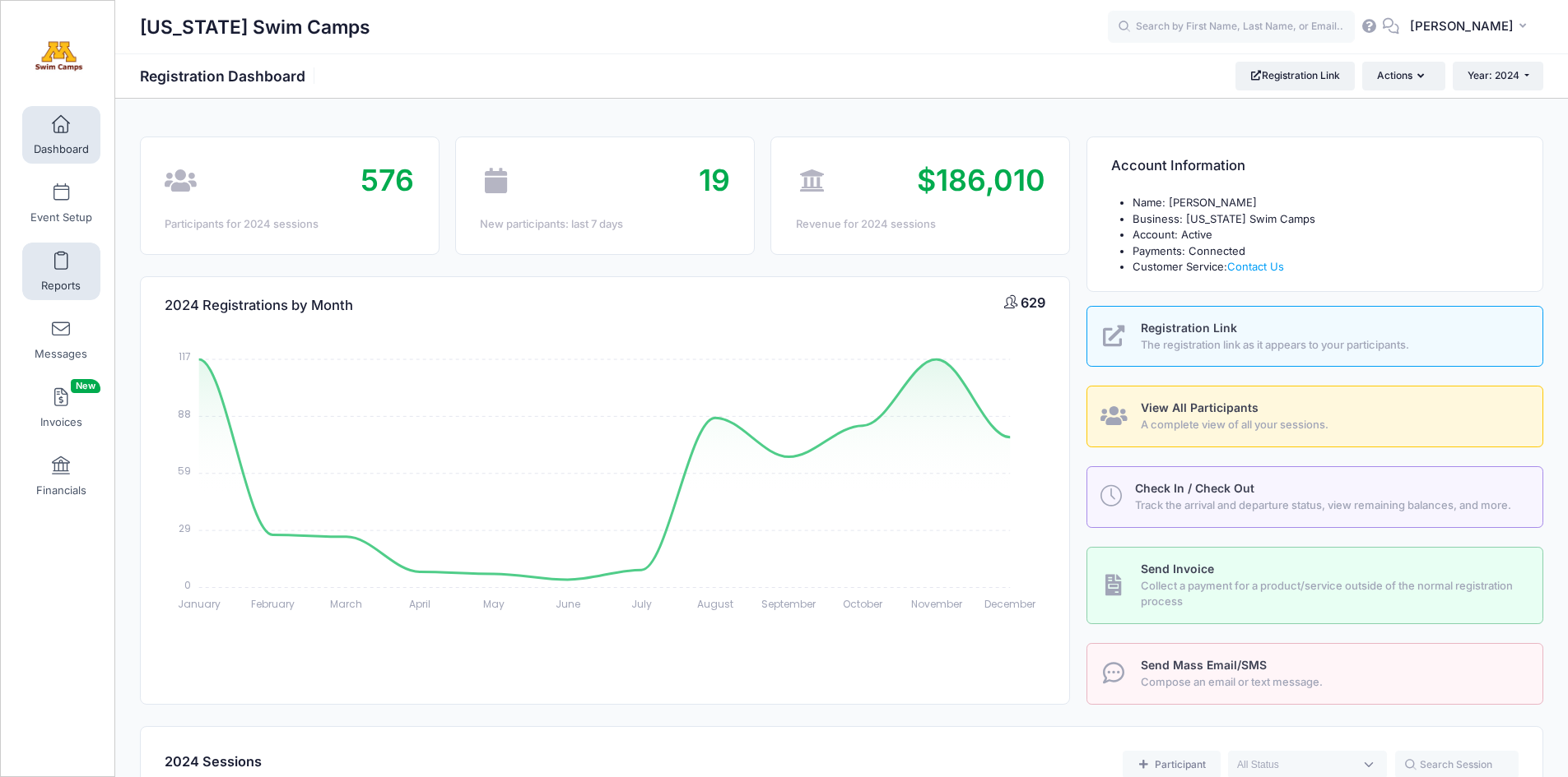
click at [55, 278] on link "Reports" at bounding box center [61, 270] width 78 height 57
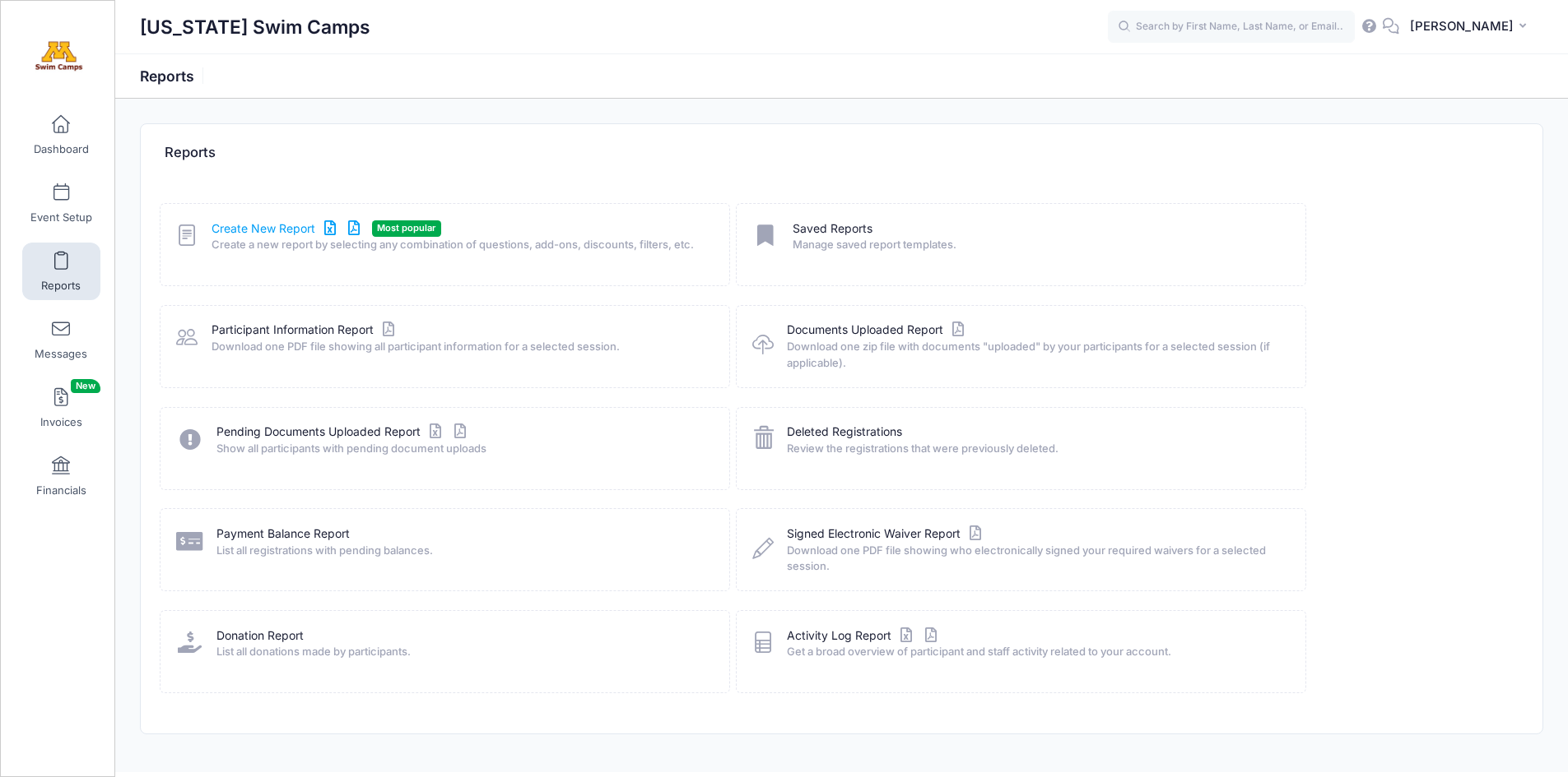
click at [290, 229] on link "Create New Report" at bounding box center [288, 229] width 153 height 18
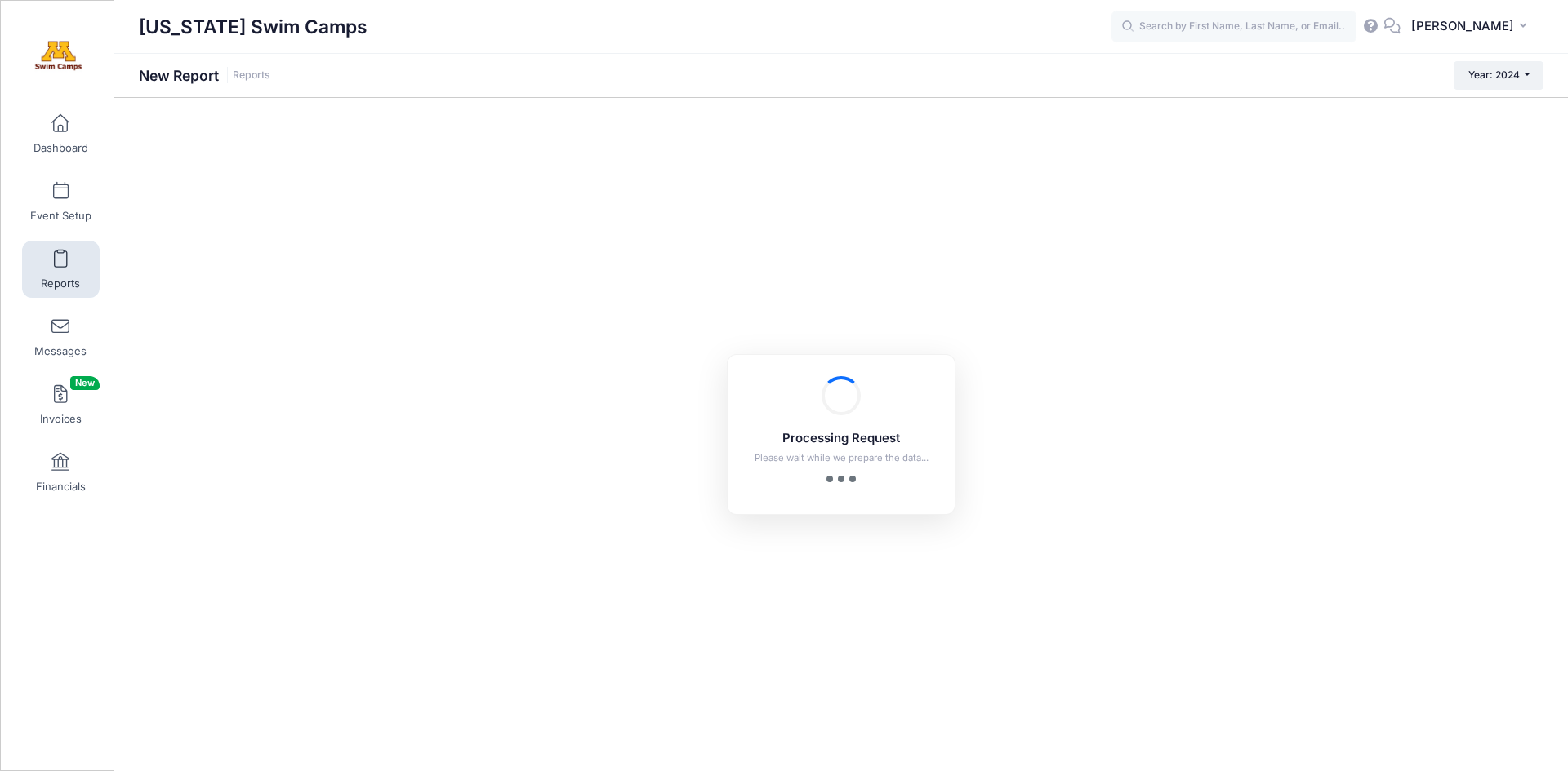
checkbox input "true"
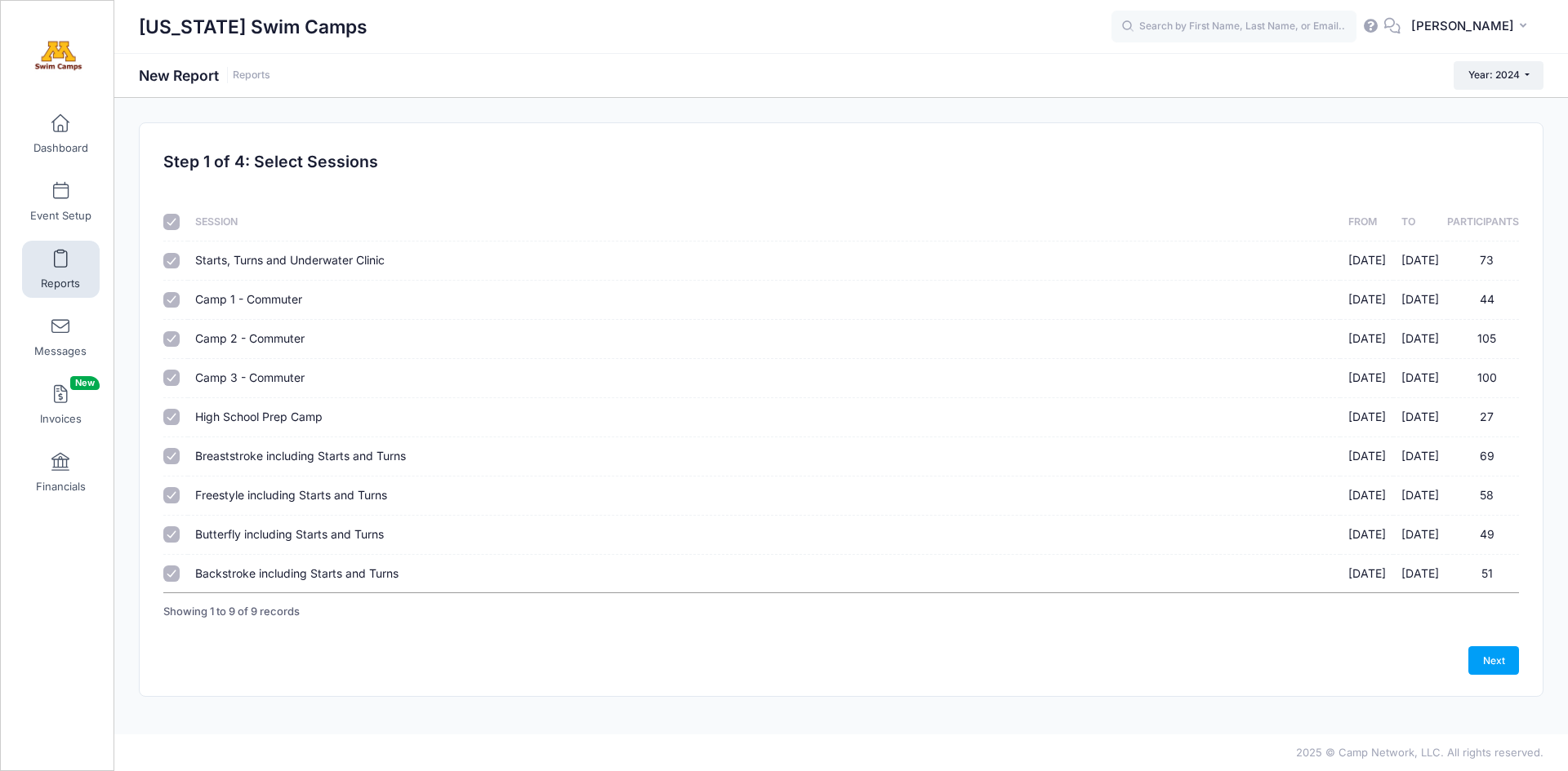
click at [170, 217] on input "checkbox" at bounding box center [171, 222] width 17 height 17
checkbox input "false"
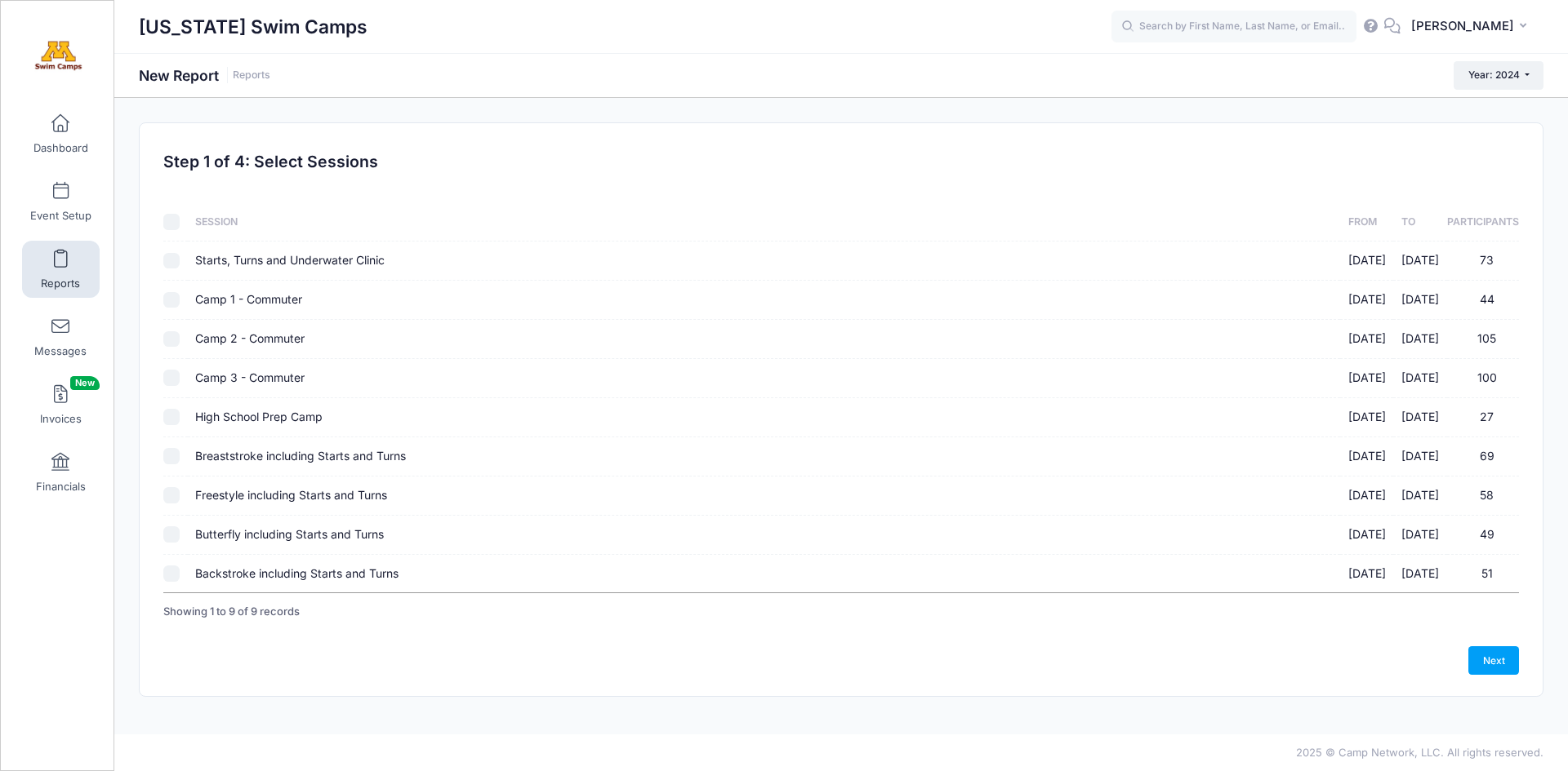
checkbox input "false"
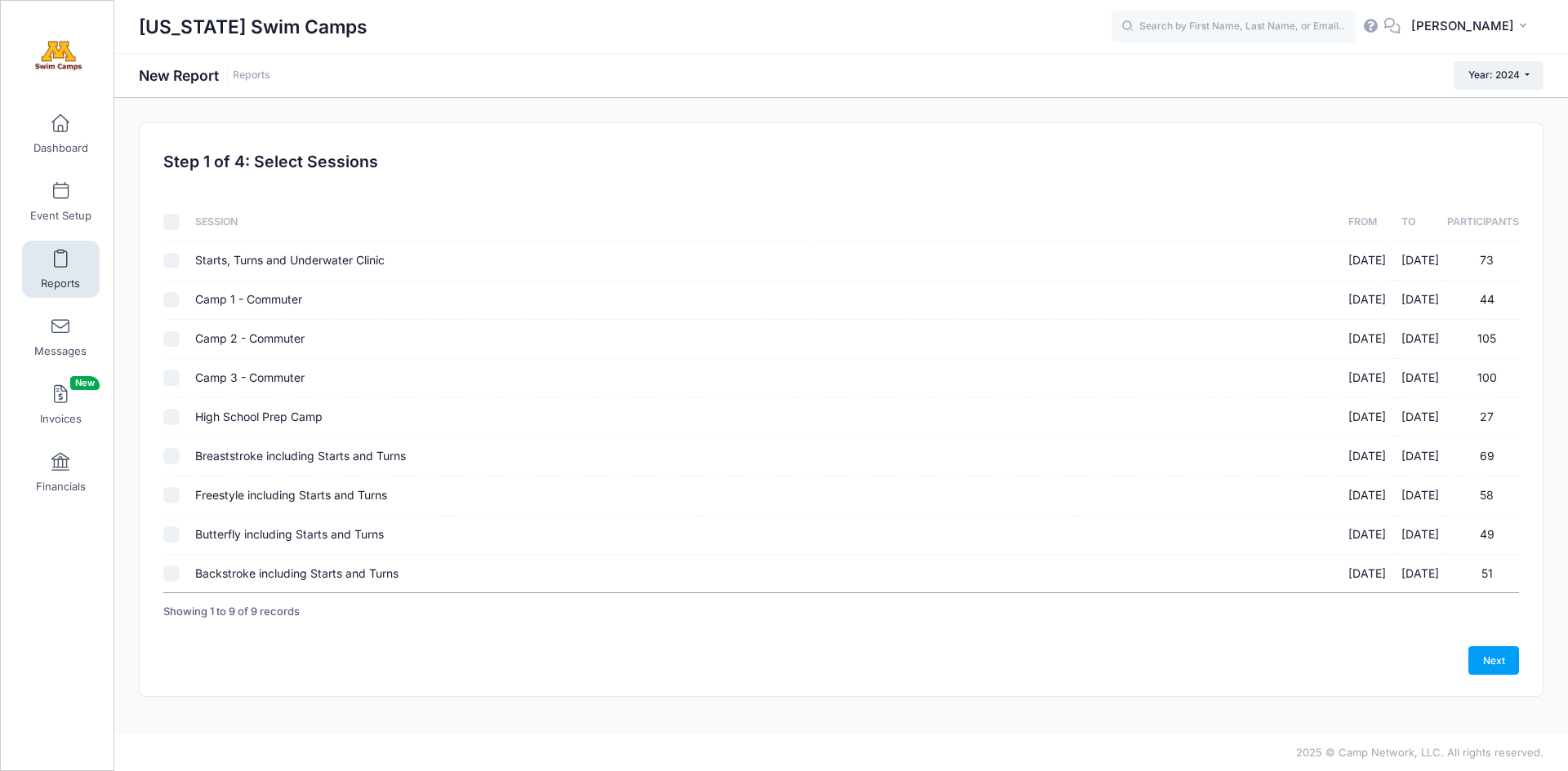
checkbox input "false"
click at [172, 501] on input "Freestyle including Starts and Turns 10/13/2024 - 10/13/2024 58" at bounding box center [171, 496] width 17 height 17
checkbox input "true"
click at [1508, 661] on link "Next" at bounding box center [1494, 661] width 51 height 28
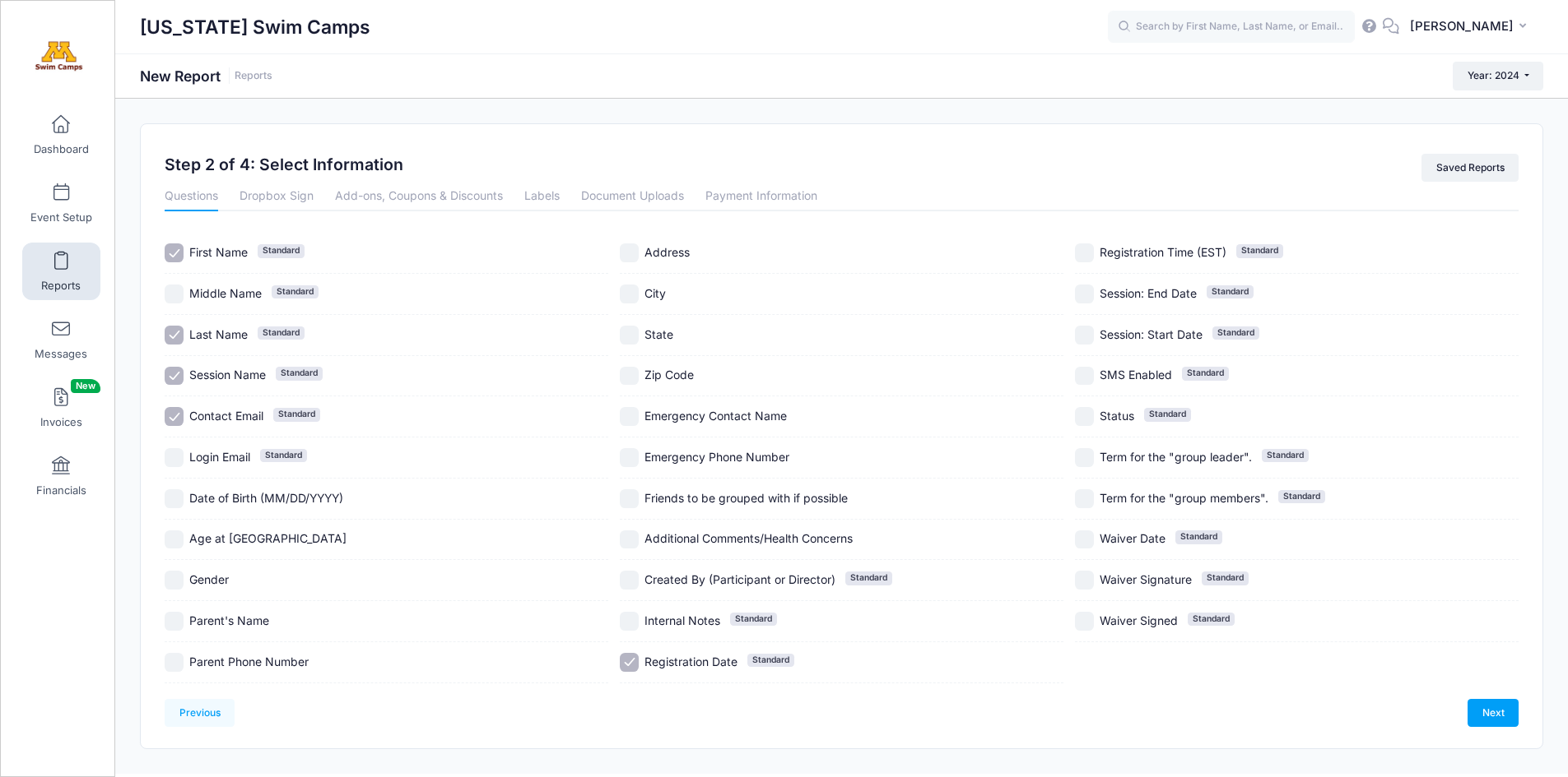
click at [170, 413] on input "Contact Email Standard" at bounding box center [174, 416] width 19 height 18
checkbox input "false"
click at [635, 663] on input "Registration Date Standard" at bounding box center [628, 662] width 19 height 18
checkbox input "false"
click at [633, 198] on link "Document Uploads" at bounding box center [632, 196] width 103 height 30
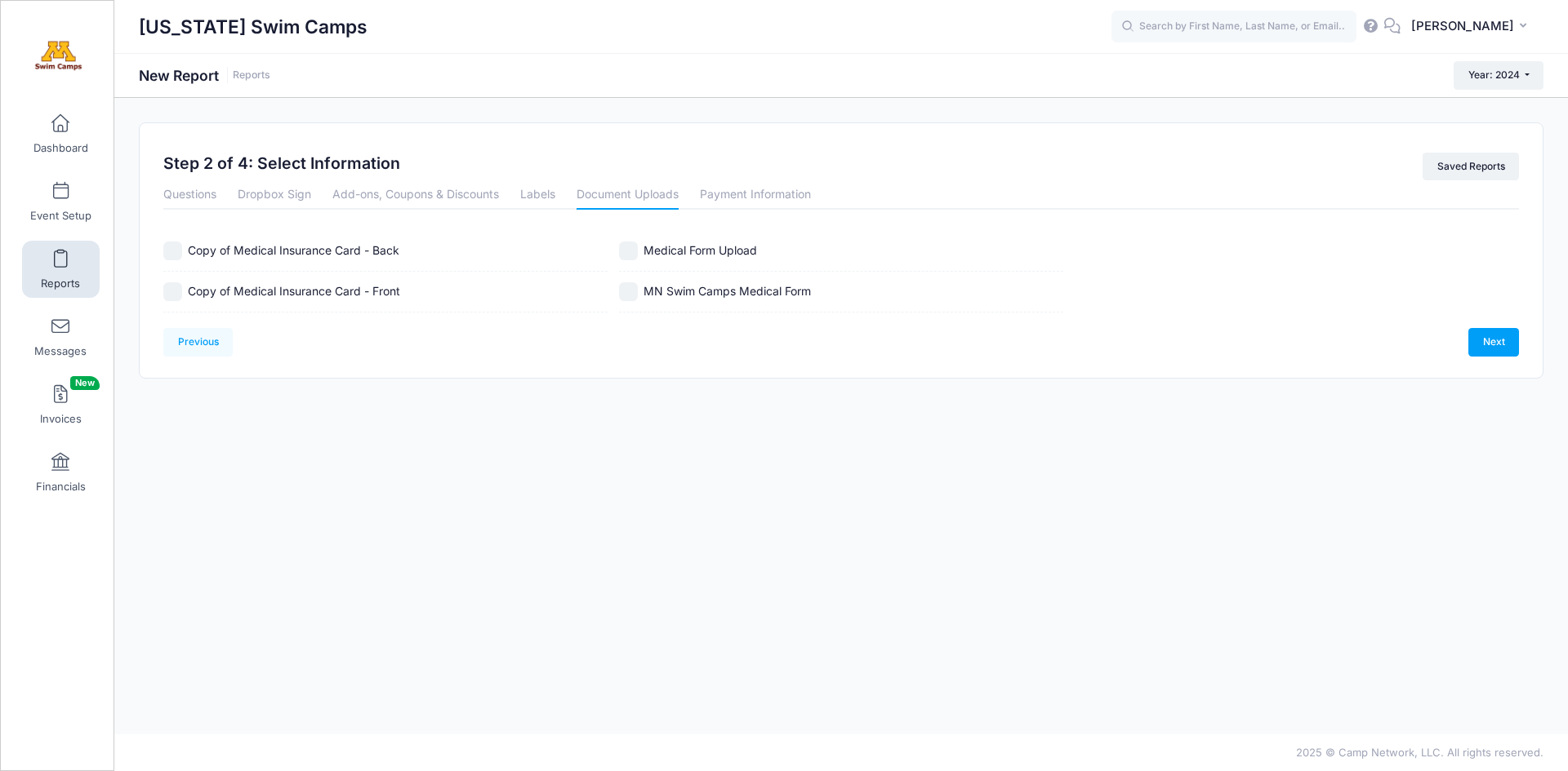
click at [171, 250] on input "Copy of Medical Insurance Card - Back" at bounding box center [172, 250] width 18 height 18
checkbox input "true"
click at [171, 297] on input "Copy of Medical Insurance Card - Front" at bounding box center [172, 291] width 18 height 18
checkbox input "true"
click at [636, 247] on input "Medical Form Upload" at bounding box center [628, 250] width 18 height 18
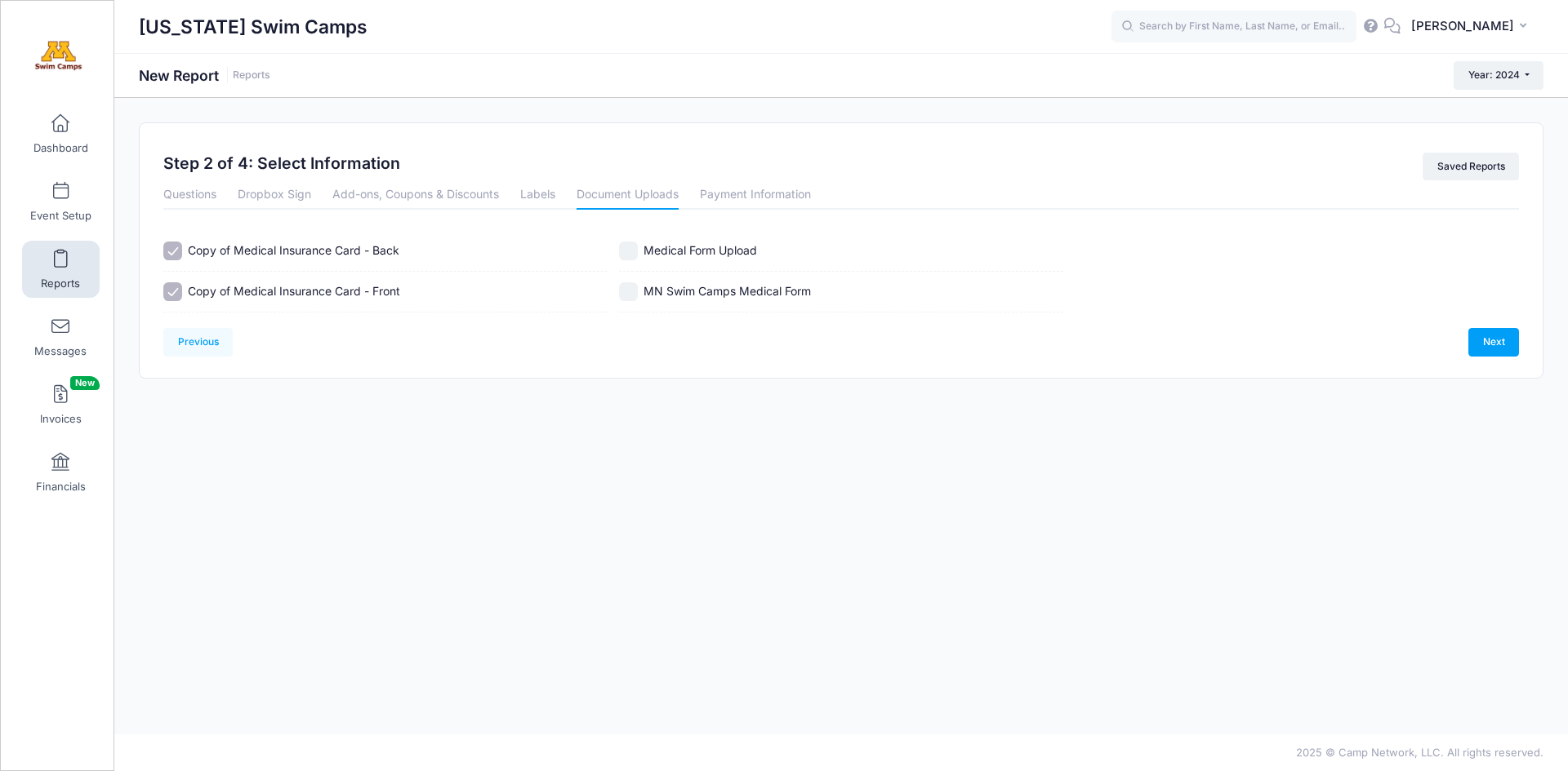
checkbox input "true"
click at [630, 287] on input "MN Swim Camps Medical Form" at bounding box center [628, 291] width 18 height 18
checkbox input "true"
click at [1494, 344] on link "Next" at bounding box center [1494, 342] width 51 height 28
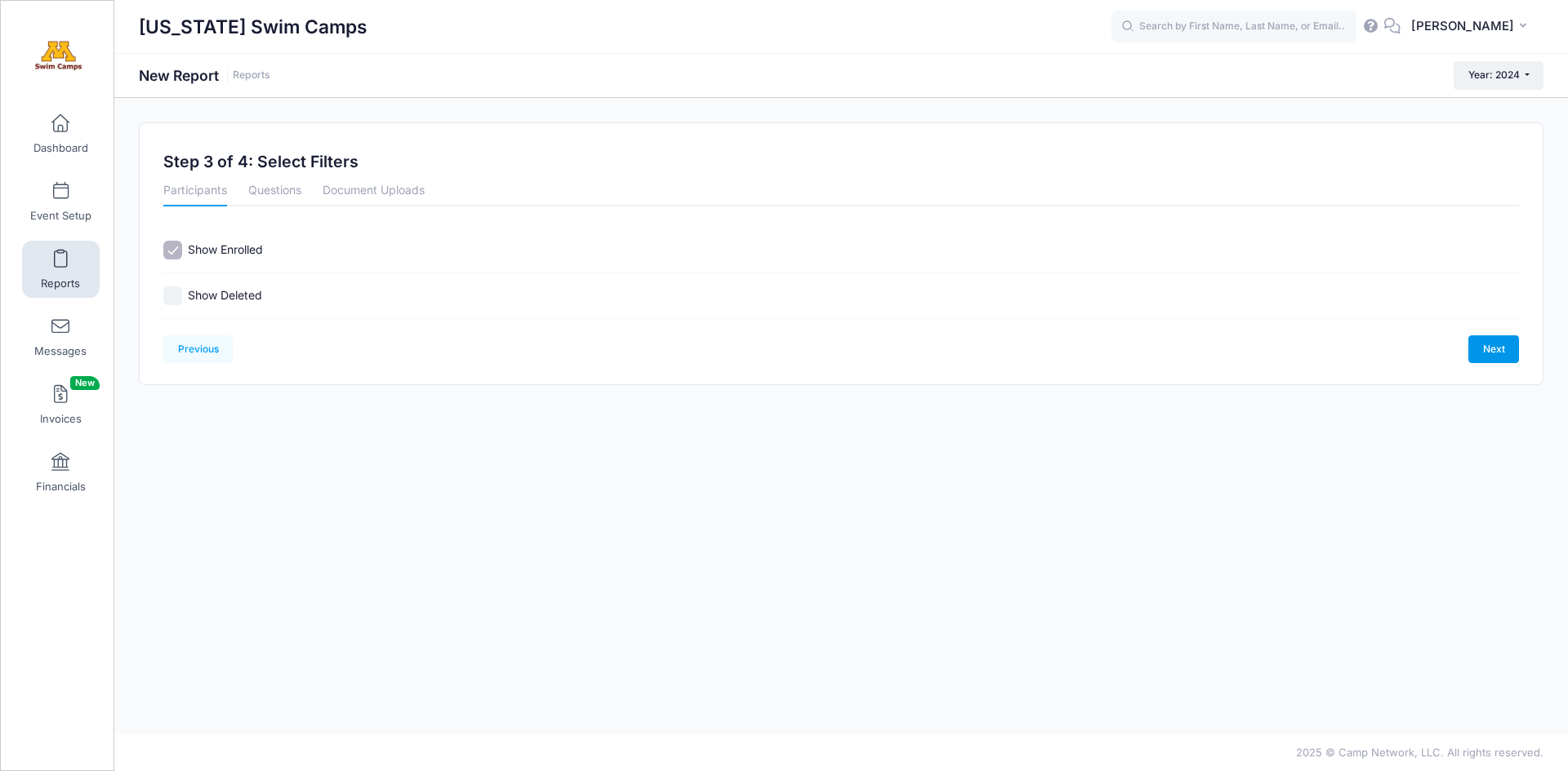
click at [1494, 345] on link "Next" at bounding box center [1494, 350] width 51 height 28
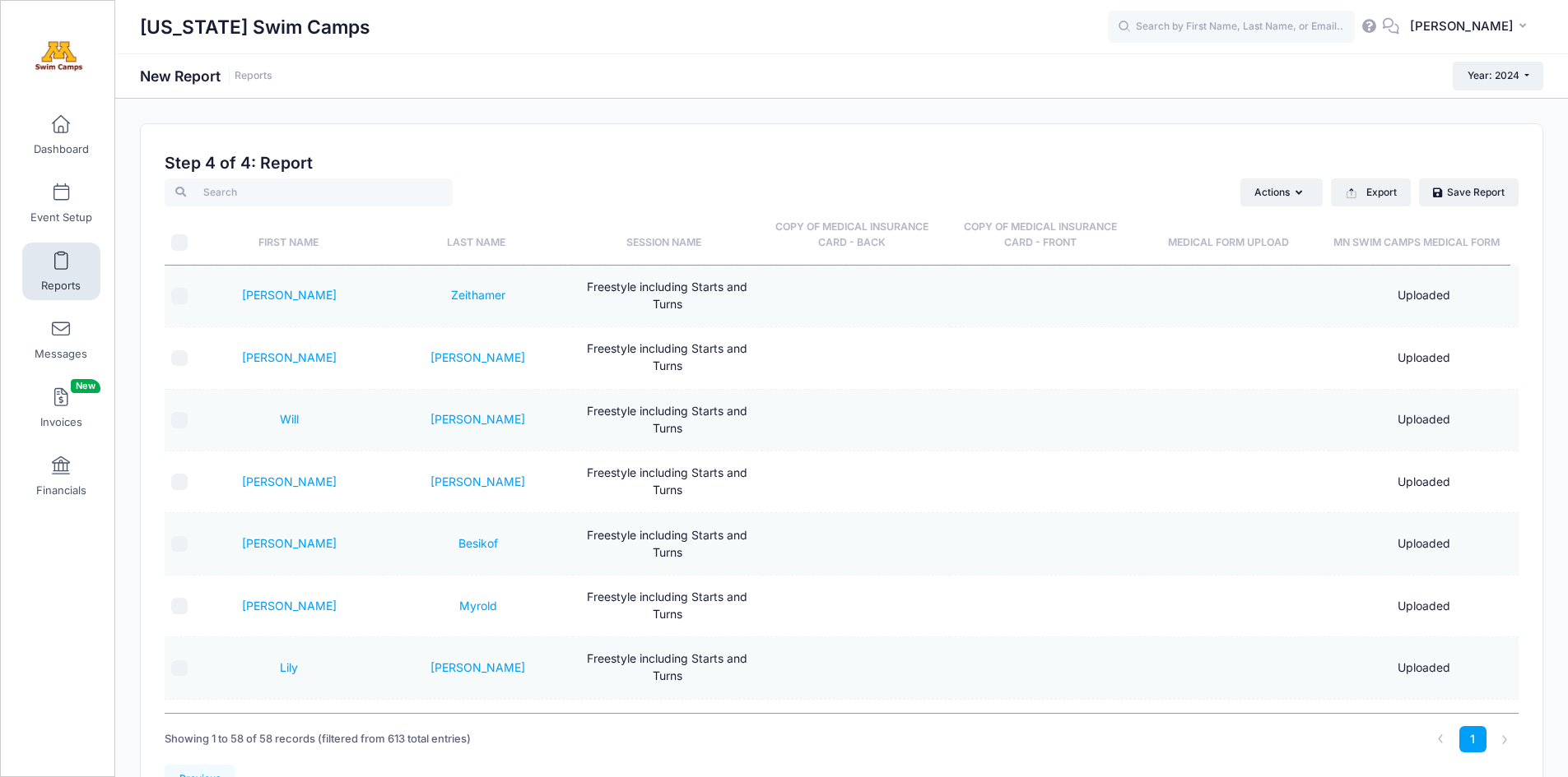
click at [61, 261] on span at bounding box center [61, 262] width 0 height 18
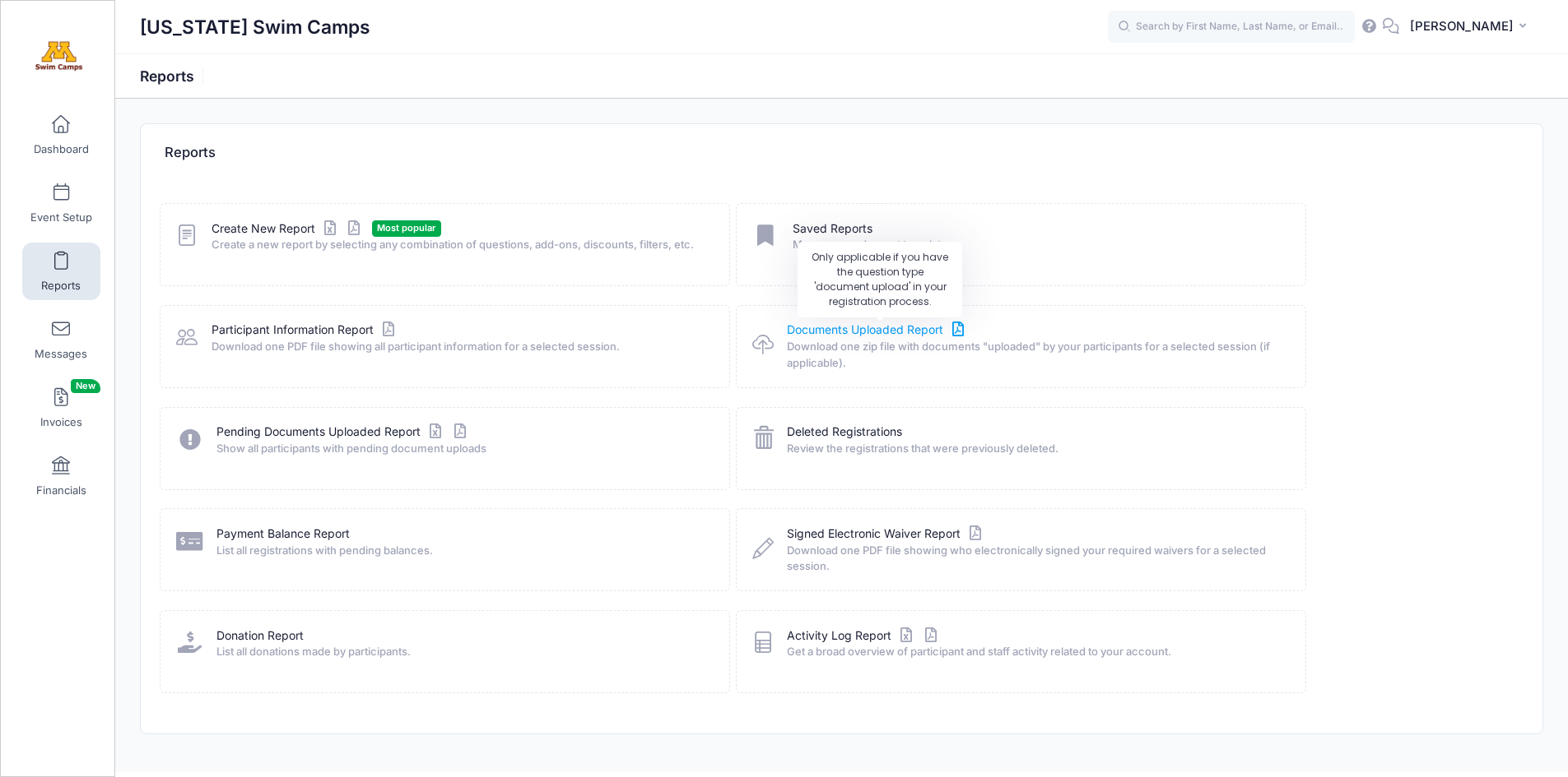
click at [895, 328] on link "Documents Uploaded Report" at bounding box center [877, 330] width 181 height 18
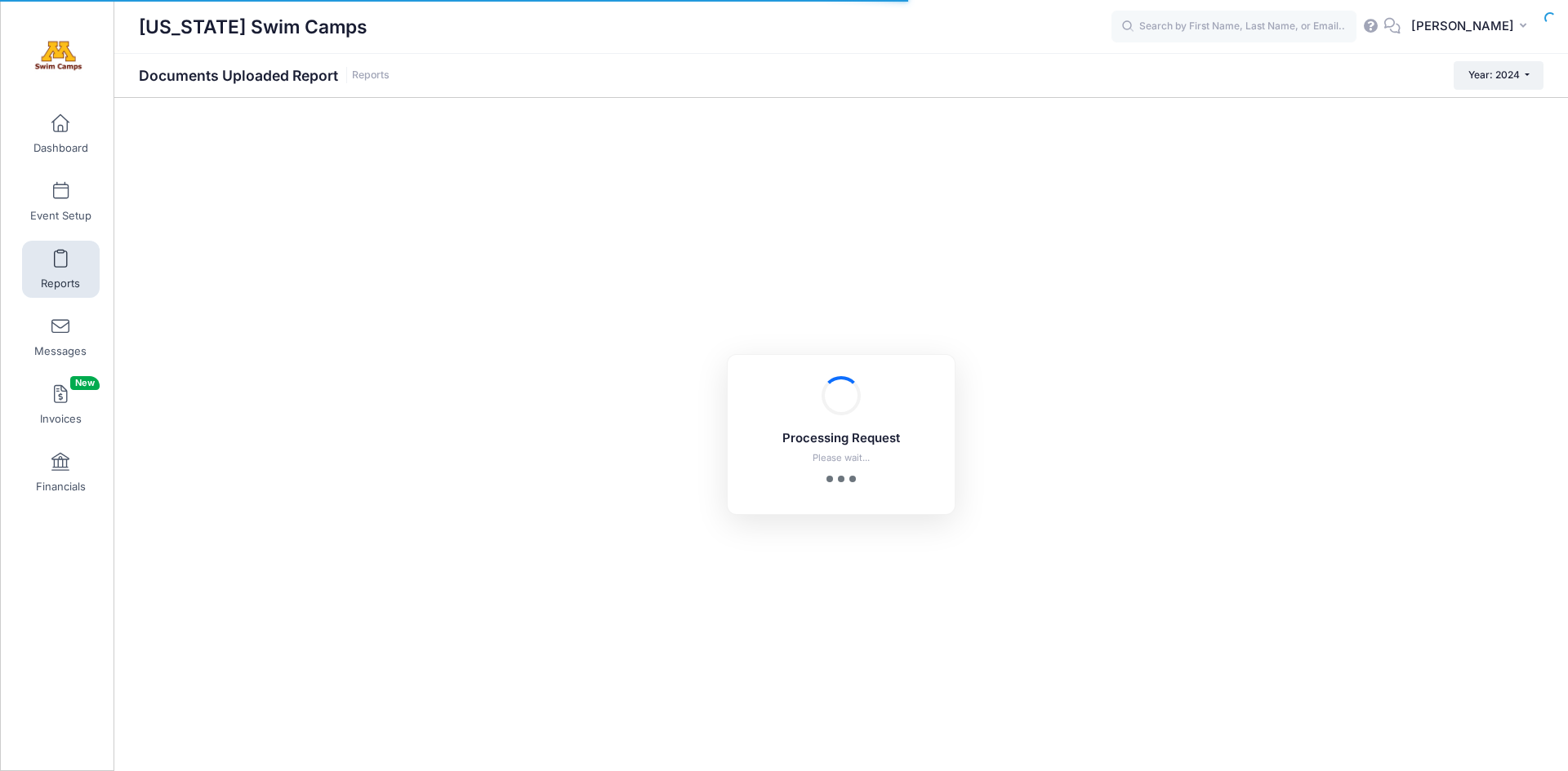
checkbox input "true"
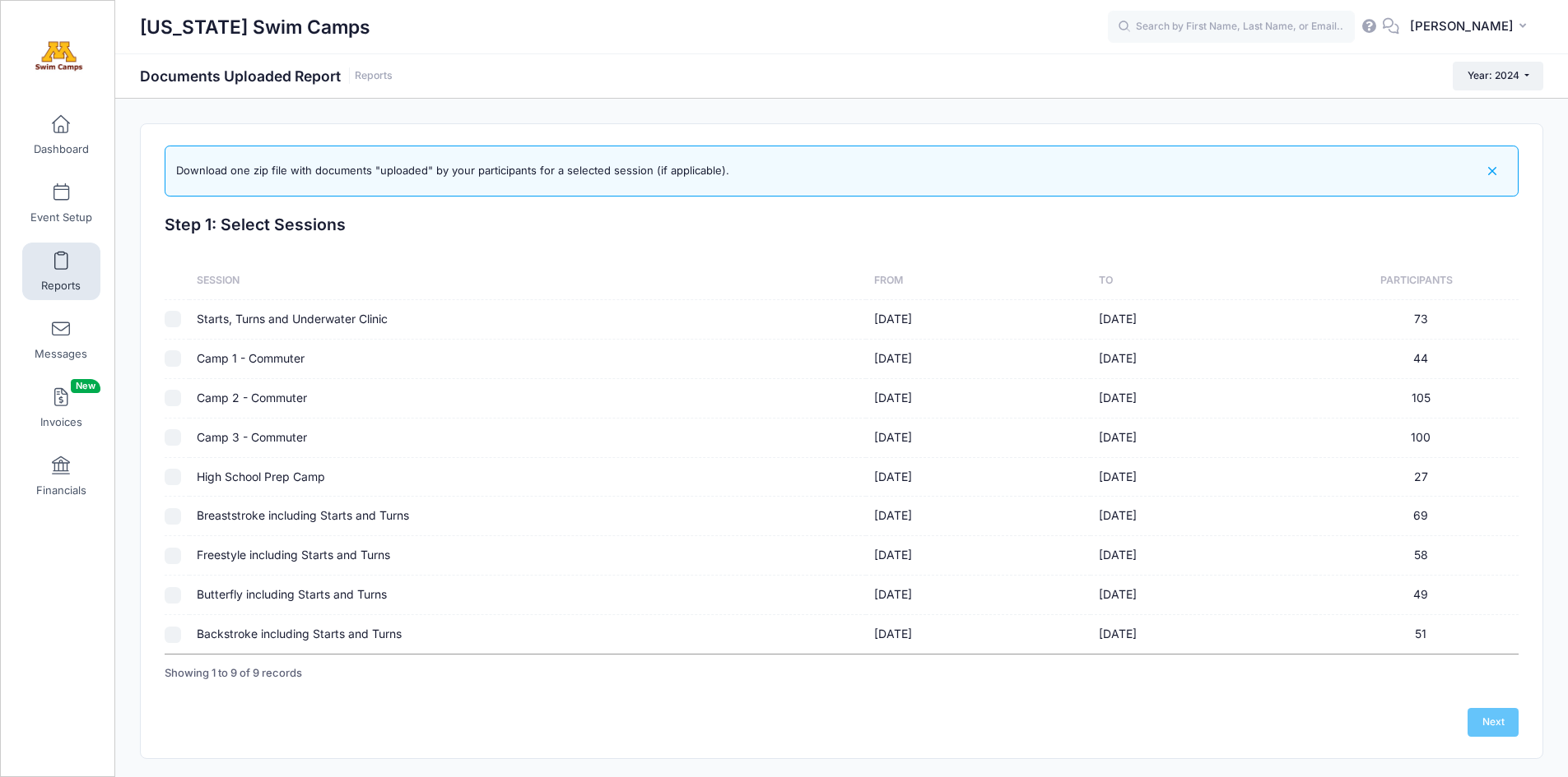
click at [173, 556] on input "checkbox" at bounding box center [173, 556] width 17 height 17
checkbox input "true"
click at [1492, 718] on link "Next" at bounding box center [1493, 722] width 51 height 28
checkbox input "false"
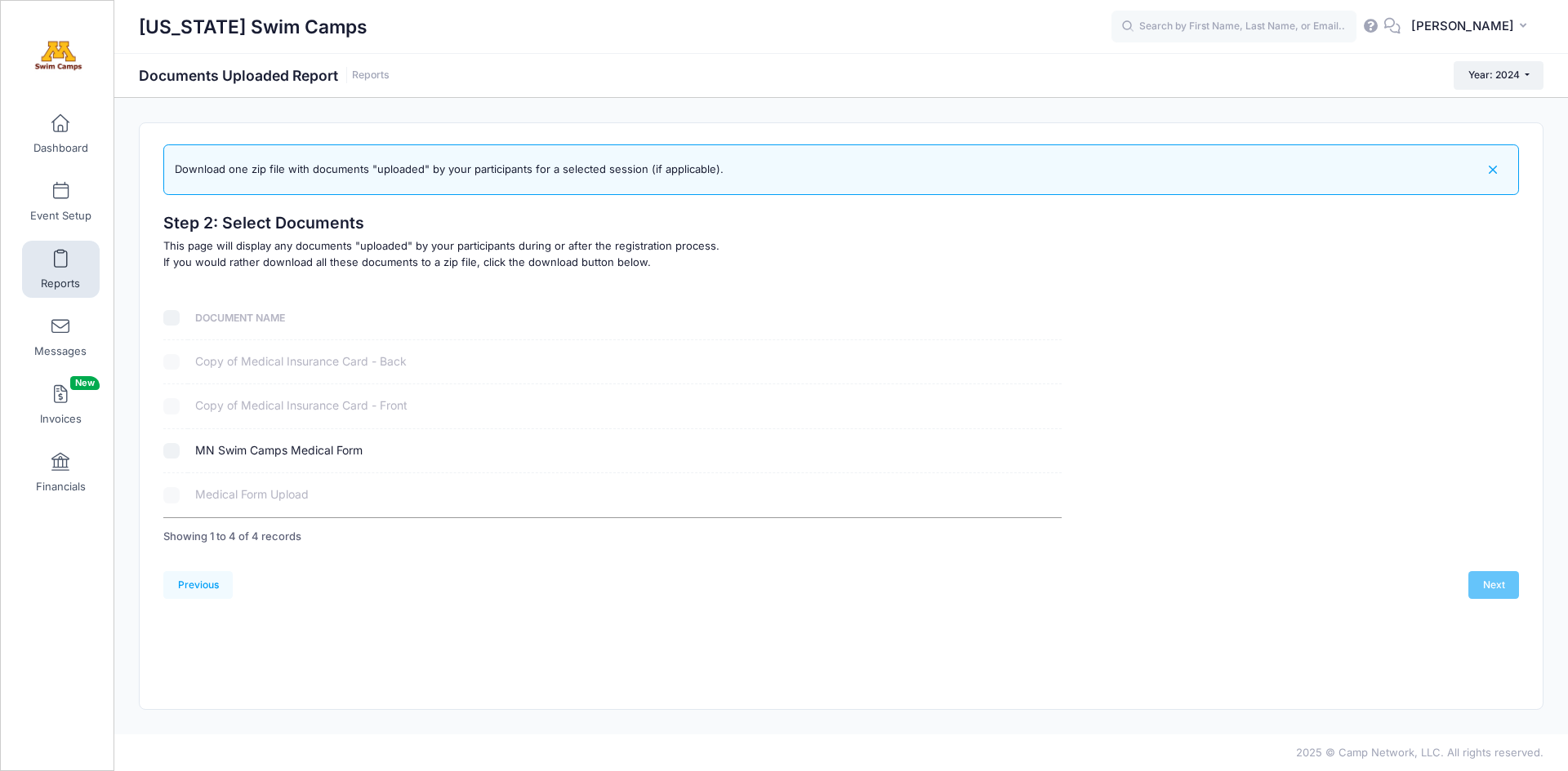
click at [168, 452] on input "checkbox" at bounding box center [171, 451] width 17 height 17
checkbox input "true"
click at [1494, 580] on link "Next" at bounding box center [1494, 586] width 51 height 28
select select
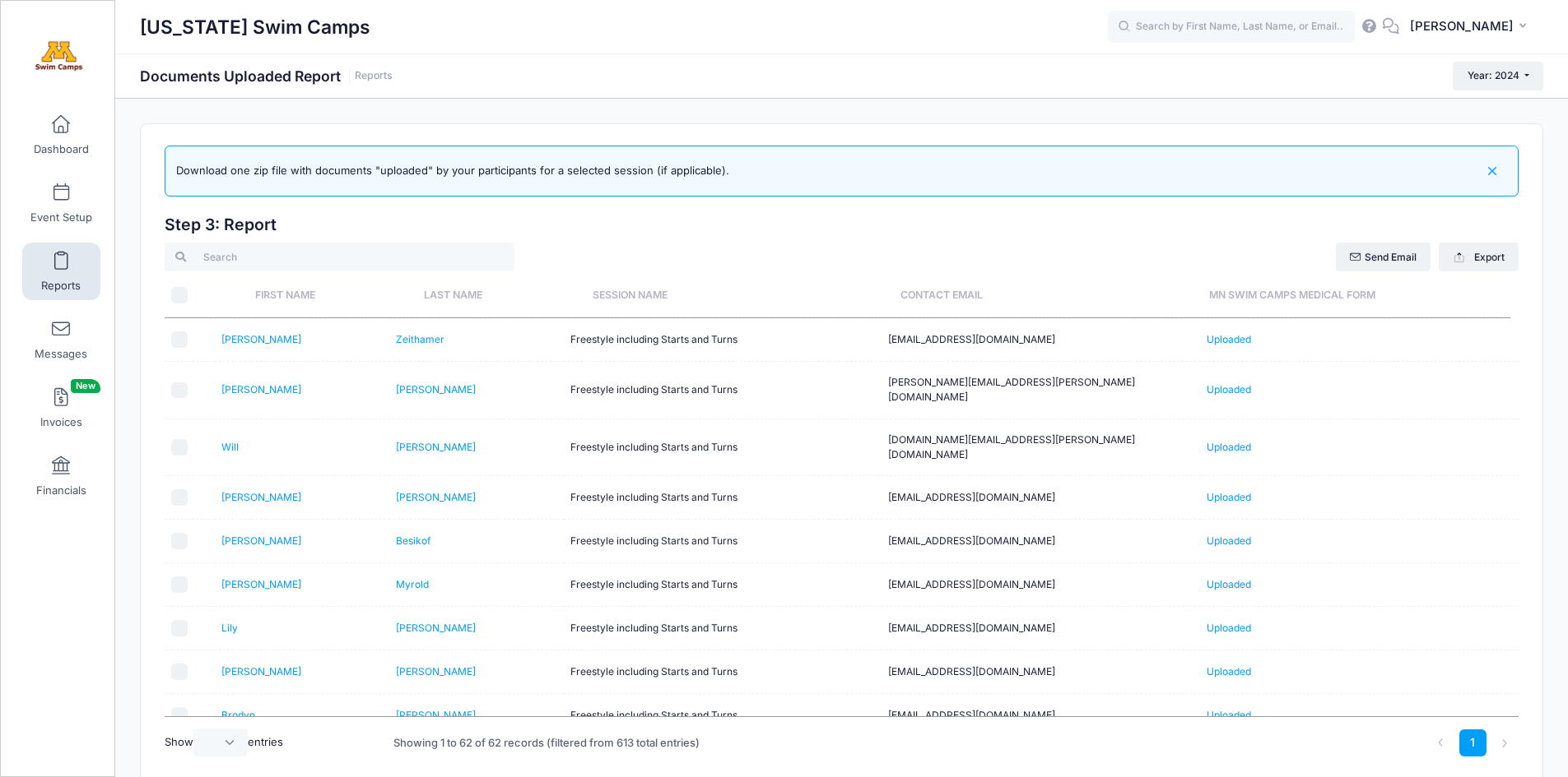
click at [1265, 299] on th "MN Swim Camps Medical Form" at bounding box center [1356, 295] width 308 height 43
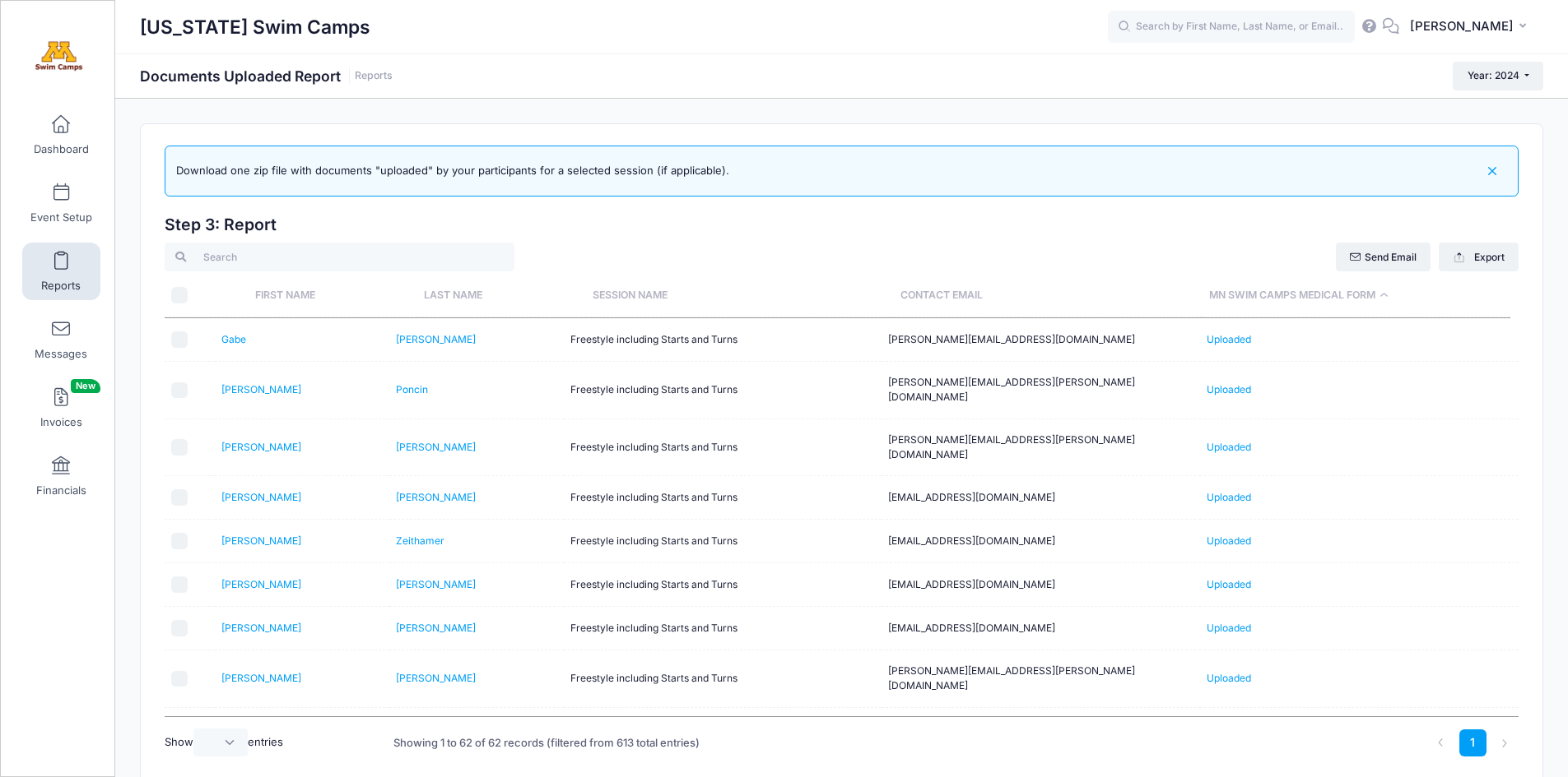
click at [454, 299] on th "Last Name" at bounding box center [501, 295] width 168 height 43
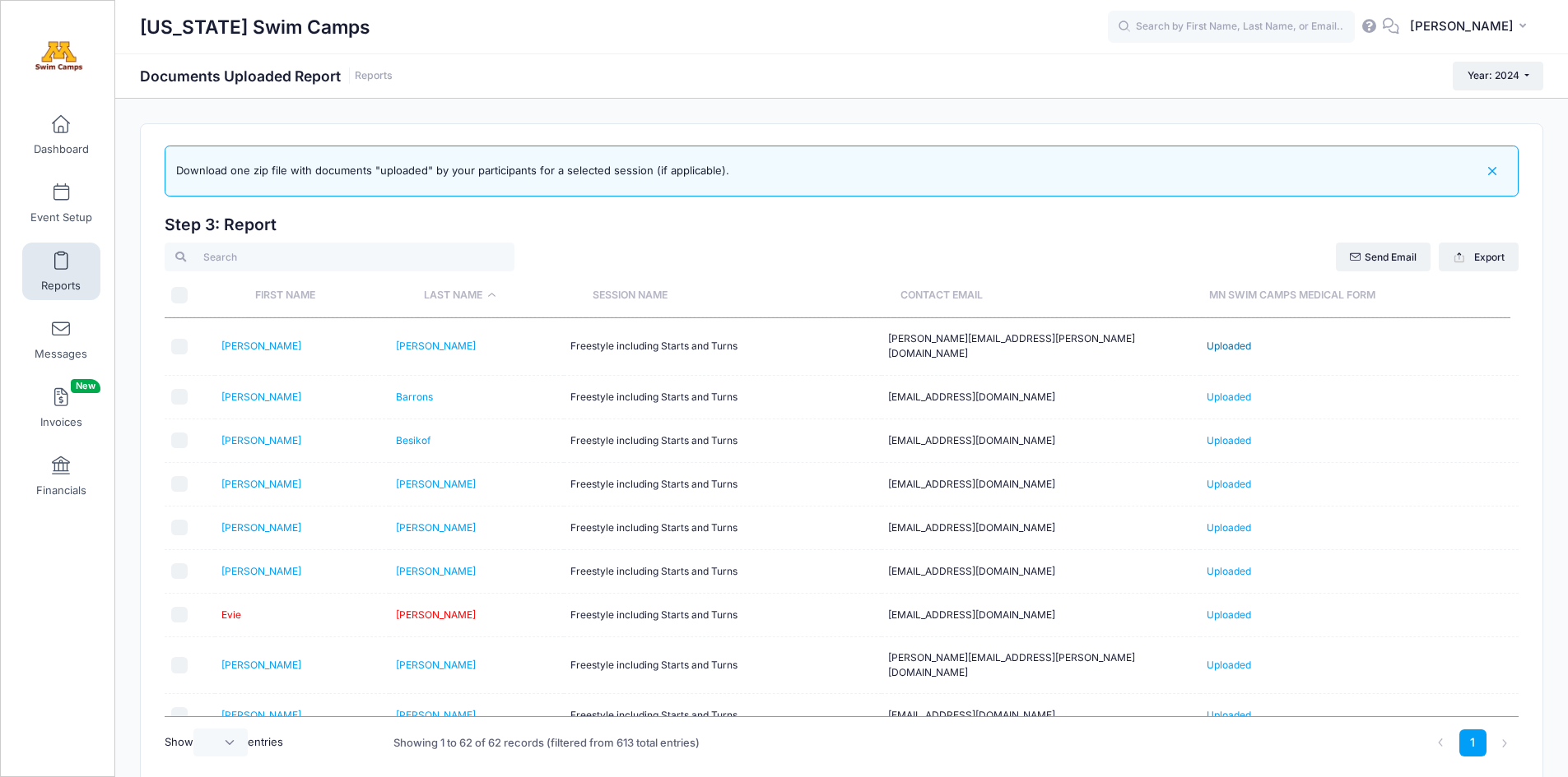
click at [1221, 340] on link "Uploaded" at bounding box center [1229, 346] width 44 height 12
click at [1236, 391] on link "Uploaded" at bounding box center [1229, 397] width 44 height 12
click at [1237, 434] on link "Uploaded" at bounding box center [1229, 440] width 44 height 12
click at [1223, 478] on link "Uploaded" at bounding box center [1229, 485] width 44 height 12
click at [1228, 522] on link "Uploaded" at bounding box center [1229, 528] width 44 height 12
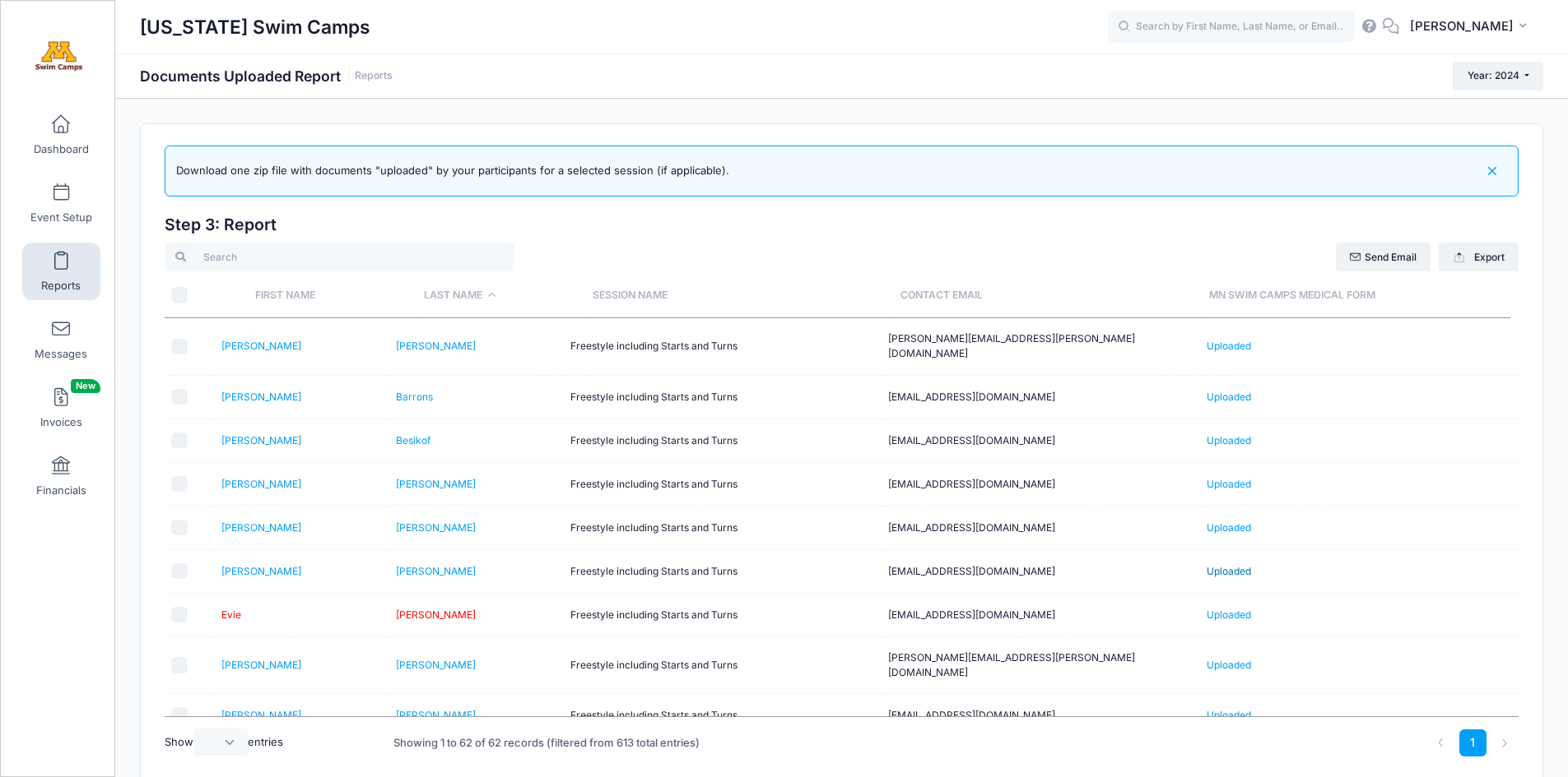
click at [1237, 566] on link "Uploaded" at bounding box center [1229, 572] width 44 height 12
click at [1236, 609] on link "Uploaded" at bounding box center [1229, 615] width 44 height 12
click at [1220, 659] on link "Uploaded" at bounding box center [1229, 665] width 44 height 12
click at [1222, 659] on link "Uploaded" at bounding box center [1229, 665] width 44 height 12
click at [1222, 709] on link "Uploaded" at bounding box center [1229, 715] width 44 height 12
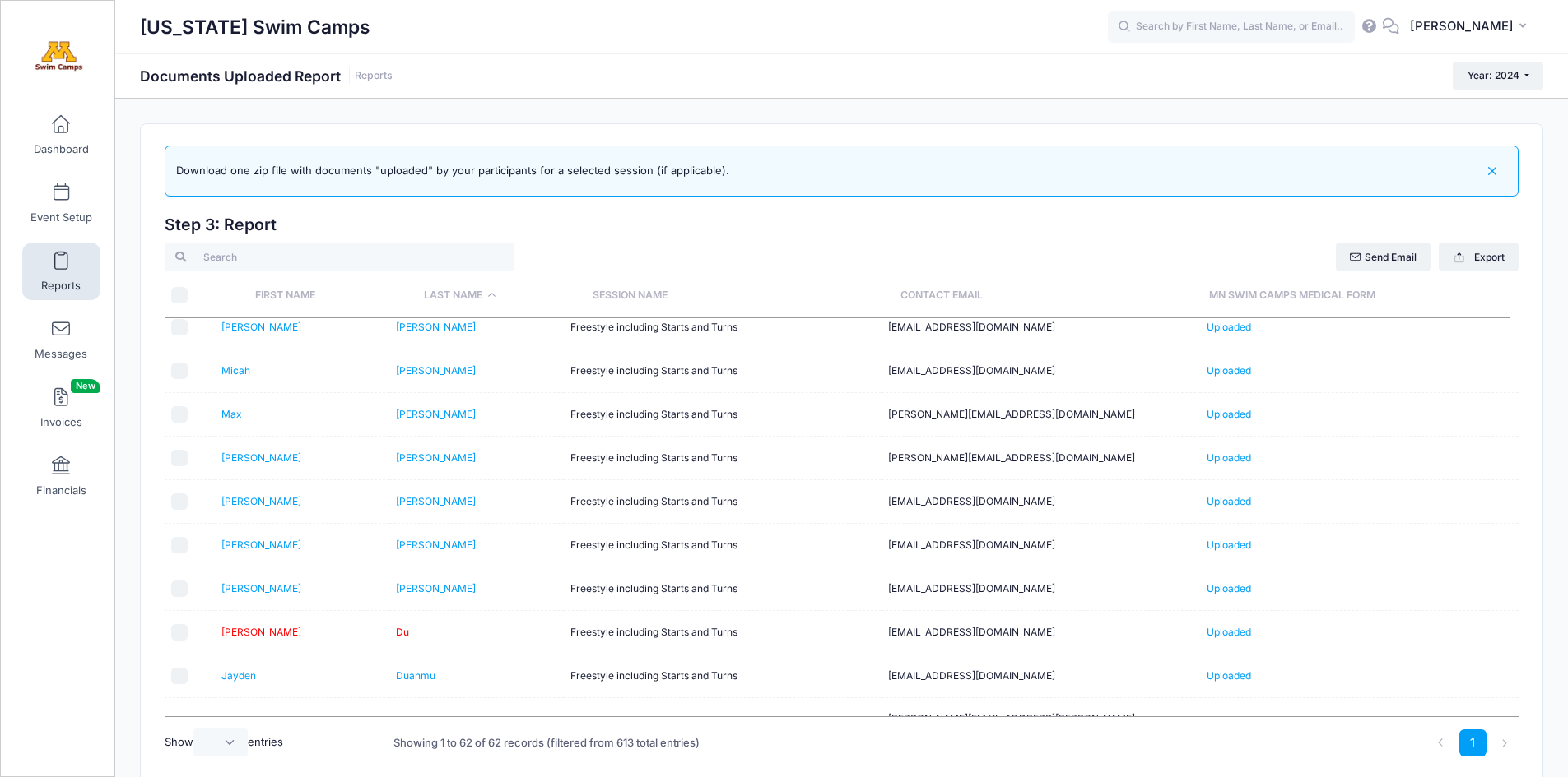
scroll to position [394, 0]
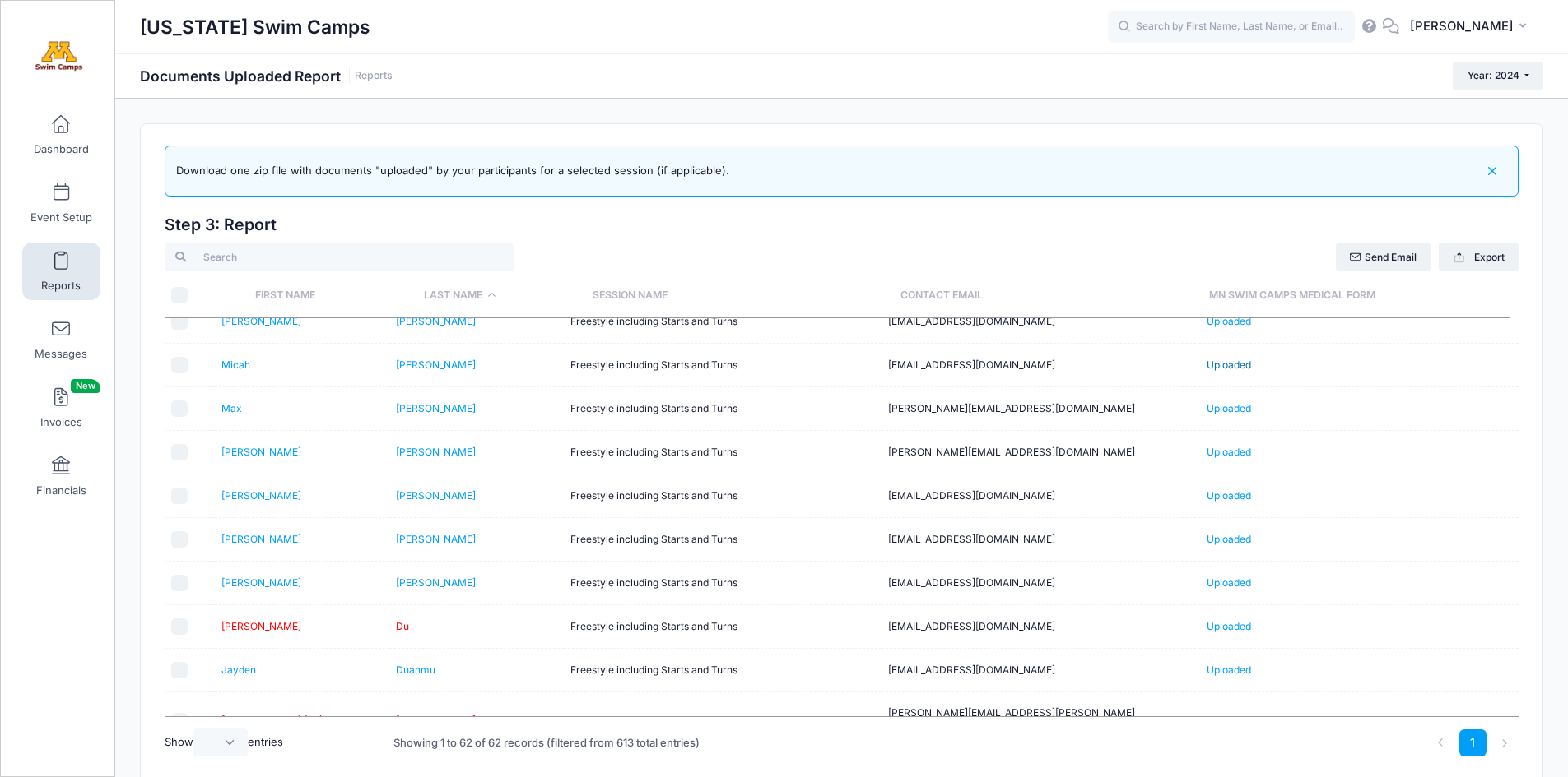
click at [1225, 359] on link "Uploaded" at bounding box center [1229, 365] width 44 height 12
click at [1237, 403] on link "Uploaded" at bounding box center [1229, 409] width 44 height 12
click at [1227, 446] on link "Uploaded" at bounding box center [1229, 452] width 44 height 12
click at [1233, 490] on link "Uploaded" at bounding box center [1229, 496] width 44 height 12
click at [1509, 78] on span "Year: 2024" at bounding box center [1493, 75] width 52 height 12
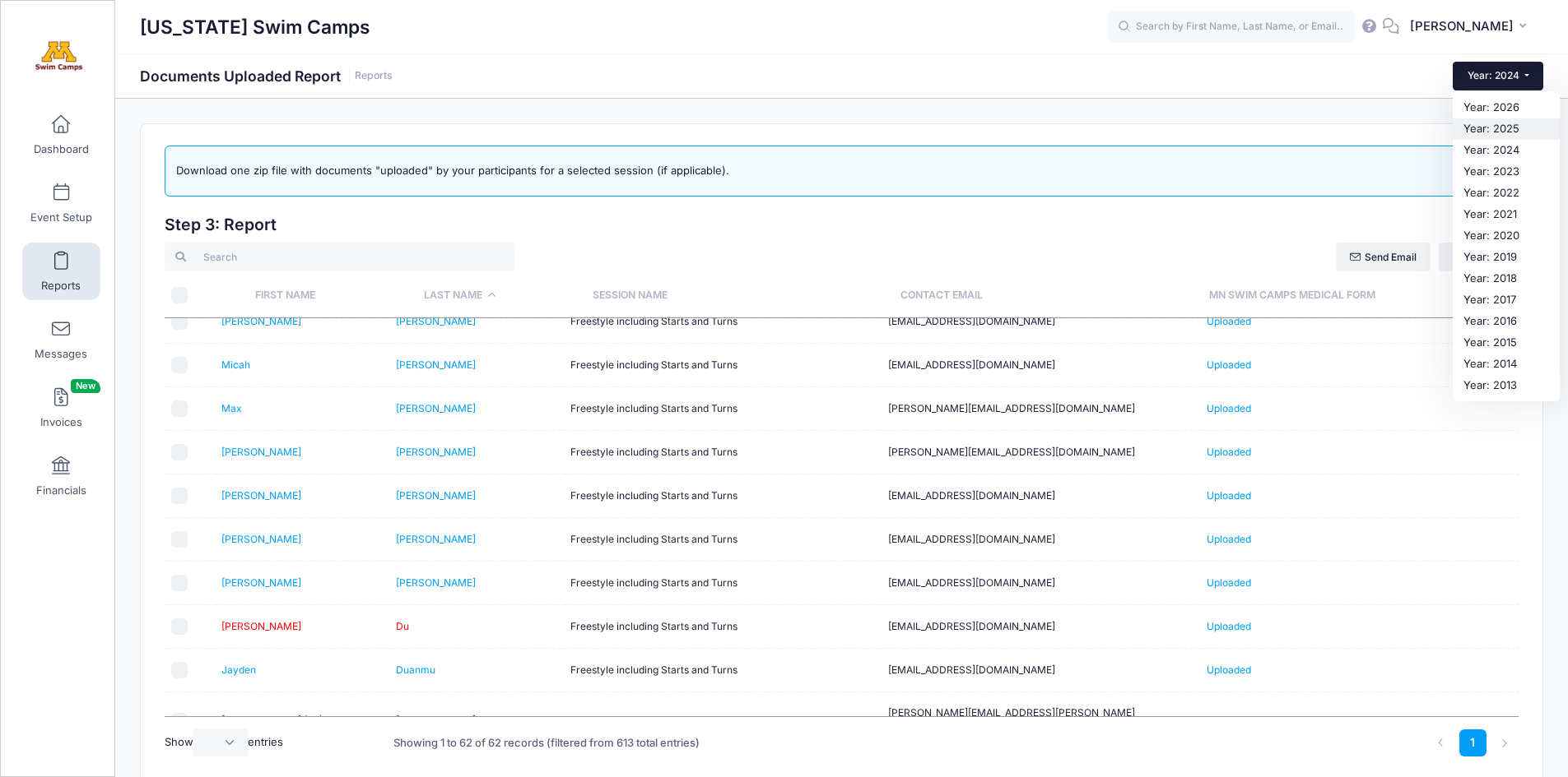
click at [1491, 129] on link "Year: 2025" at bounding box center [1505, 129] width 107 height 21
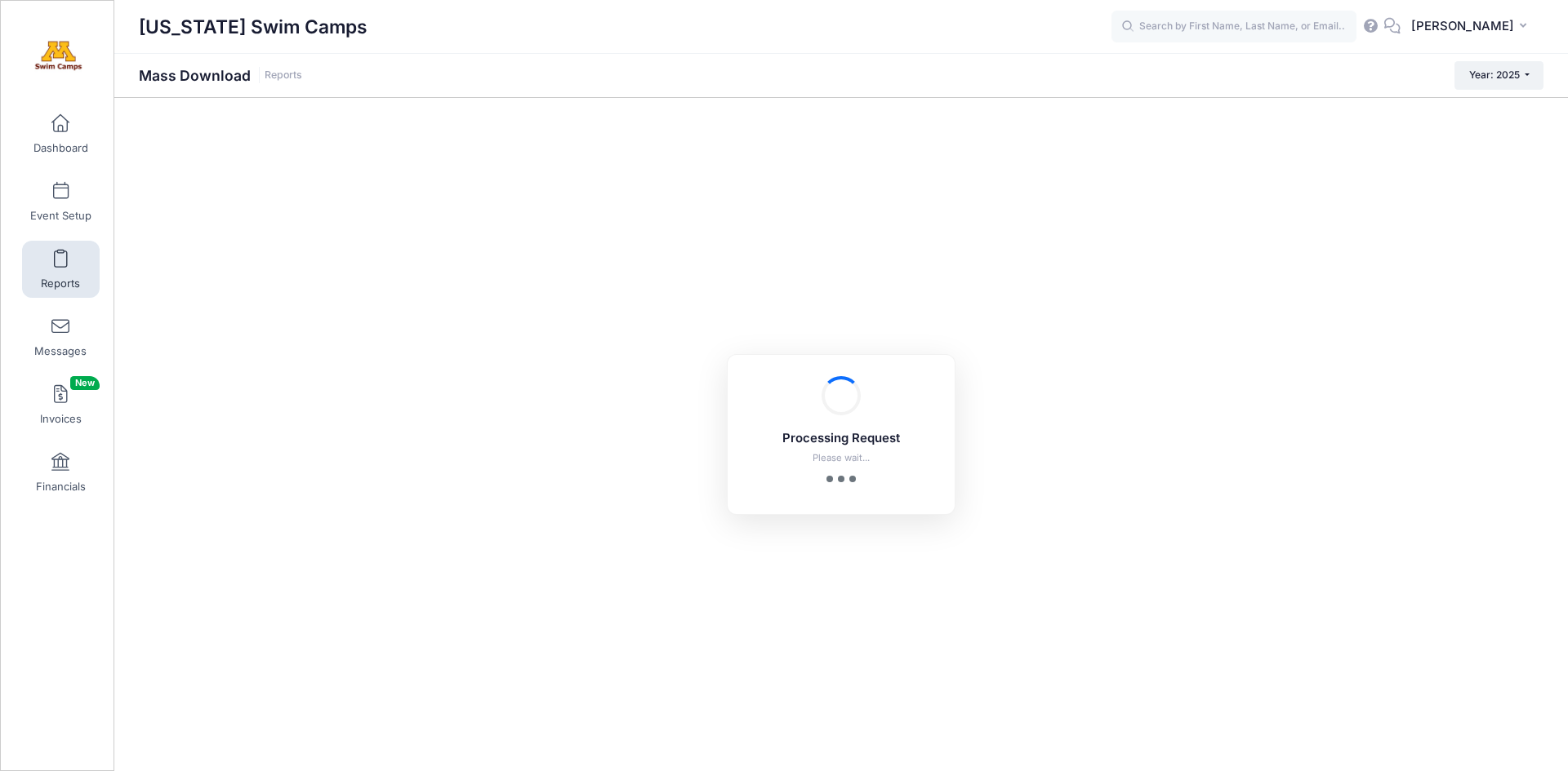
checkbox input "true"
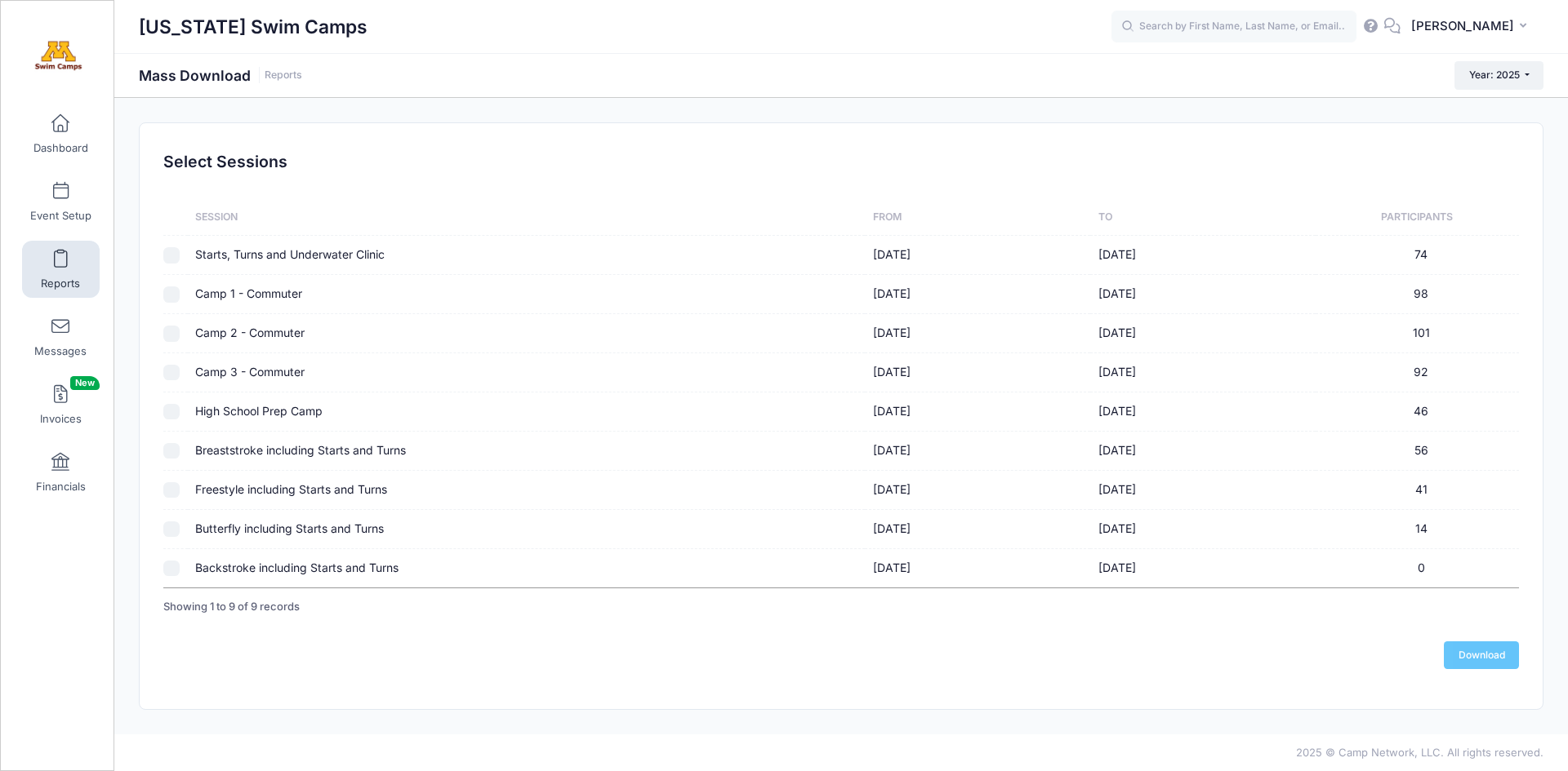
click at [171, 489] on input "checkbox" at bounding box center [171, 490] width 17 height 17
checkbox input "true"
click at [1493, 654] on link "Download" at bounding box center [1481, 656] width 75 height 28
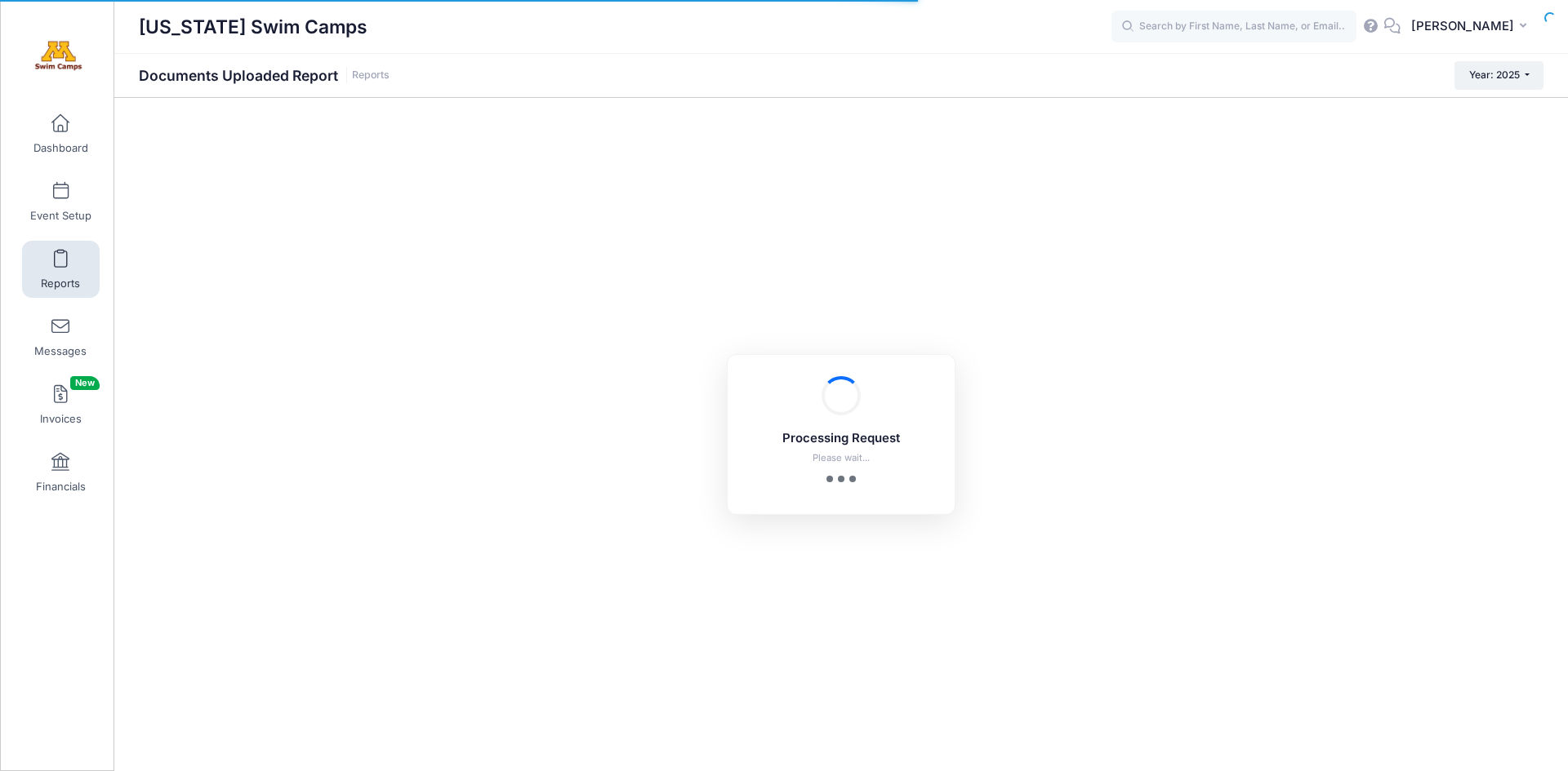
checkbox input "true"
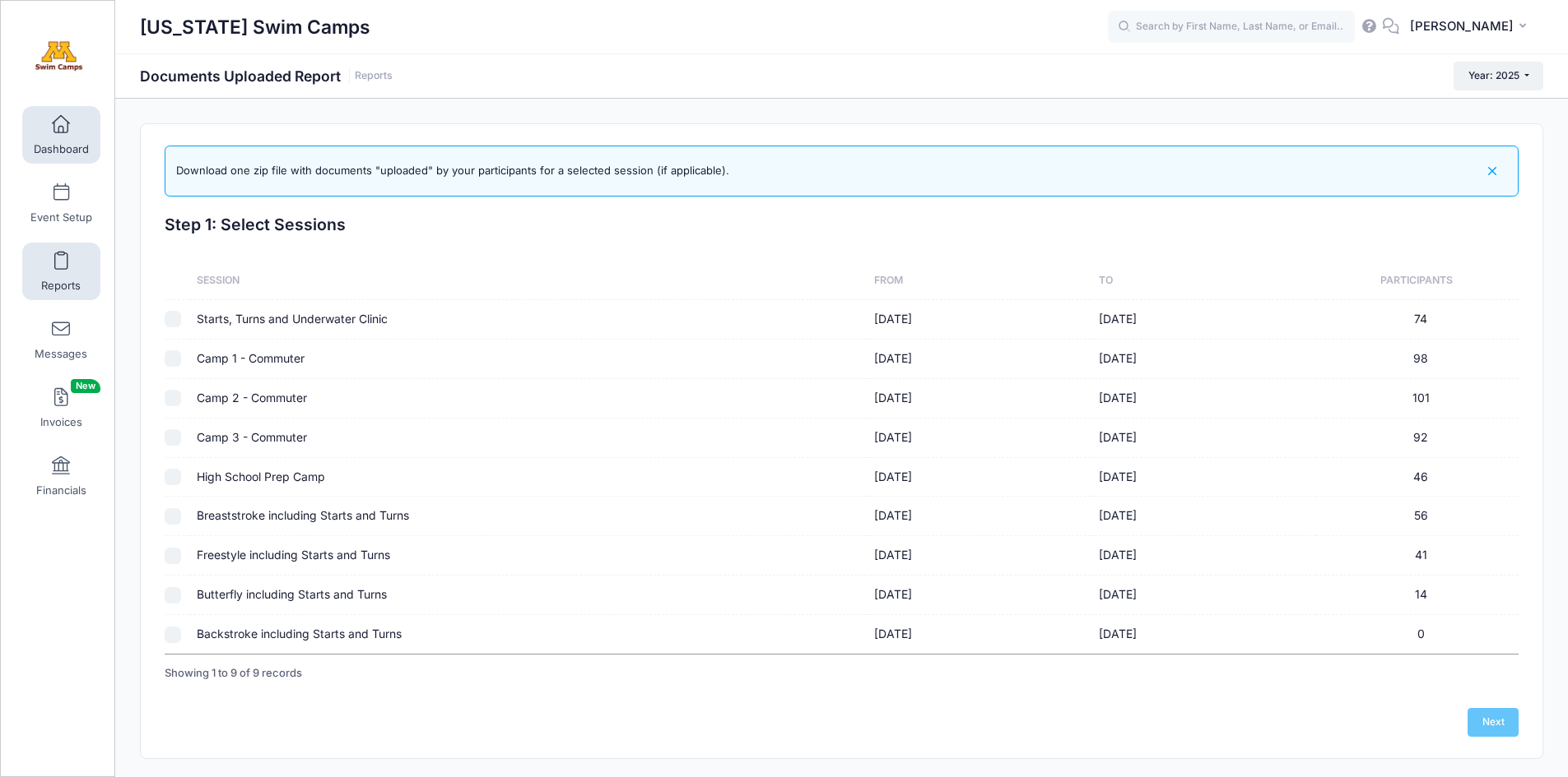
click at [61, 129] on span at bounding box center [61, 125] width 0 height 18
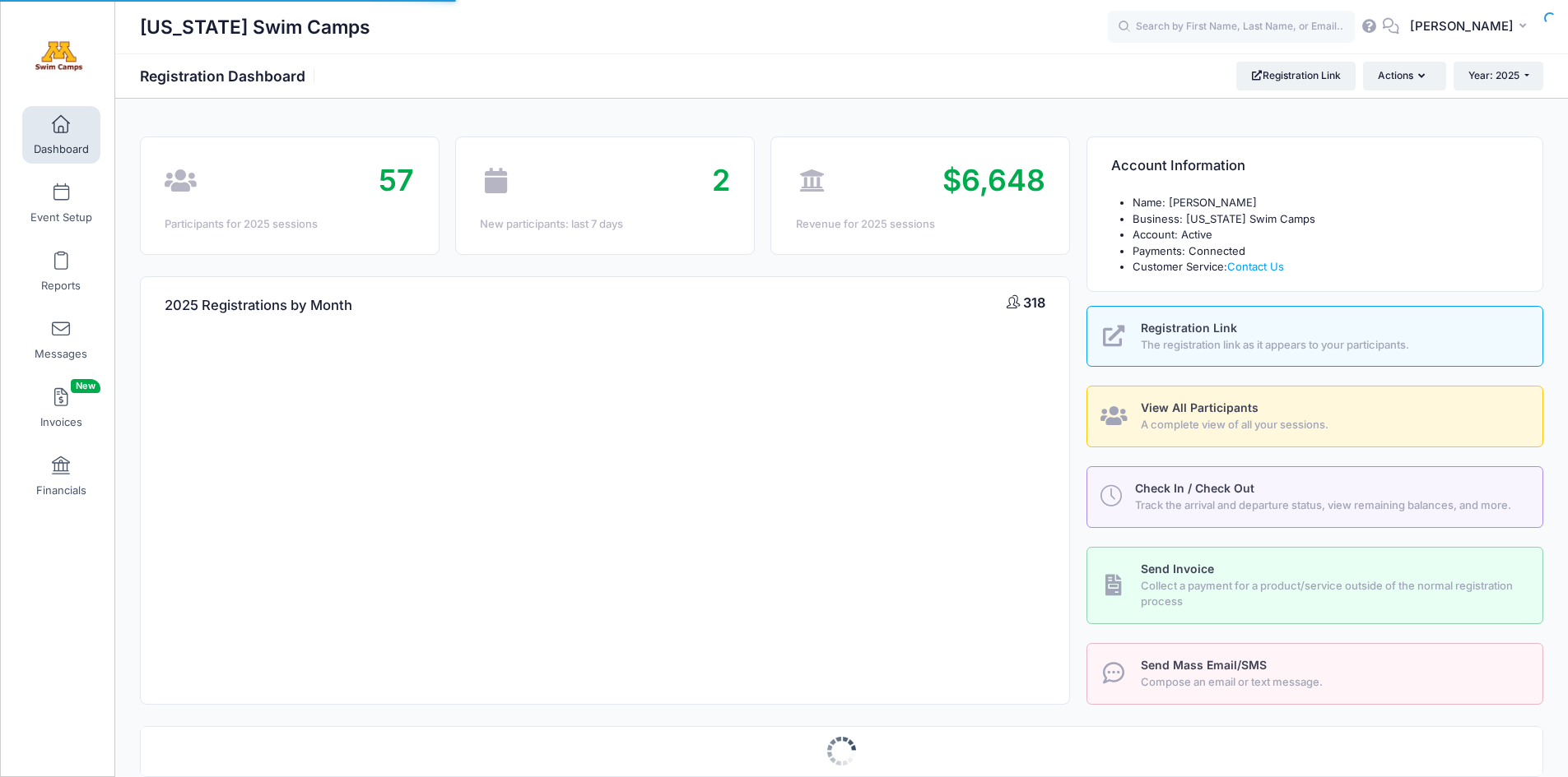
select select
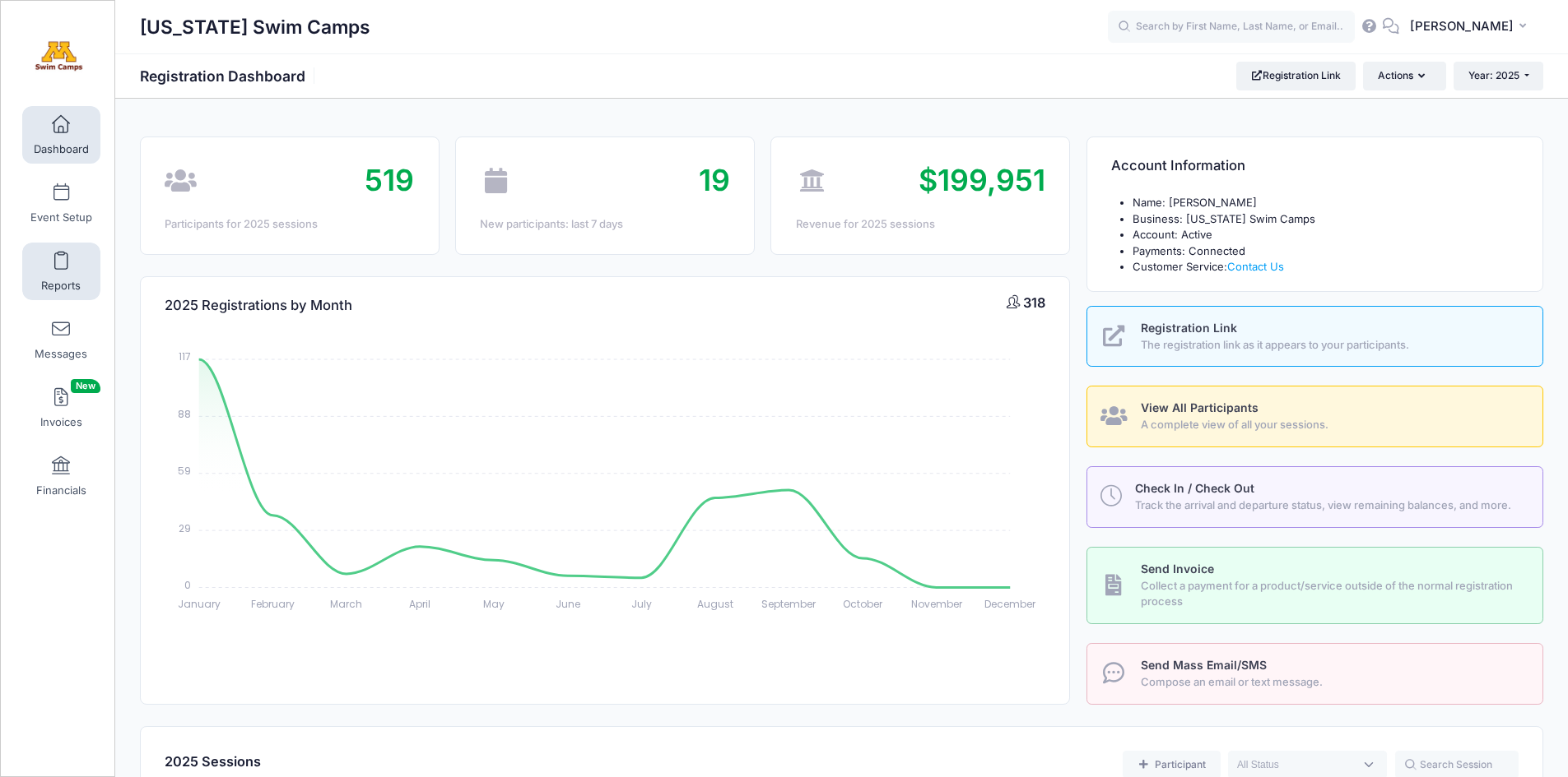
click at [61, 257] on span at bounding box center [61, 262] width 0 height 18
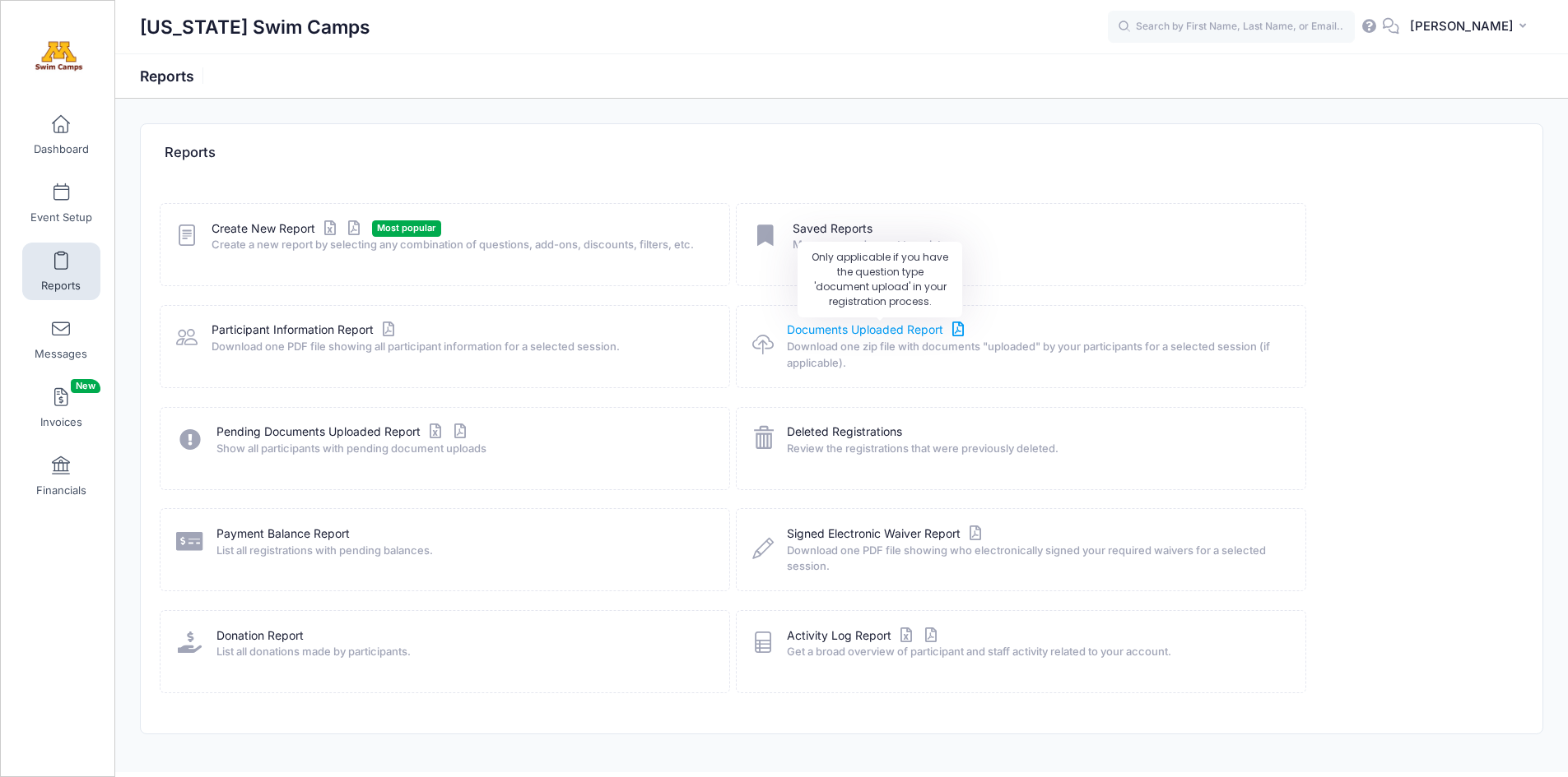
click at [843, 333] on link "Documents Uploaded Report" at bounding box center [877, 330] width 181 height 18
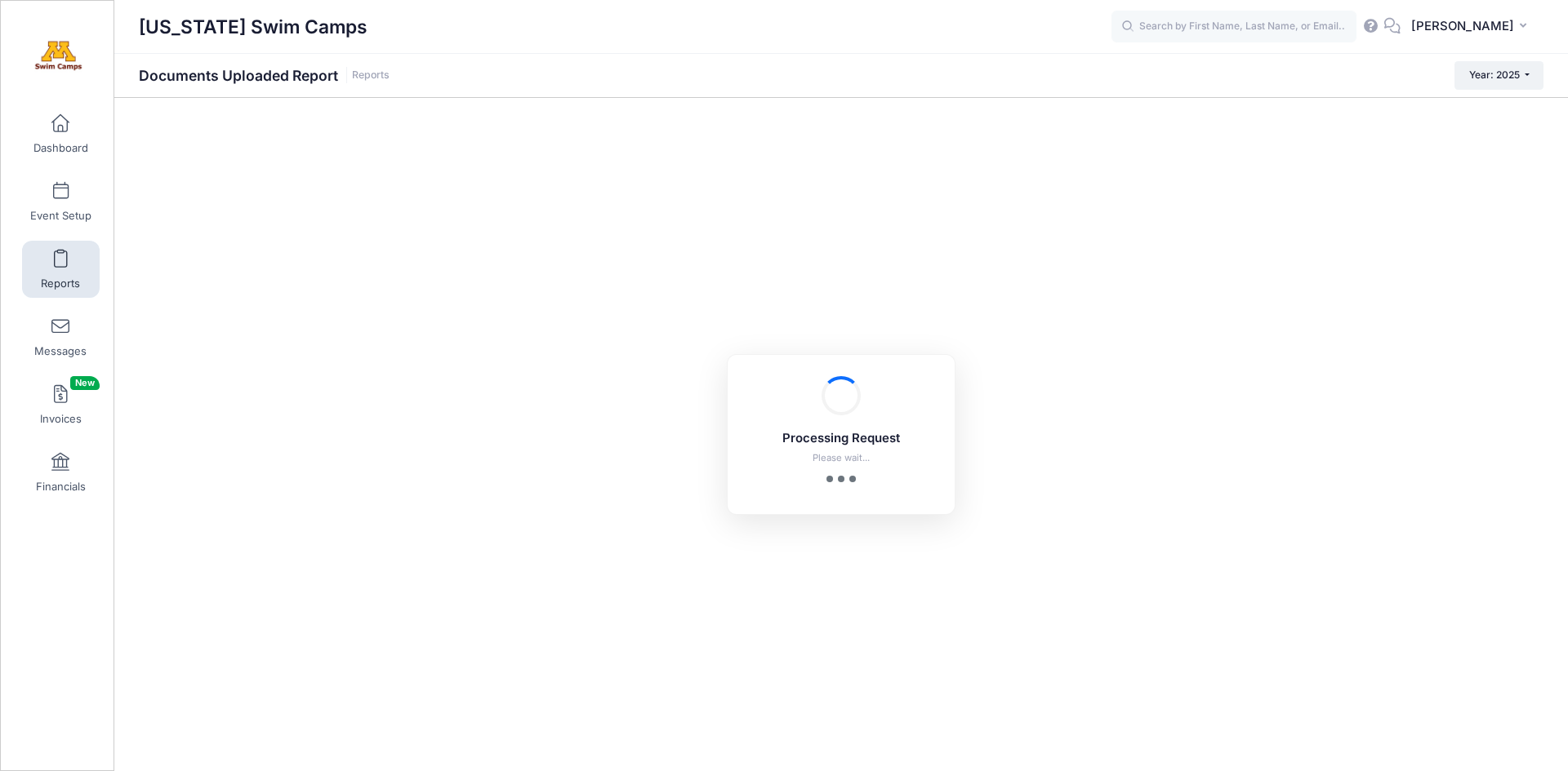
checkbox input "true"
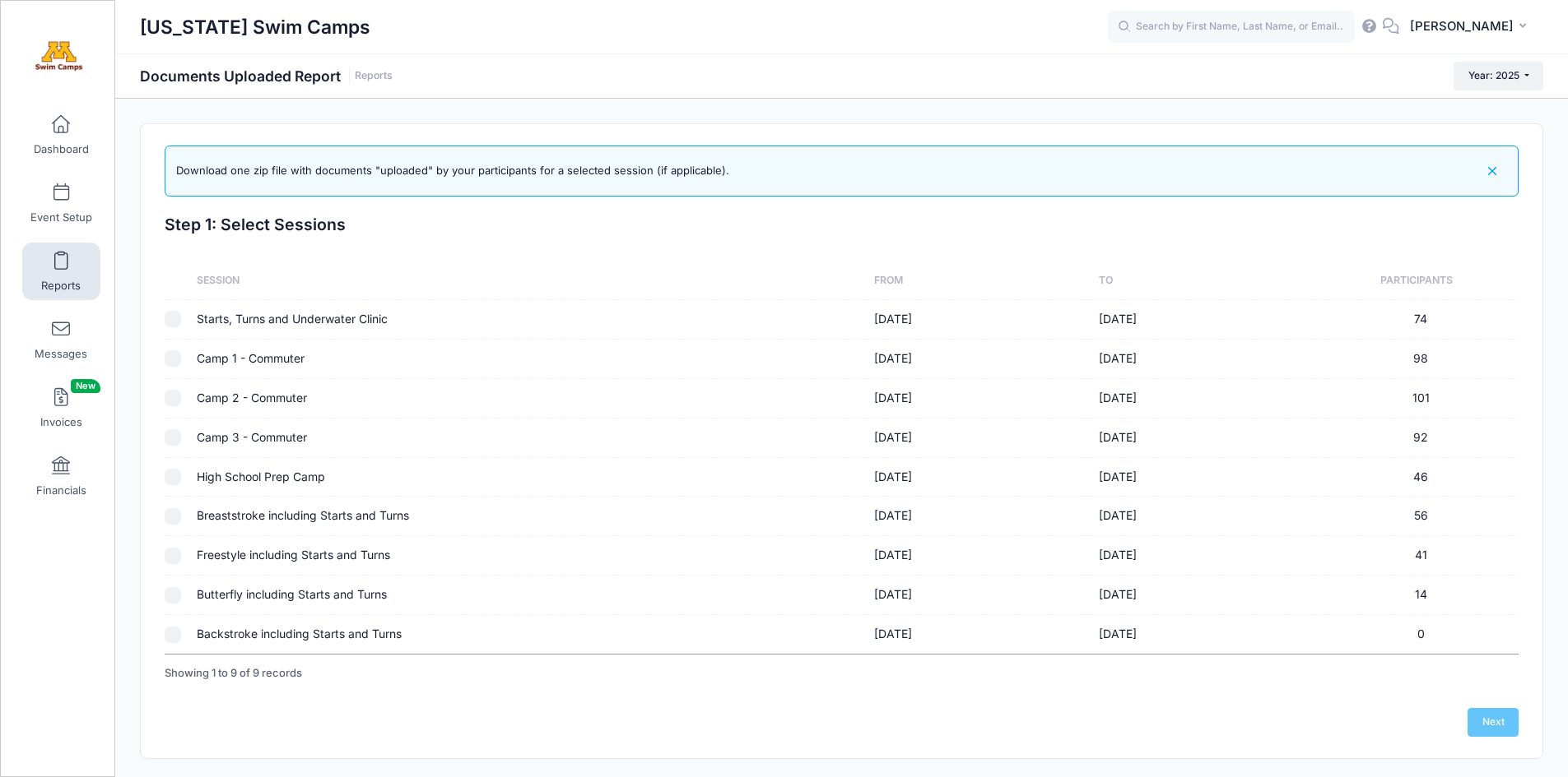
drag, startPoint x: 173, startPoint y: 559, endPoint x: 185, endPoint y: 558, distance: 12.0
click at [175, 559] on input "checkbox" at bounding box center [173, 556] width 17 height 17
checkbox input "true"
click at [1505, 728] on link "Next" at bounding box center [1493, 722] width 51 height 28
checkbox input "false"
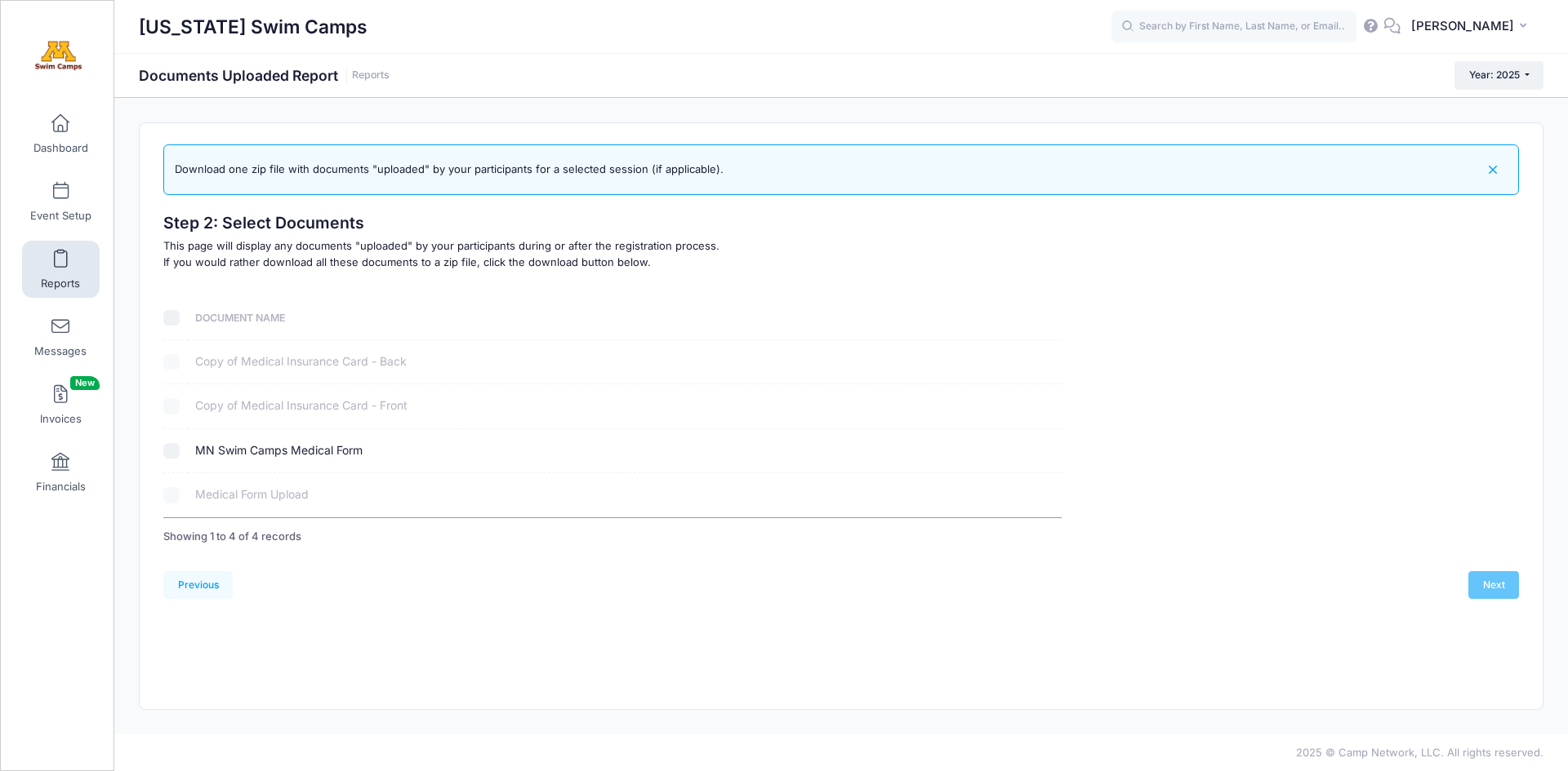
click at [171, 452] on input "checkbox" at bounding box center [171, 451] width 17 height 17
checkbox input "true"
click at [1497, 587] on link "Next" at bounding box center [1494, 586] width 51 height 28
select select
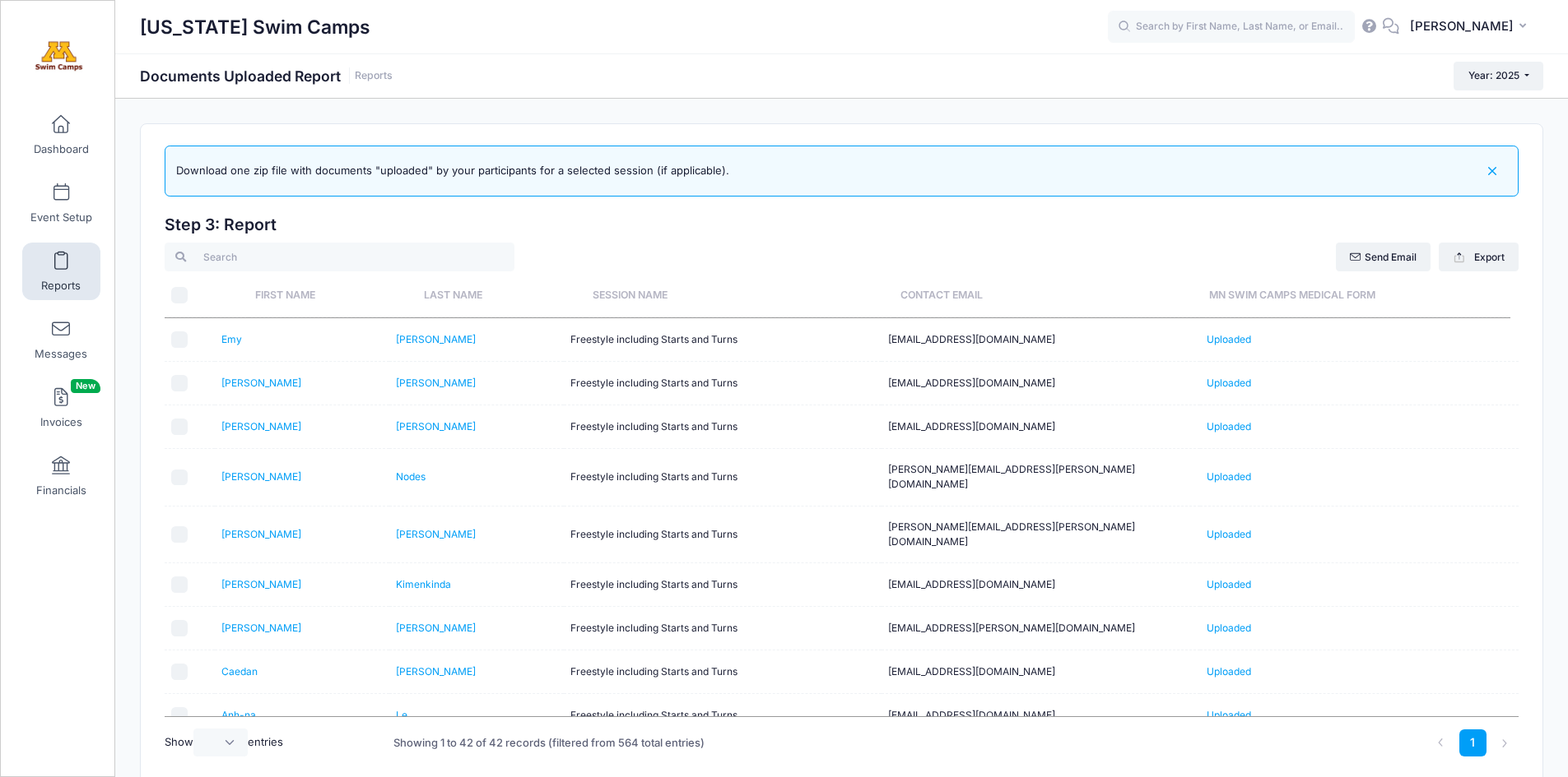
click at [458, 292] on th "Last Name" at bounding box center [501, 295] width 168 height 43
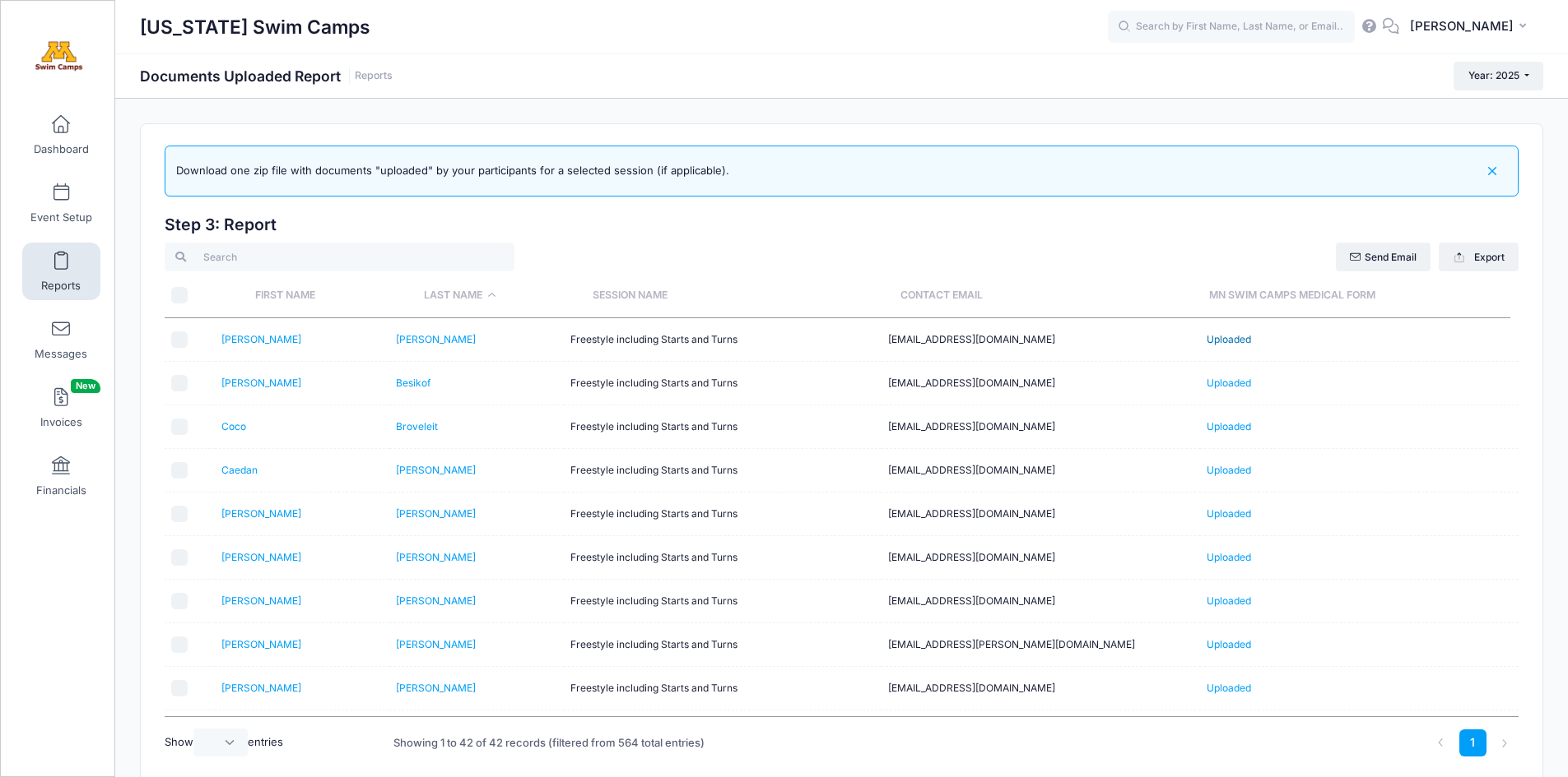
click at [1224, 337] on link "Uploaded" at bounding box center [1229, 339] width 44 height 12
click at [1226, 380] on link "Uploaded" at bounding box center [1229, 383] width 44 height 12
click at [1227, 426] on link "Uploaded" at bounding box center [1229, 426] width 44 height 12
click at [1228, 466] on link "Uploaded" at bounding box center [1229, 470] width 44 height 12
click at [1225, 512] on link "Uploaded" at bounding box center [1229, 514] width 44 height 12
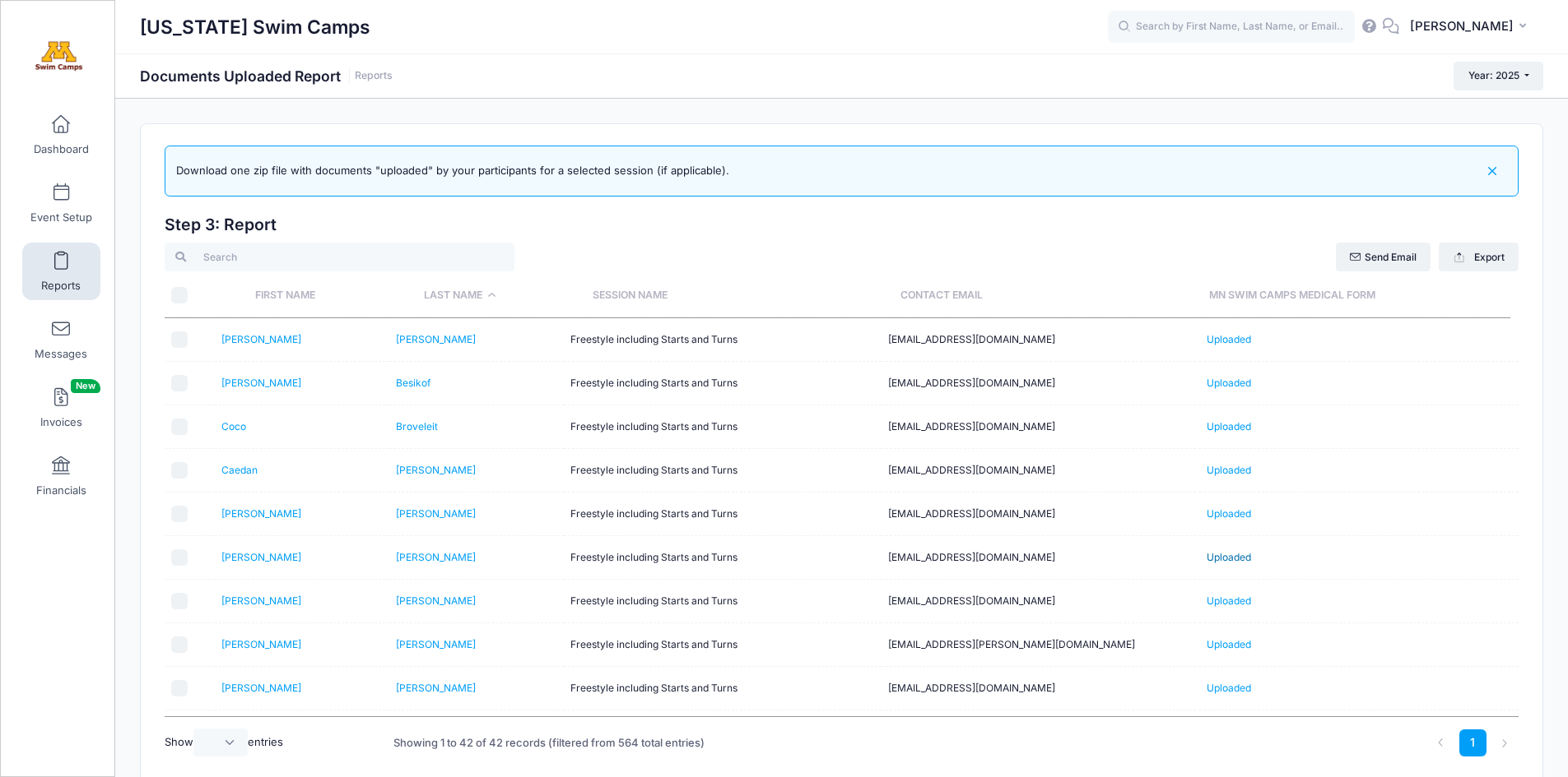
click at [1230, 554] on link "Uploaded" at bounding box center [1229, 558] width 44 height 12
click at [1216, 601] on link "Uploaded" at bounding box center [1229, 601] width 44 height 12
click at [1238, 646] on link "Uploaded" at bounding box center [1229, 645] width 44 height 12
click at [1226, 689] on link "Uploaded" at bounding box center [1229, 688] width 44 height 12
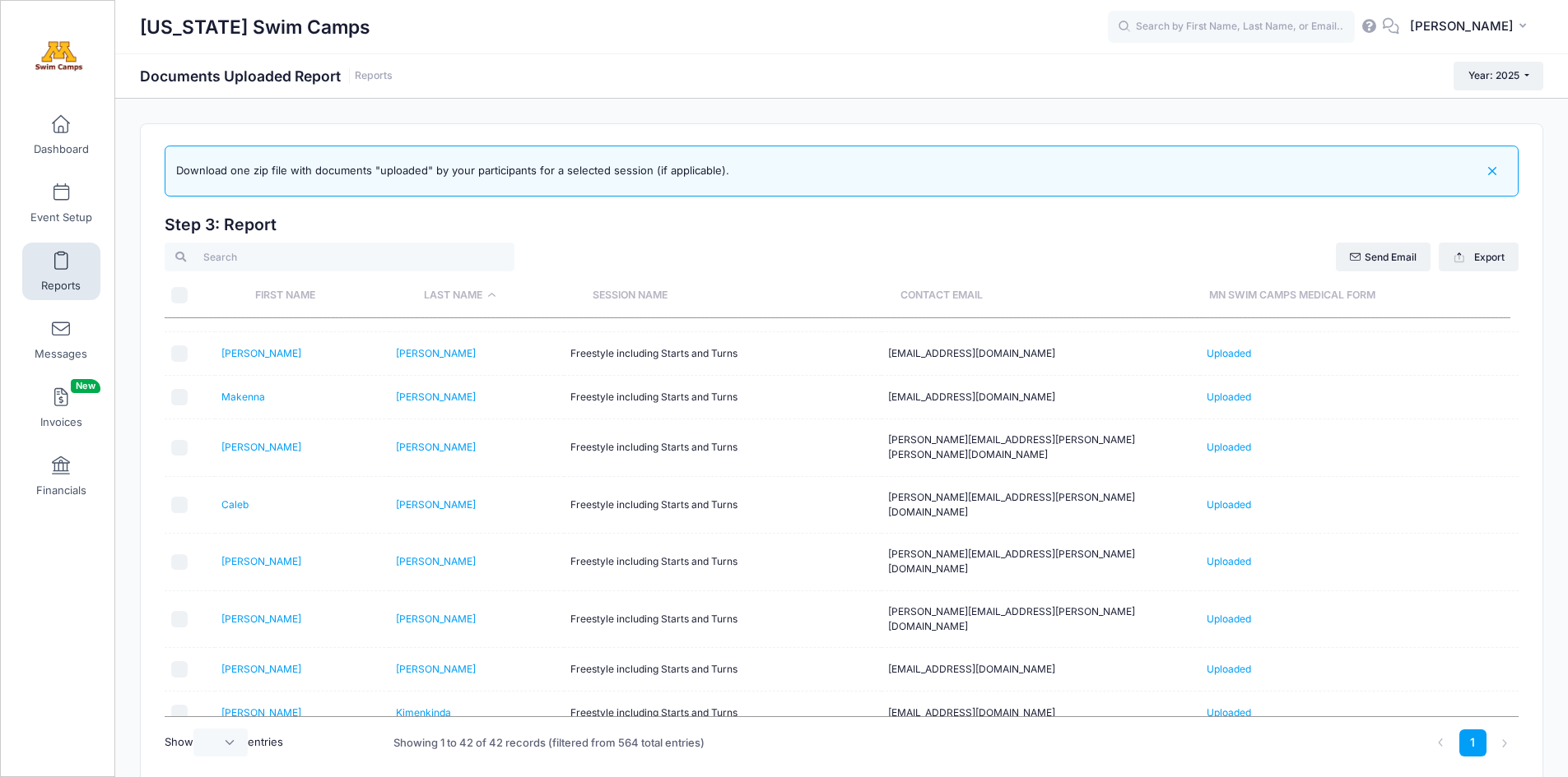
scroll to position [390, 0]
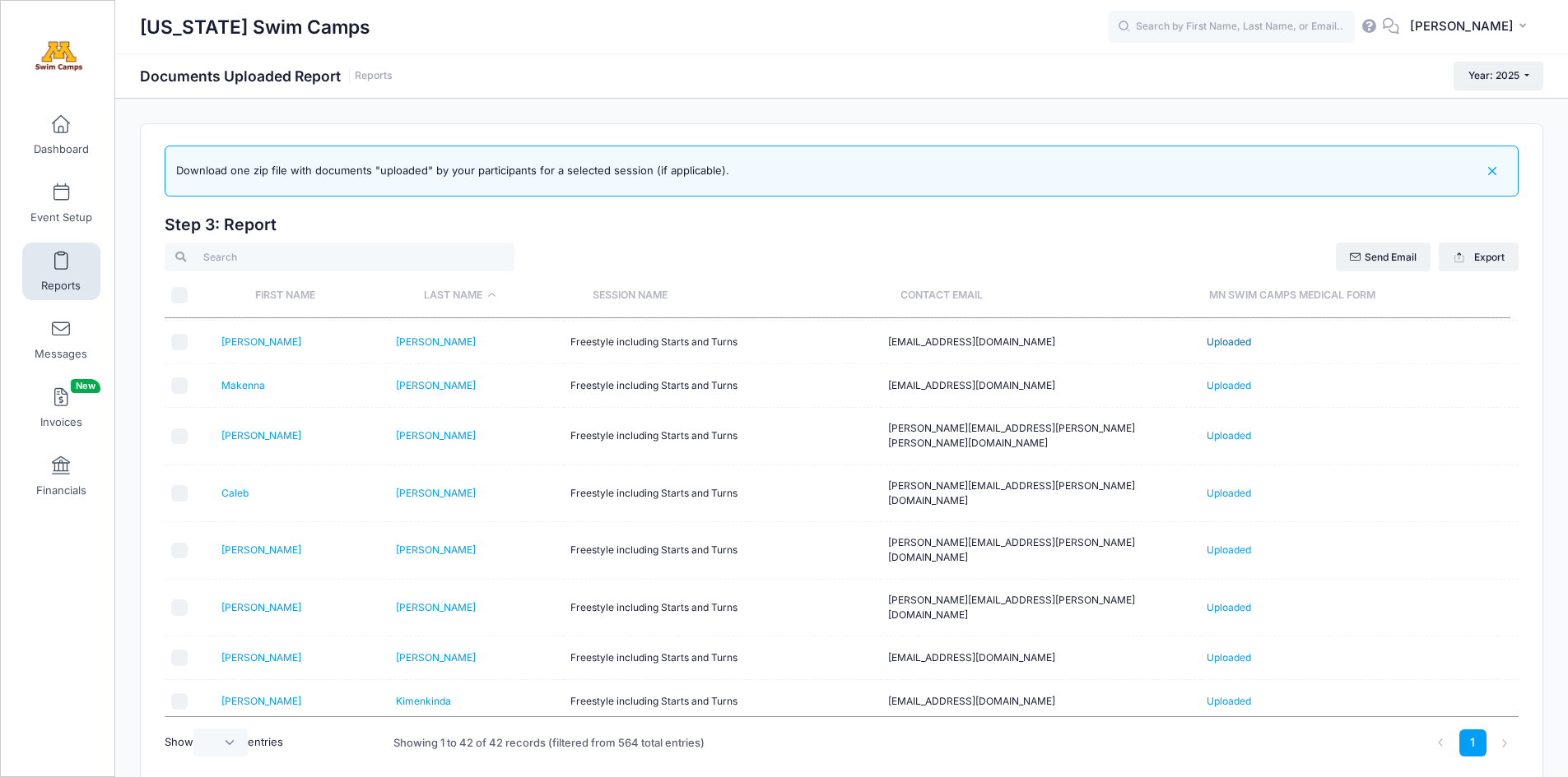
click at [1225, 341] on link "Uploaded" at bounding box center [1229, 342] width 44 height 12
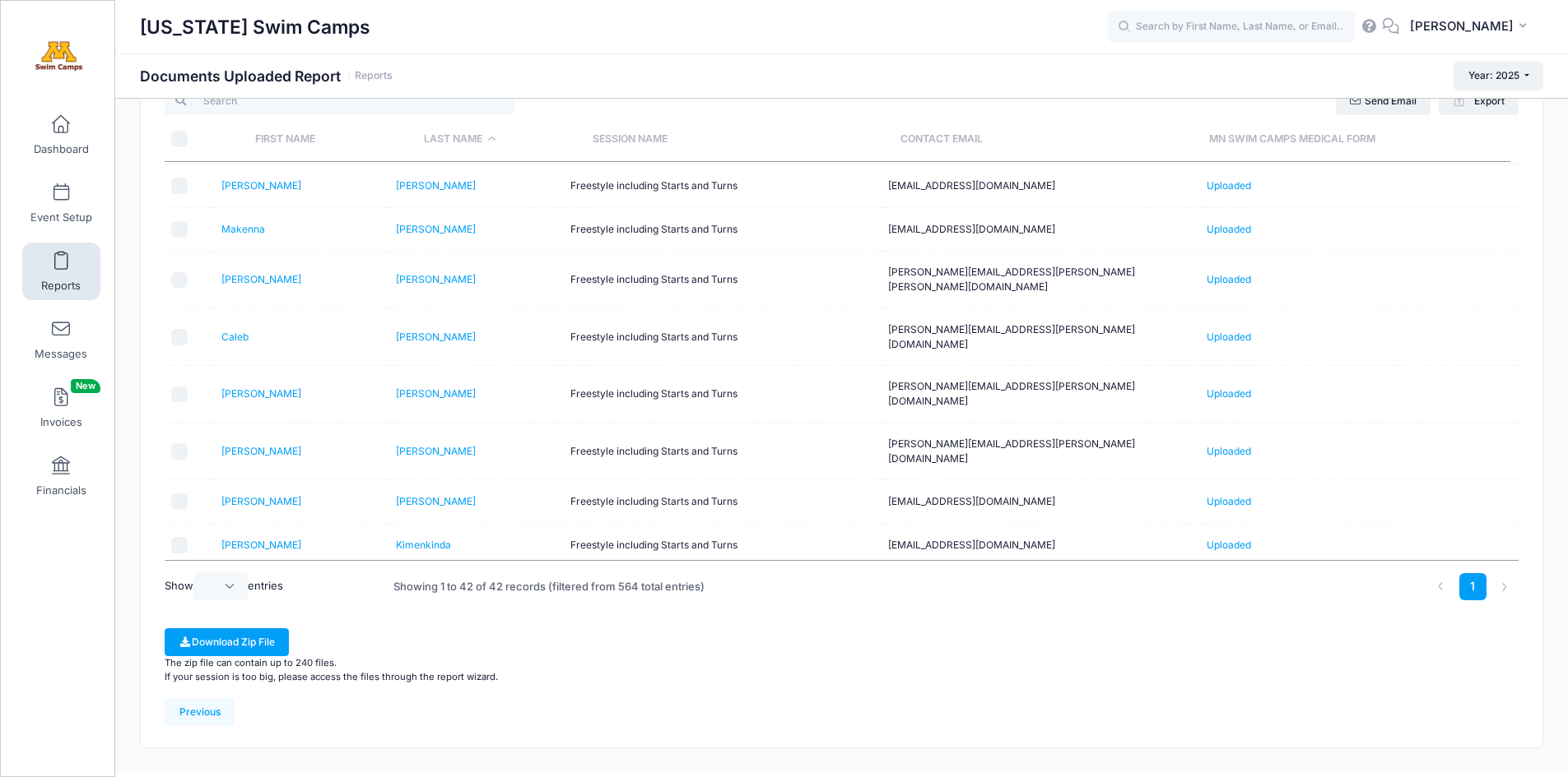
scroll to position [164, 0]
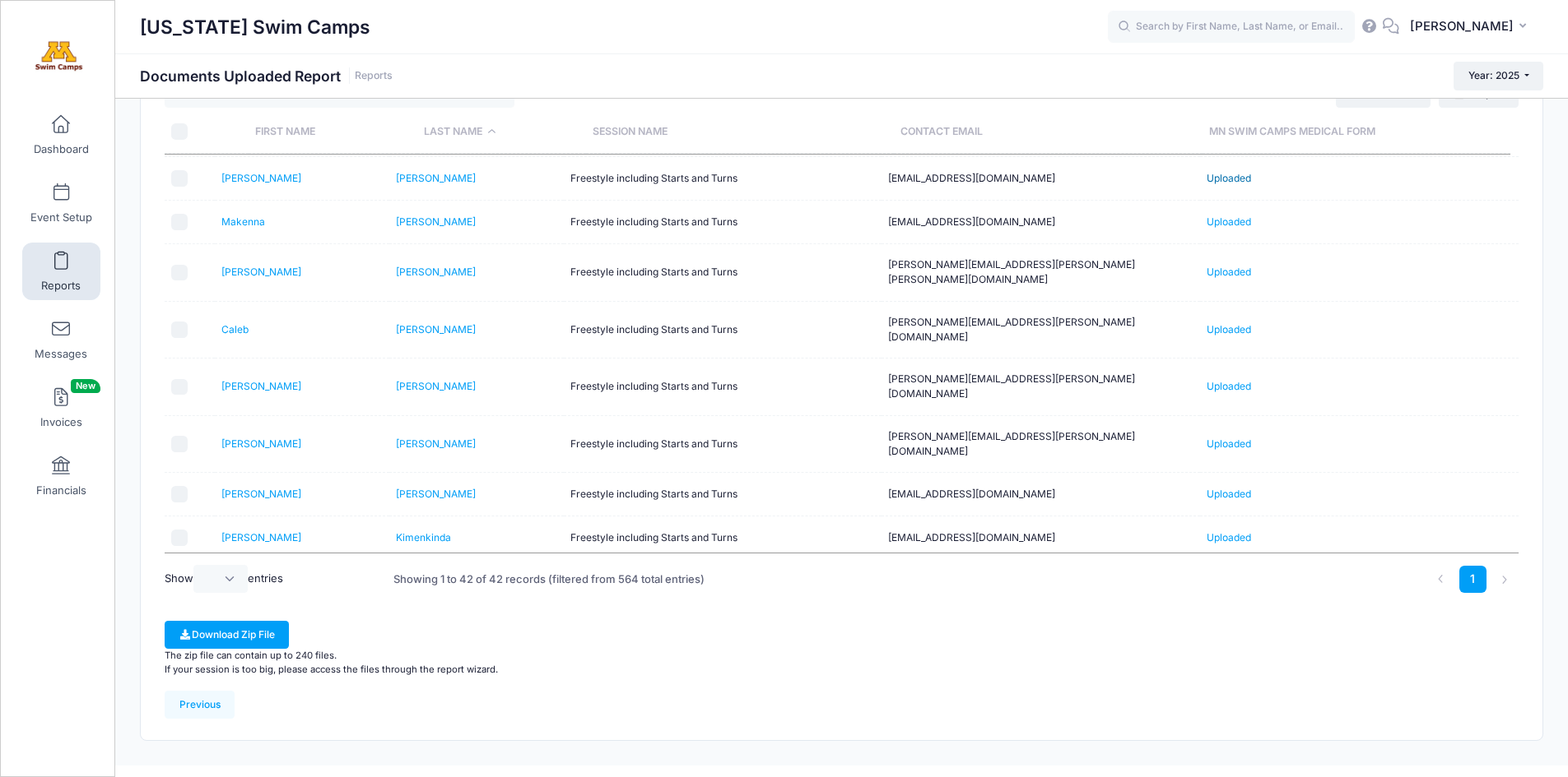
click at [1227, 174] on link "Uploaded" at bounding box center [1229, 178] width 44 height 12
click at [1237, 224] on link "Uploaded" at bounding box center [1229, 222] width 44 height 12
click at [1237, 266] on link "Uploaded" at bounding box center [1229, 272] width 44 height 12
click at [1227, 323] on link "Uploaded" at bounding box center [1229, 329] width 44 height 12
click at [1222, 380] on link "Uploaded" at bounding box center [1229, 386] width 44 height 12
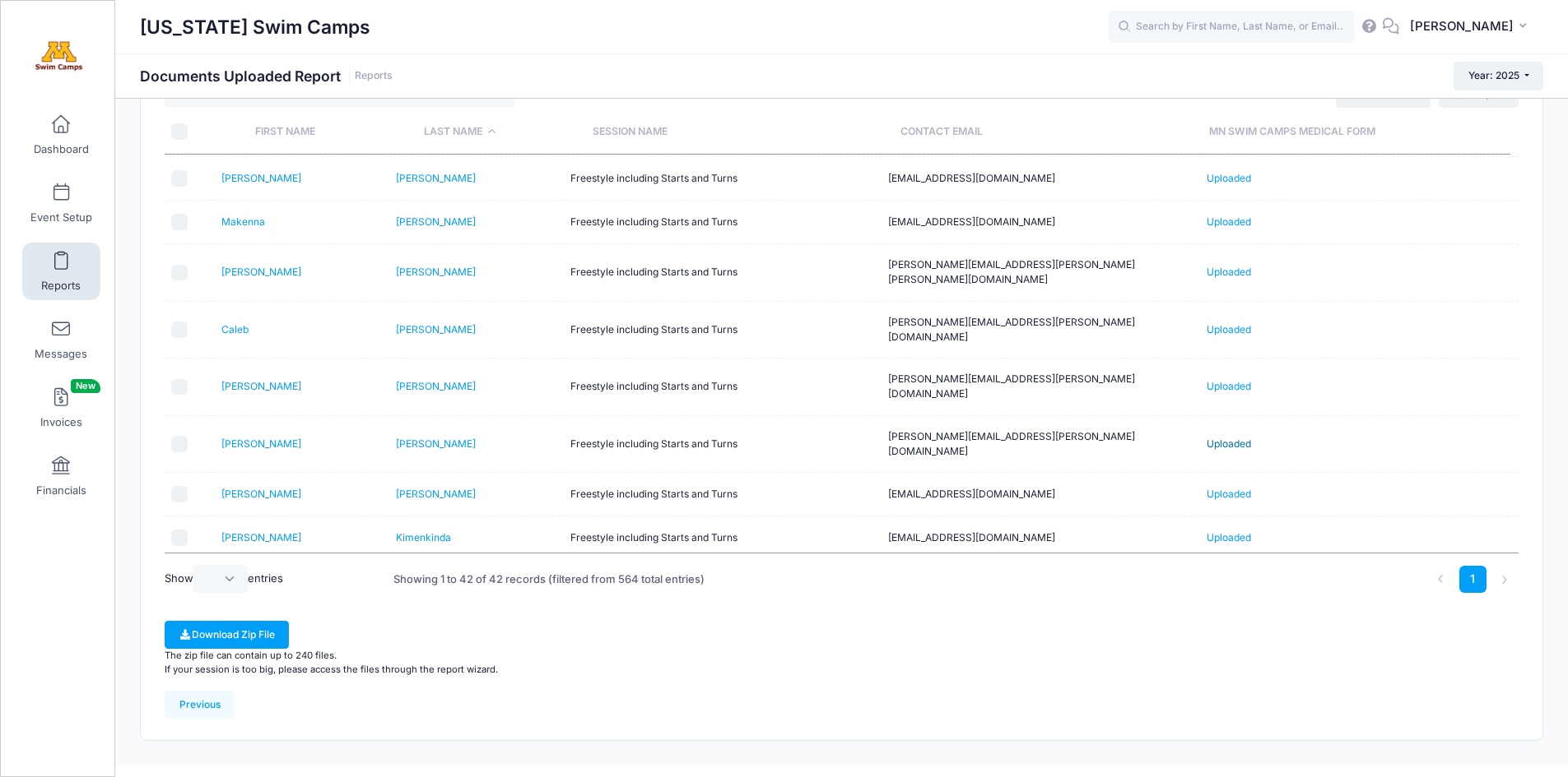
click at [1222, 438] on link "Uploaded" at bounding box center [1229, 444] width 44 height 12
click at [1222, 488] on link "Uploaded" at bounding box center [1229, 494] width 44 height 12
click at [1219, 531] on link "Uploaded" at bounding box center [1229, 537] width 44 height 12
click at [1228, 575] on link "Uploaded" at bounding box center [1229, 581] width 44 height 12
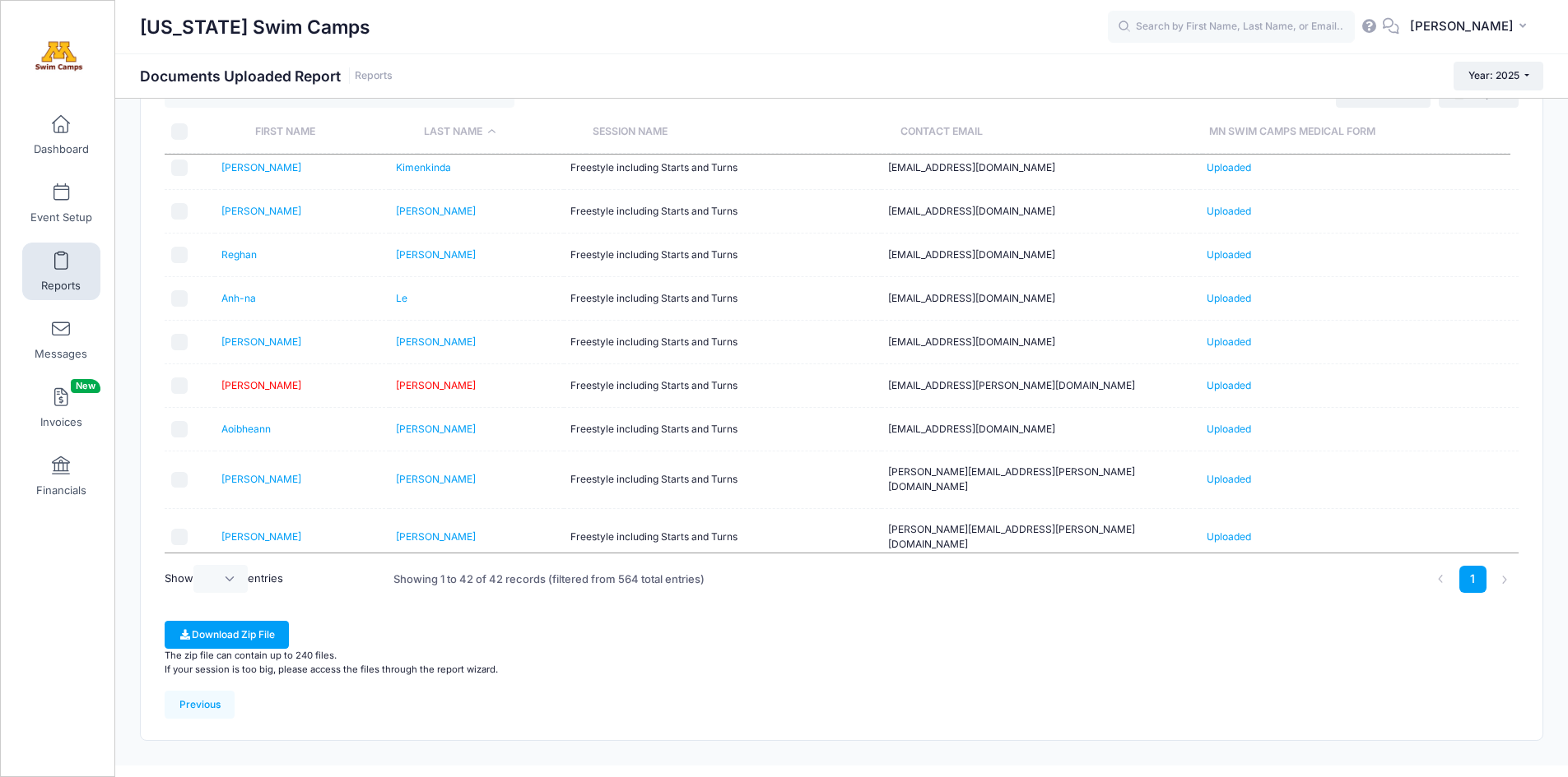
scroll to position [773, 0]
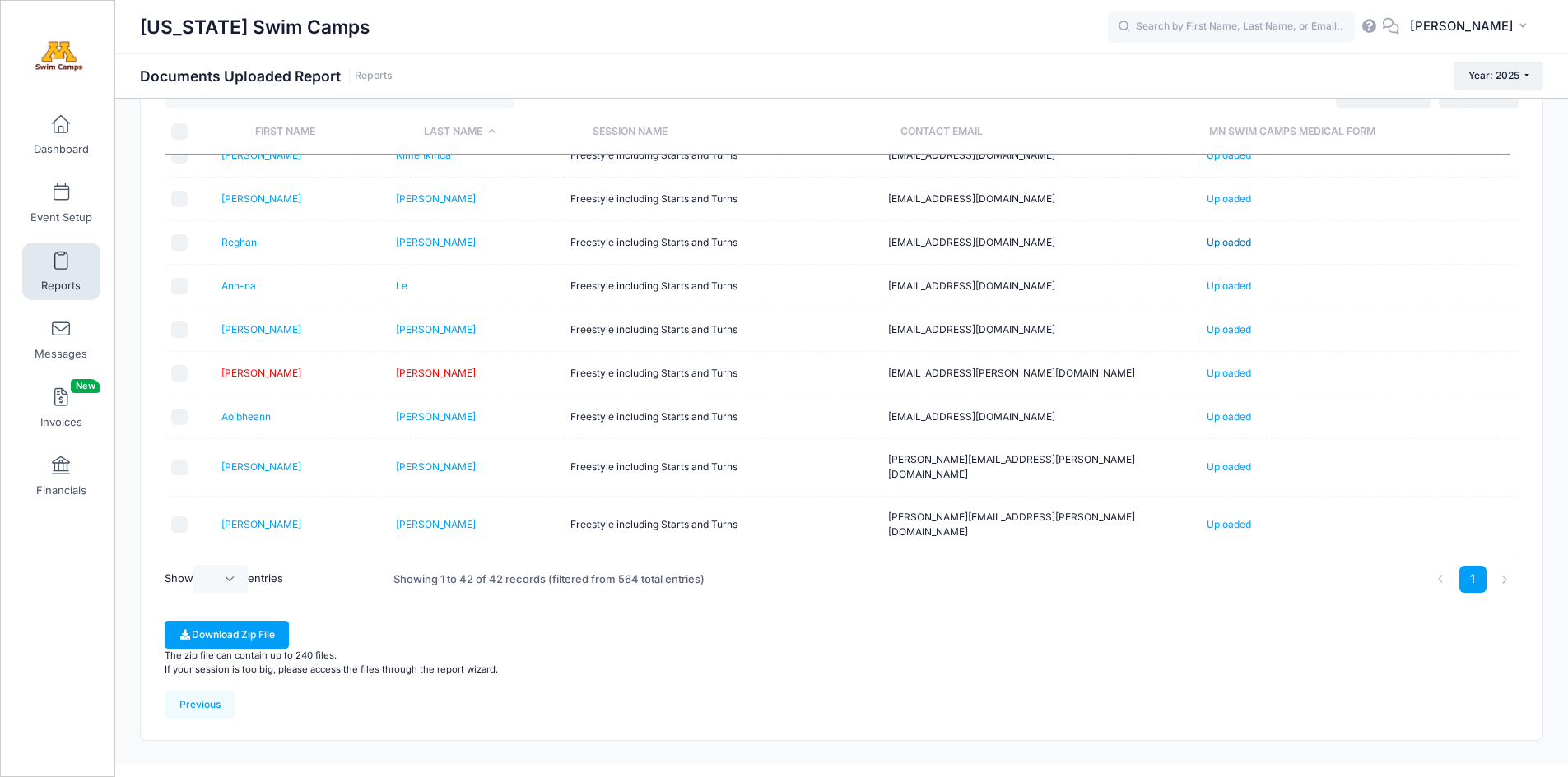
click at [1225, 236] on link "Uploaded" at bounding box center [1229, 242] width 44 height 12
click at [1226, 280] on link "Uploaded" at bounding box center [1229, 286] width 44 height 12
click at [1219, 323] on link "Uploaded" at bounding box center [1229, 329] width 44 height 12
click at [1220, 366] on link "Uploaded" at bounding box center [1229, 373] width 44 height 12
click at [1236, 411] on link "Uploaded" at bounding box center [1229, 417] width 44 height 12
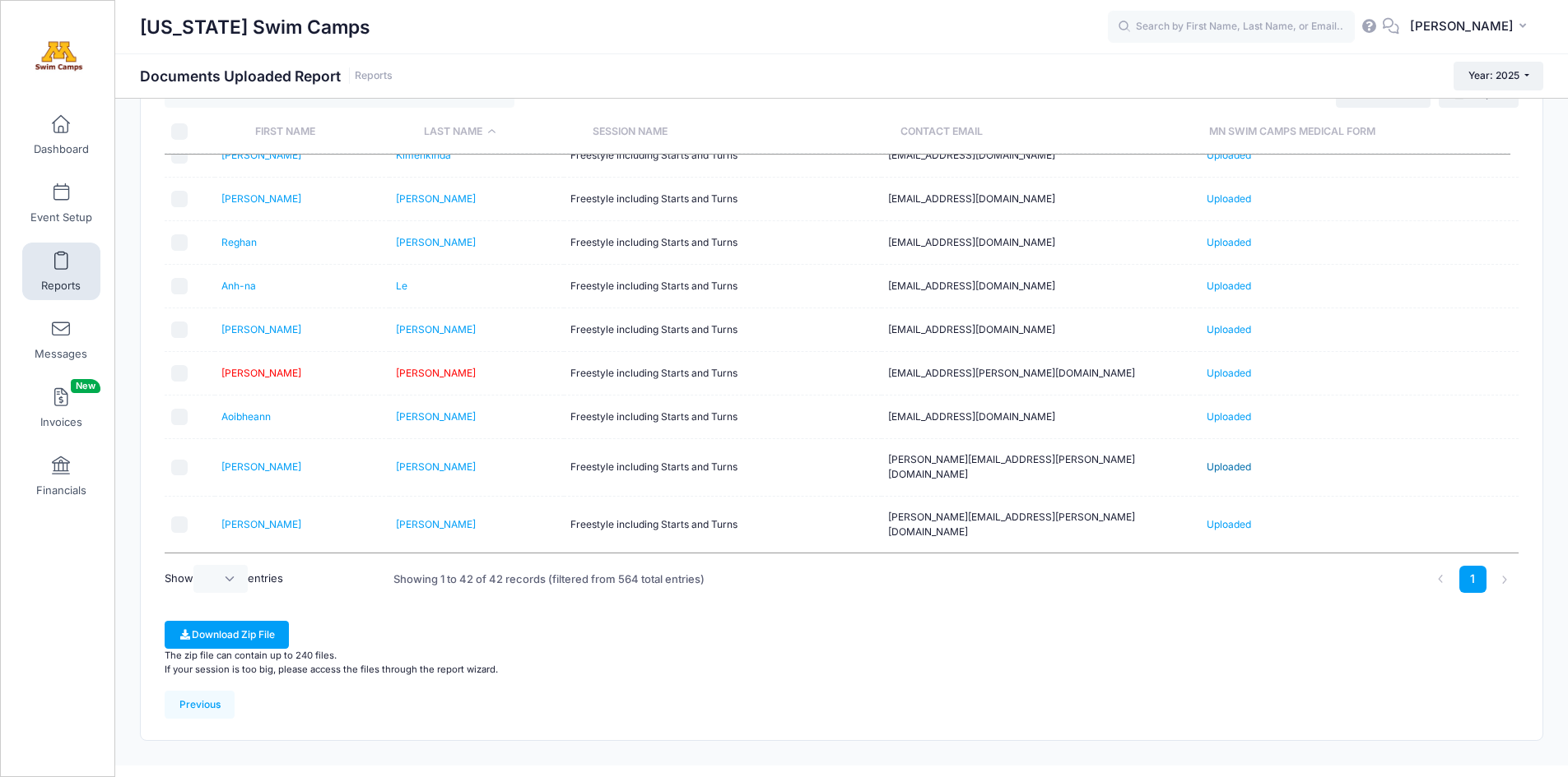
click at [1225, 461] on link "Uploaded" at bounding box center [1229, 467] width 44 height 12
click at [1228, 518] on link "Uploaded" at bounding box center [1229, 524] width 44 height 12
click at [1213, 568] on link "Uploaded" at bounding box center [1229, 574] width 44 height 12
click at [1222, 618] on link "Uploaded" at bounding box center [1229, 625] width 44 height 12
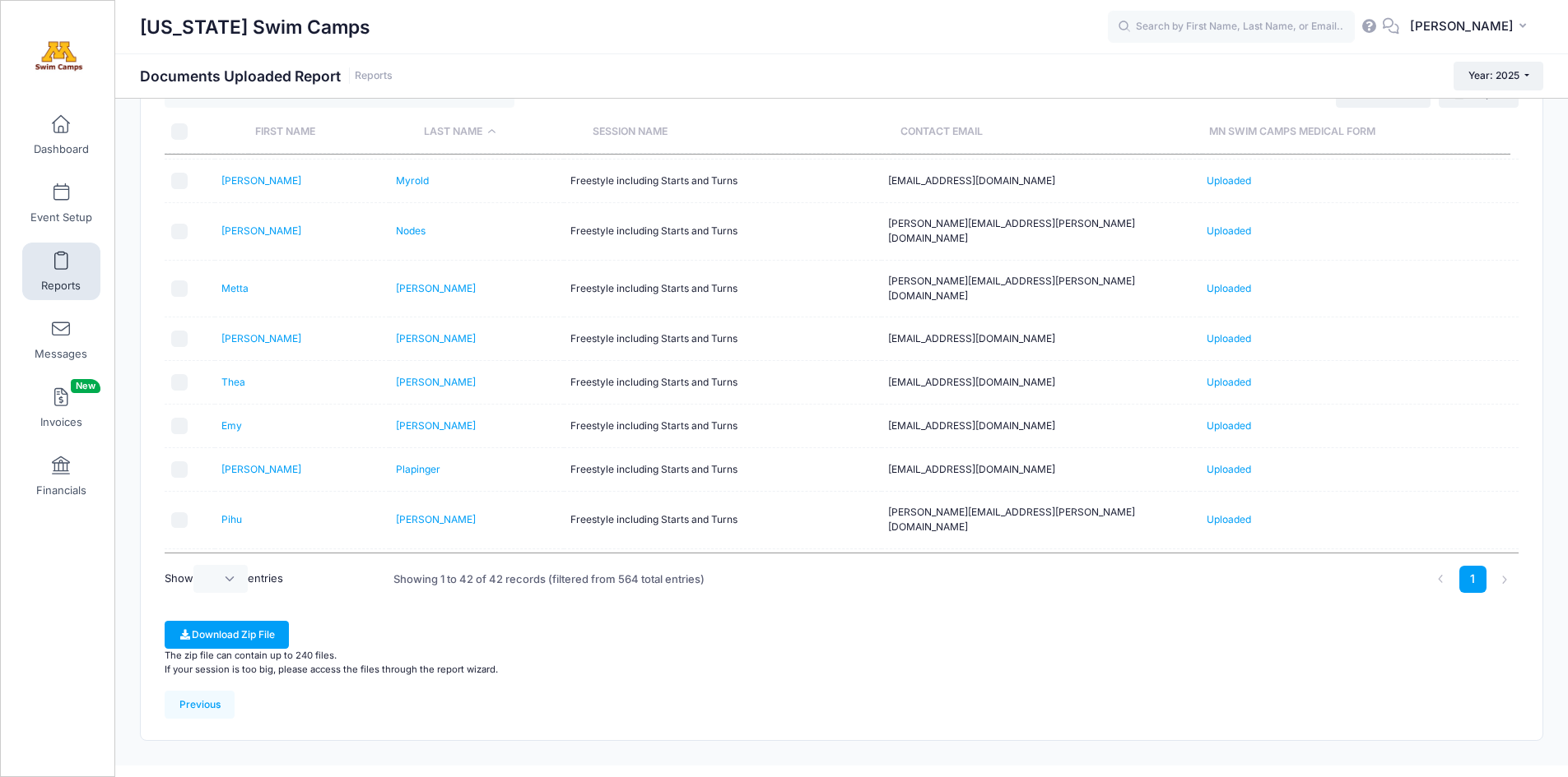
scroll to position [1171, 0]
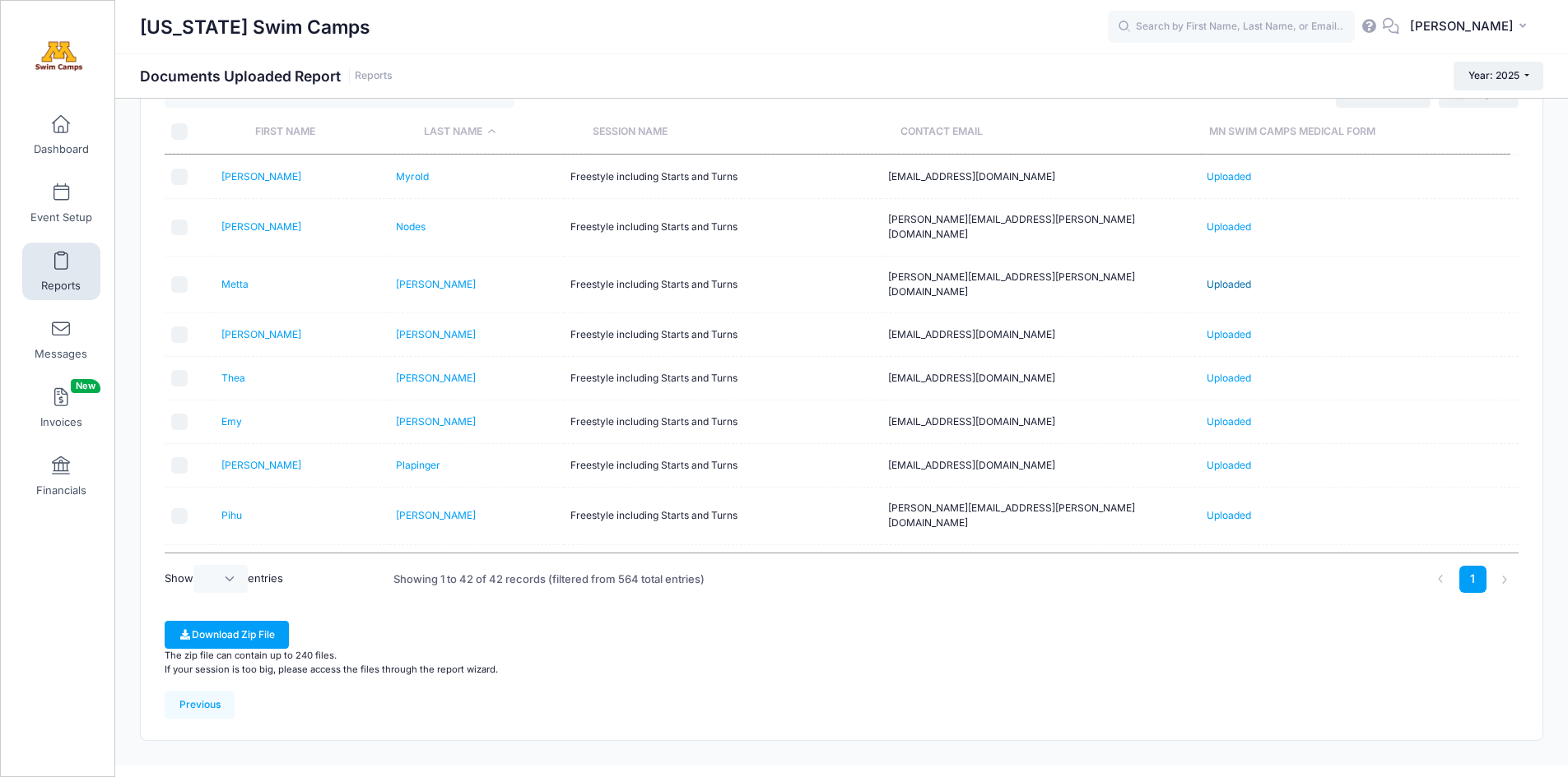
click at [1226, 278] on link "Uploaded" at bounding box center [1229, 285] width 44 height 12
click at [1219, 329] on link "Uploaded" at bounding box center [1229, 335] width 44 height 12
click at [1219, 372] on link "Uploaded" at bounding box center [1229, 378] width 44 height 12
click at [1217, 416] on link "Uploaded" at bounding box center [1229, 422] width 44 height 12
click at [1232, 459] on link "Uploaded" at bounding box center [1229, 465] width 44 height 12
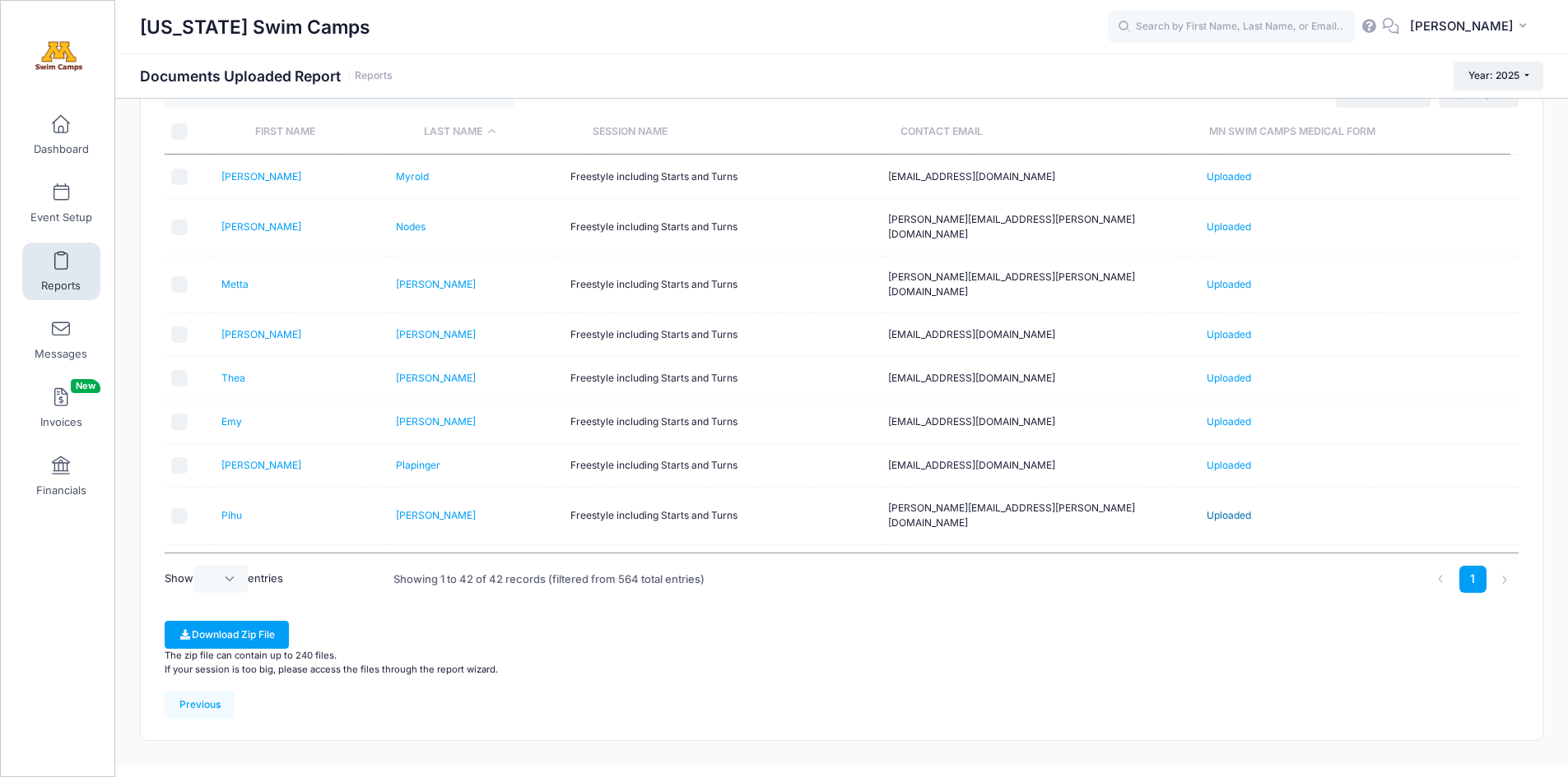
click at [1216, 509] on link "Uploaded" at bounding box center [1229, 515] width 44 height 12
click at [1219, 566] on link "Uploaded" at bounding box center [1229, 573] width 44 height 12
click at [1223, 617] on link "Uploaded" at bounding box center [1229, 623] width 44 height 12
click at [1230, 661] on link "Uploaded" at bounding box center [1229, 667] width 44 height 12
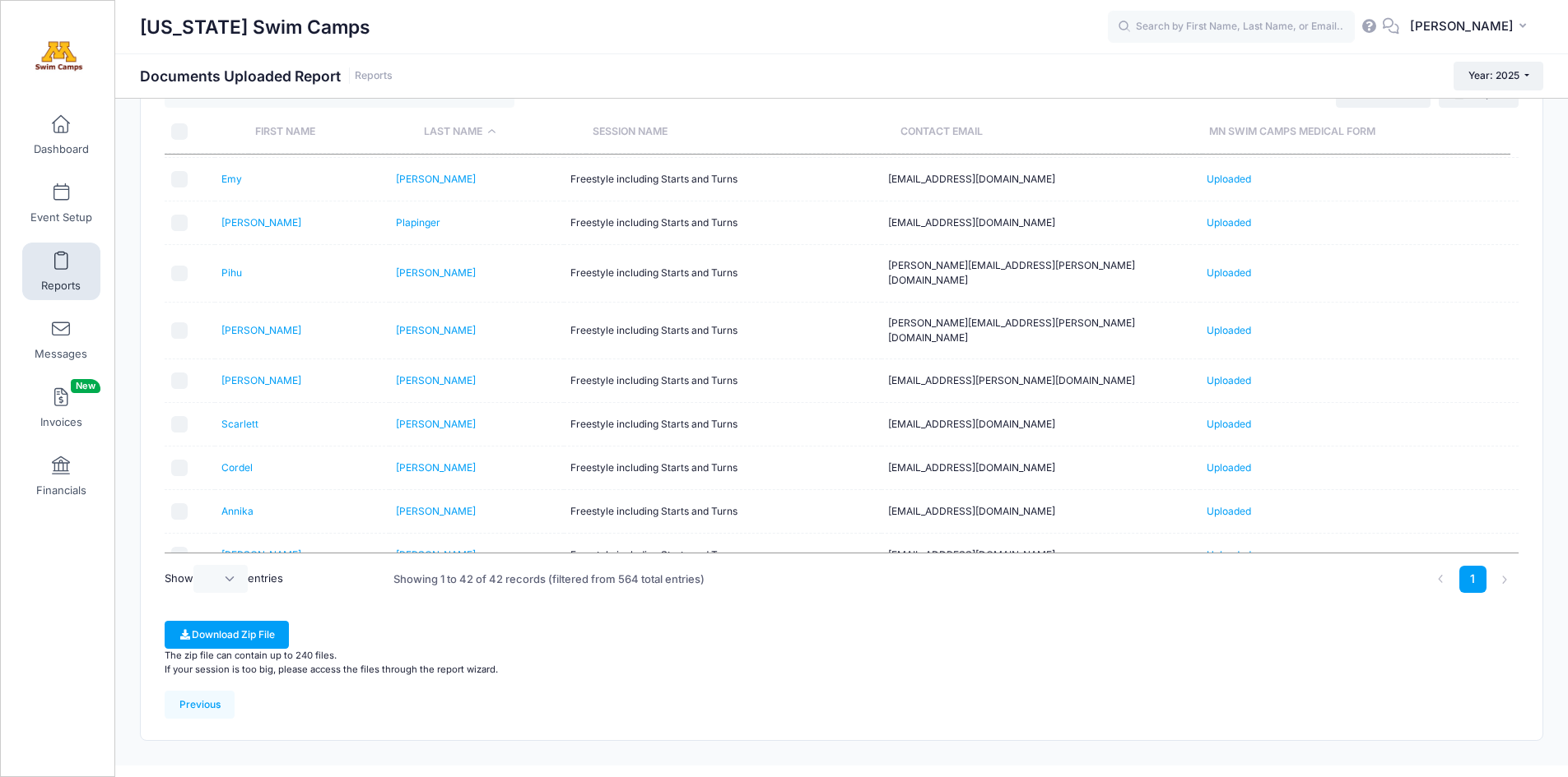
scroll to position [1433, 0]
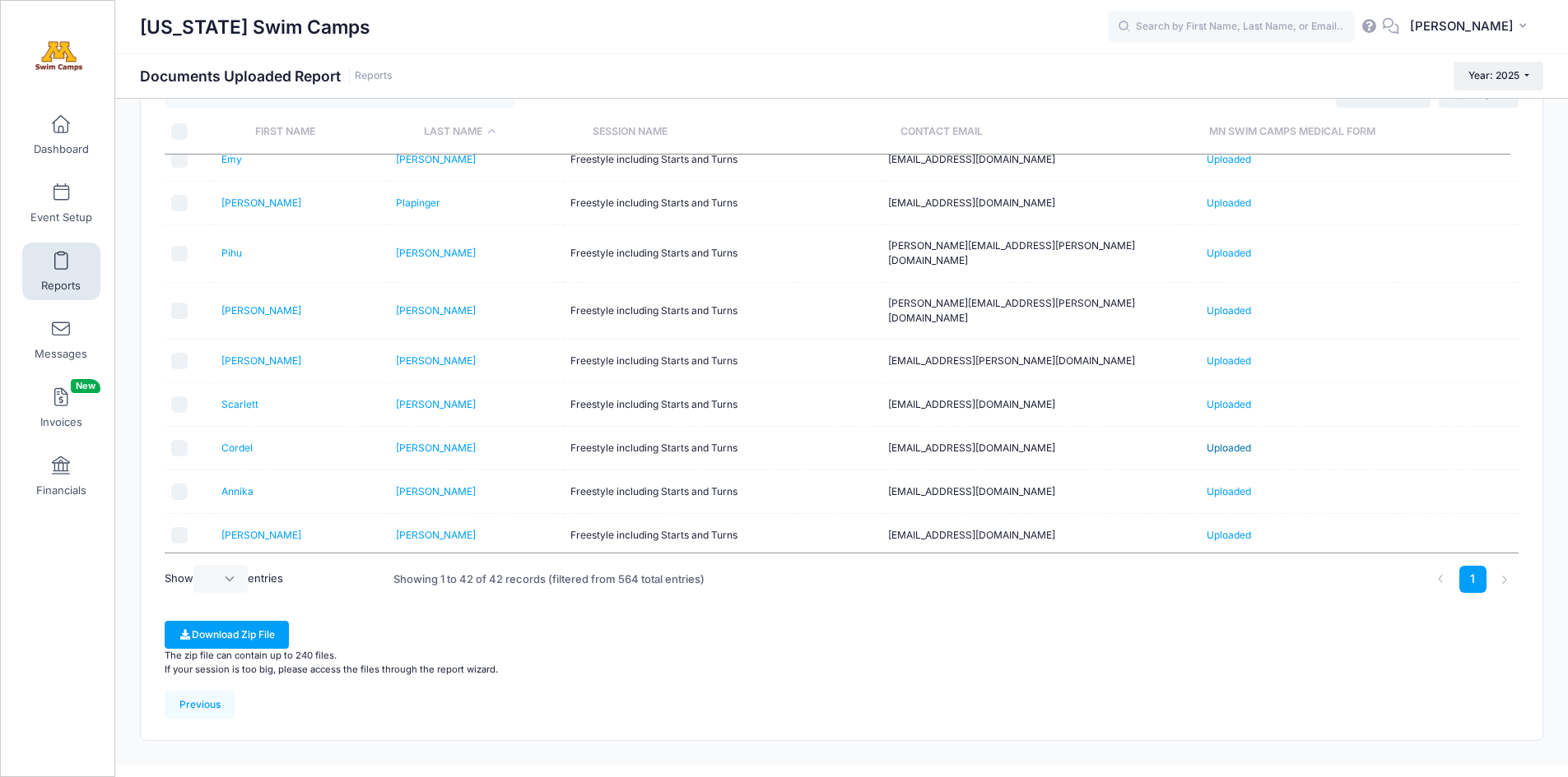
click at [1229, 441] on link "Uploaded" at bounding box center [1229, 448] width 44 height 12
click at [1229, 485] on link "Uploaded" at bounding box center [1229, 492] width 44 height 12
click at [1226, 529] on link "Uploaded" at bounding box center [1229, 535] width 44 height 12
click at [1210, 573] on link "Uploaded" at bounding box center [1229, 579] width 44 height 12
click at [1220, 616] on link "Uploaded" at bounding box center [1229, 622] width 44 height 12
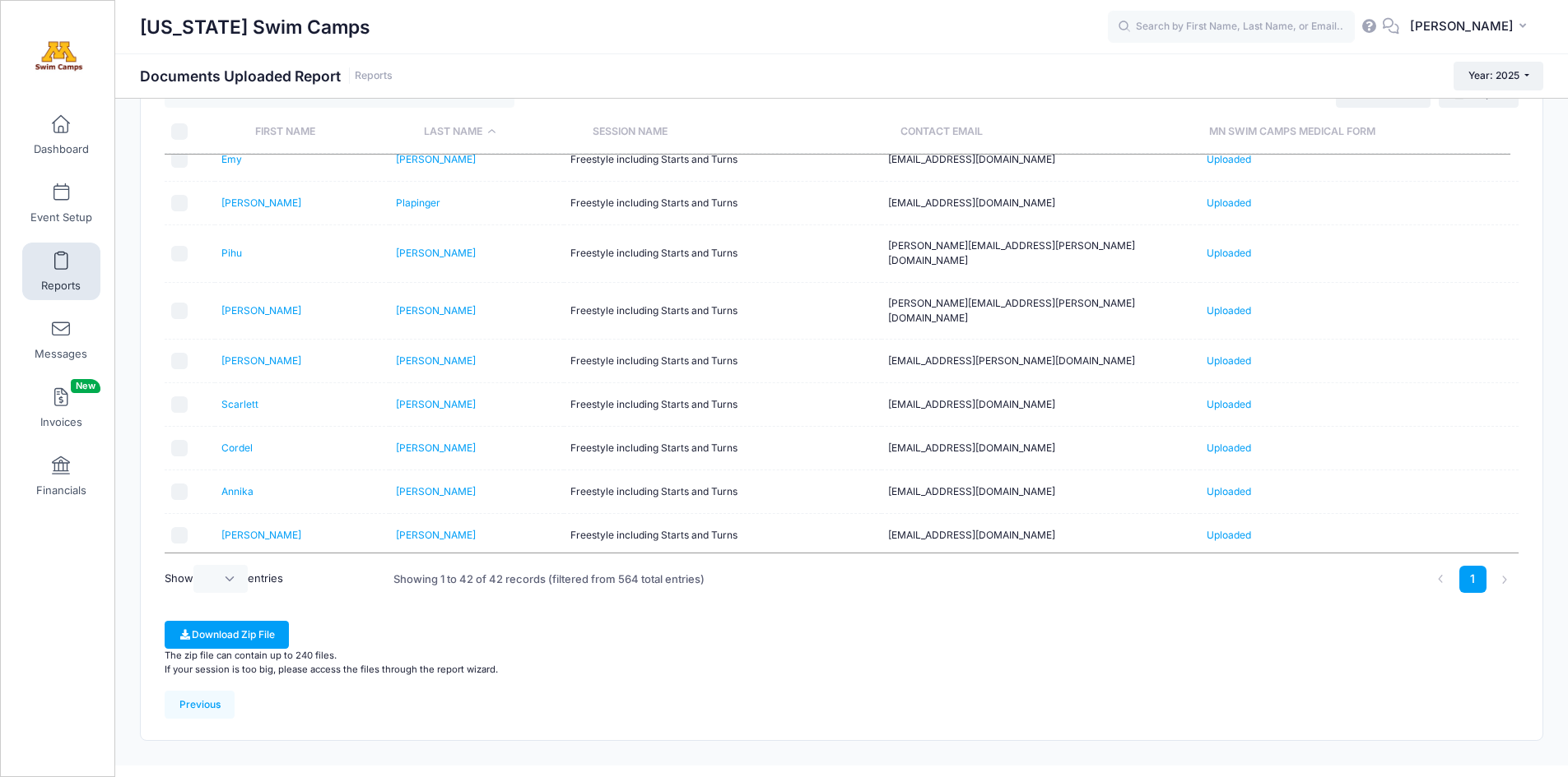
click at [1231, 660] on link "Uploaded" at bounding box center [1229, 666] width 44 height 12
click at [238, 354] on link "Hazel" at bounding box center [261, 360] width 80 height 12
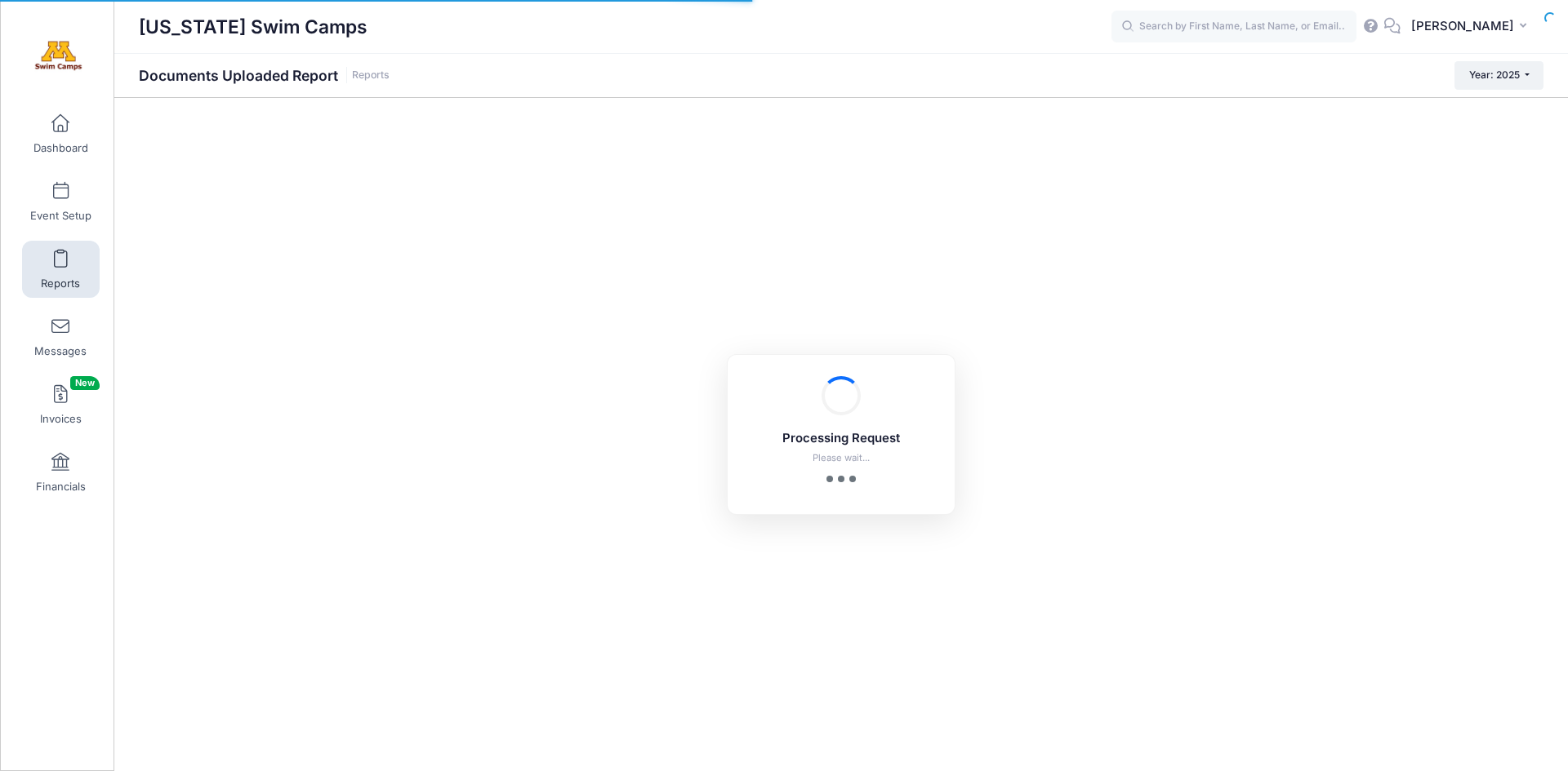
checkbox input "true"
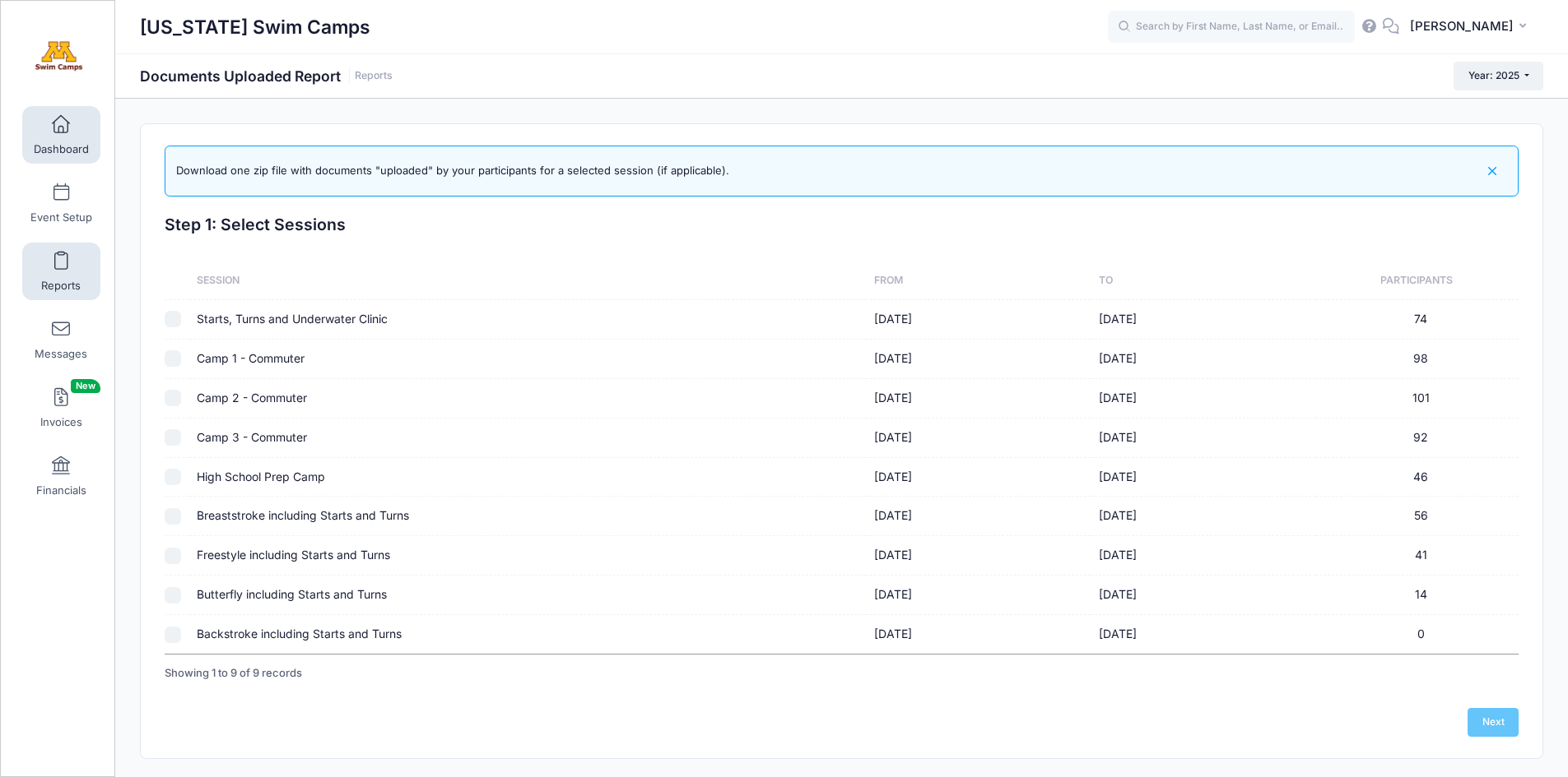
click at [61, 120] on span at bounding box center [61, 125] width 0 height 18
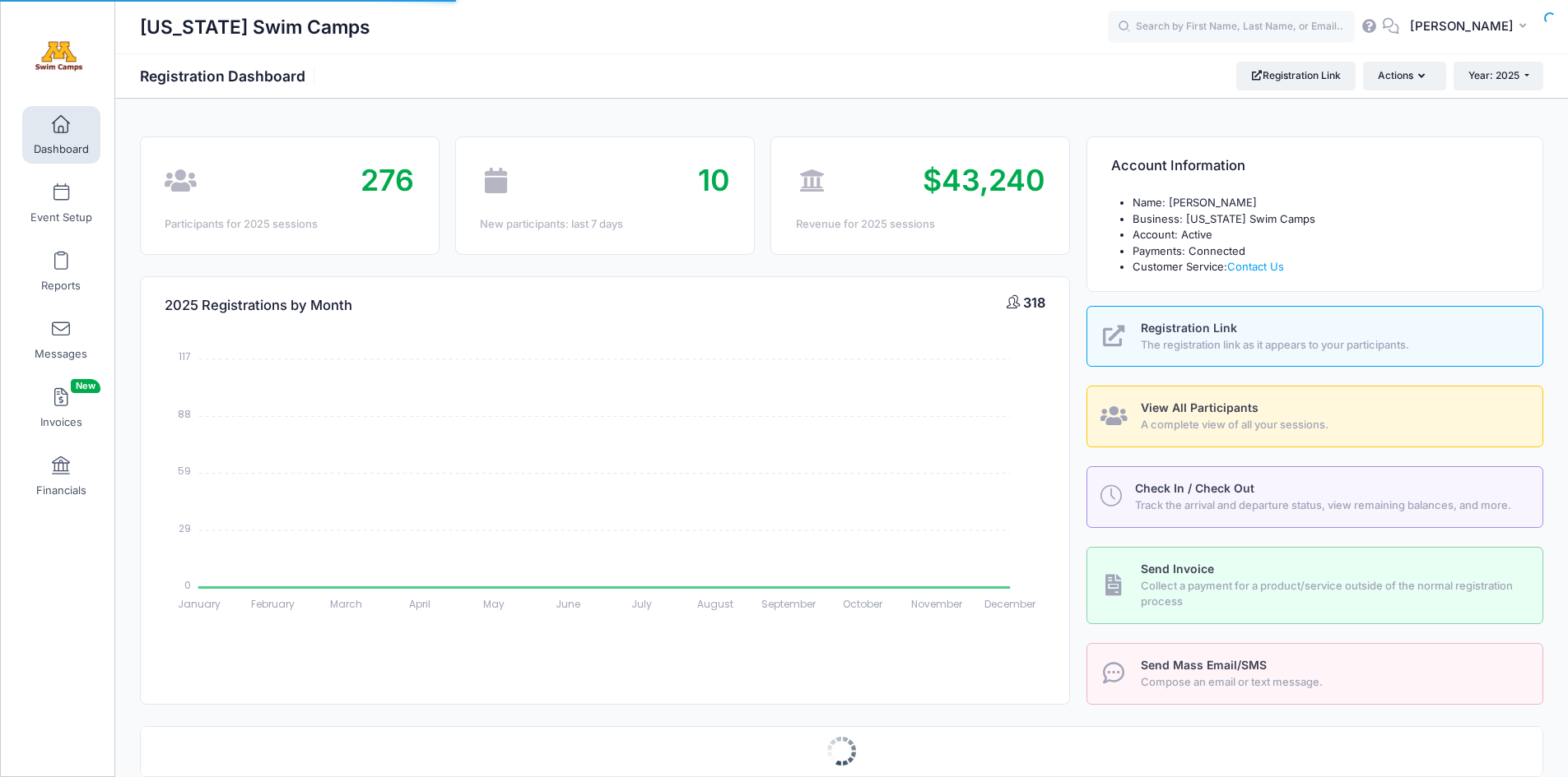
select select
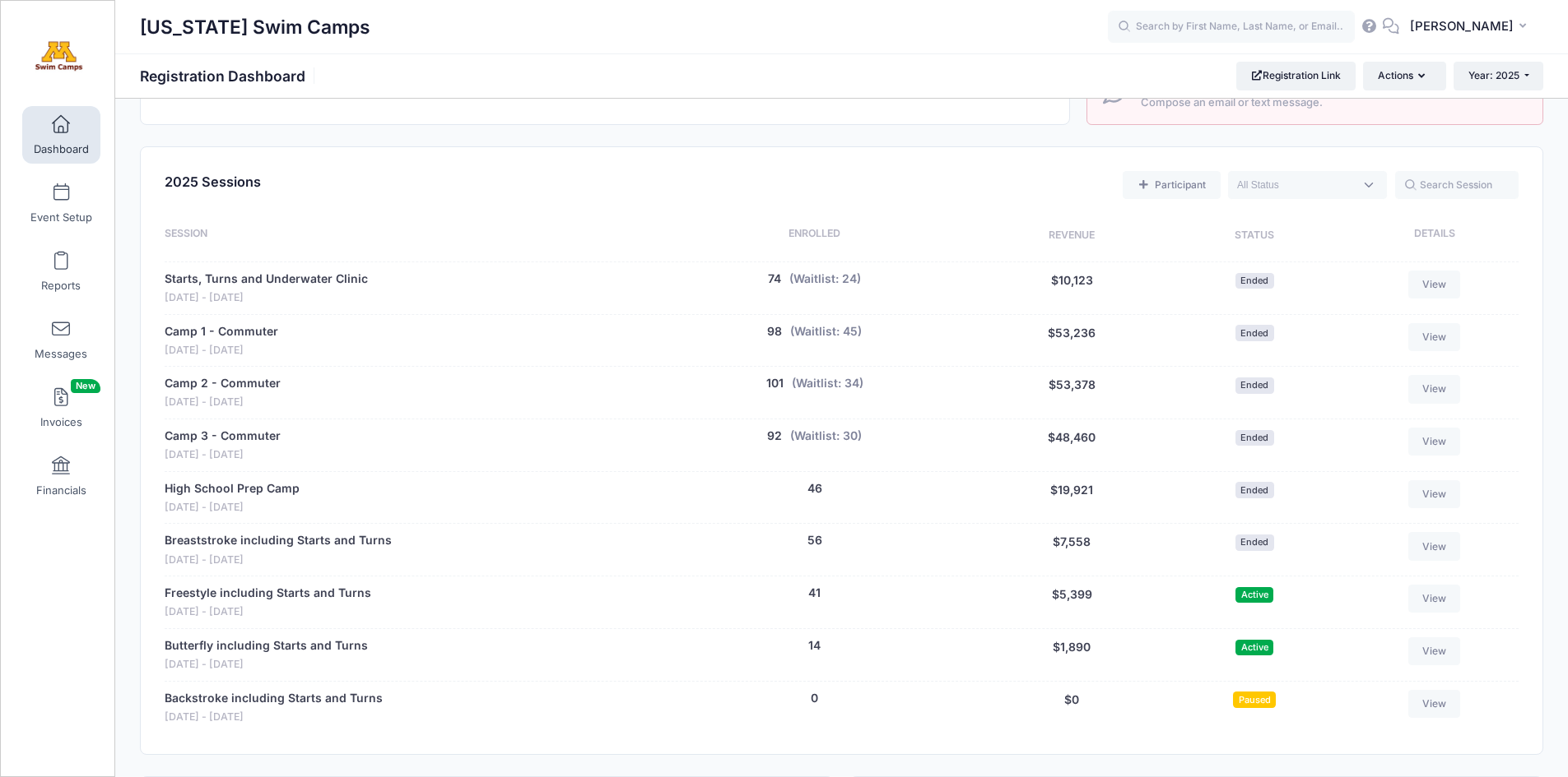
scroll to position [665, 0]
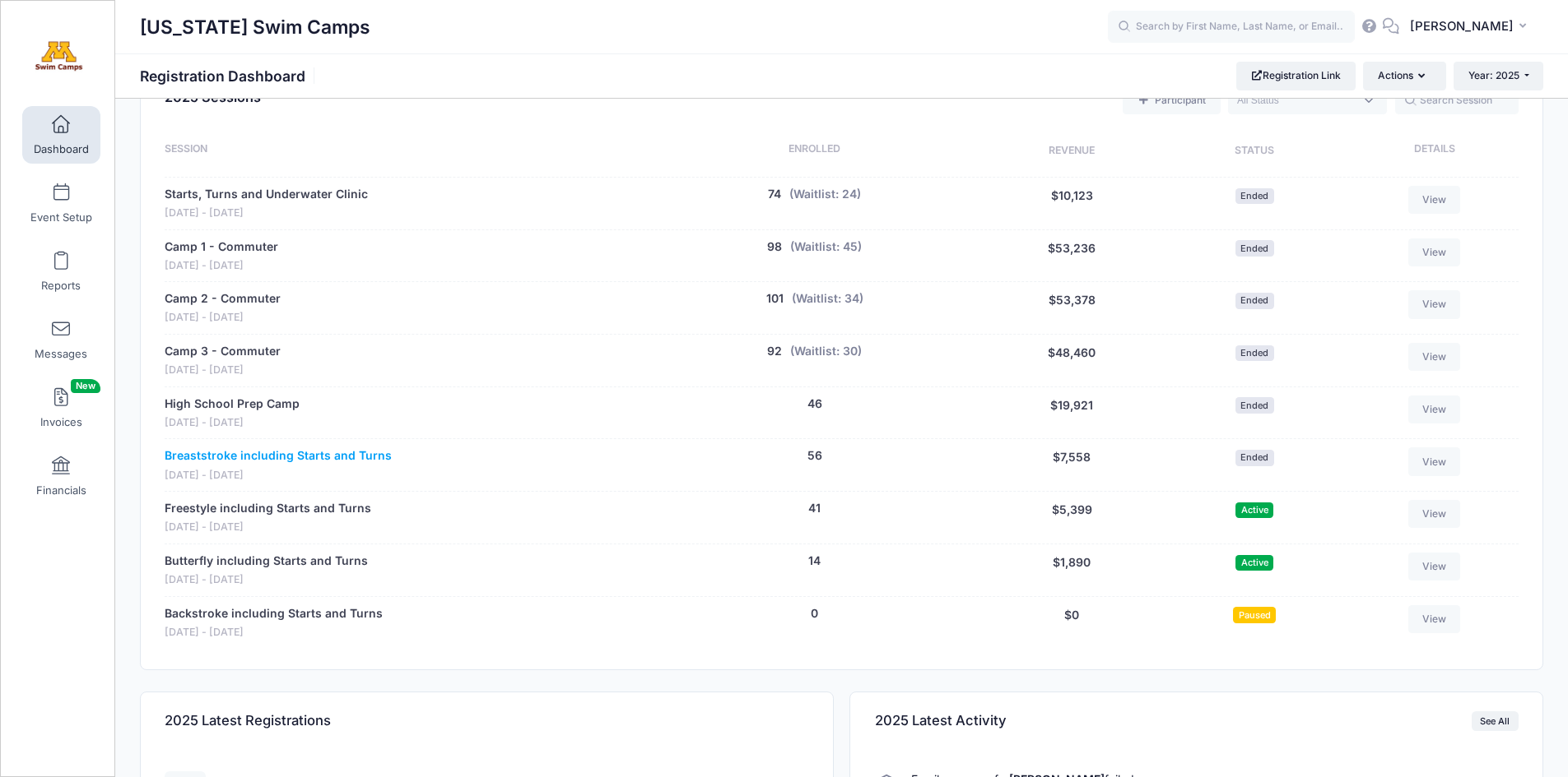
click at [263, 450] on link "Breaststroke including Starts and Turns" at bounding box center [279, 456] width 227 height 18
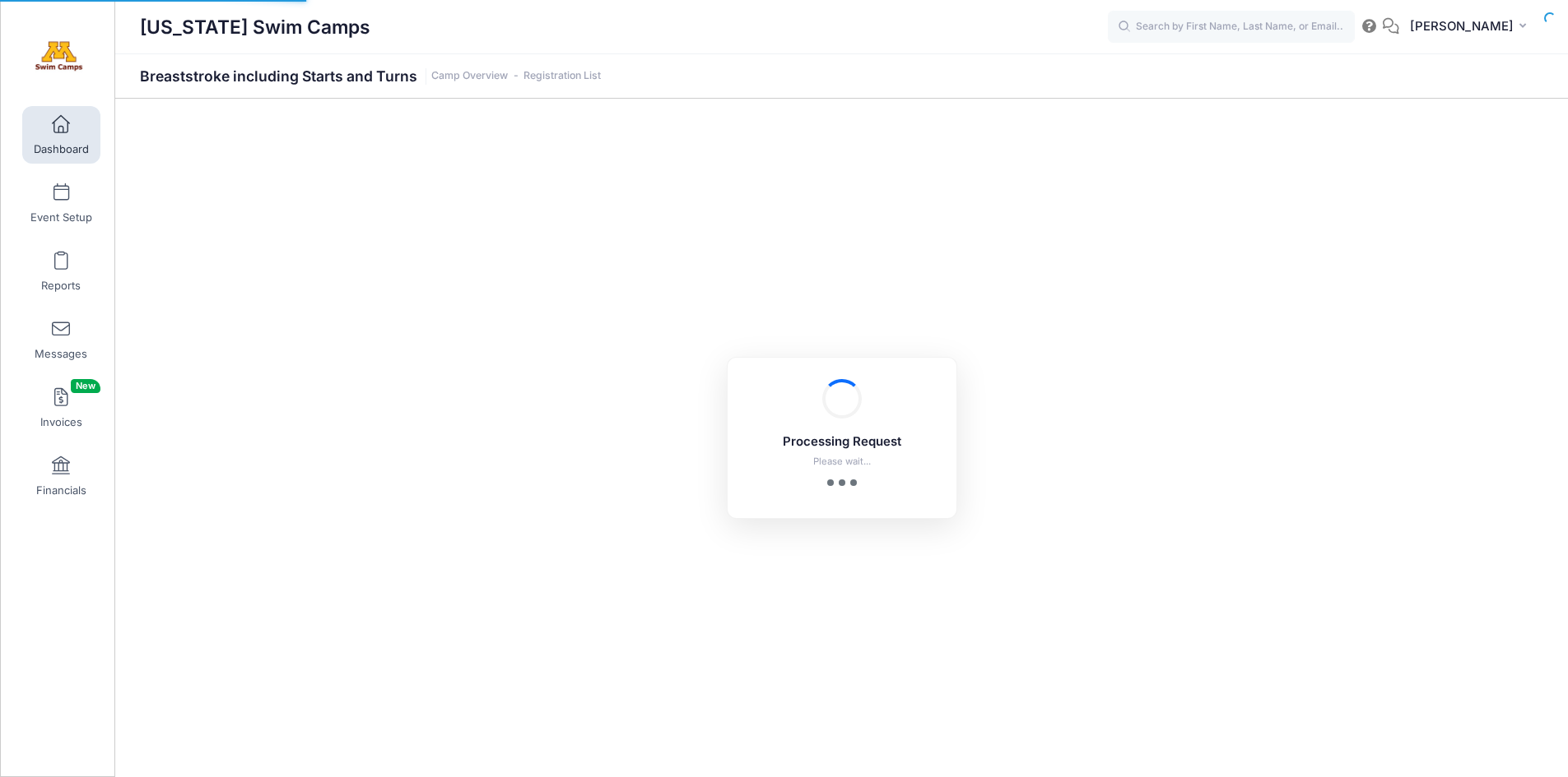
select select "10"
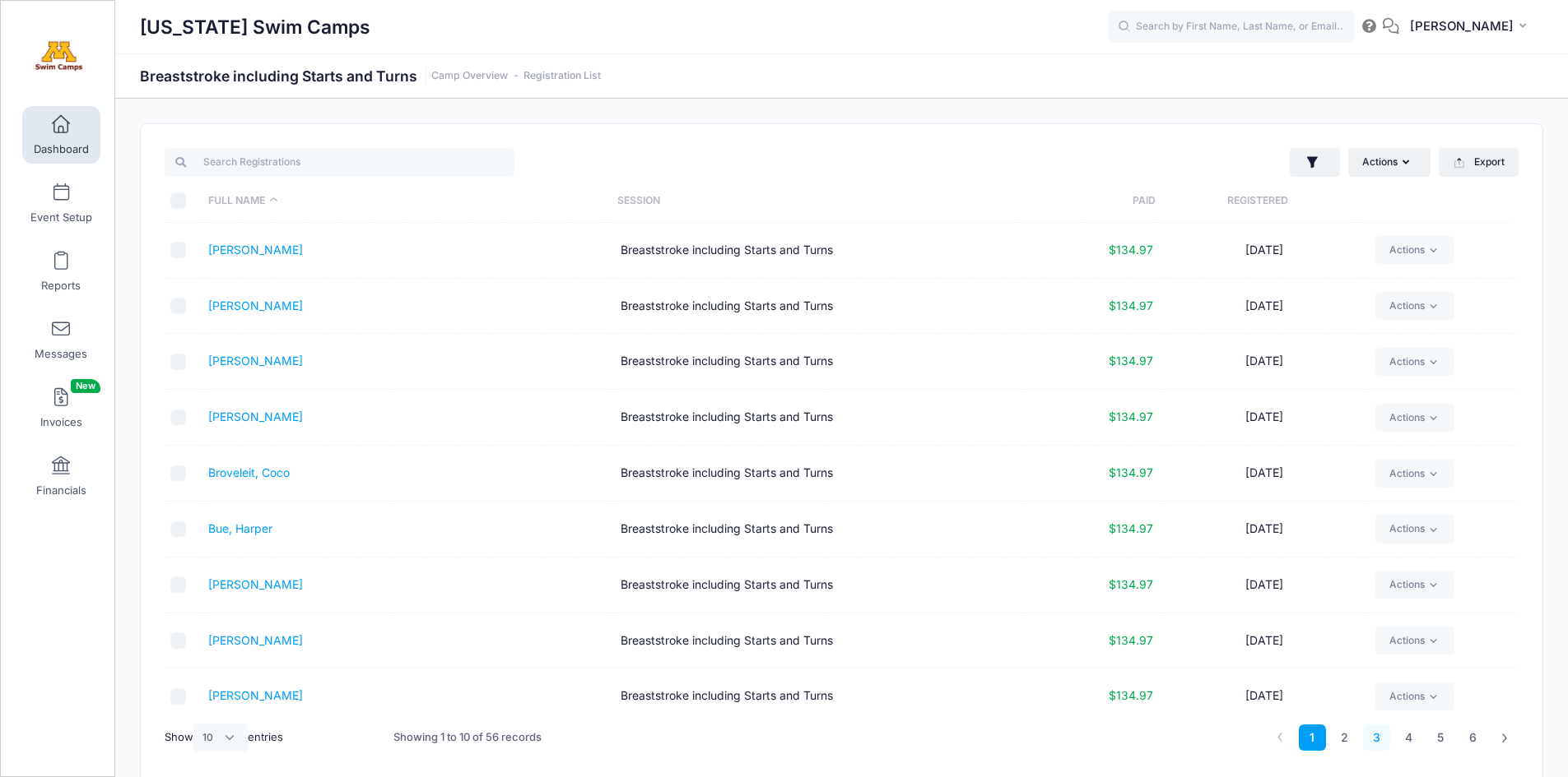
click at [1376, 738] on link "3" at bounding box center [1376, 738] width 27 height 27
click at [1408, 736] on link "4" at bounding box center [1408, 738] width 27 height 27
click at [1445, 735] on link "5" at bounding box center [1440, 738] width 27 height 27
click at [233, 529] on link "[PERSON_NAME]" at bounding box center [255, 529] width 94 height 14
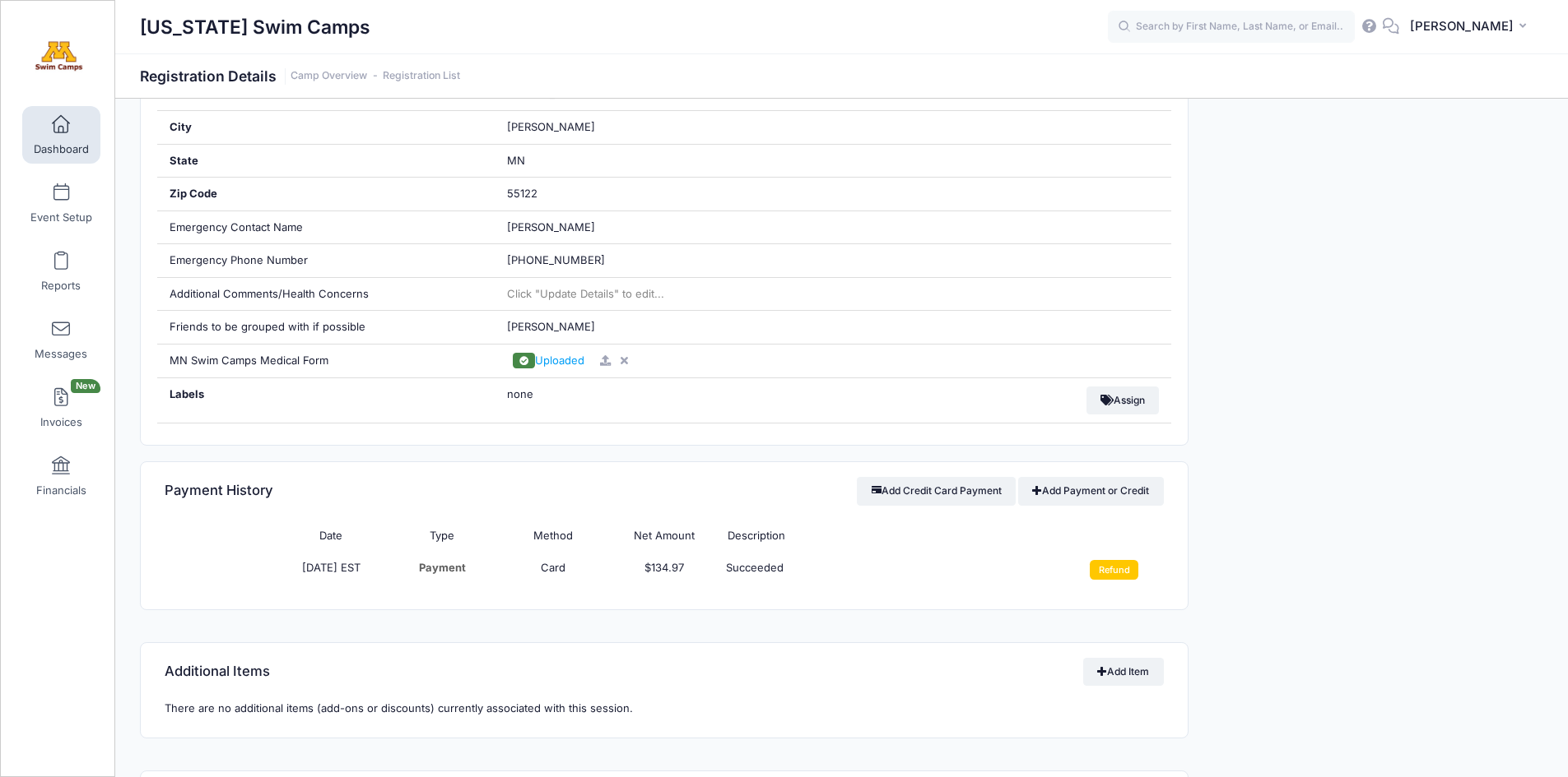
scroll to position [679, 0]
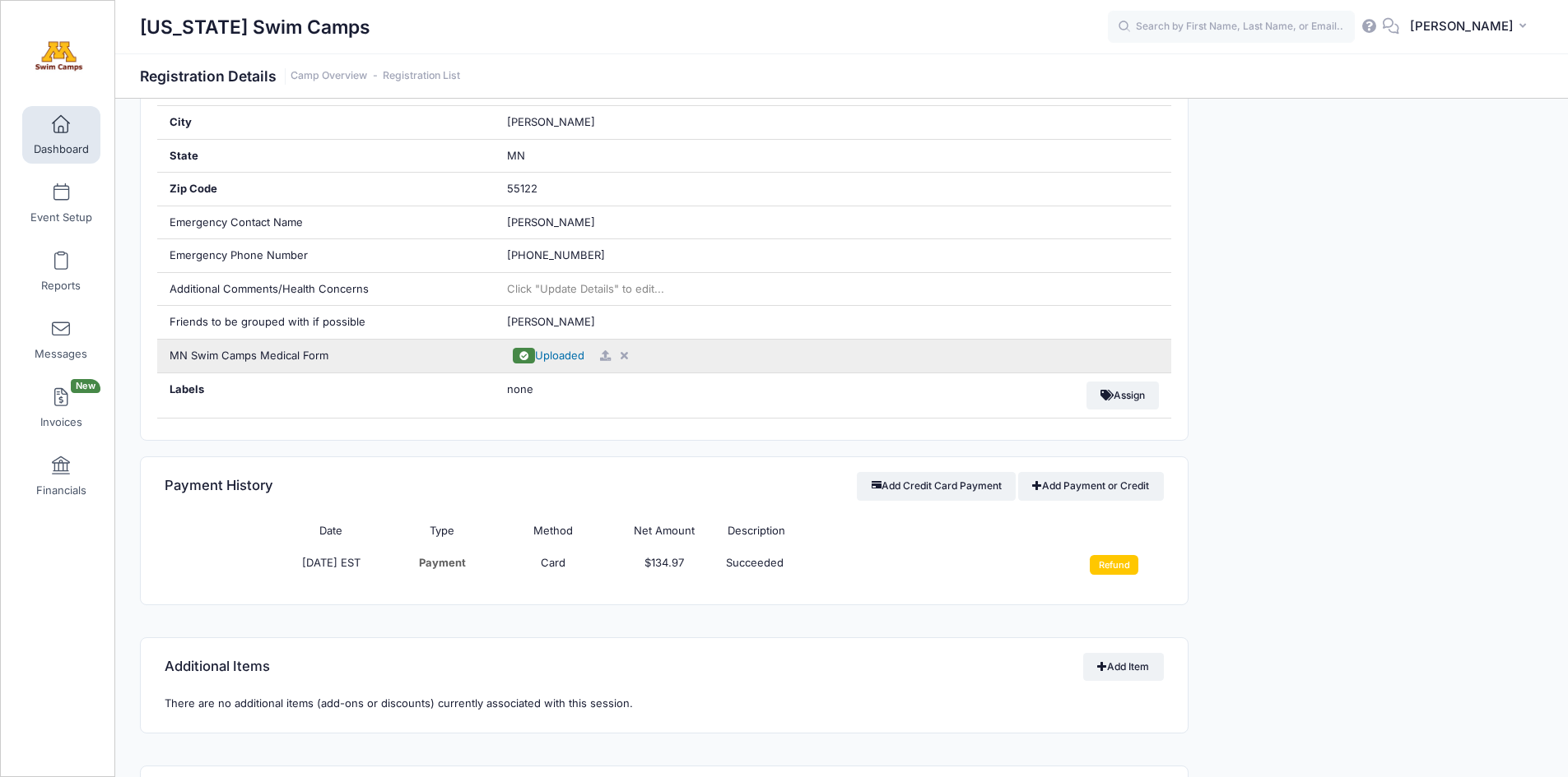
click at [559, 359] on span "Uploaded" at bounding box center [560, 355] width 49 height 13
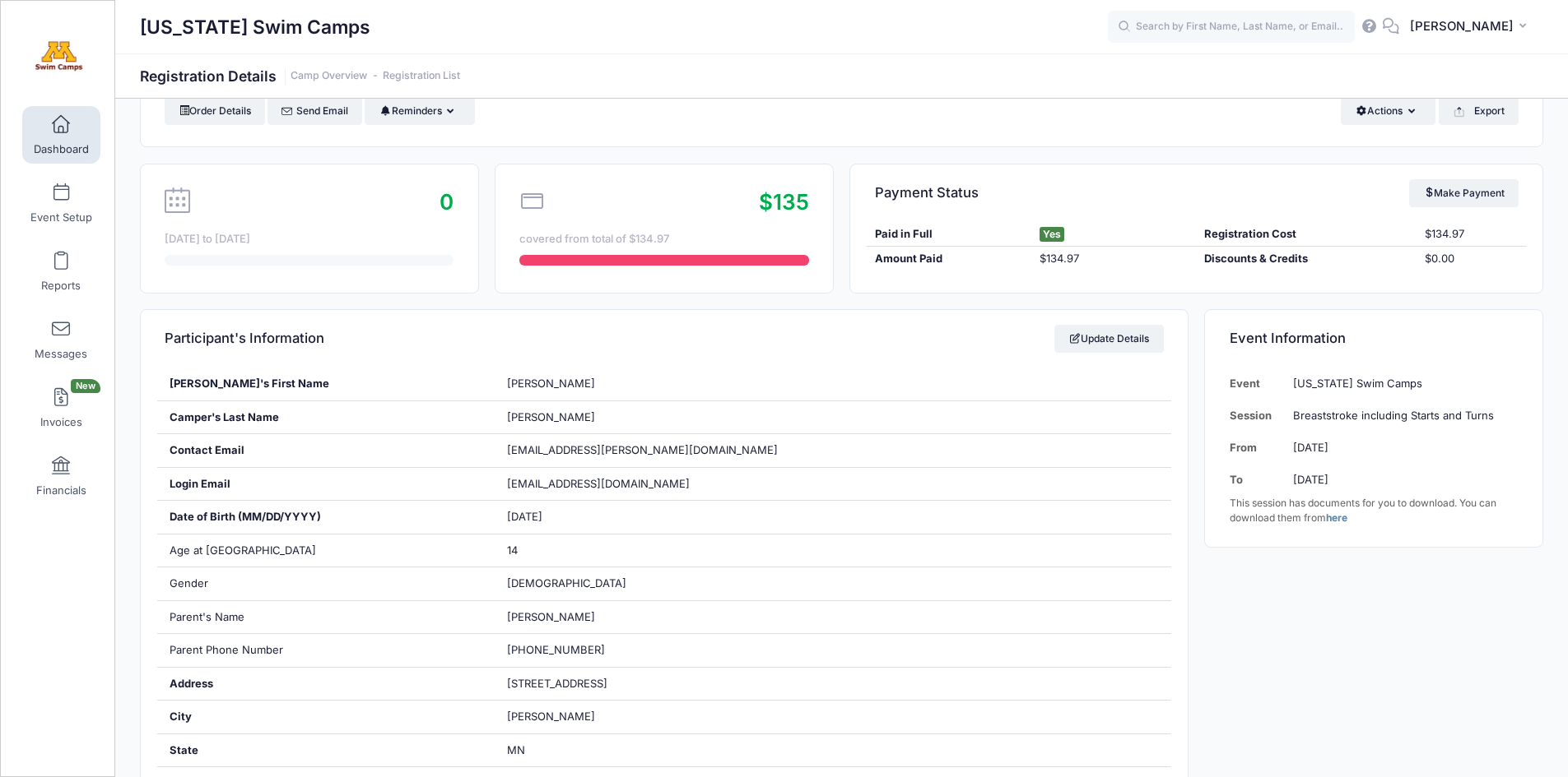
scroll to position [0, 0]
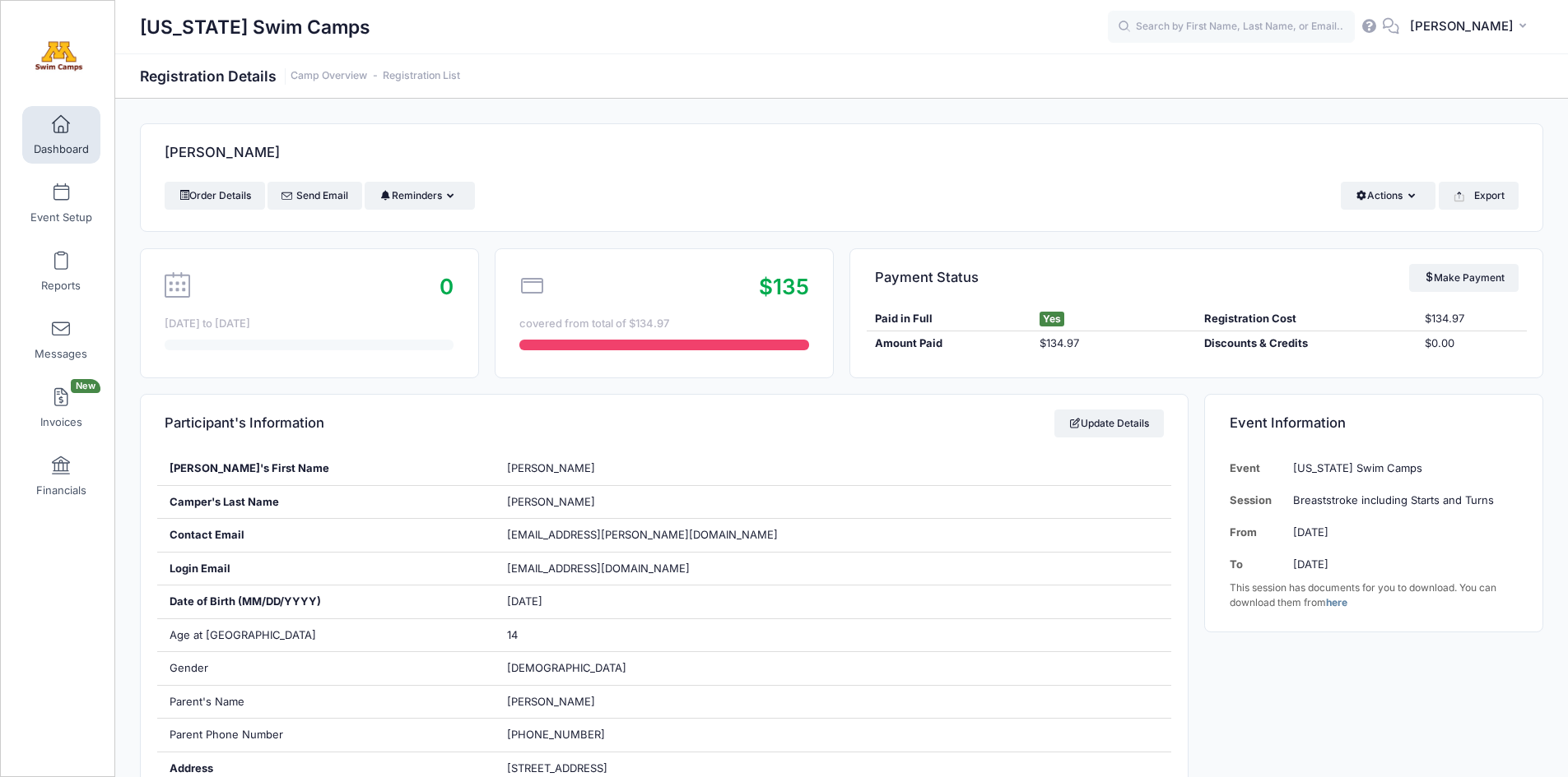
click at [54, 139] on link "Dashboard" at bounding box center [61, 134] width 78 height 57
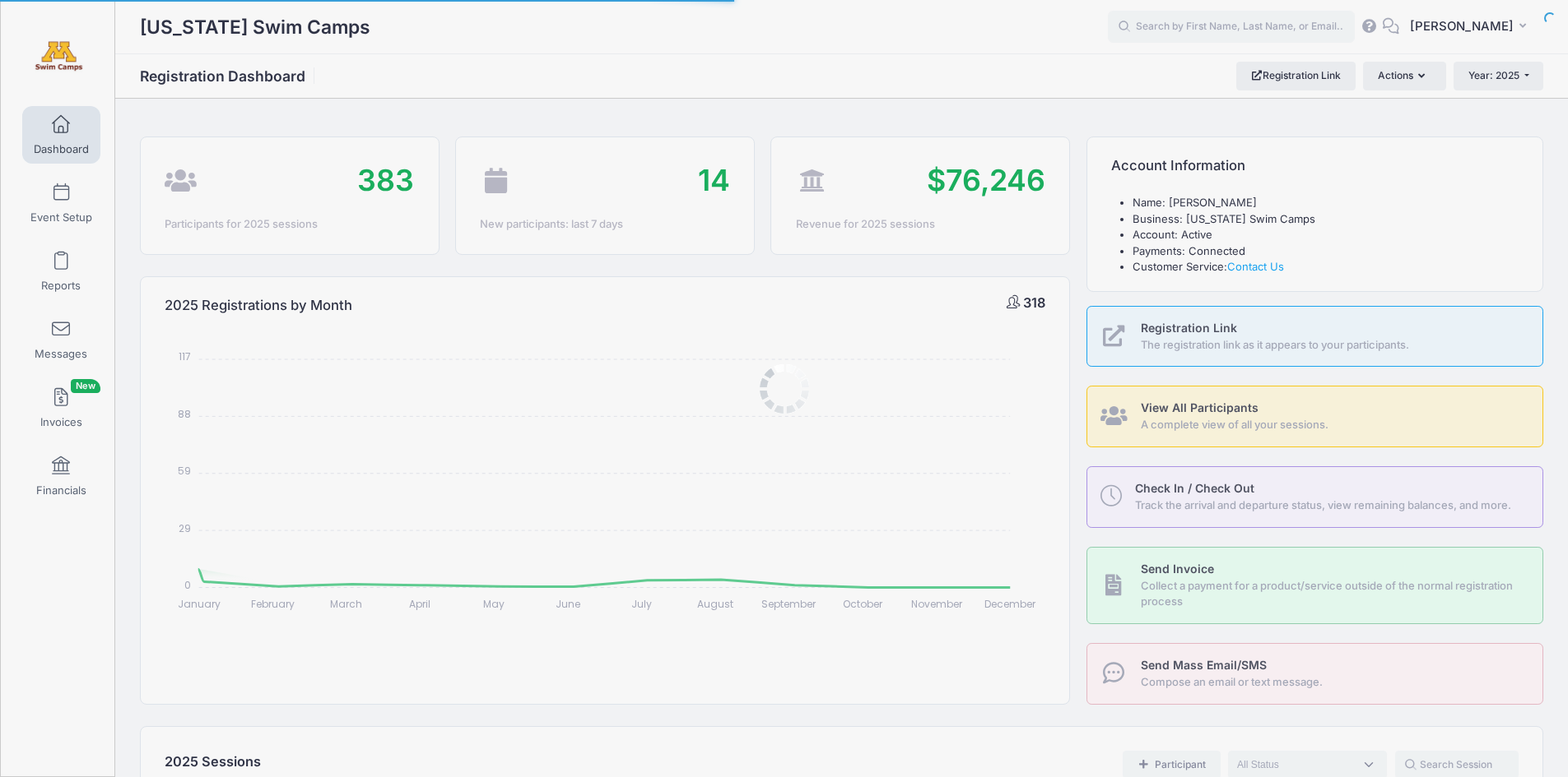
select select
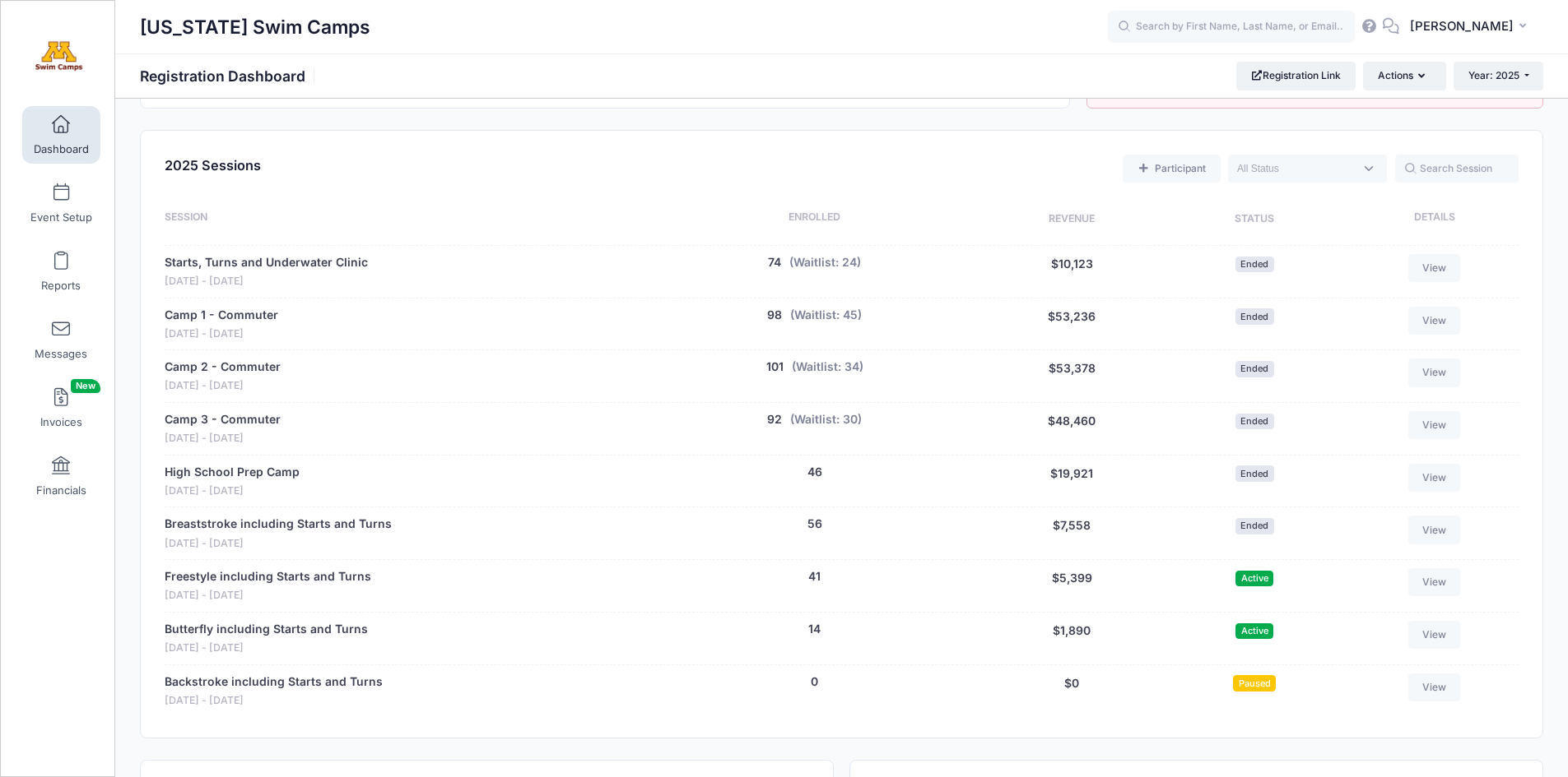
scroll to position [633, 0]
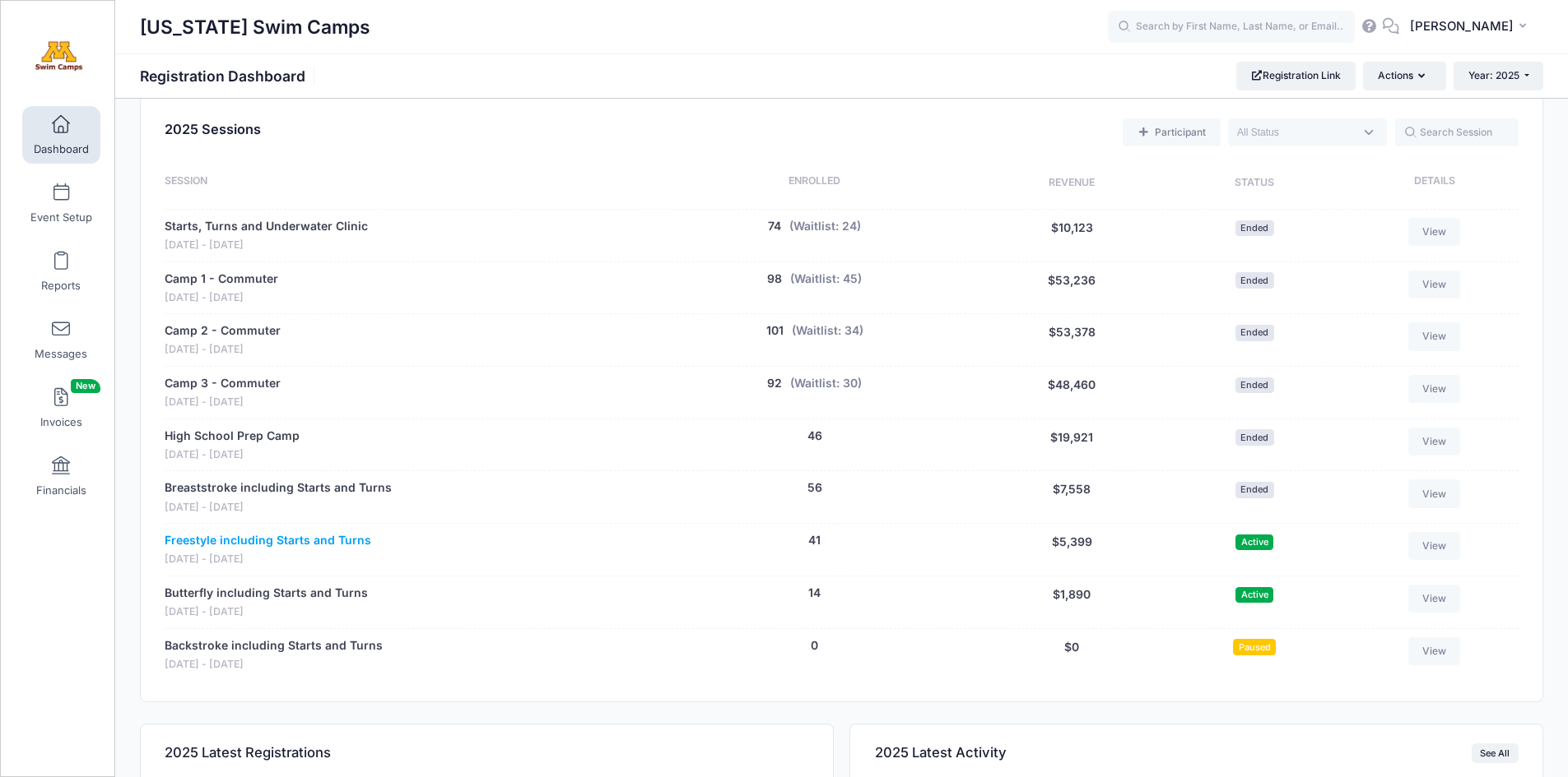
click at [276, 540] on link "Freestyle including Starts and Turns" at bounding box center [268, 541] width 206 height 18
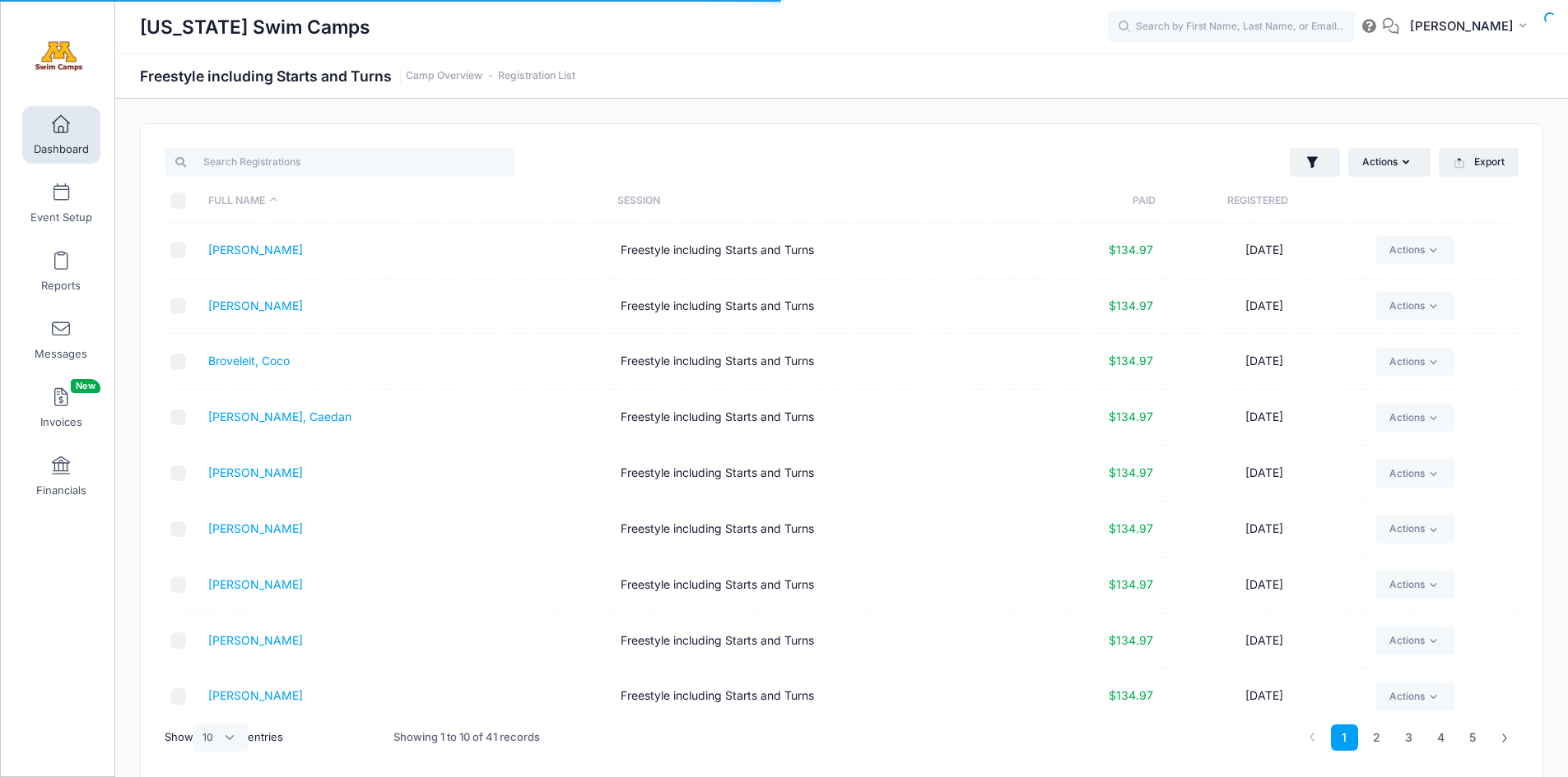
select select "10"
click at [178, 360] on input "checkbox" at bounding box center [178, 362] width 17 height 17
checkbox input "true"
click at [227, 738] on select "All 10 25 50" at bounding box center [220, 738] width 55 height 28
select select "-1"
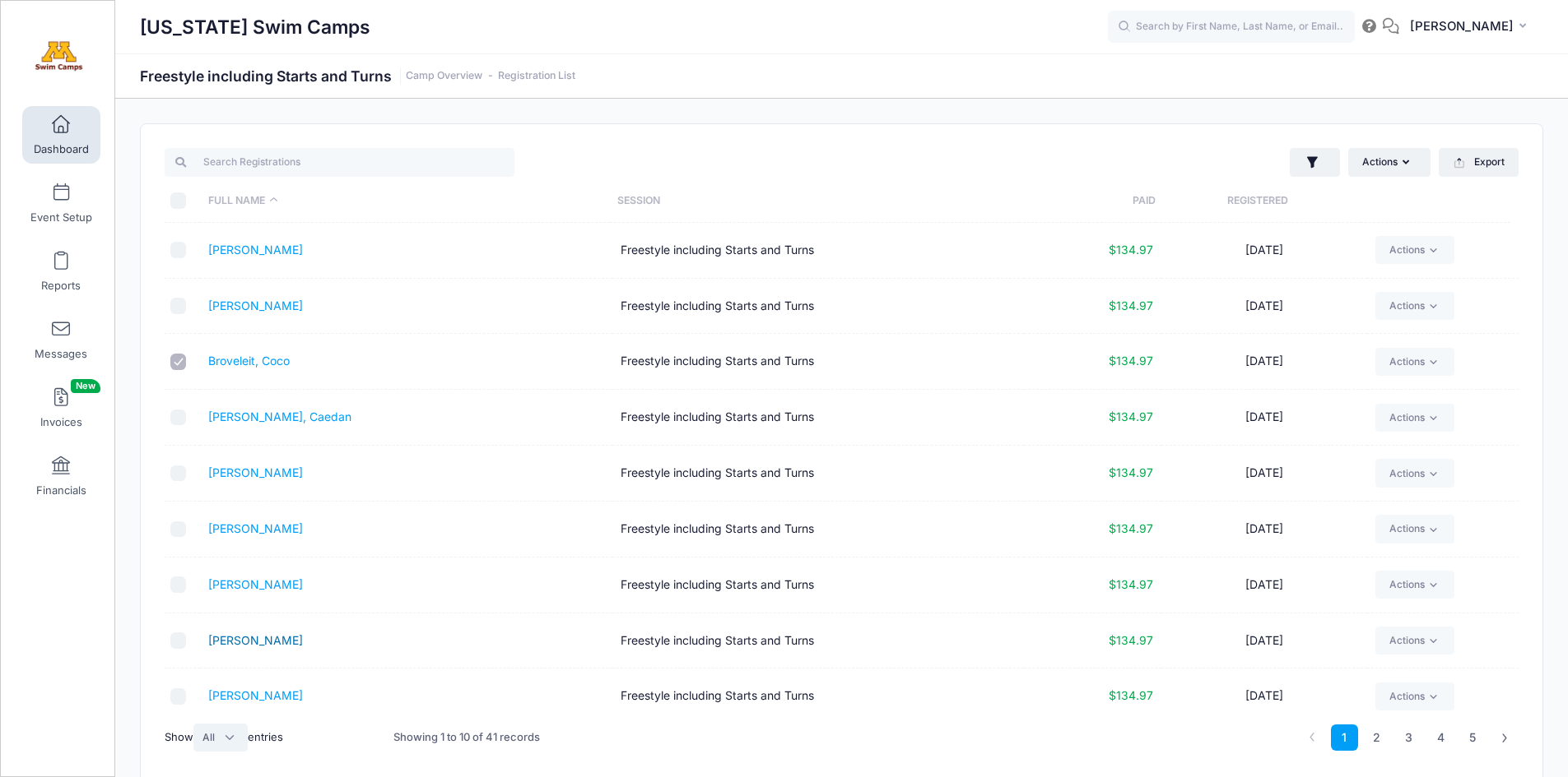
click at [196, 724] on select "All 10 25 50" at bounding box center [220, 738] width 55 height 28
click at [179, 582] on input "checkbox" at bounding box center [178, 585] width 17 height 17
checkbox input "true"
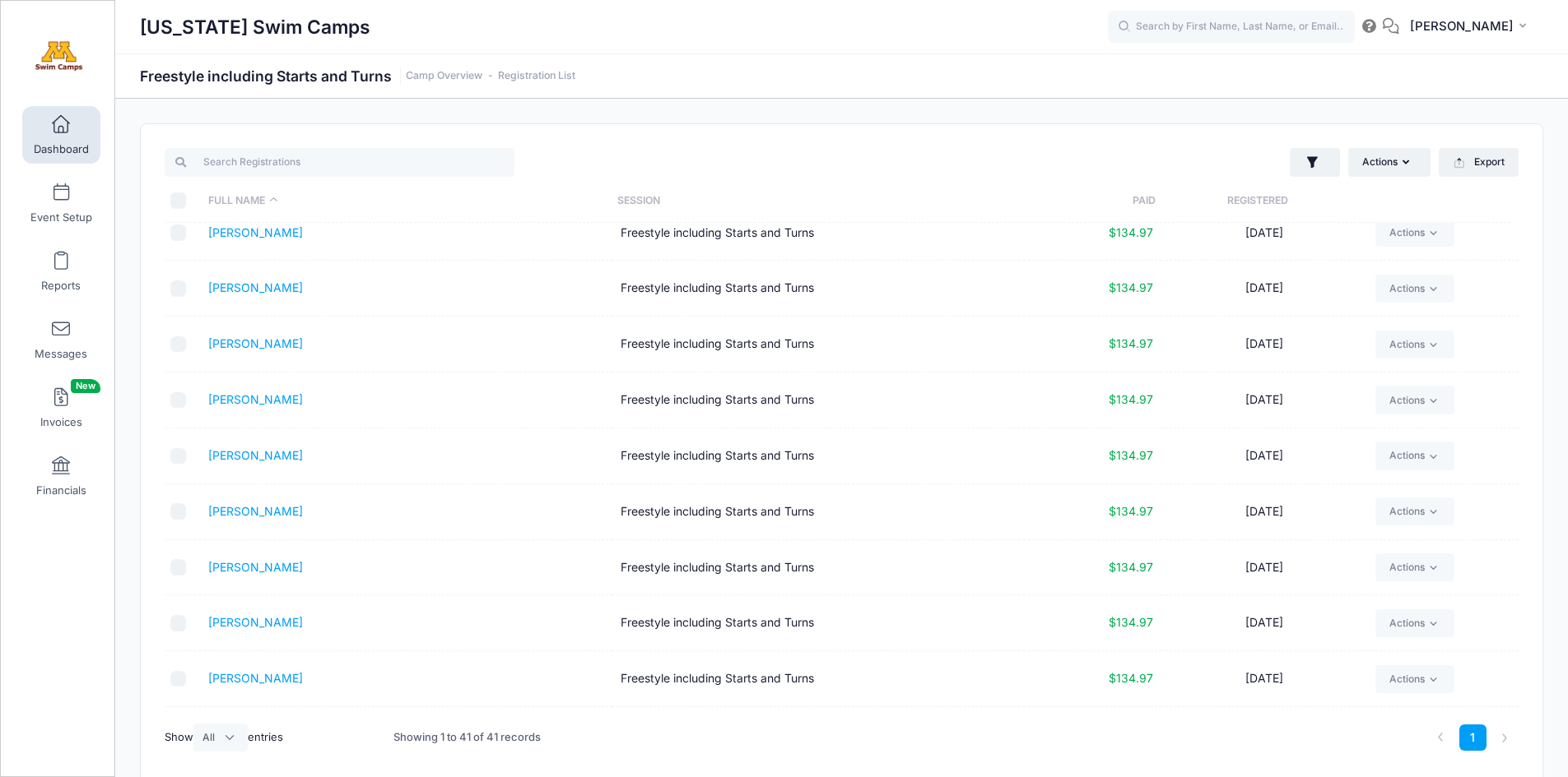
scroll to position [420, 0]
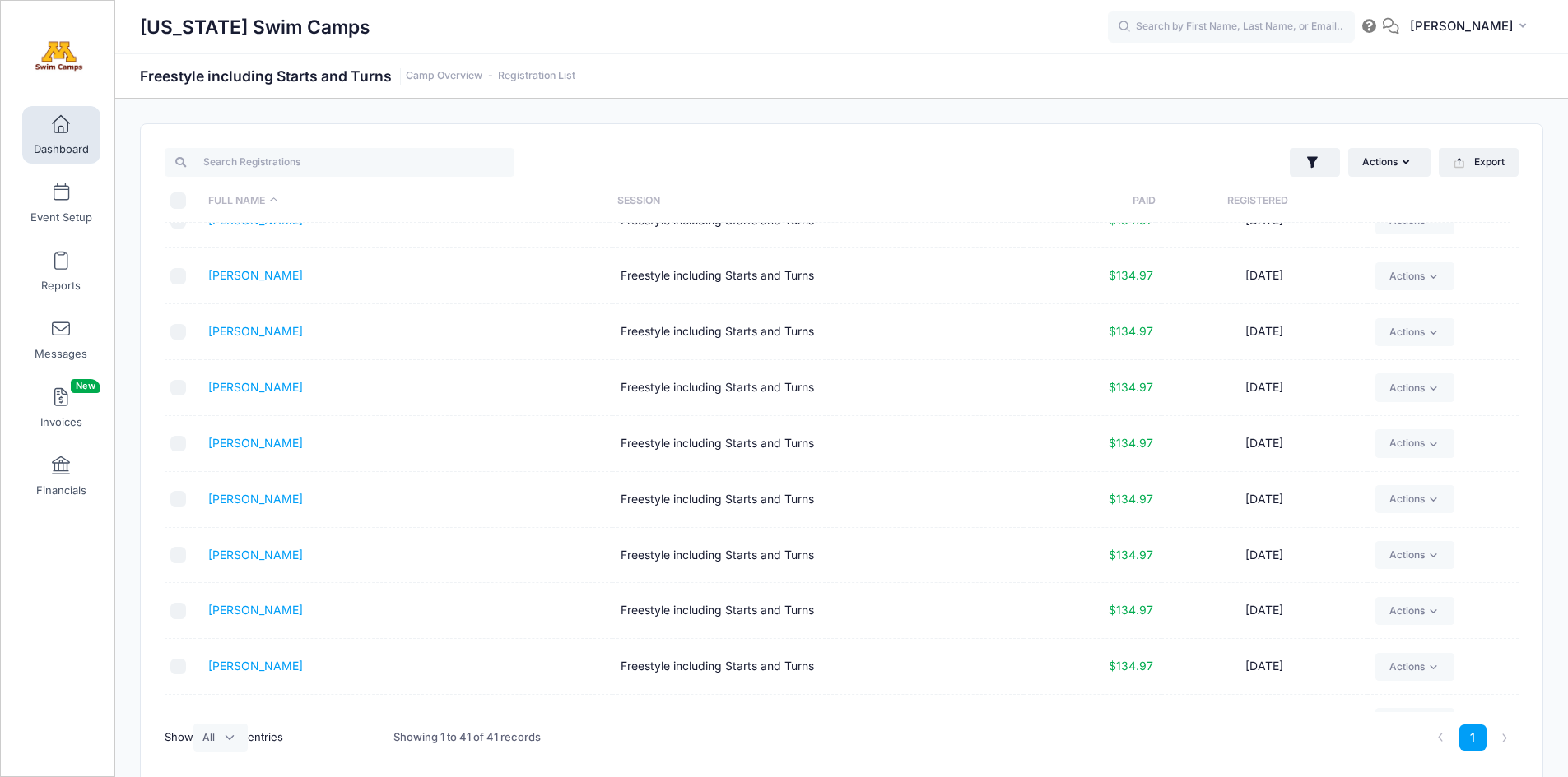
click at [181, 499] on input "checkbox" at bounding box center [178, 500] width 17 height 17
checkbox input "true"
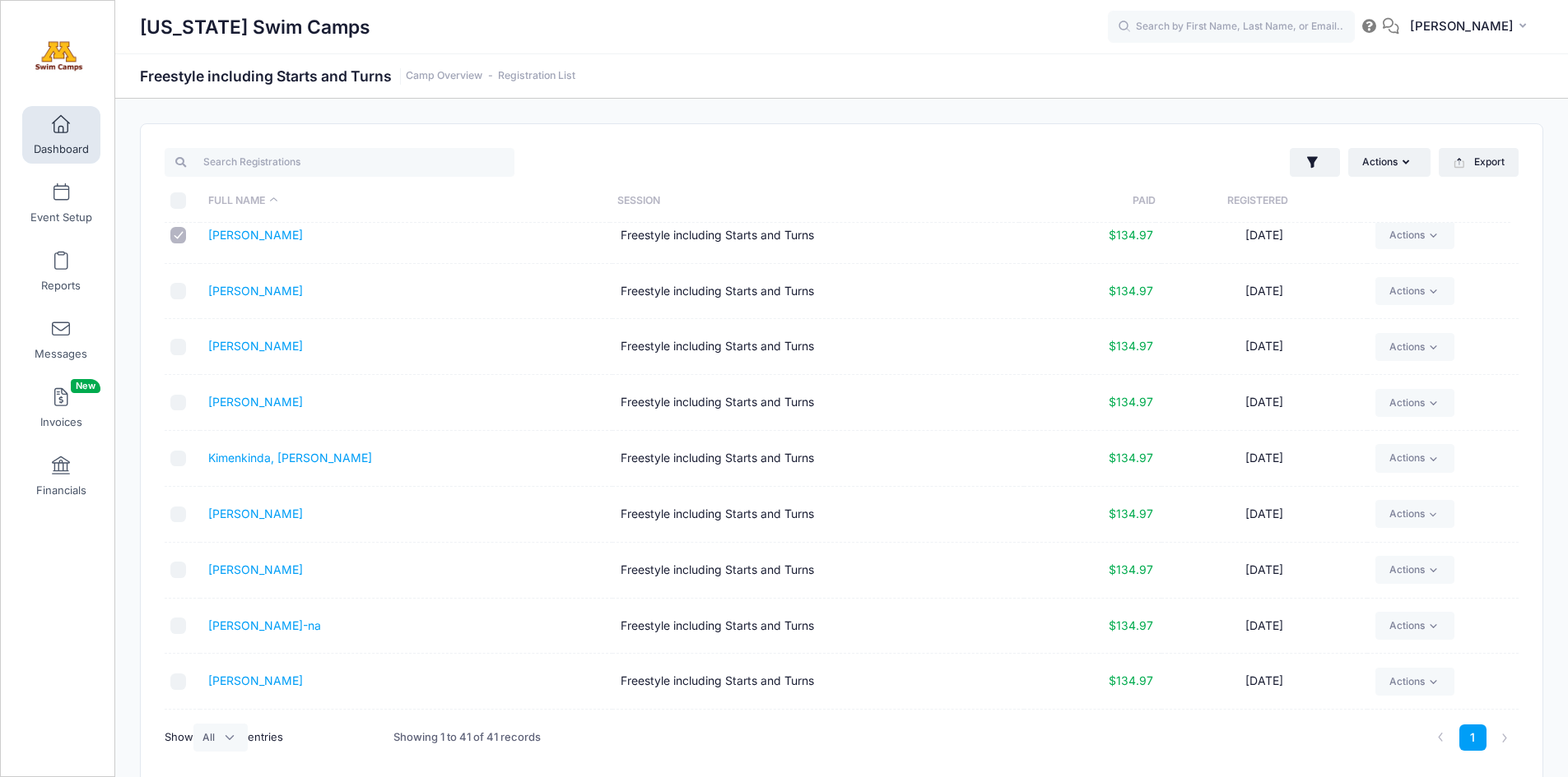
scroll to position [692, 0]
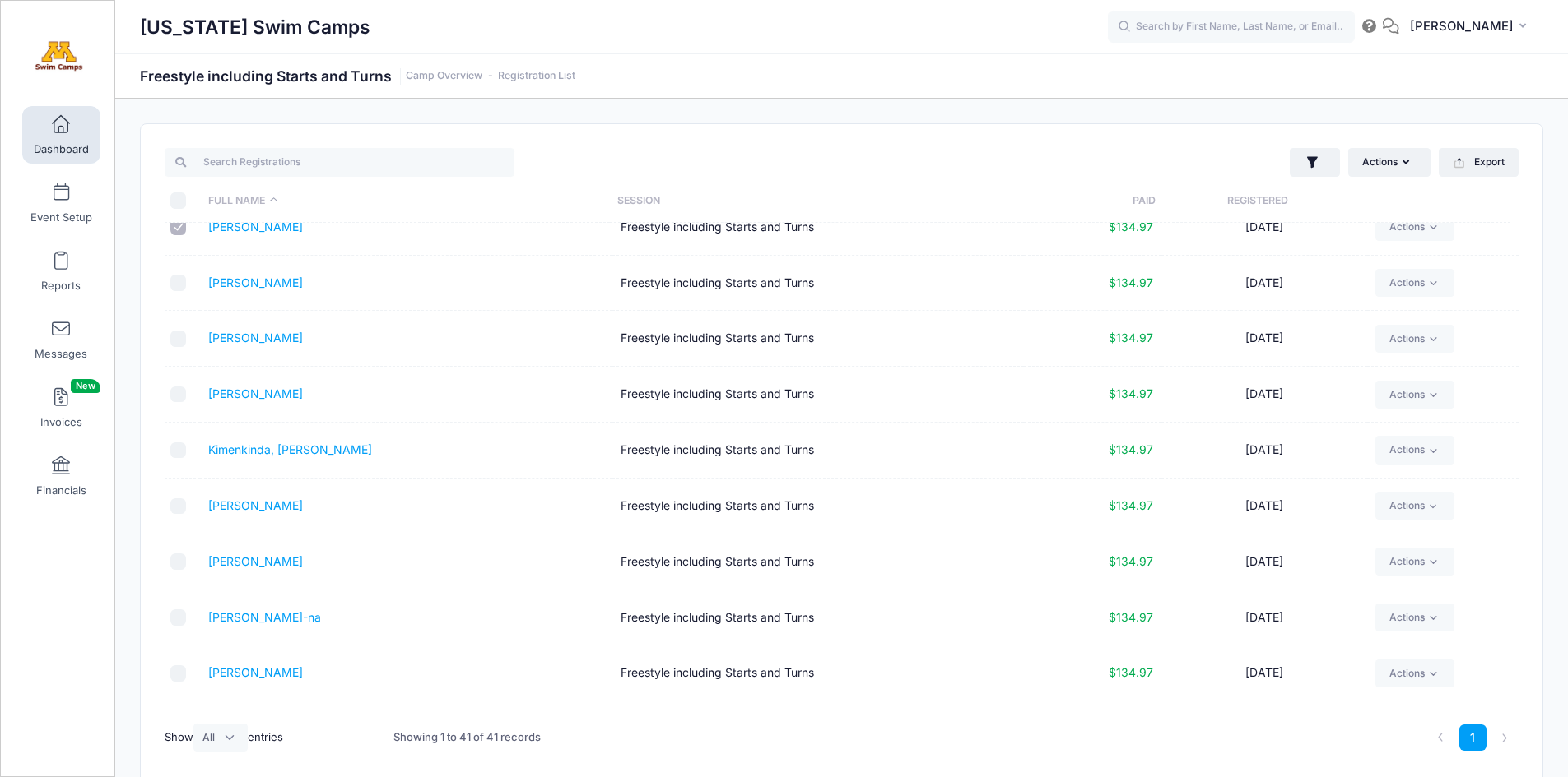
click at [178, 448] on input "checkbox" at bounding box center [178, 450] width 17 height 17
checkbox input "true"
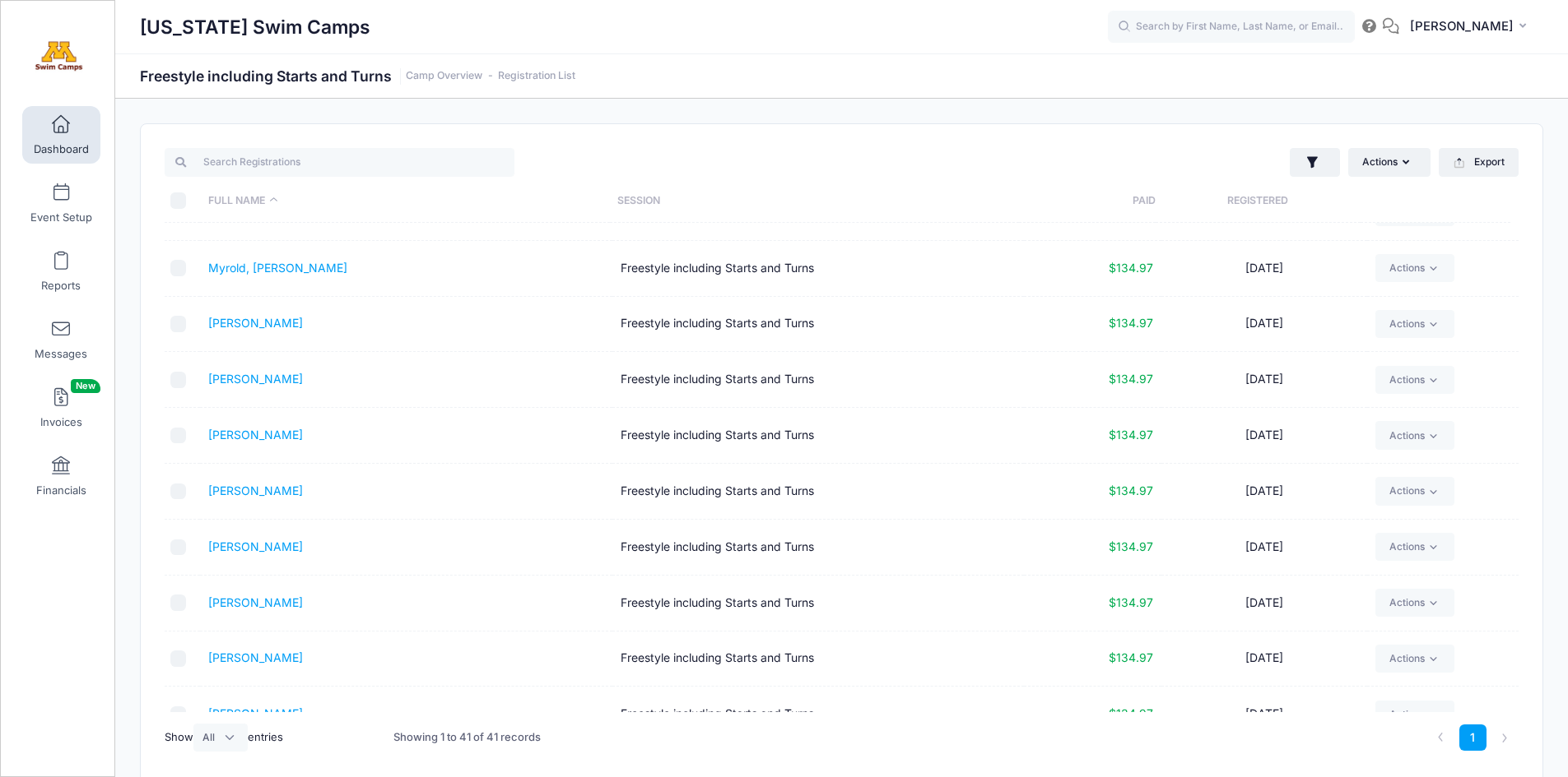
click at [177, 490] on input "checkbox" at bounding box center [178, 492] width 17 height 17
checkbox input "true"
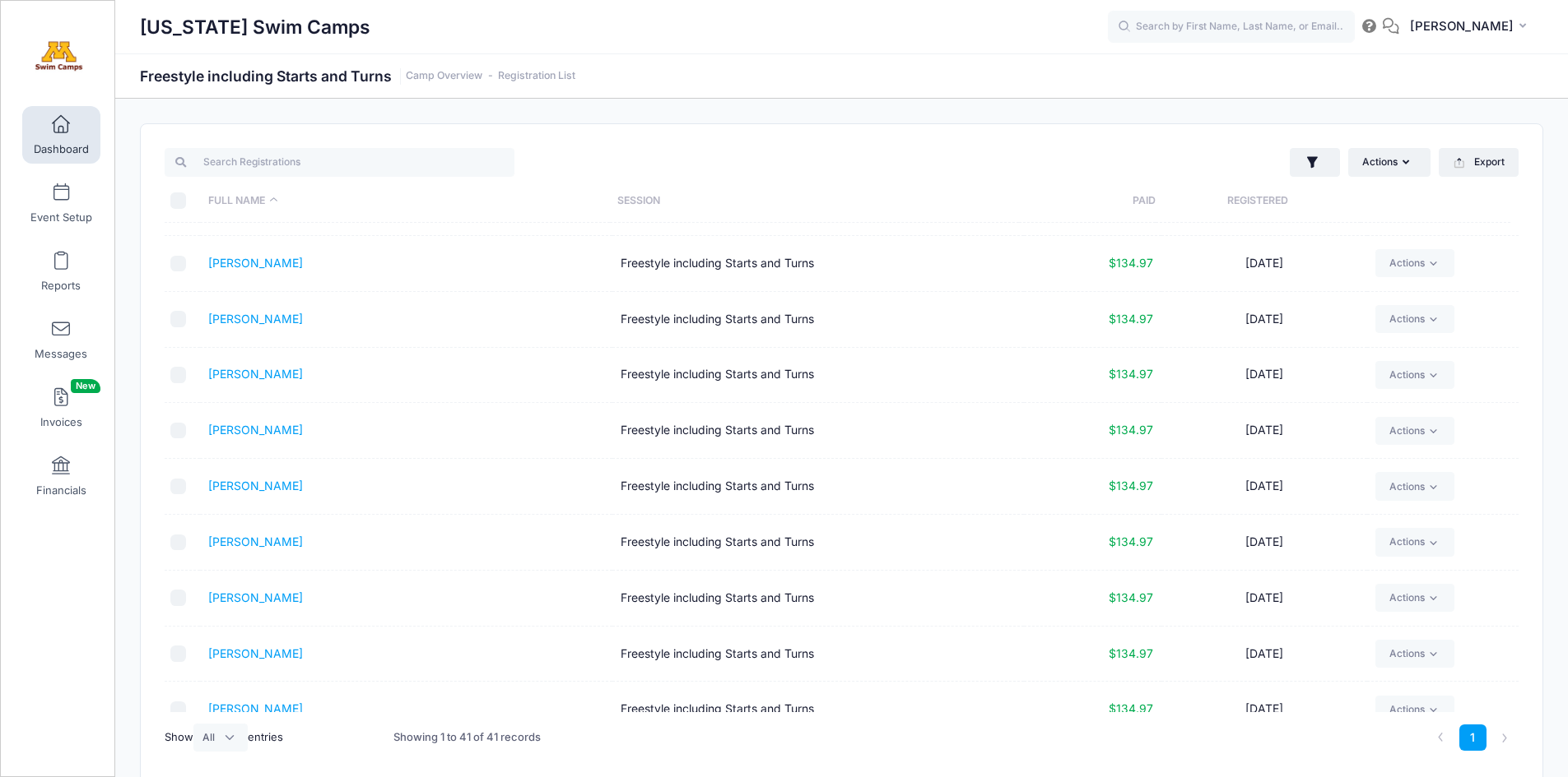
scroll to position [1617, 0]
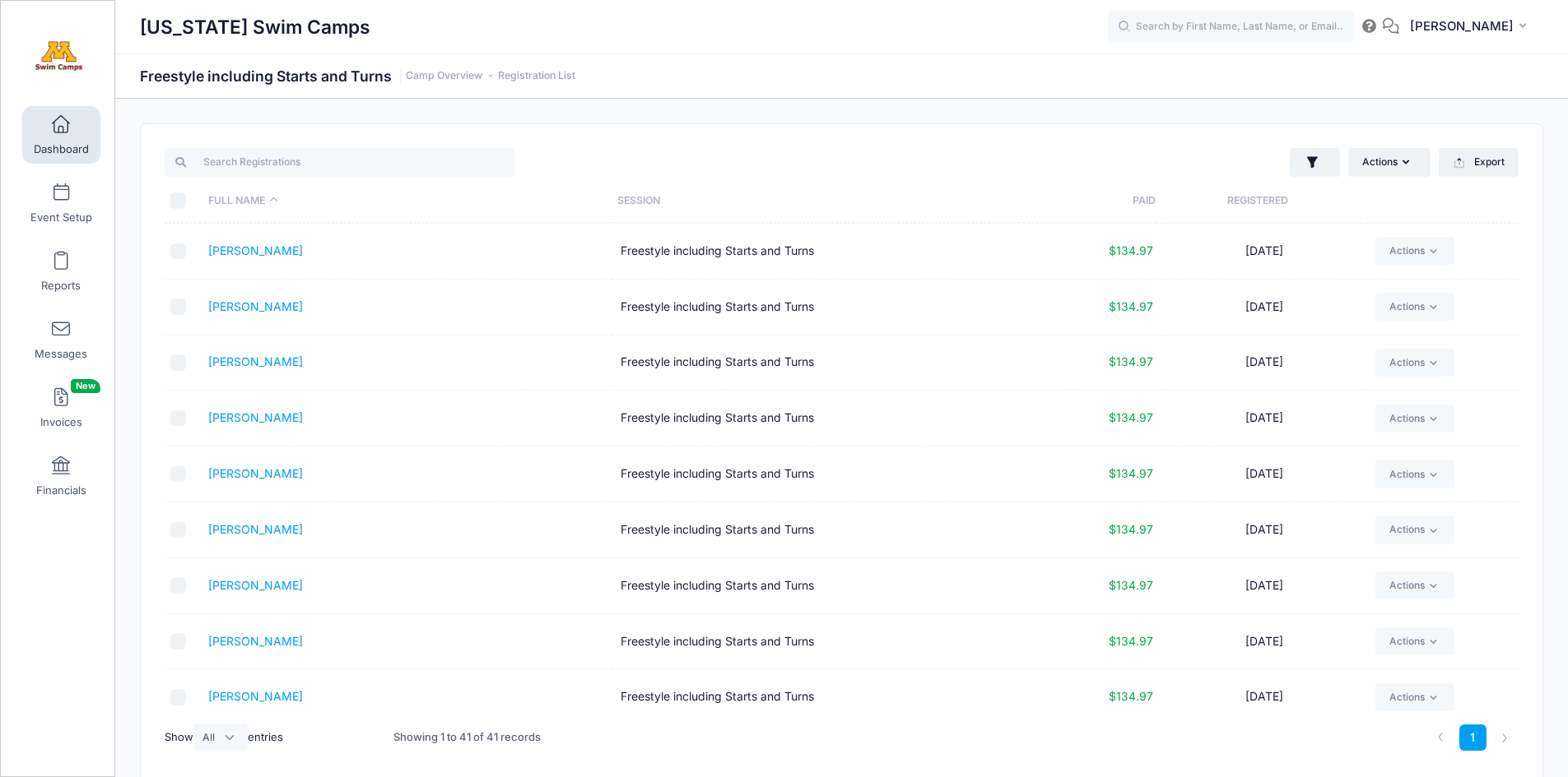
click at [176, 470] on input "checkbox" at bounding box center [178, 474] width 17 height 17
checkbox input "true"
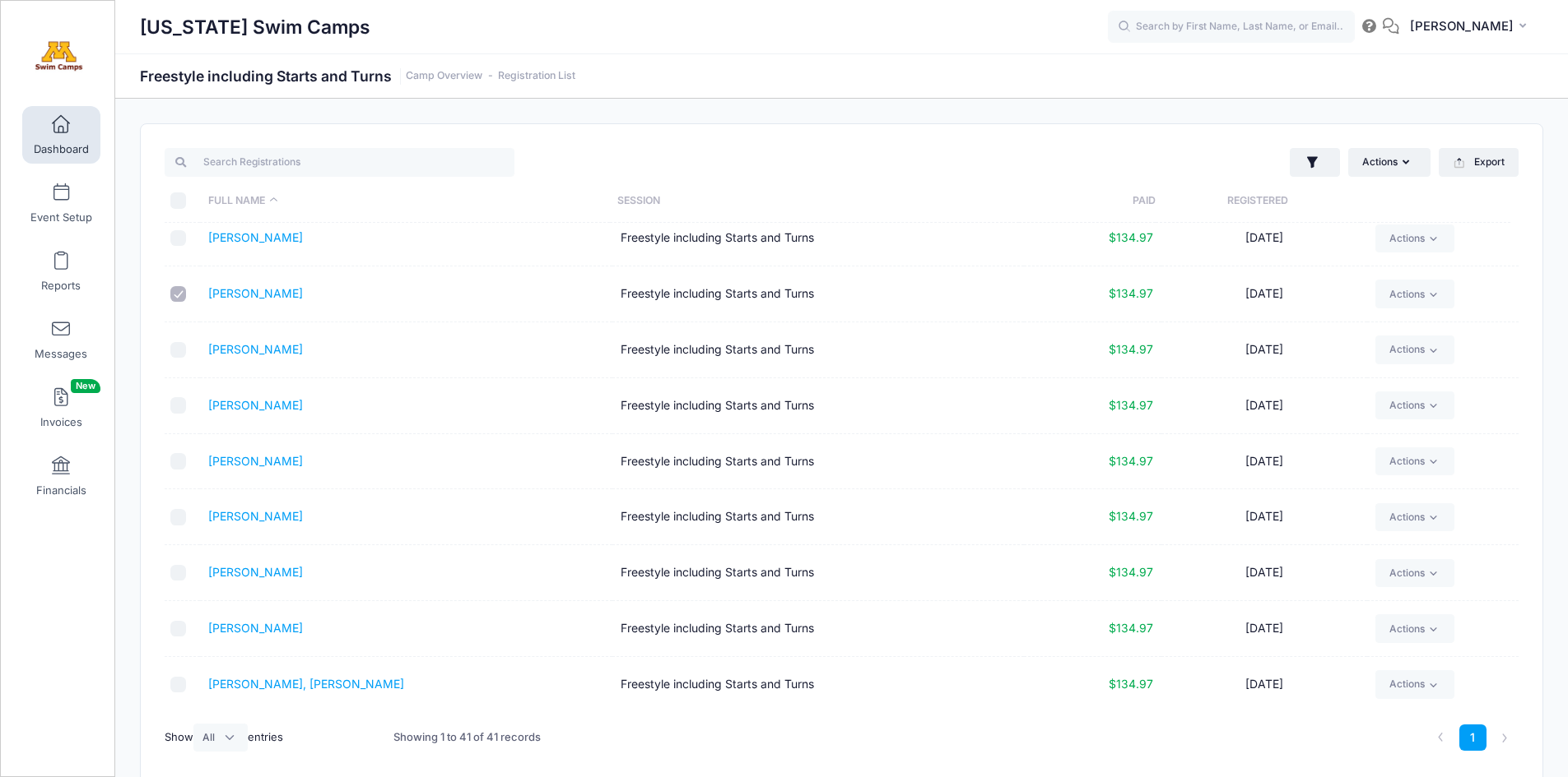
click at [181, 629] on input "checkbox" at bounding box center [178, 629] width 17 height 17
checkbox input "true"
click at [1380, 165] on button "Actions" at bounding box center [1389, 162] width 82 height 28
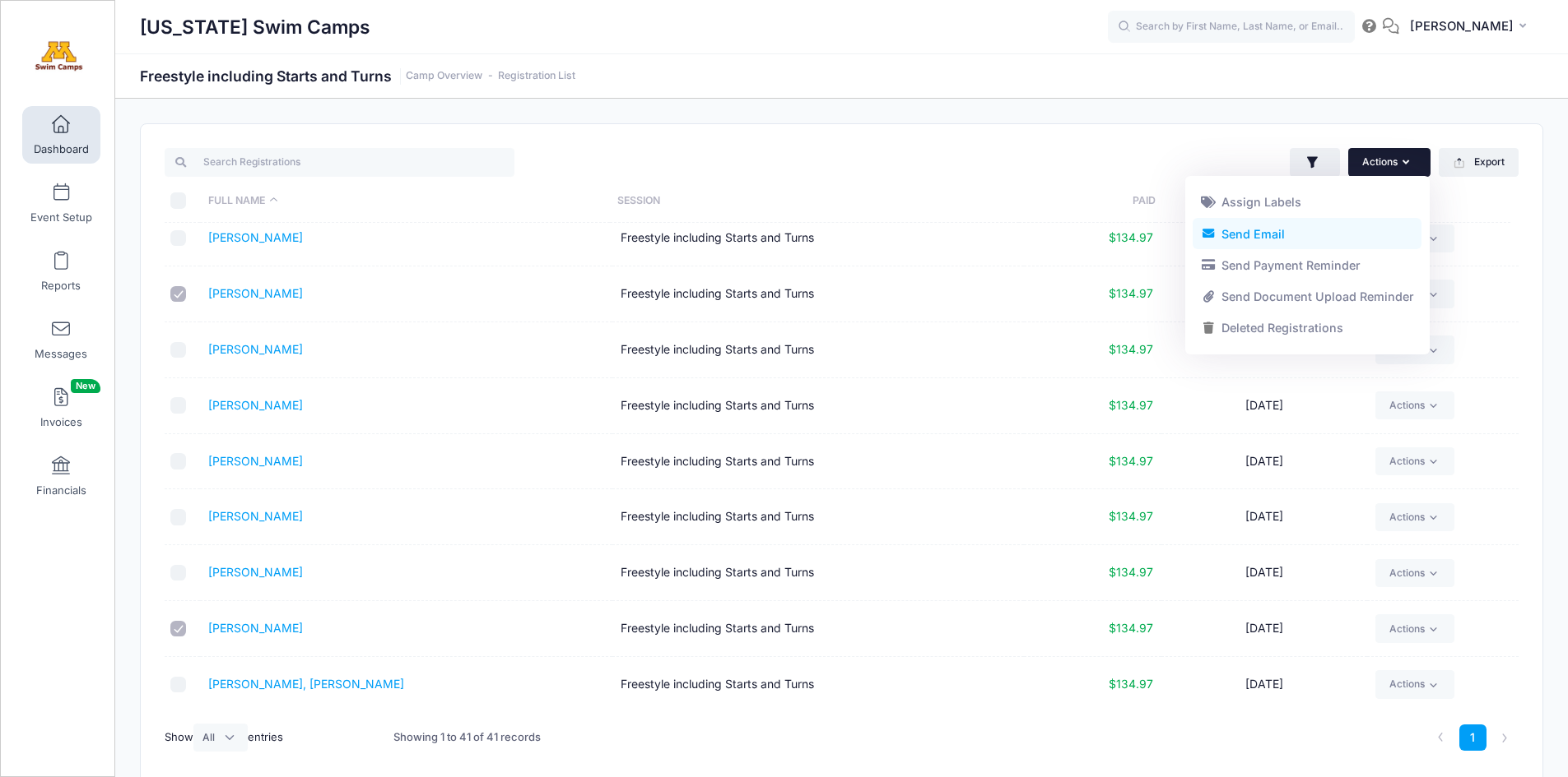
click at [1270, 236] on link "Send Email" at bounding box center [1307, 233] width 229 height 31
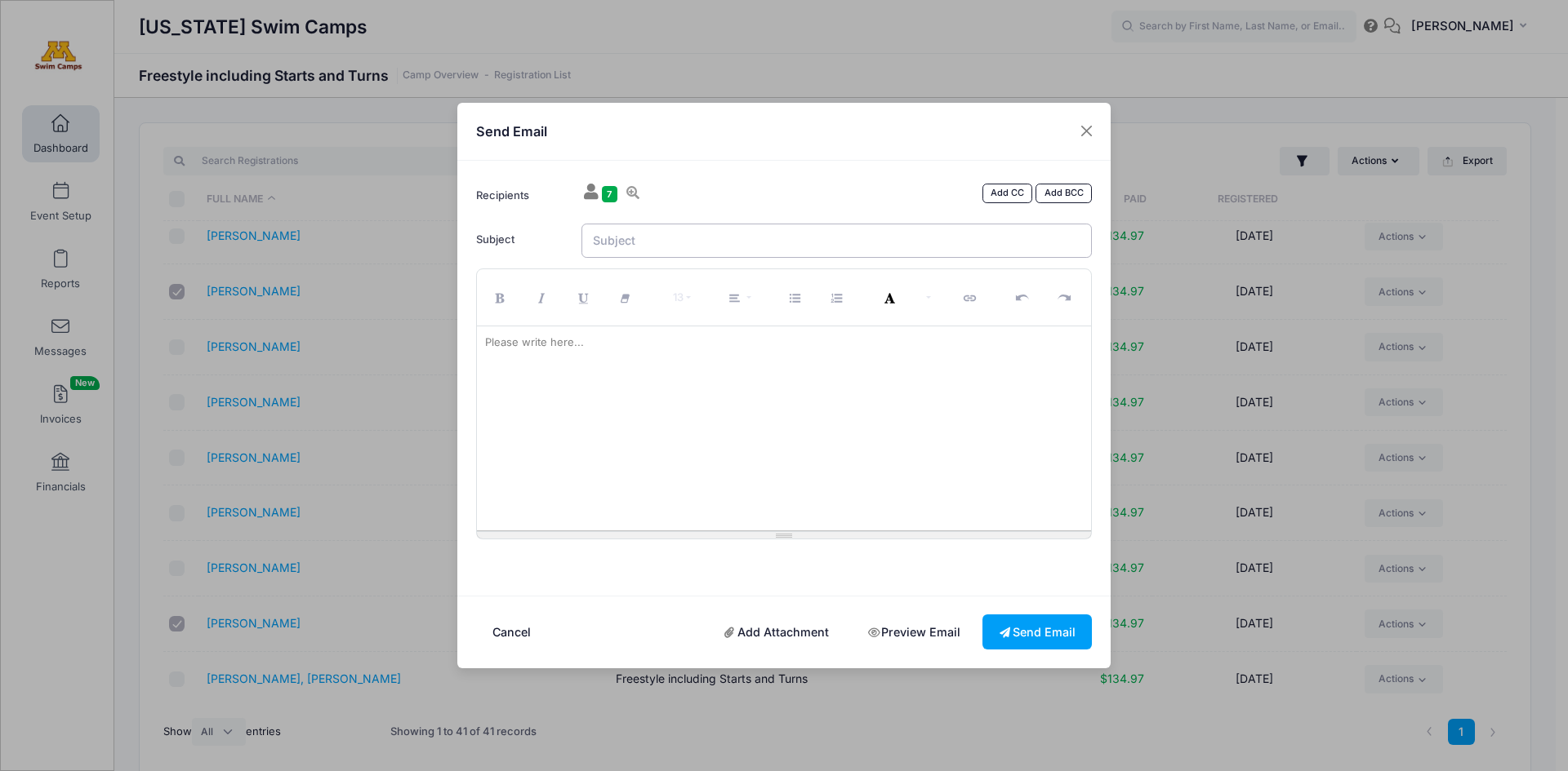
click at [621, 240] on input "Subject" at bounding box center [837, 241] width 512 height 35
type input "Freestyle Clinic - [DATE]"
click at [591, 358] on div at bounding box center [784, 428] width 615 height 204
click at [547, 375] on p "You are recieving this email as we need an updated Medical Release form." at bounding box center [784, 370] width 599 height 17
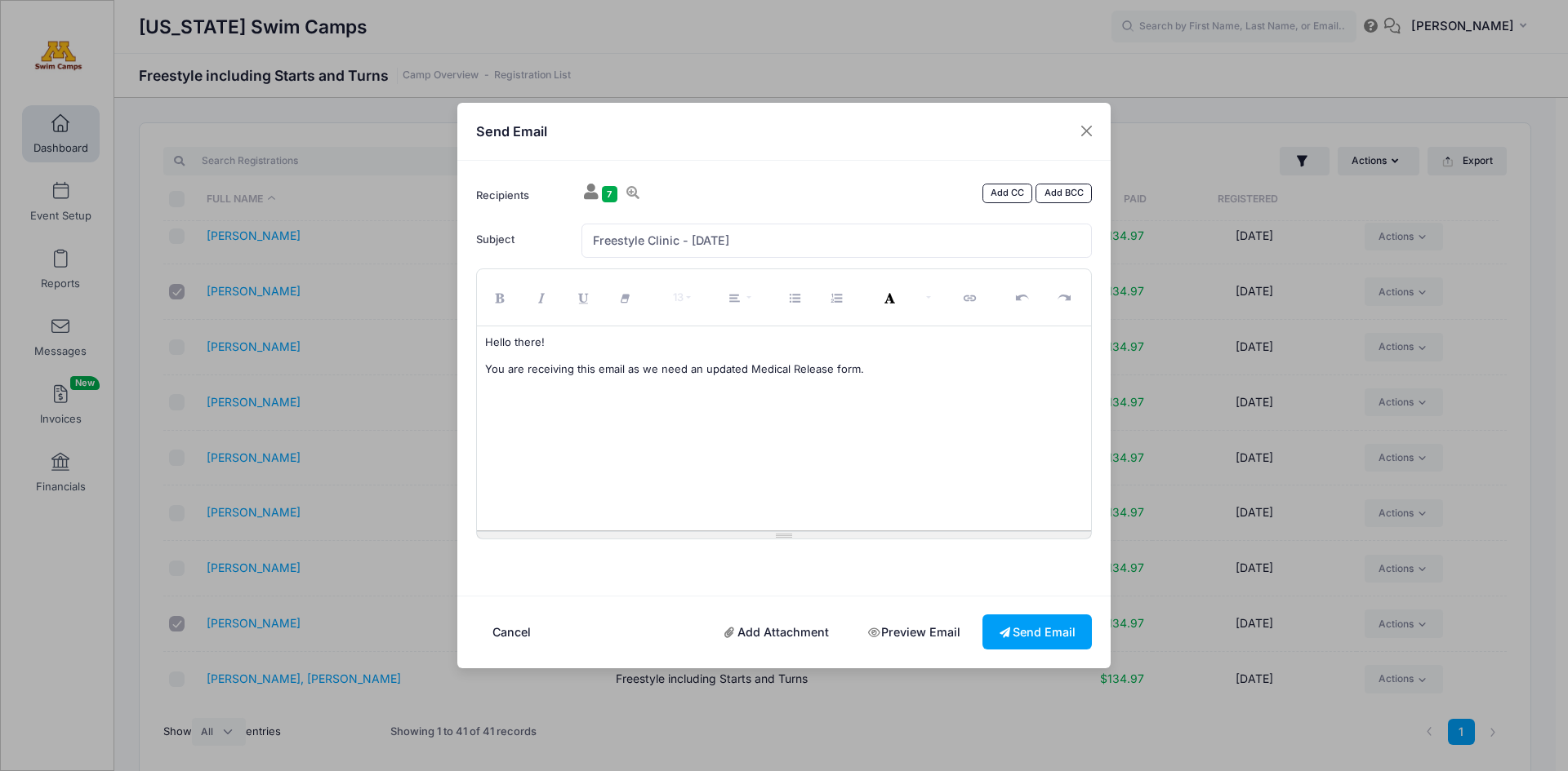
click at [877, 370] on p "You are receiving this email as we need an updated Medical Release form." at bounding box center [784, 370] width 599 height 17
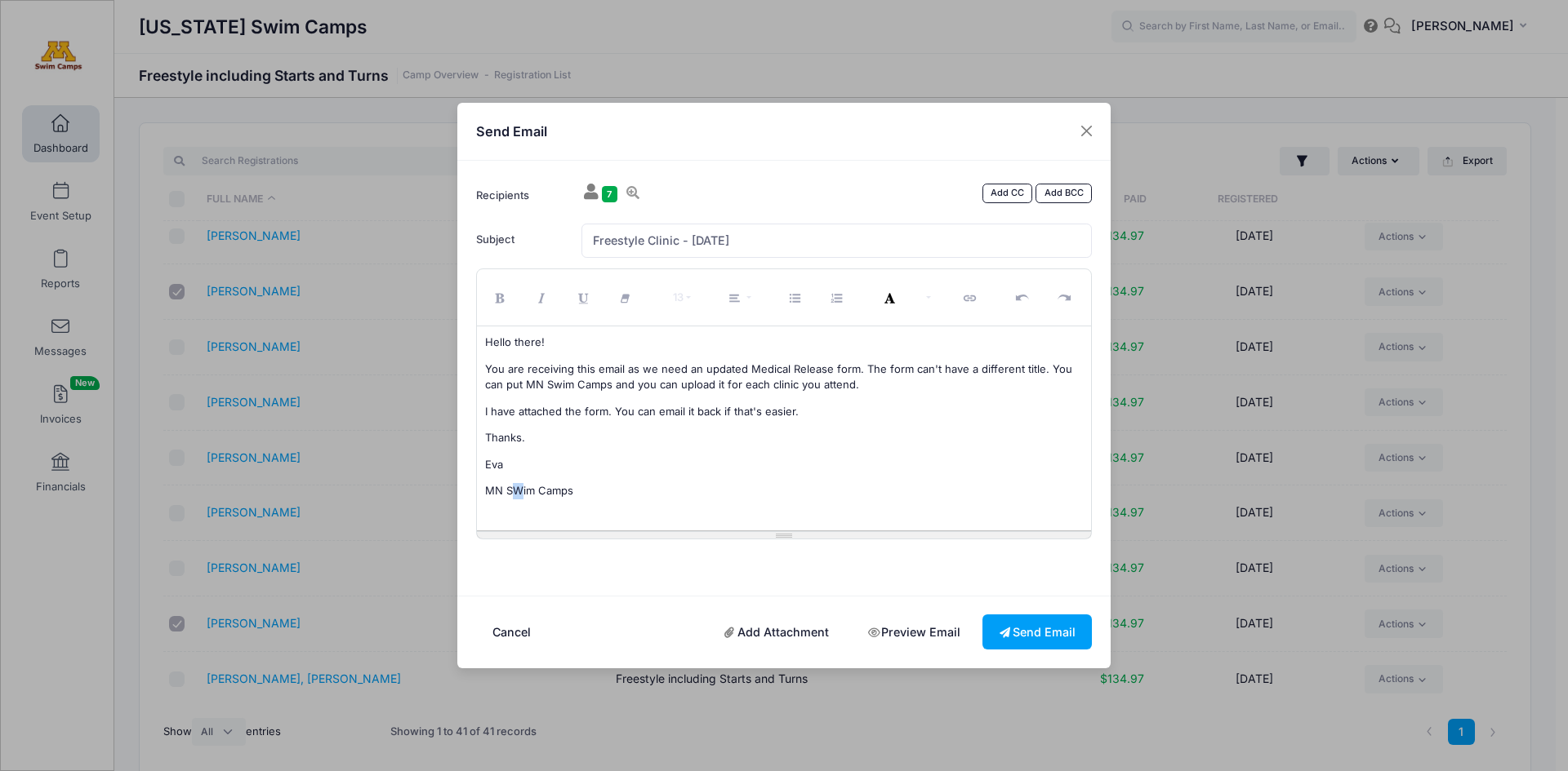
click at [518, 489] on p "MN SWim Camps" at bounding box center [784, 491] width 599 height 17
click at [596, 385] on p "You are receiving this email as we need an updated Medical Release form. The fo…" at bounding box center [784, 378] width 599 height 31
click at [662, 386] on p "You are receiving this email as we need an updated Medical Release form. The fo…" at bounding box center [784, 378] width 599 height 31
click at [667, 385] on p "You are receiving this email as we need an updated Medical Release form. The fo…" at bounding box center [784, 378] width 599 height 31
click at [806, 632] on link "Add Attachment" at bounding box center [777, 632] width 138 height 35
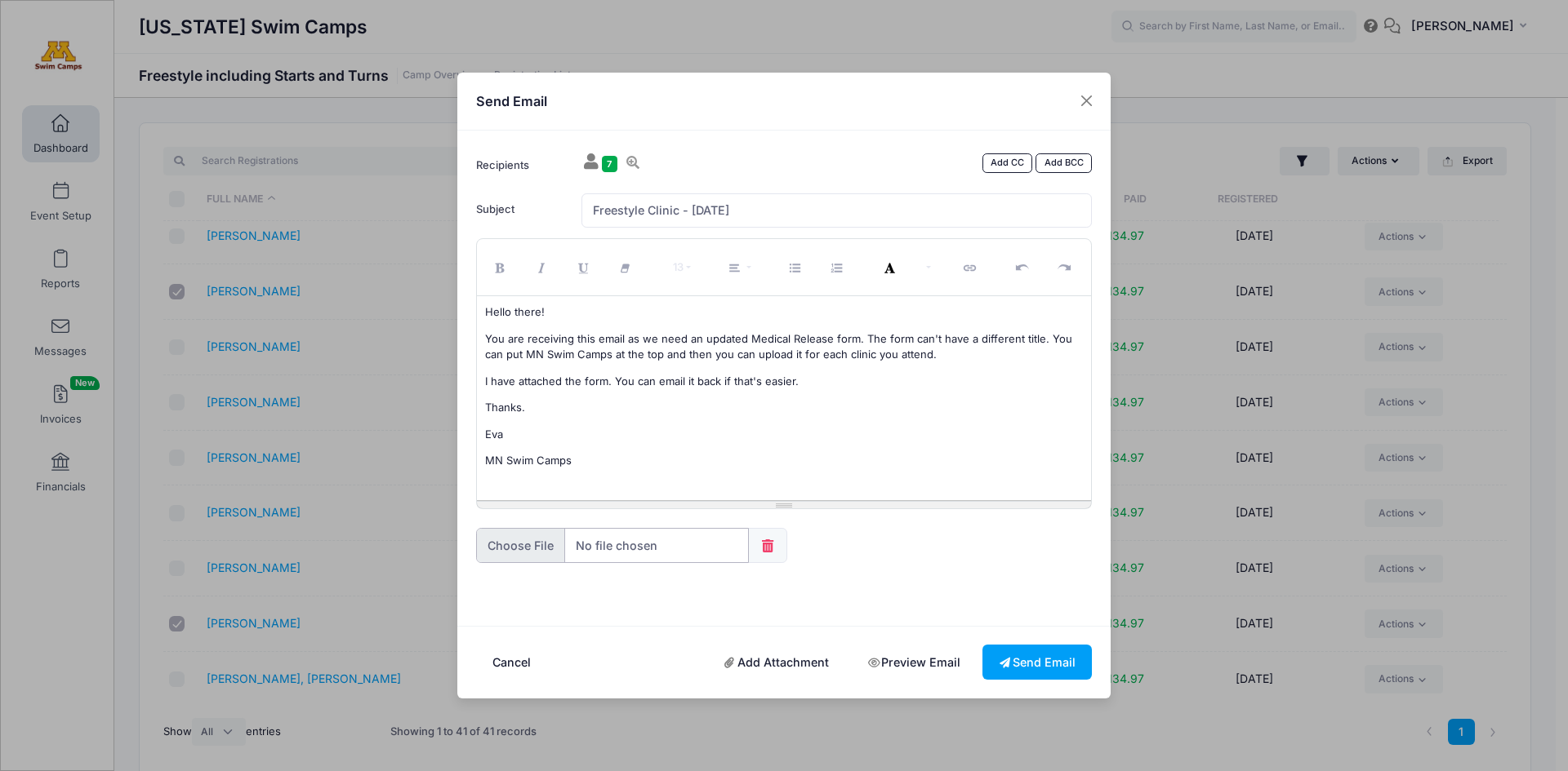
click at [512, 544] on input "file" at bounding box center [612, 545] width 273 height 35
type input "C:\fakepath\MN Swim Camps Medical Form.pdf"
click at [1043, 668] on button "Send Email" at bounding box center [1036, 663] width 109 height 35
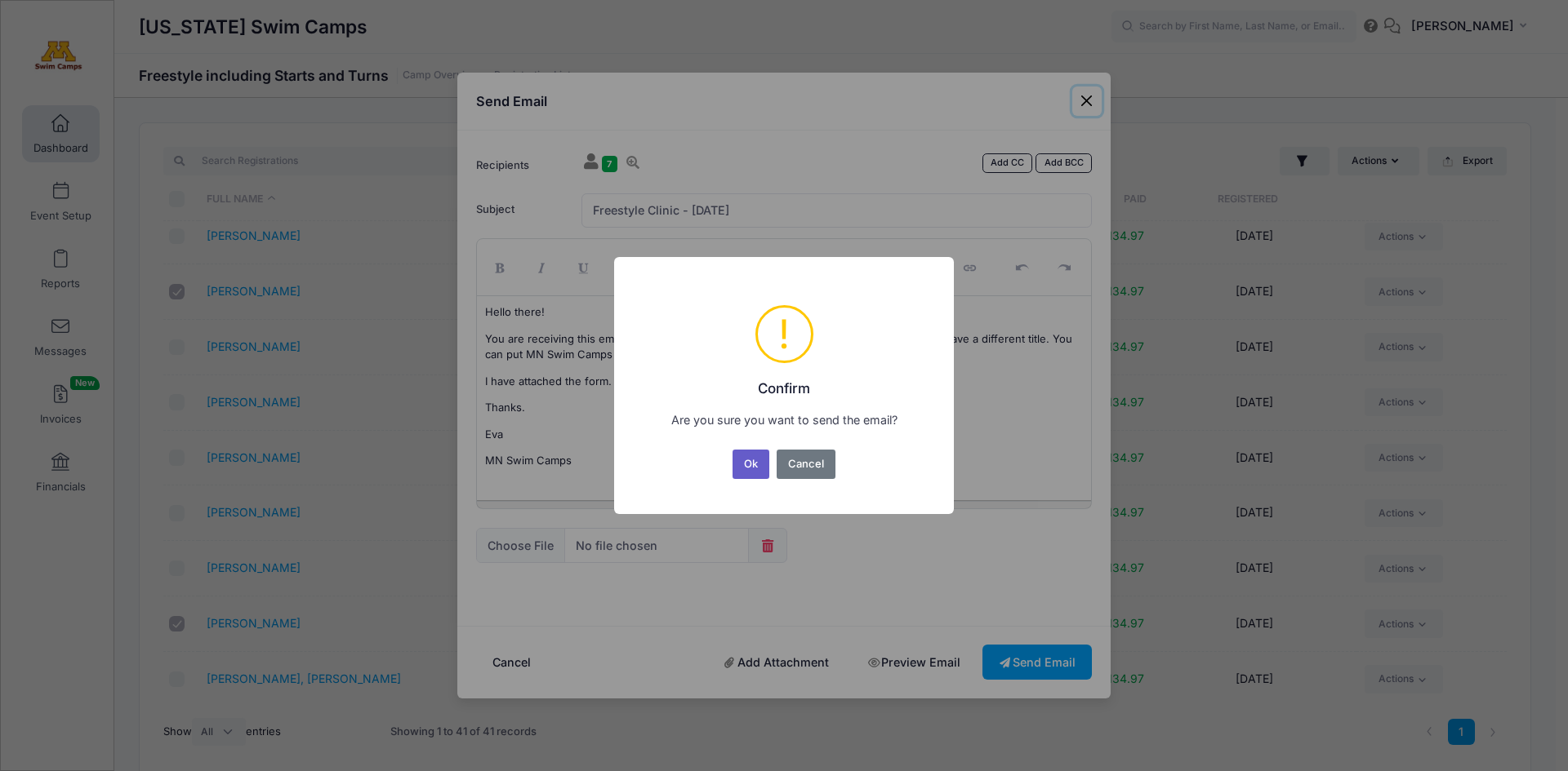
click at [751, 465] on button "Ok" at bounding box center [751, 465] width 38 height 30
